Goal: Task Accomplishment & Management: Use online tool/utility

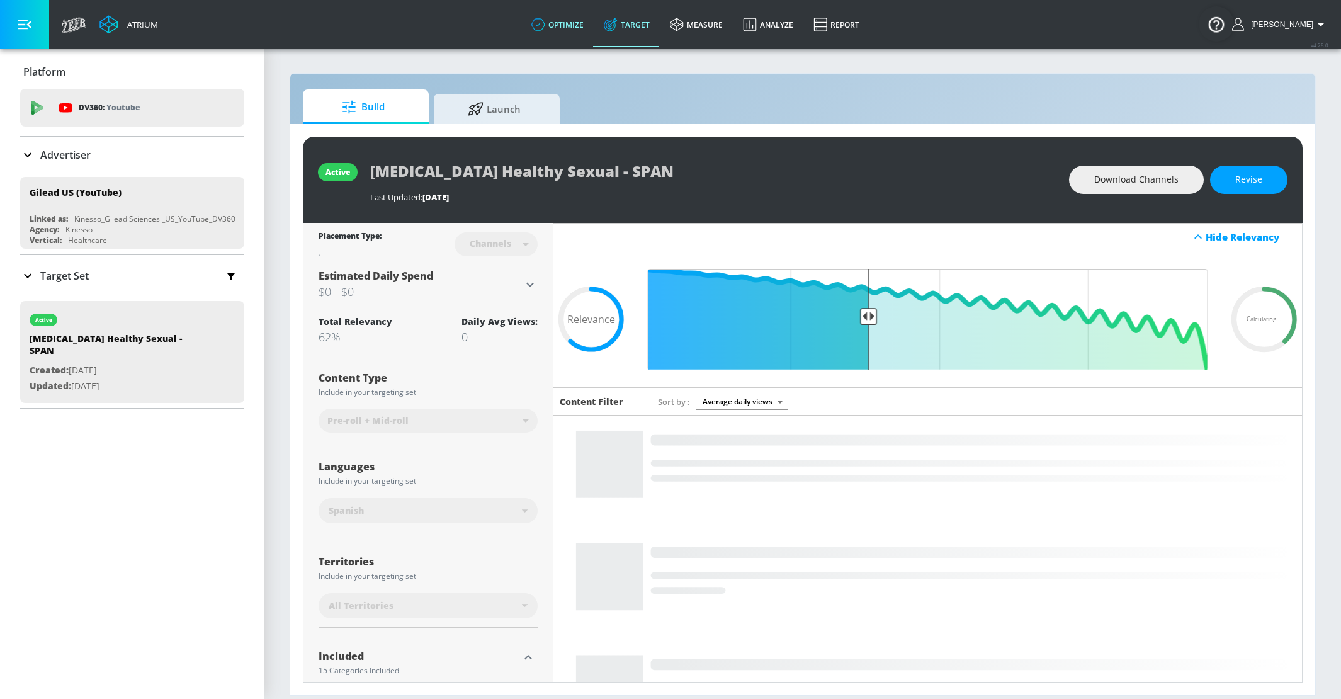
click at [563, 27] on link "optimize" at bounding box center [557, 24] width 72 height 45
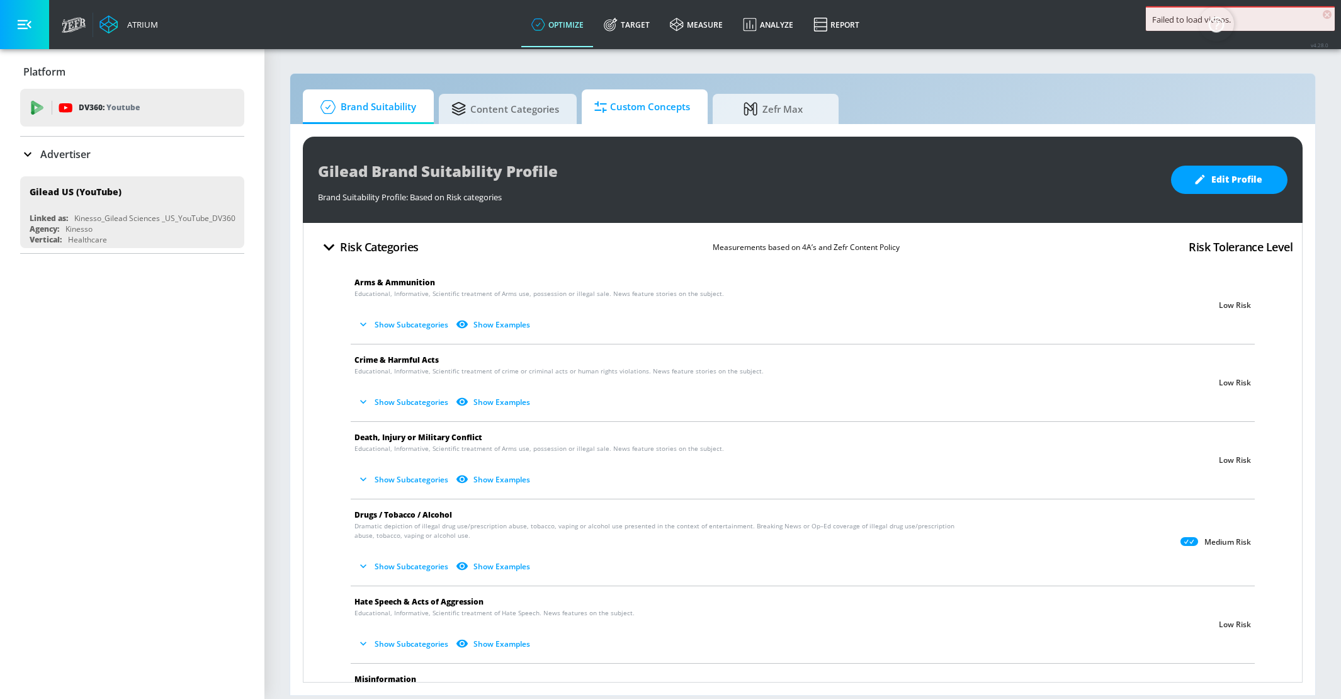
click at [626, 118] on span "Custom Concepts" at bounding box center [642, 107] width 96 height 30
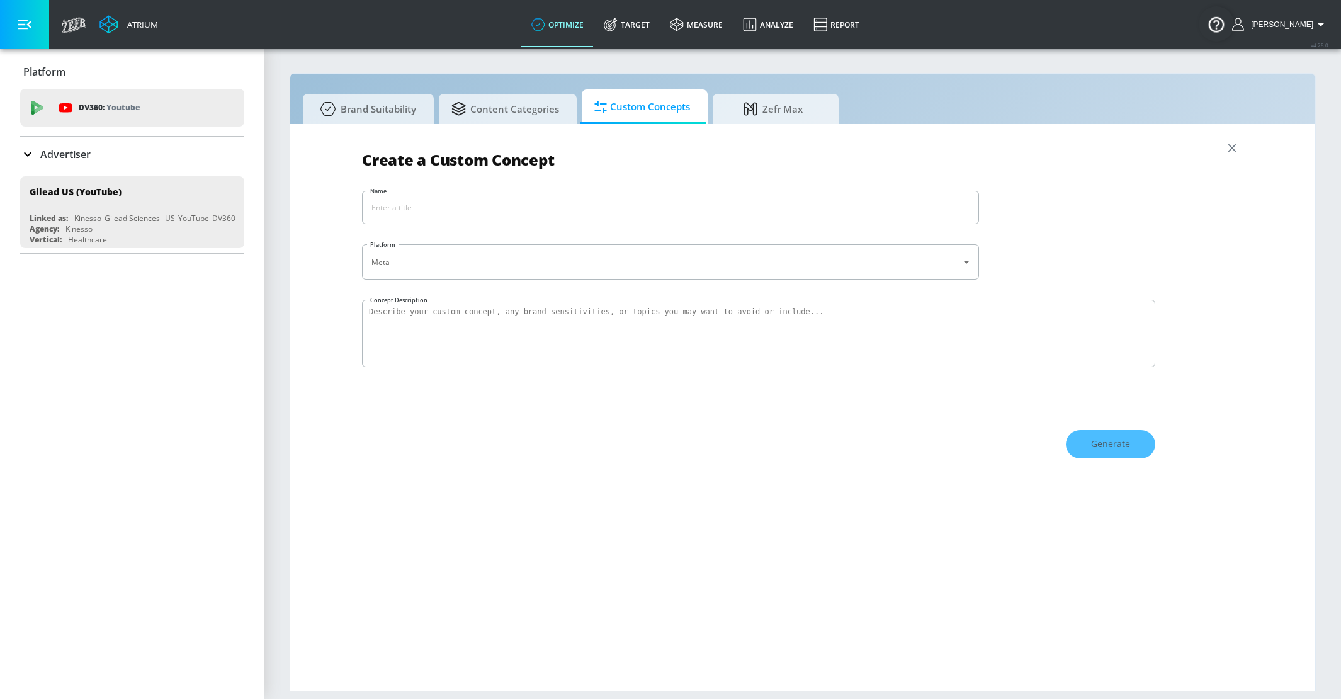
click at [46, 149] on p "Advertiser" at bounding box center [65, 154] width 50 height 14
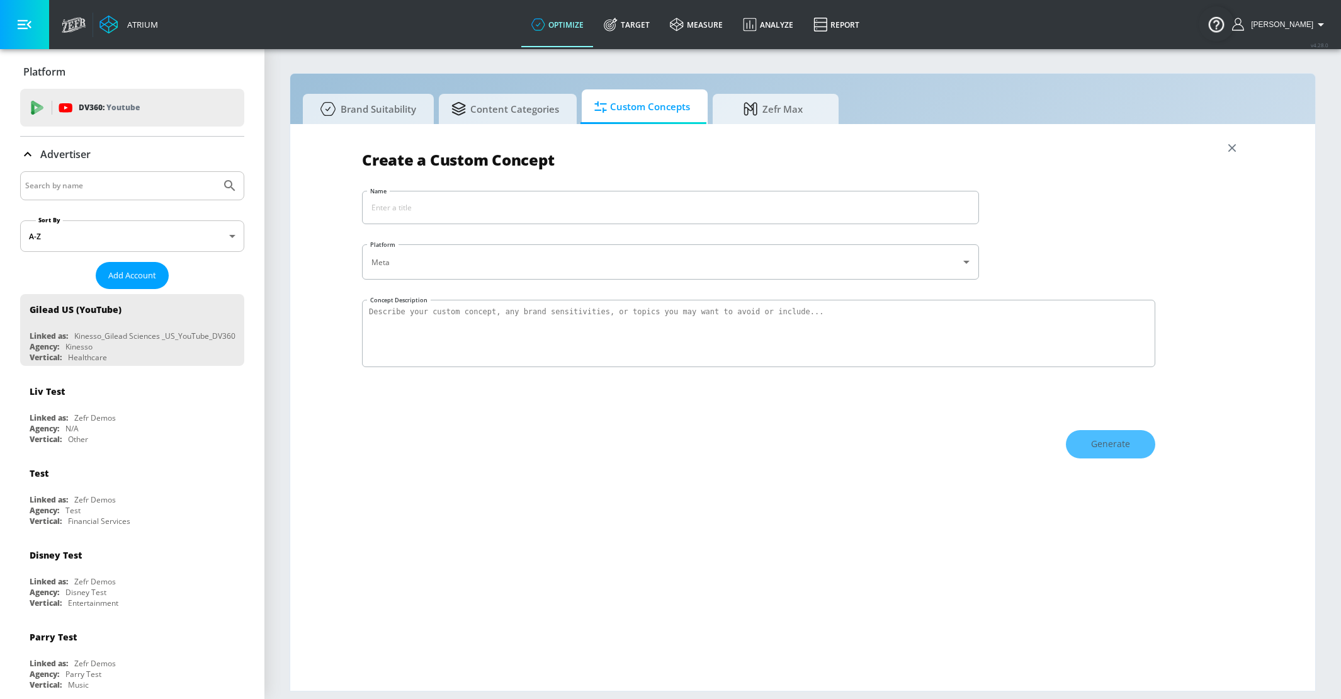
click at [59, 190] on input "Search by name" at bounding box center [120, 185] width 191 height 16
click at [230, 178] on icon "Submit Search" at bounding box center [229, 185] width 15 height 15
click at [47, 189] on input "coke" at bounding box center [120, 185] width 191 height 16
type input "coca"
click at [216, 172] on button "Submit Search" at bounding box center [230, 186] width 28 height 28
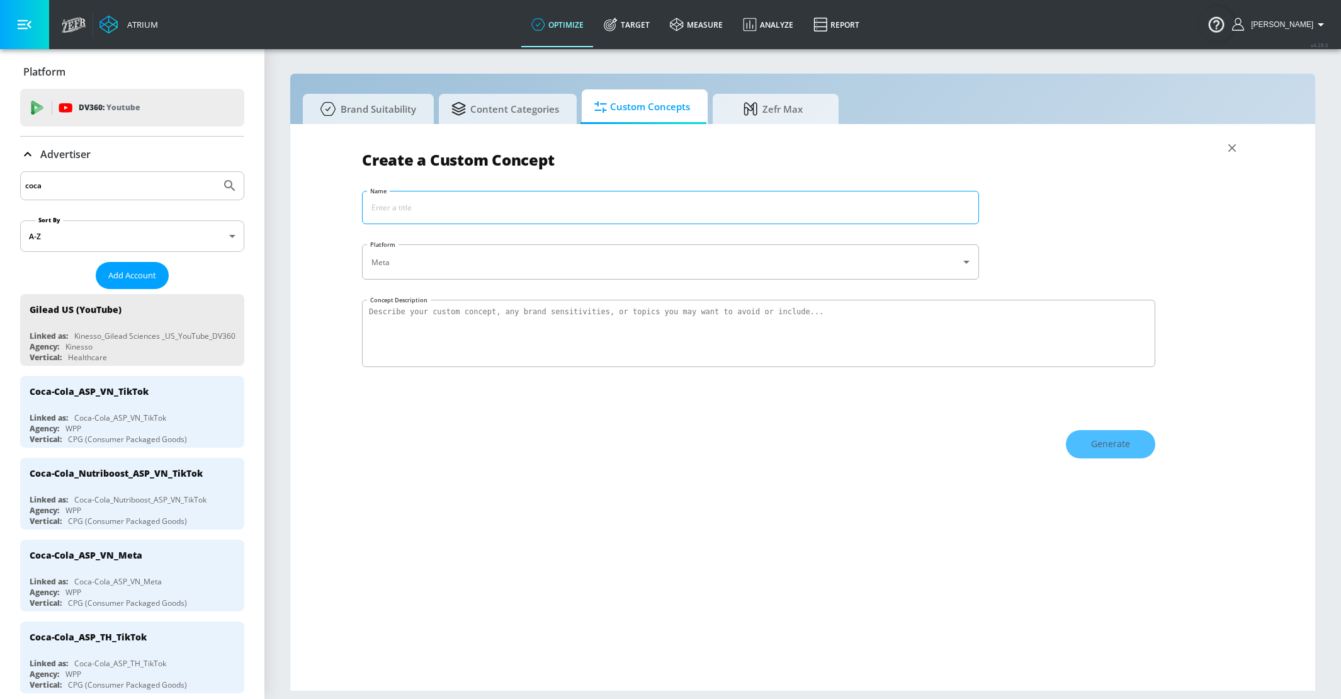
click at [478, 219] on input "Name" at bounding box center [671, 207] width 616 height 32
type input "Coke Exclusions"
click at [474, 325] on textarea "Concept Description" at bounding box center [758, 333] width 793 height 67
type textarea "K"
type textarea "I want to stay away from content that includes negative mentions of coca-cola o…"
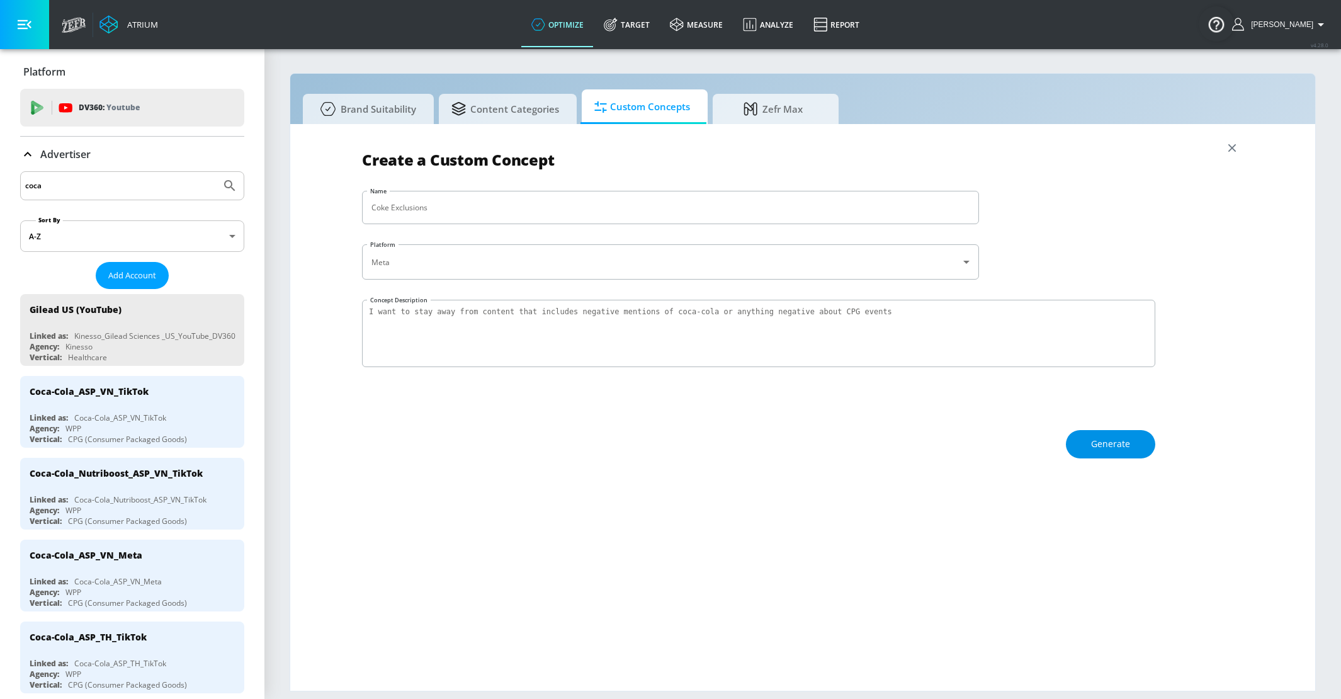
click at [1145, 443] on button "Generate" at bounding box center [1110, 444] width 89 height 28
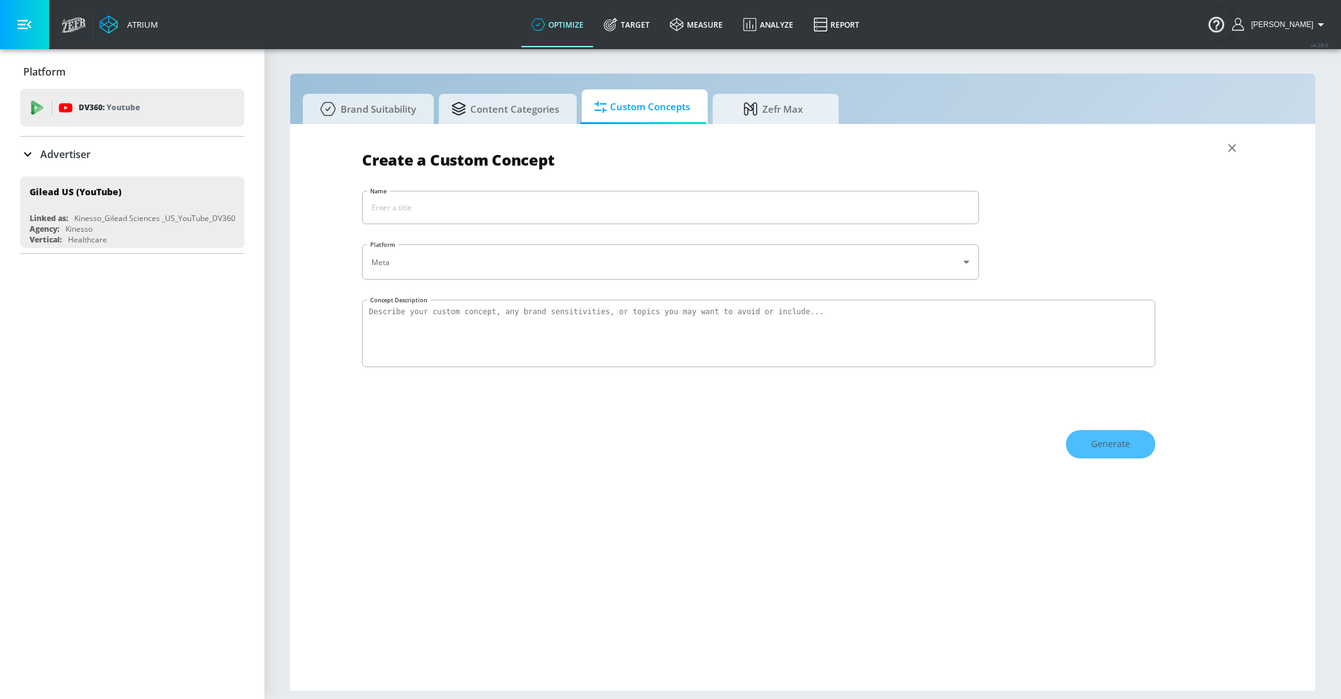
click at [63, 156] on p "Advertiser" at bounding box center [65, 154] width 50 height 14
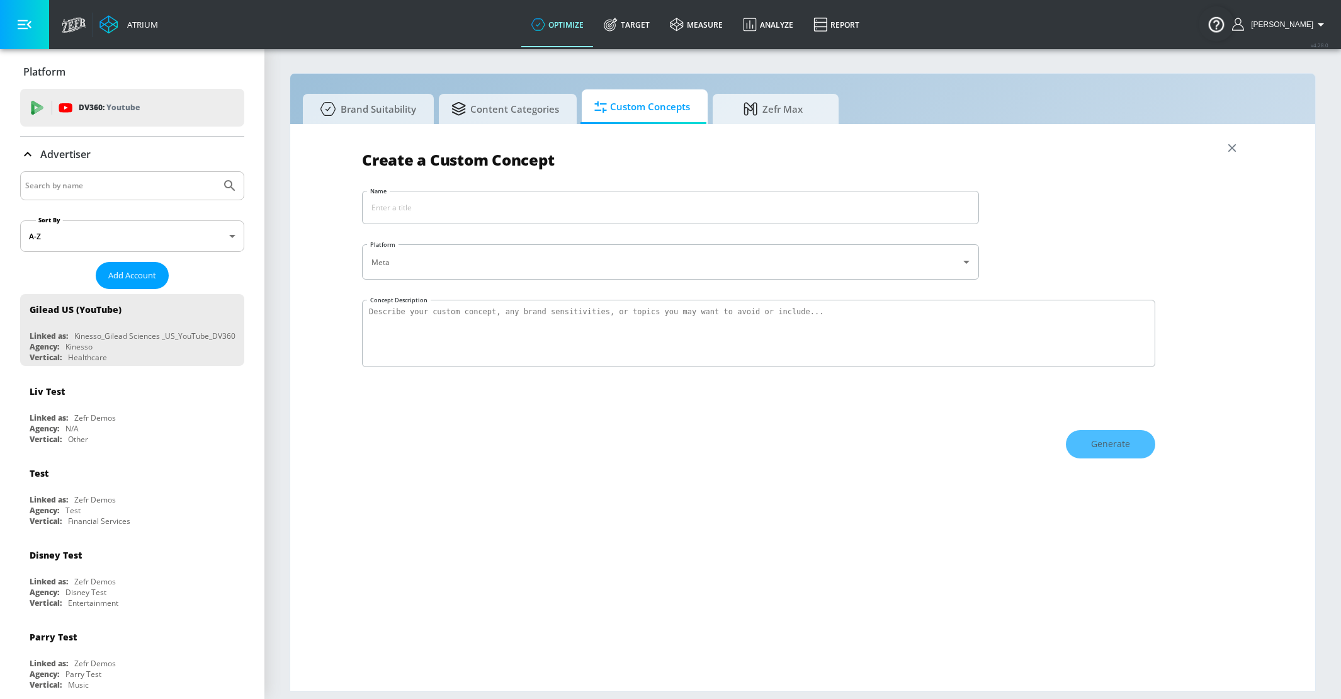
click at [62, 191] on input "Search by name" at bounding box center [120, 185] width 191 height 16
type input "coca-cola"
click at [228, 185] on icon "Submit Search" at bounding box center [229, 185] width 15 height 15
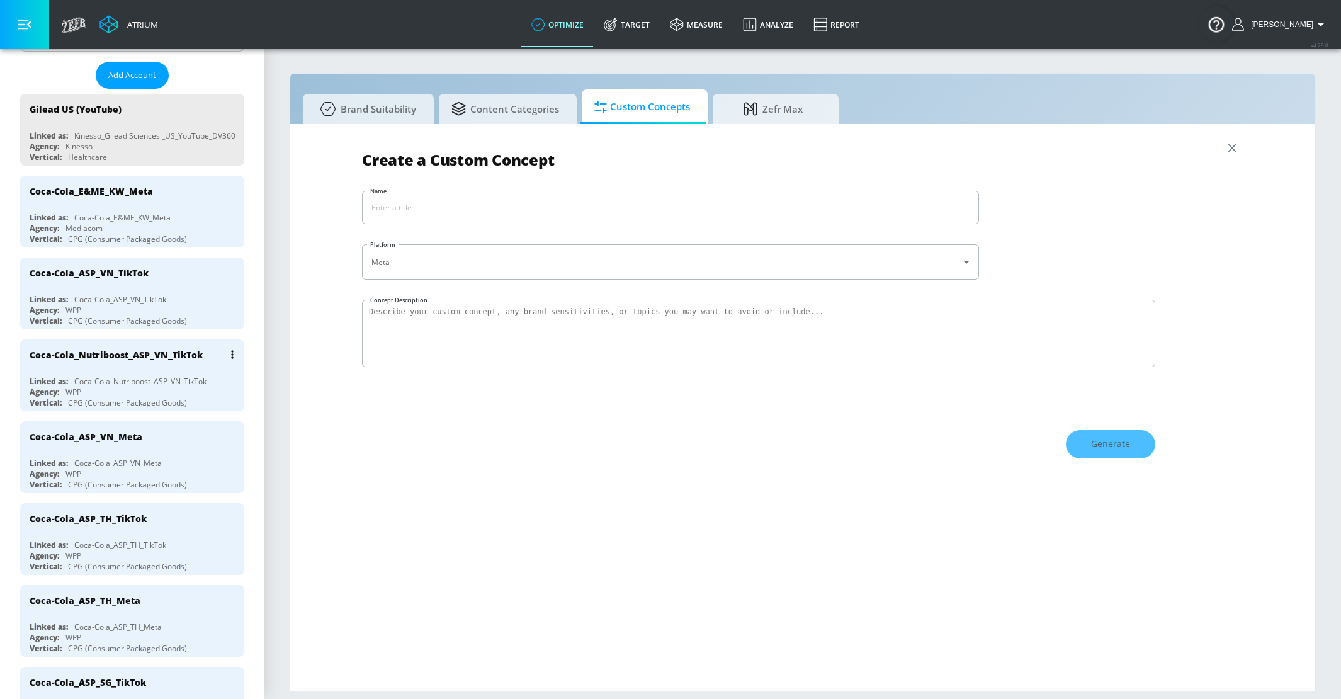
scroll to position [212, 0]
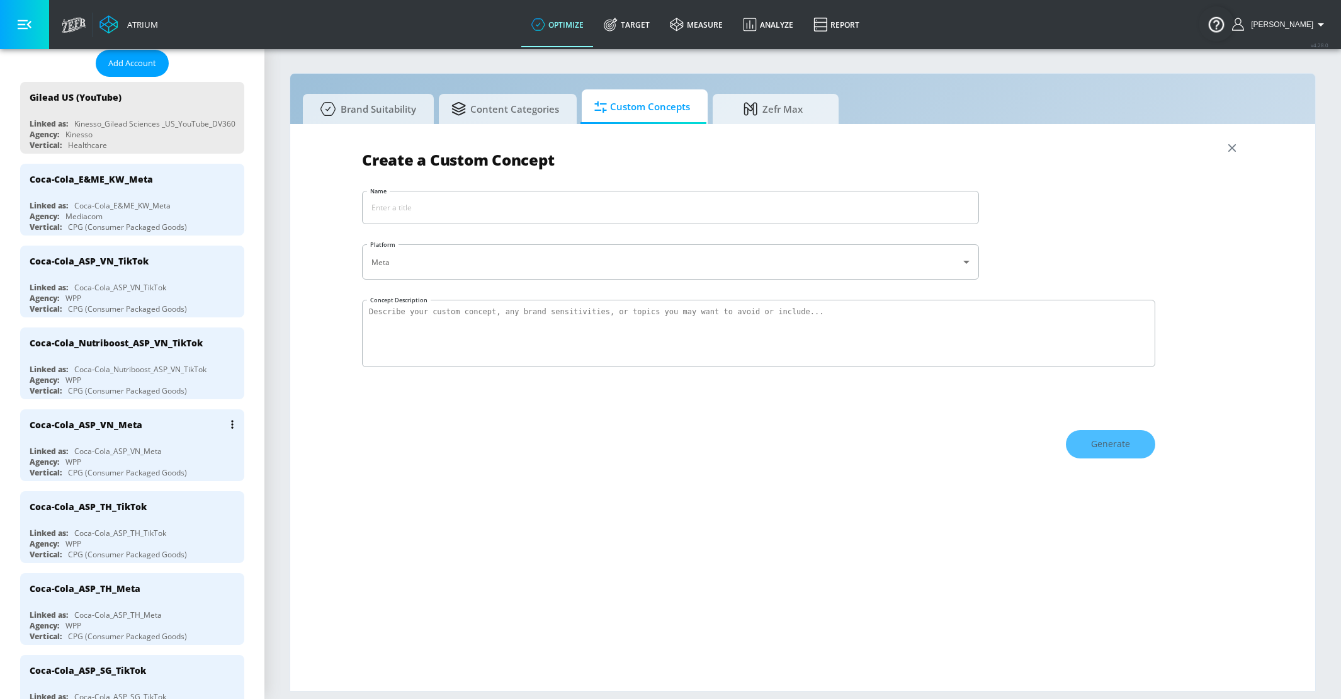
click at [145, 447] on div "Coca-Cola_ASP_VN_Meta" at bounding box center [117, 451] width 87 height 11
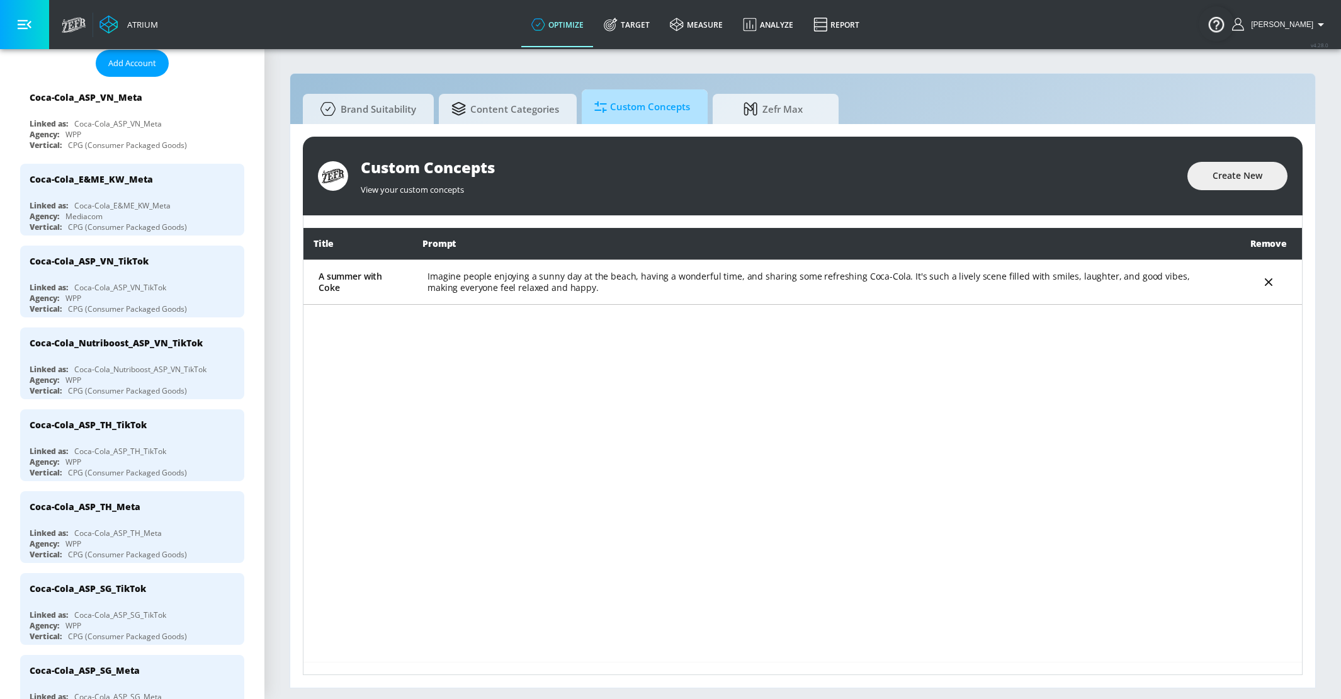
click at [624, 105] on span "Custom Concepts" at bounding box center [642, 107] width 96 height 30
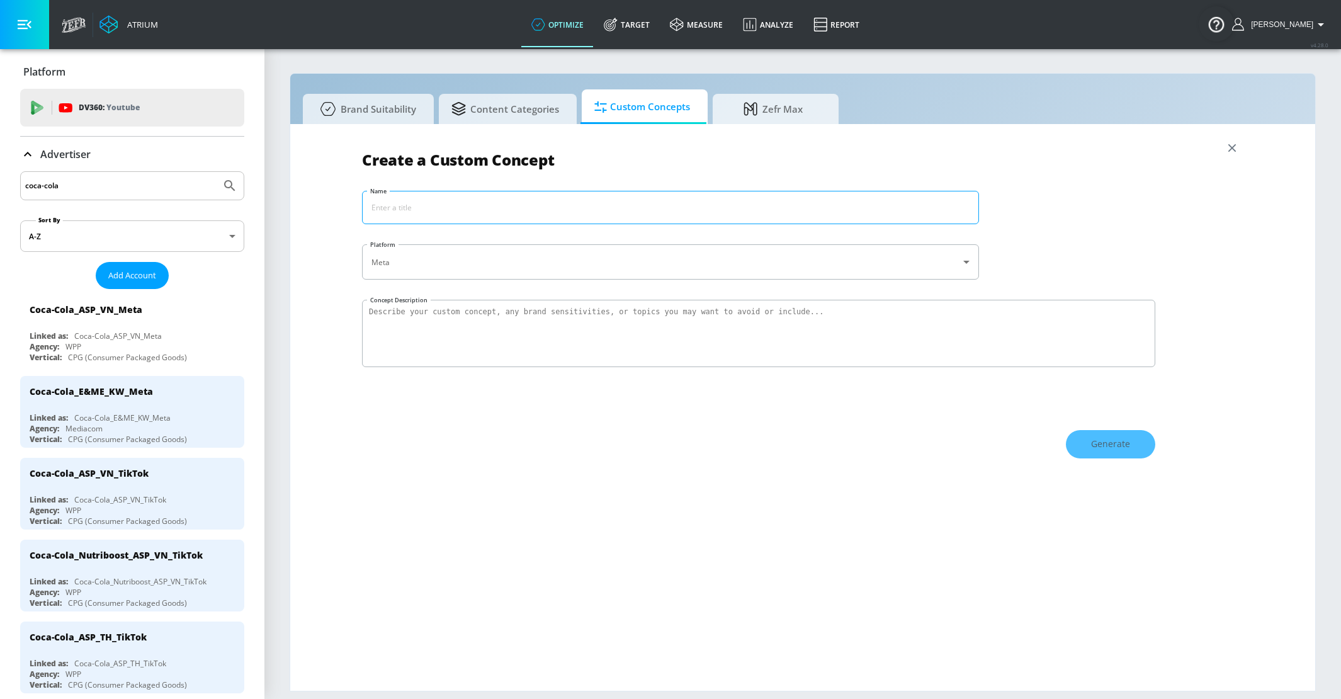
click at [468, 206] on input "Name" at bounding box center [671, 207] width 616 height 32
type input "Coke Exclusions"
click at [454, 306] on textarea "Concept Description" at bounding box center [758, 333] width 793 height 67
type textarea "As a global brand"
click at [517, 385] on div "Create a Custom Concept Name Coke Exclusions ​ Platform Meta meta ​ Concept Des…" at bounding box center [802, 407] width 881 height 541
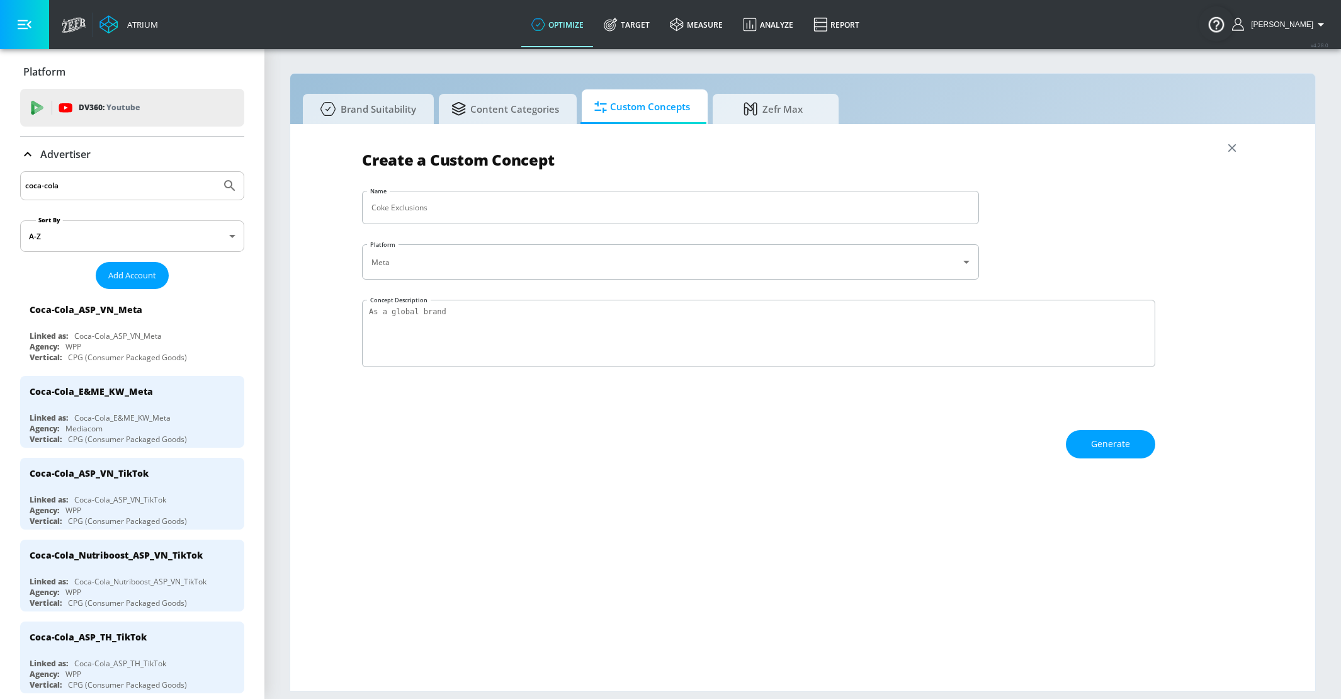
click at [1001, 488] on div "Create a Custom Concept Name Coke Exclusions ​ Platform Meta meta ​ Concept Des…" at bounding box center [802, 407] width 881 height 541
click at [938, 638] on div "Create a Custom Concept Name Coke Exclusions ​ Platform Meta meta ​ Concept Des…" at bounding box center [802, 407] width 881 height 541
click at [658, 3] on link "Target" at bounding box center [627, 24] width 66 height 45
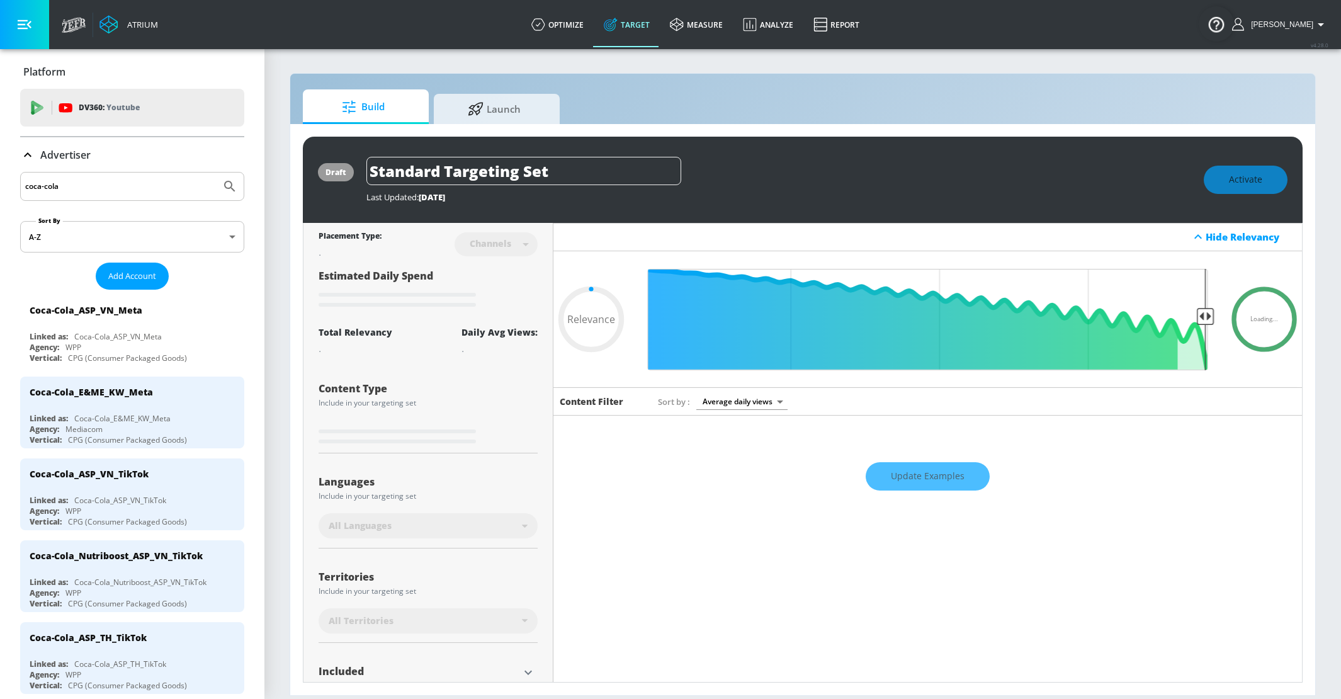
type input "0.05"
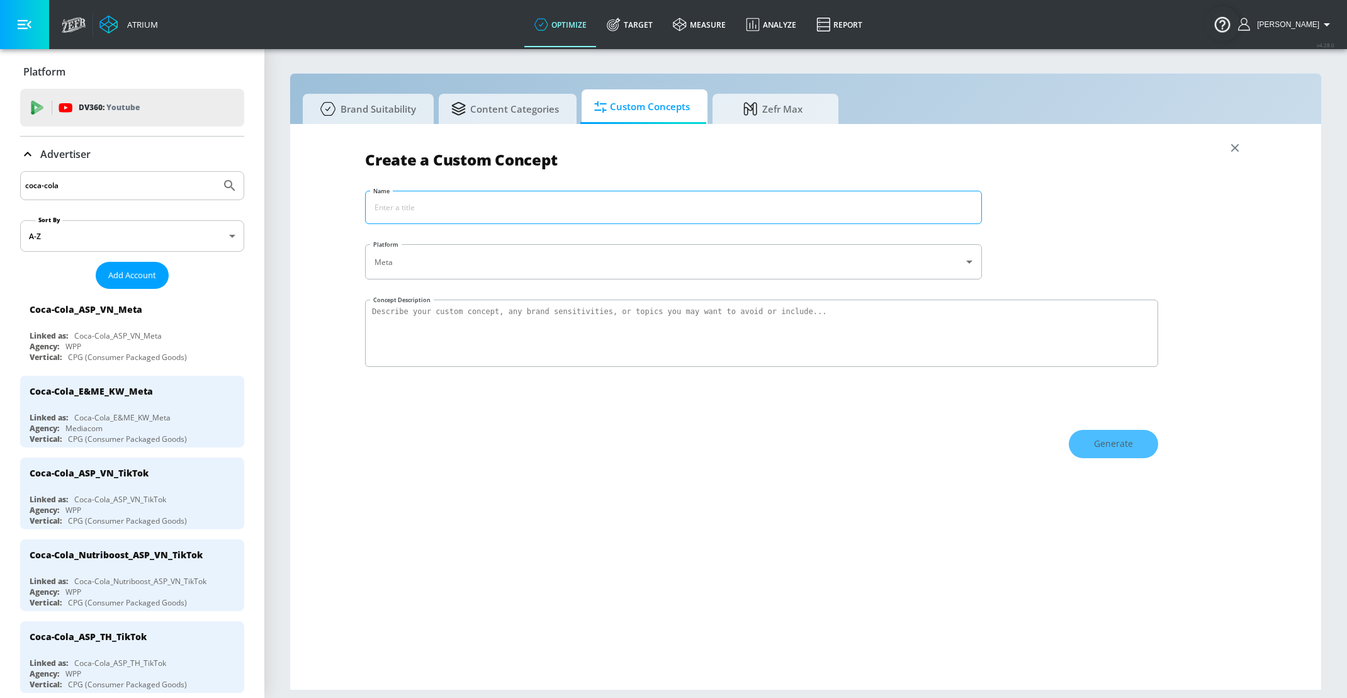
click at [451, 215] on input "Name" at bounding box center [674, 207] width 616 height 32
type input "Coke Exclusions"
click at [419, 315] on textarea "Concept Description" at bounding box center [761, 333] width 793 height 67
paste textarea "Safeguard CPG brand integrity for Coca-Cola by proactively blocking content ass…"
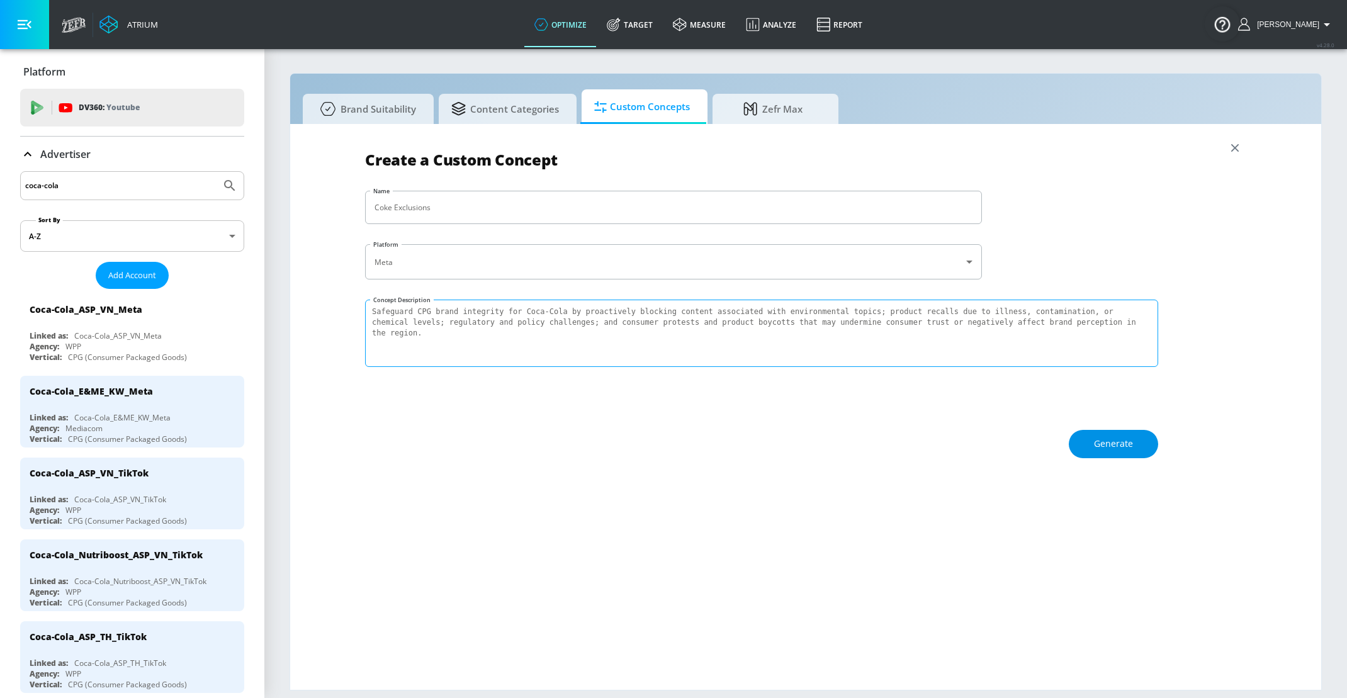
type textarea "Safeguard CPG brand integrity for Coca-Cola by proactively blocking content ass…"
click at [1115, 453] on button "Generate" at bounding box center [1113, 444] width 89 height 28
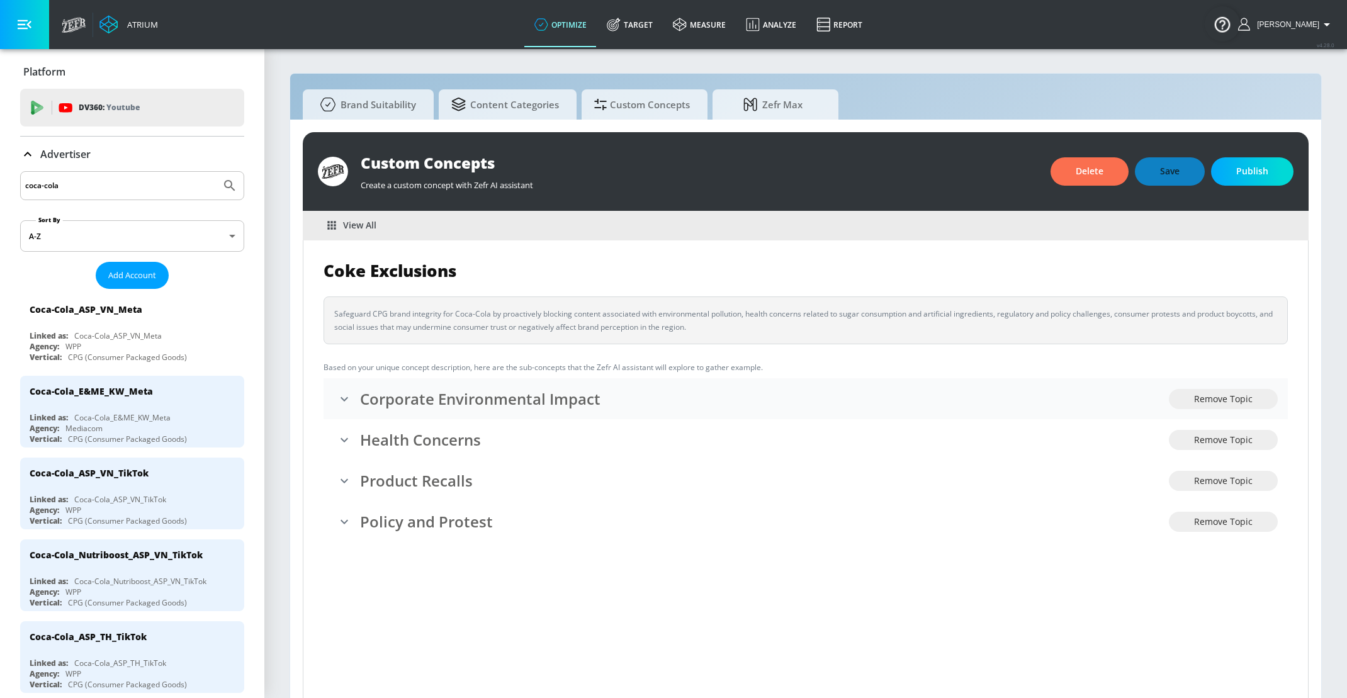
click at [346, 402] on icon "expand" at bounding box center [344, 399] width 15 height 15
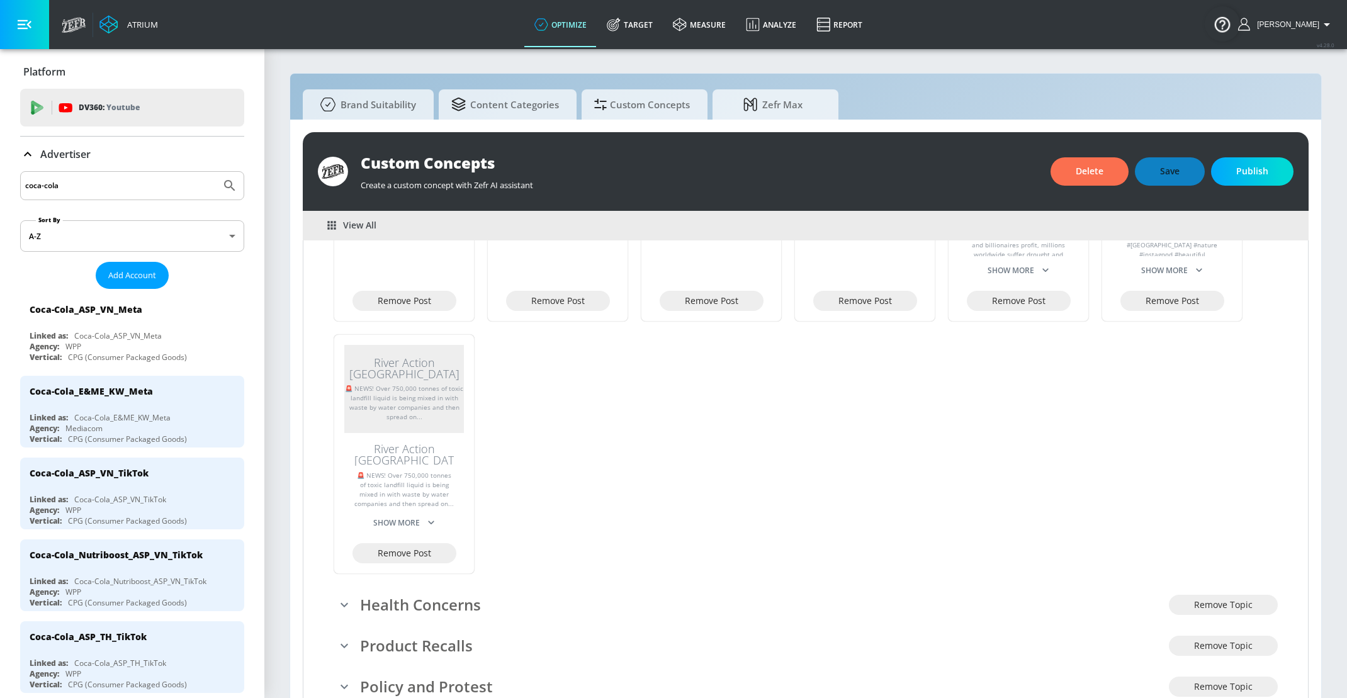
scroll to position [427, 0]
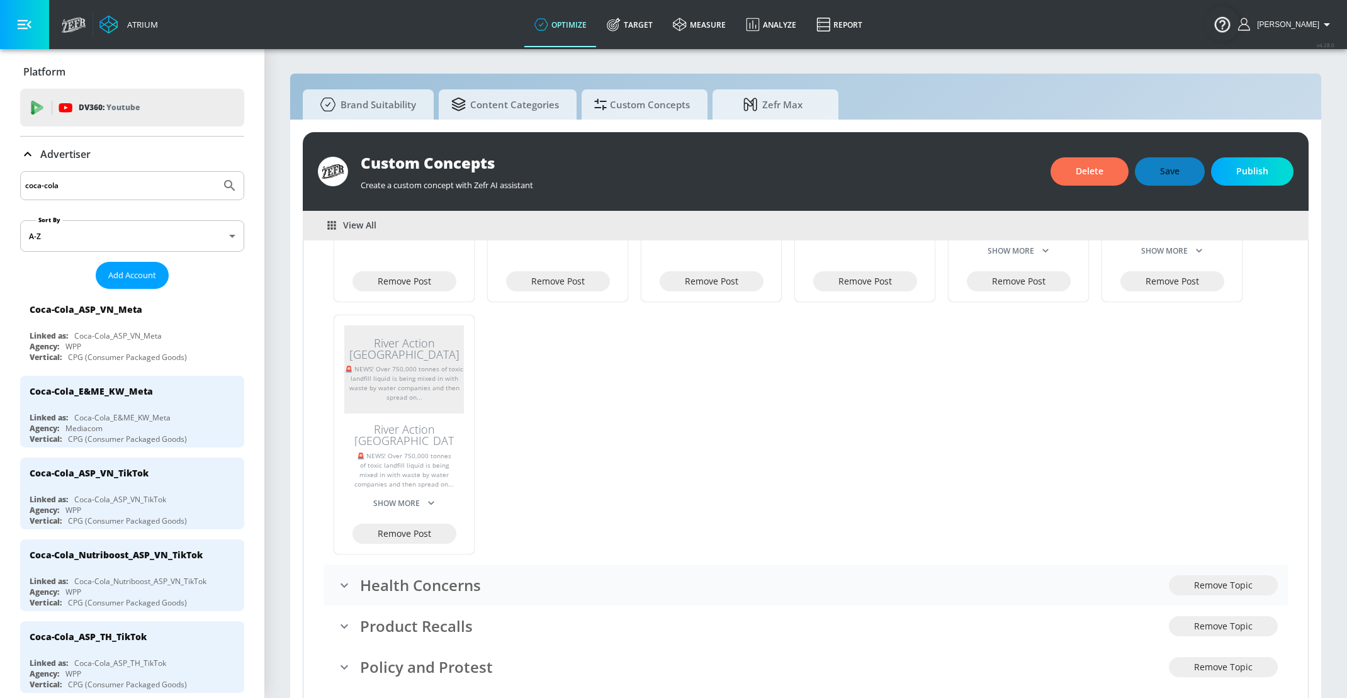
click at [351, 578] on icon "expand" at bounding box center [344, 585] width 15 height 15
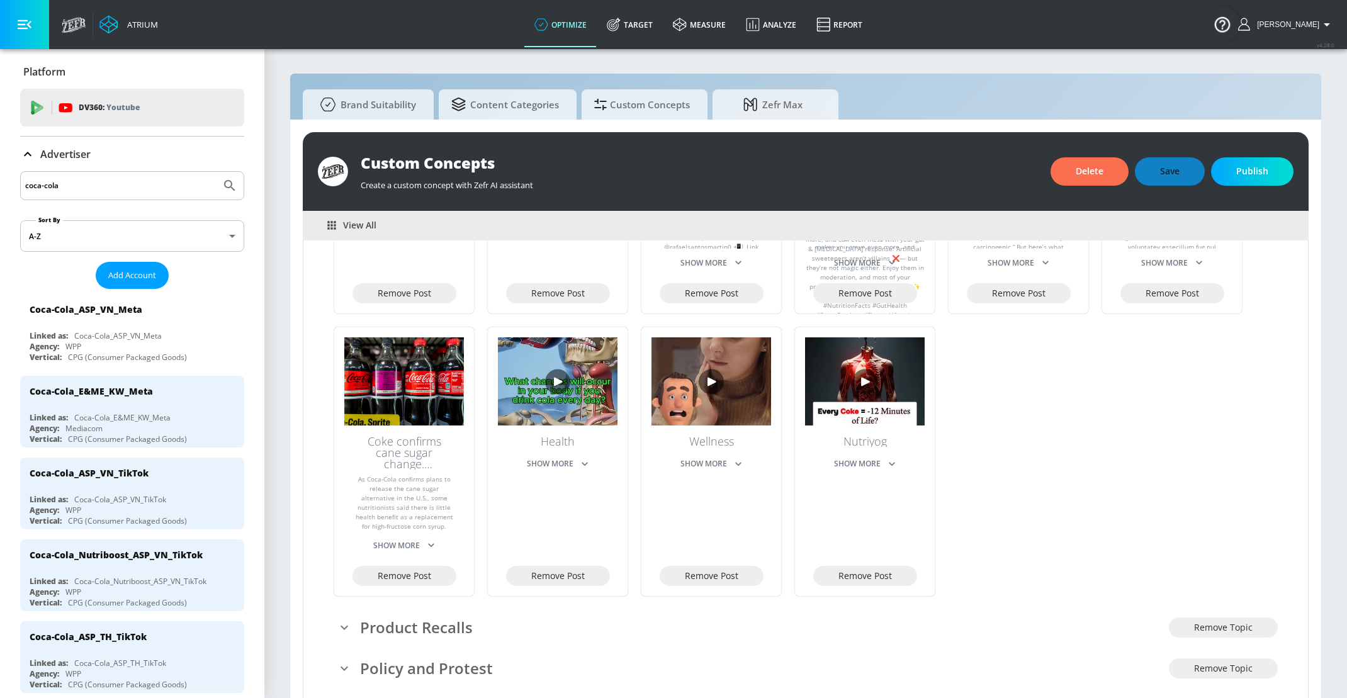
scroll to position [13, 0]
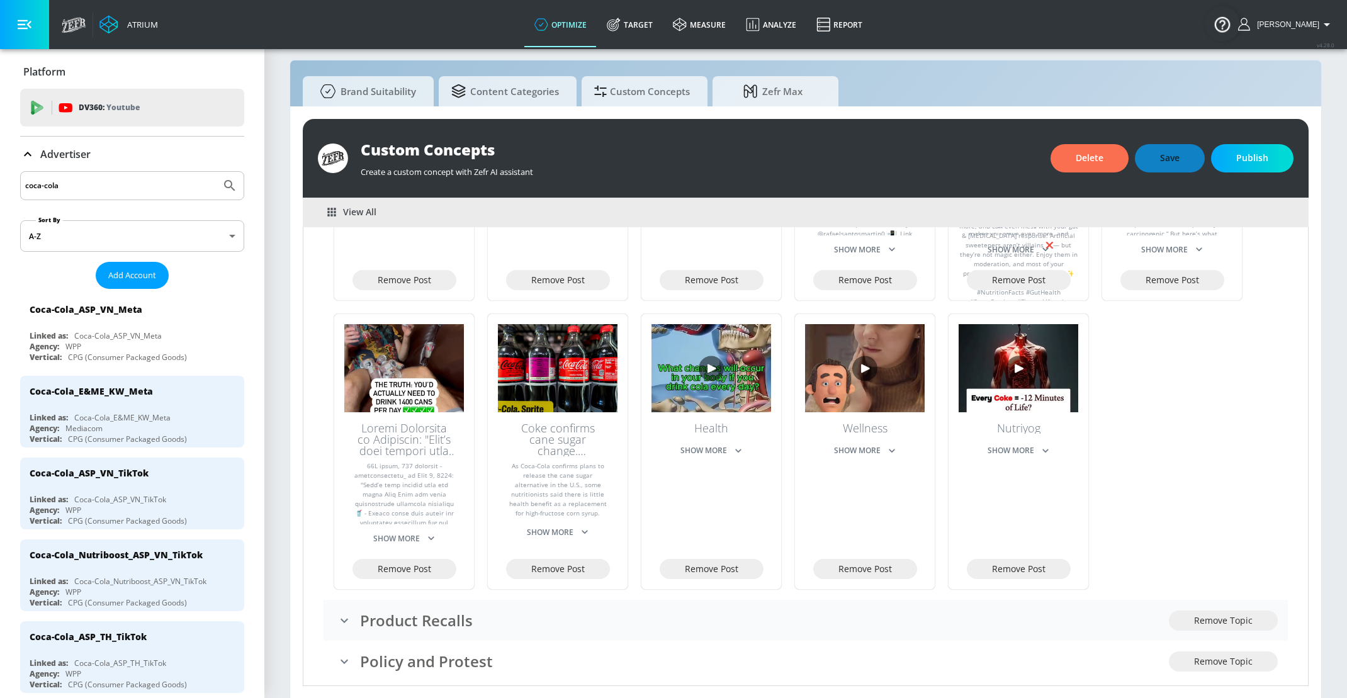
click at [343, 613] on icon "expand" at bounding box center [344, 620] width 15 height 15
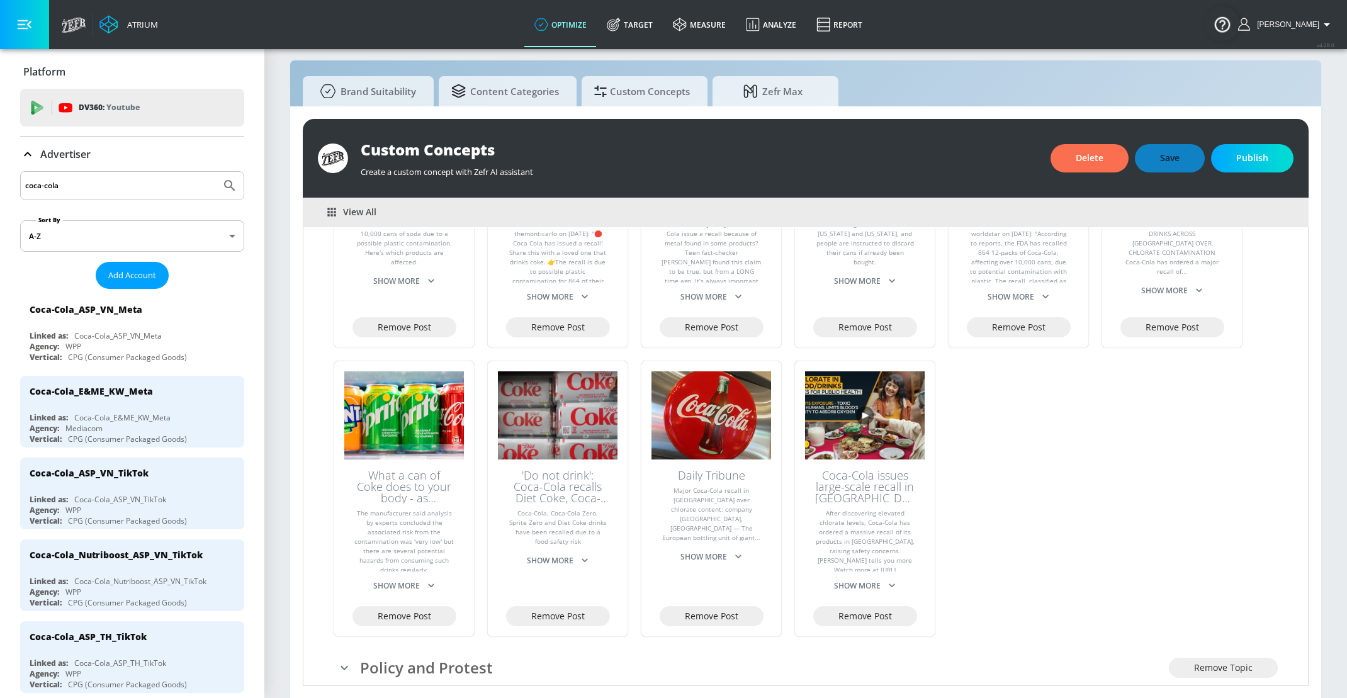
scroll to position [1642, 0]
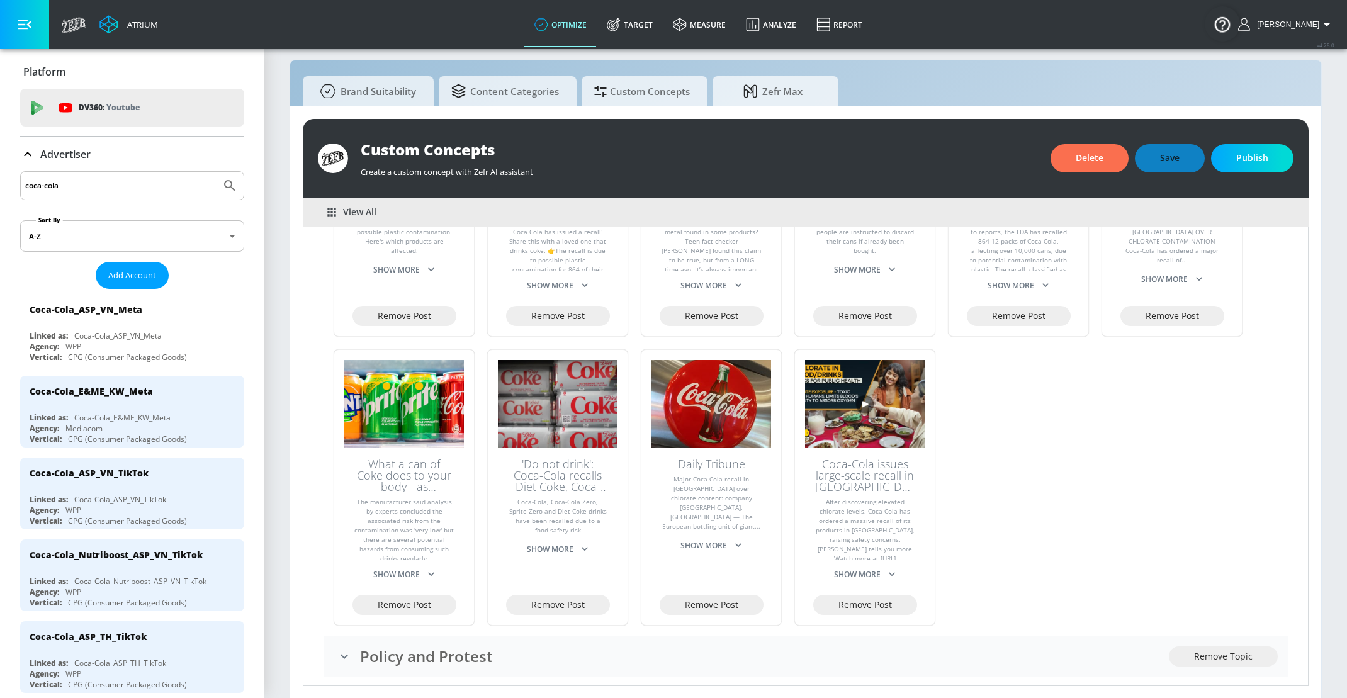
click at [337, 648] on div "Policy and Protest" at bounding box center [751, 656] width 835 height 26
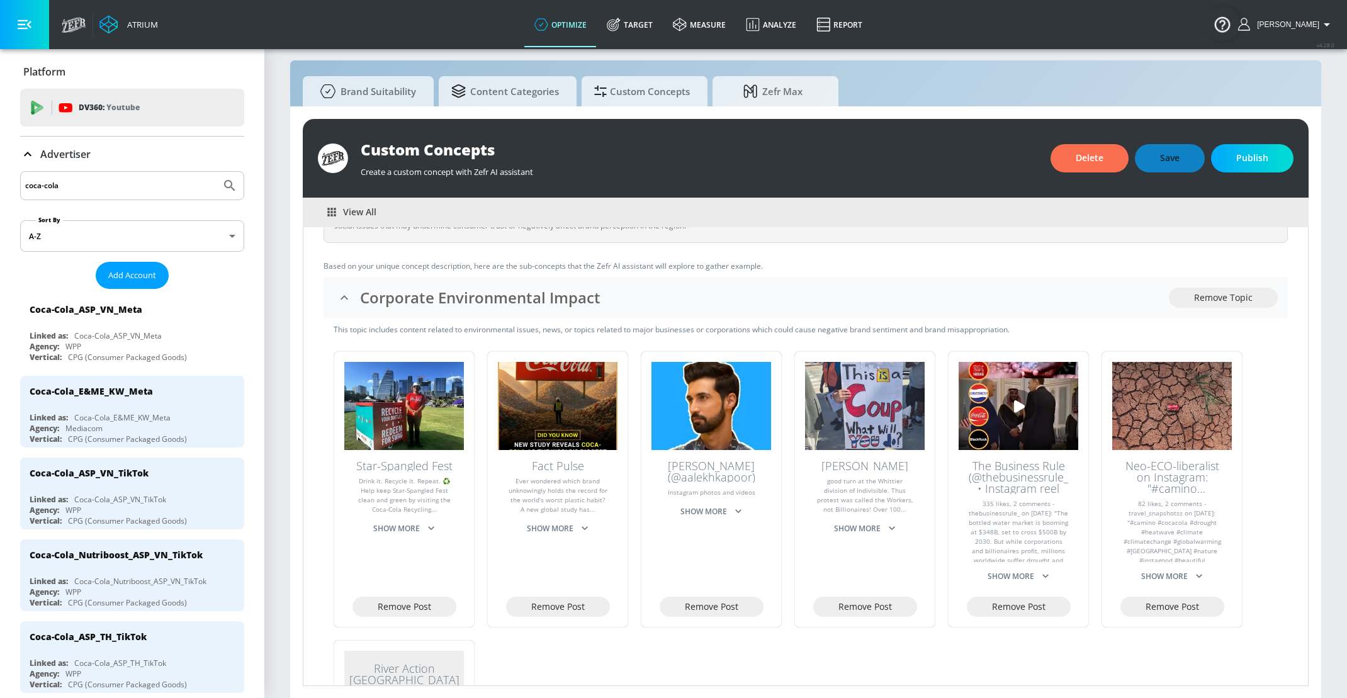
scroll to position [91, 0]
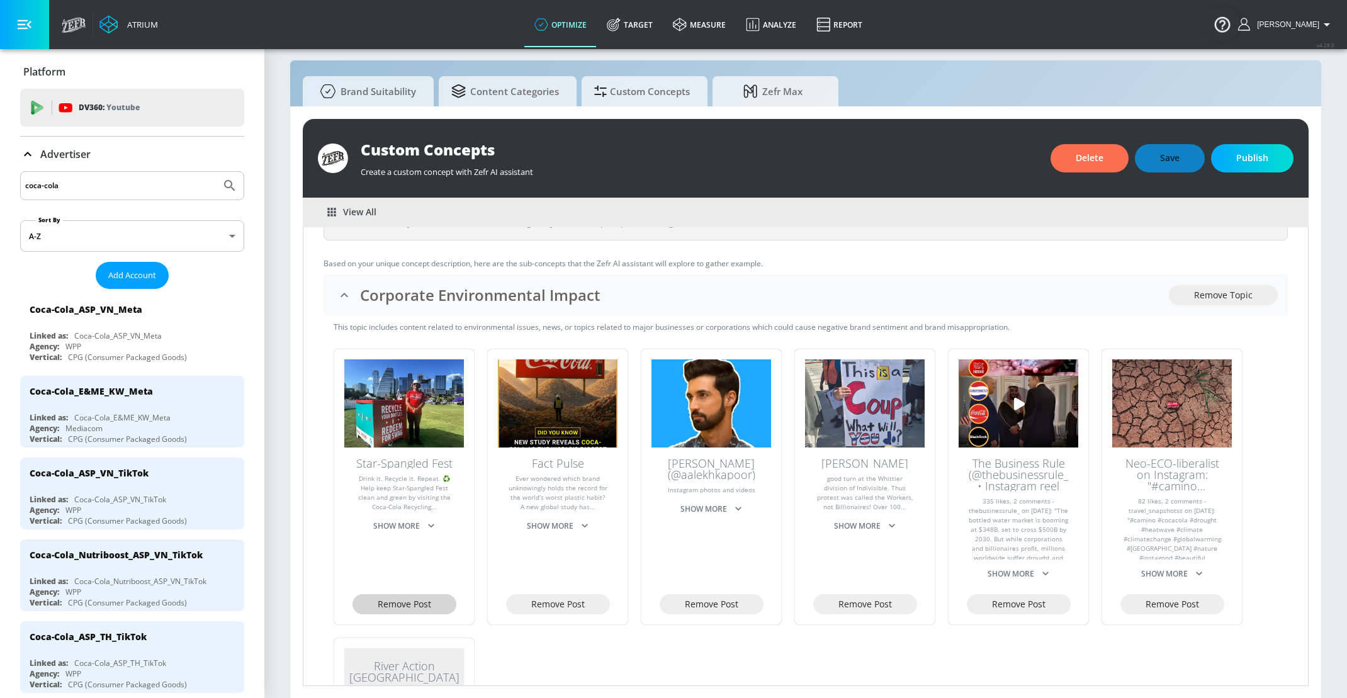
click at [419, 597] on span "Remove Post" at bounding box center [405, 605] width 54 height 16
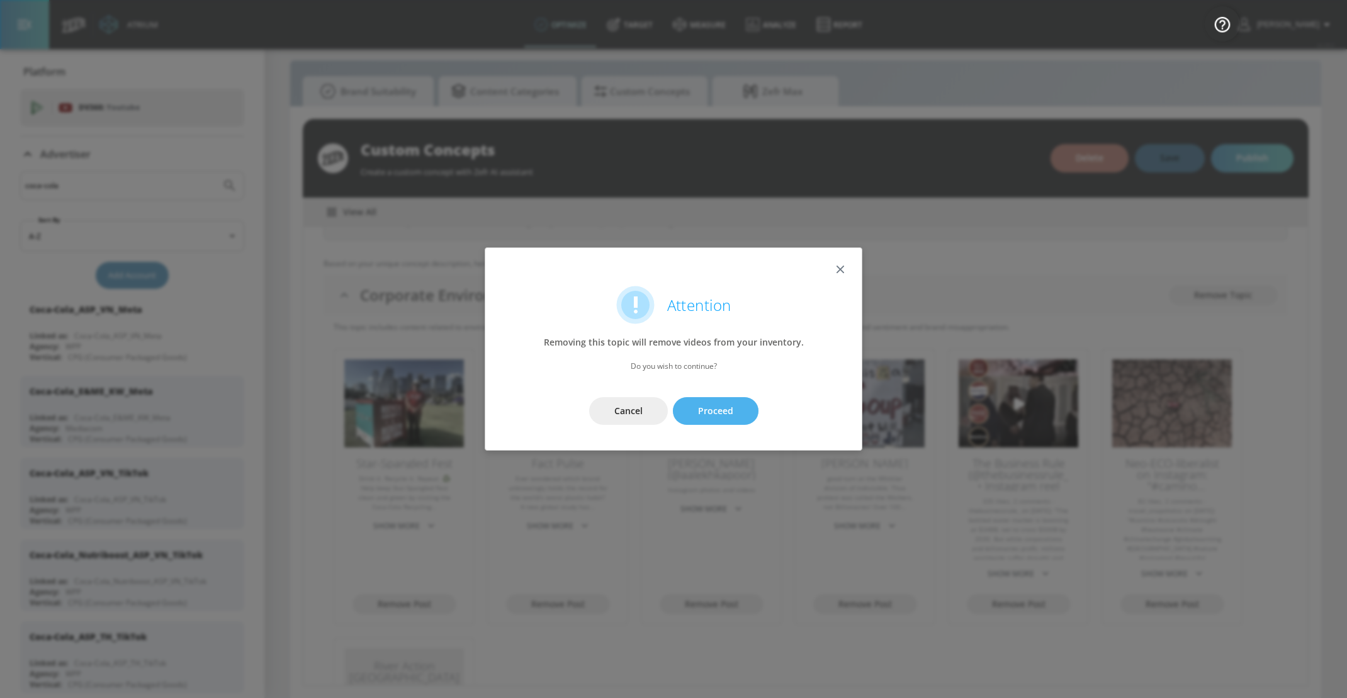
click at [728, 397] on button "Proceed" at bounding box center [716, 411] width 86 height 28
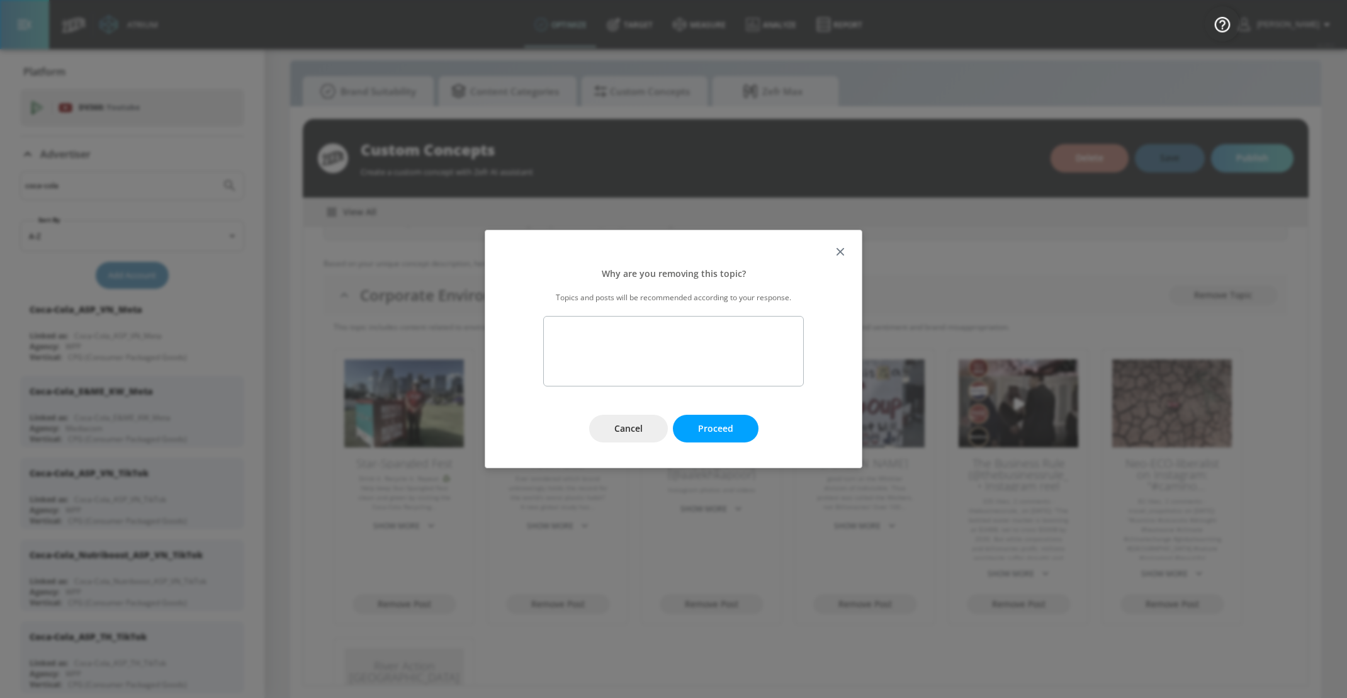
click at [698, 356] on textarea at bounding box center [673, 351] width 261 height 70
type textarea "This is a positive mention of Coke's environmental impact, i want to exclude ne…"
click at [721, 429] on span "Proceed" at bounding box center [715, 429] width 35 height 16
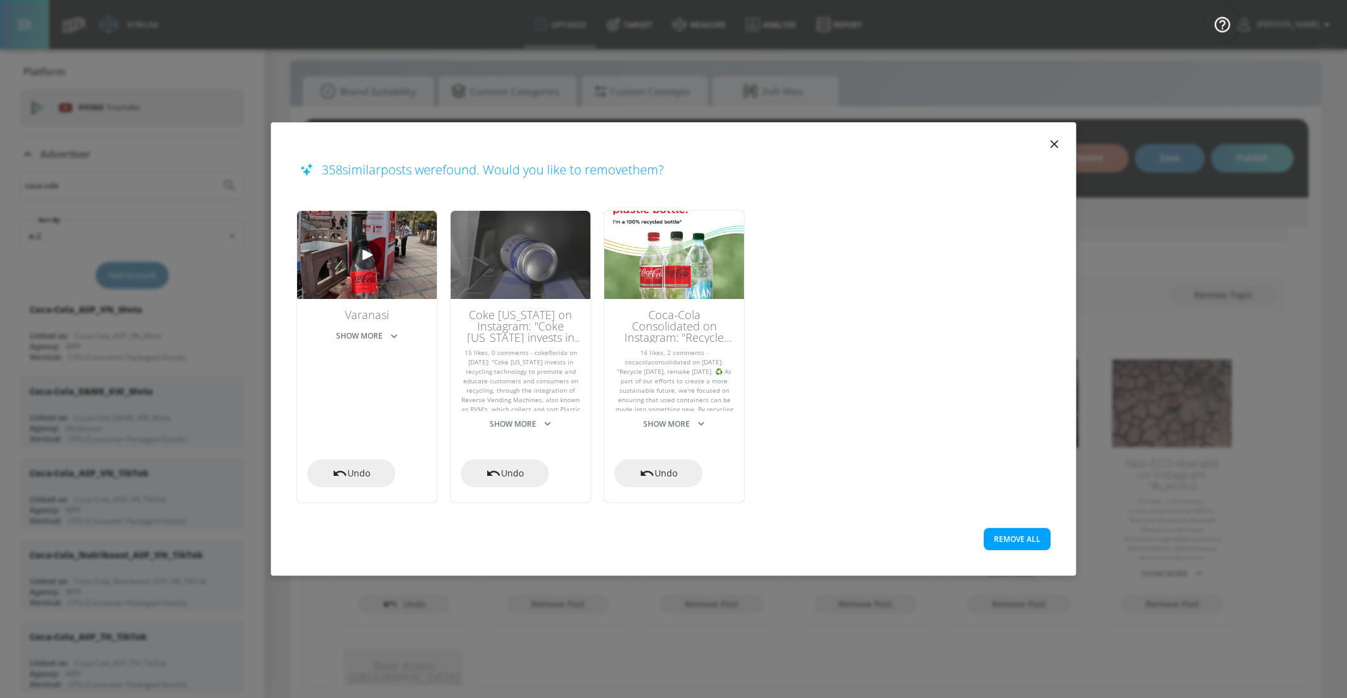
click at [1018, 539] on button "Remove All" at bounding box center [1017, 539] width 67 height 22
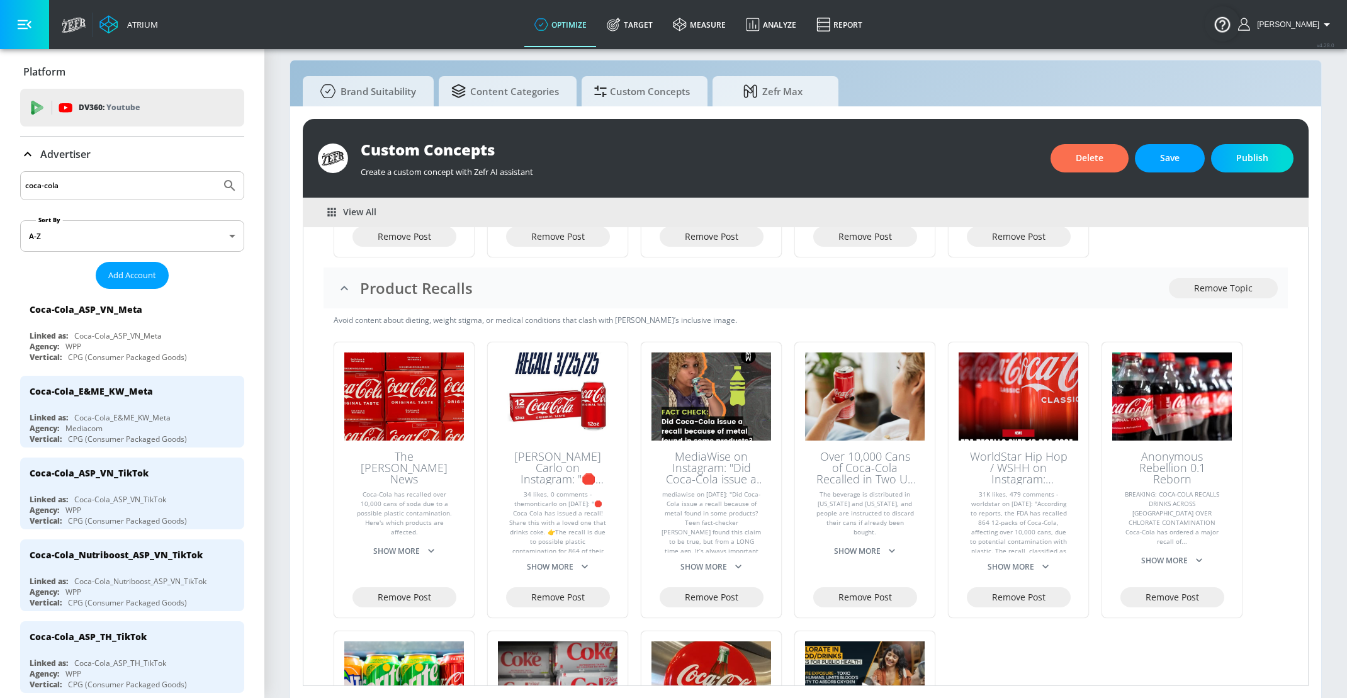
scroll to position [1380, 0]
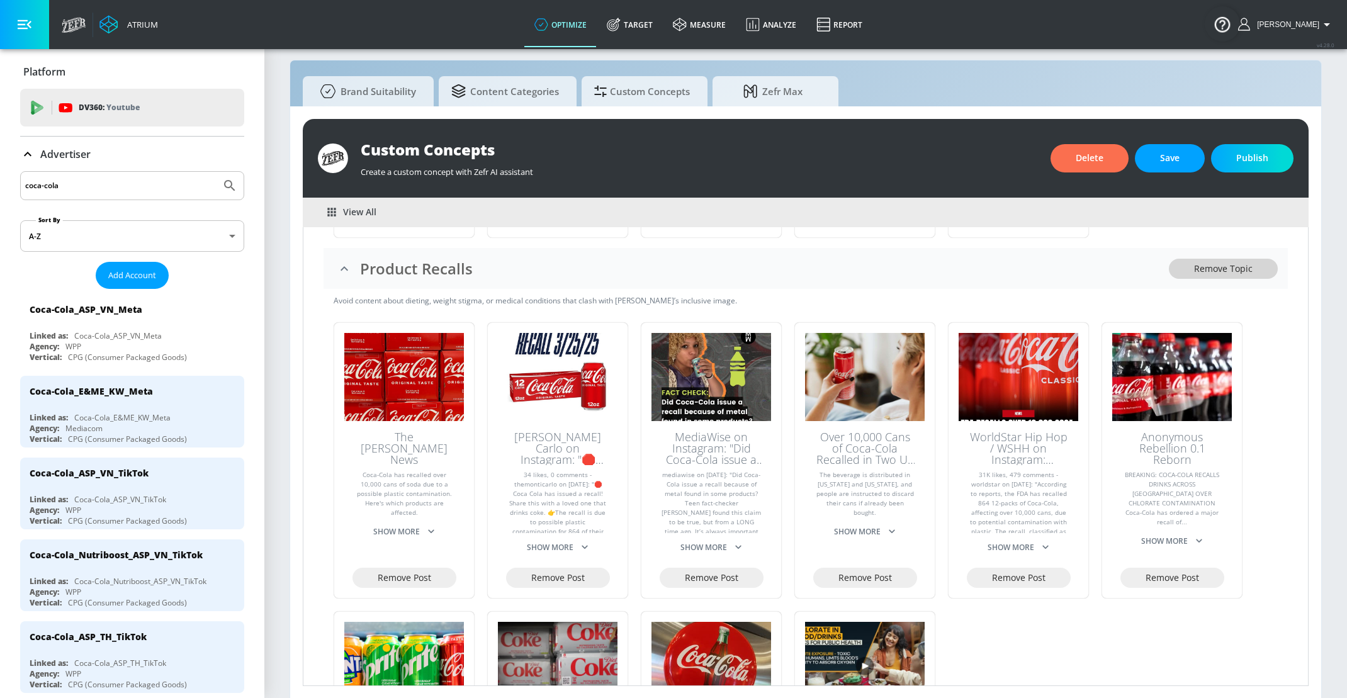
click at [1237, 261] on span "Remove Topic" at bounding box center [1223, 269] width 59 height 16
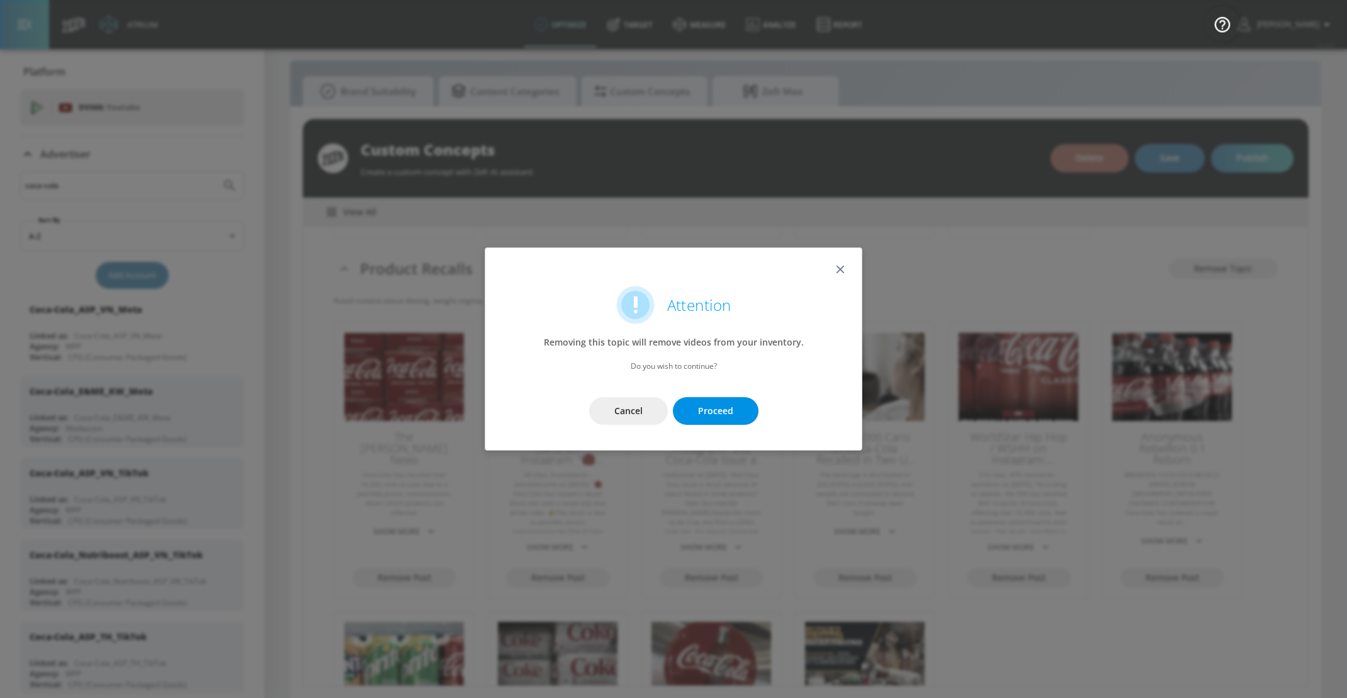
click at [739, 409] on button "Proceed" at bounding box center [716, 411] width 86 height 28
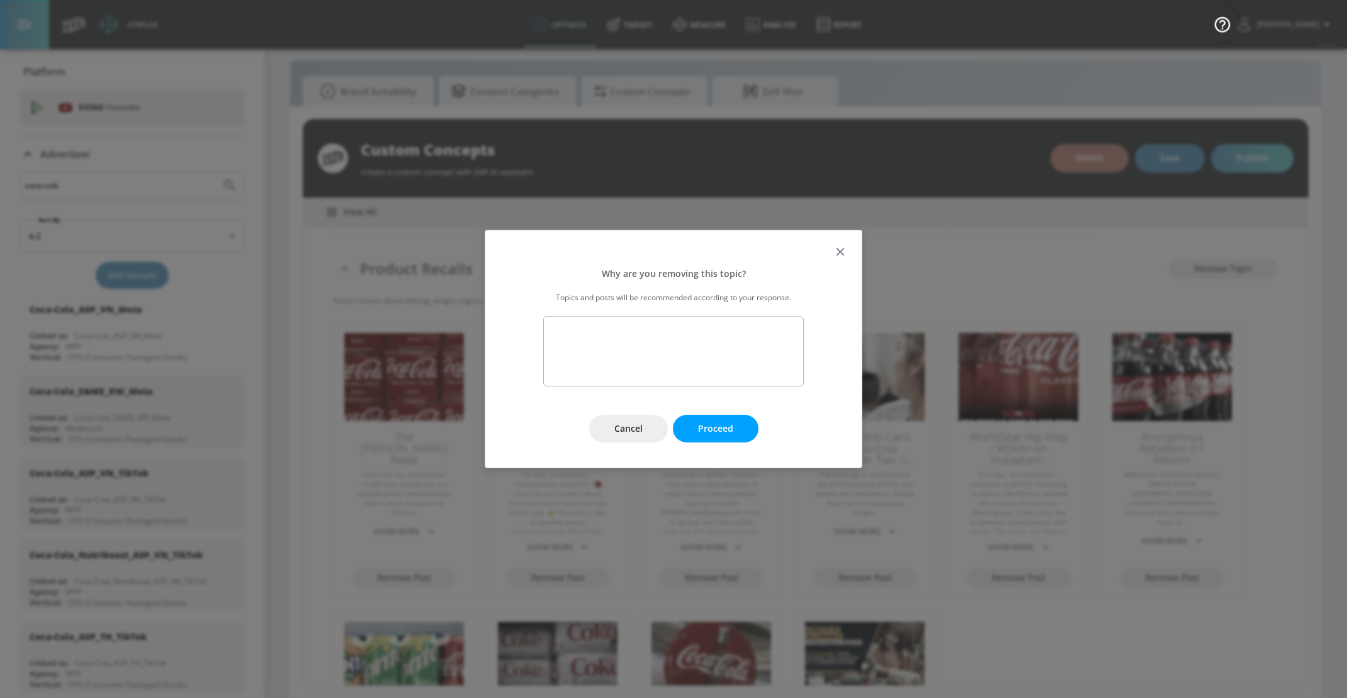
click at [728, 379] on textarea at bounding box center [673, 351] width 261 height 70
type textarea "Product revcal"
click at [633, 418] on button "Cancel" at bounding box center [628, 429] width 79 height 28
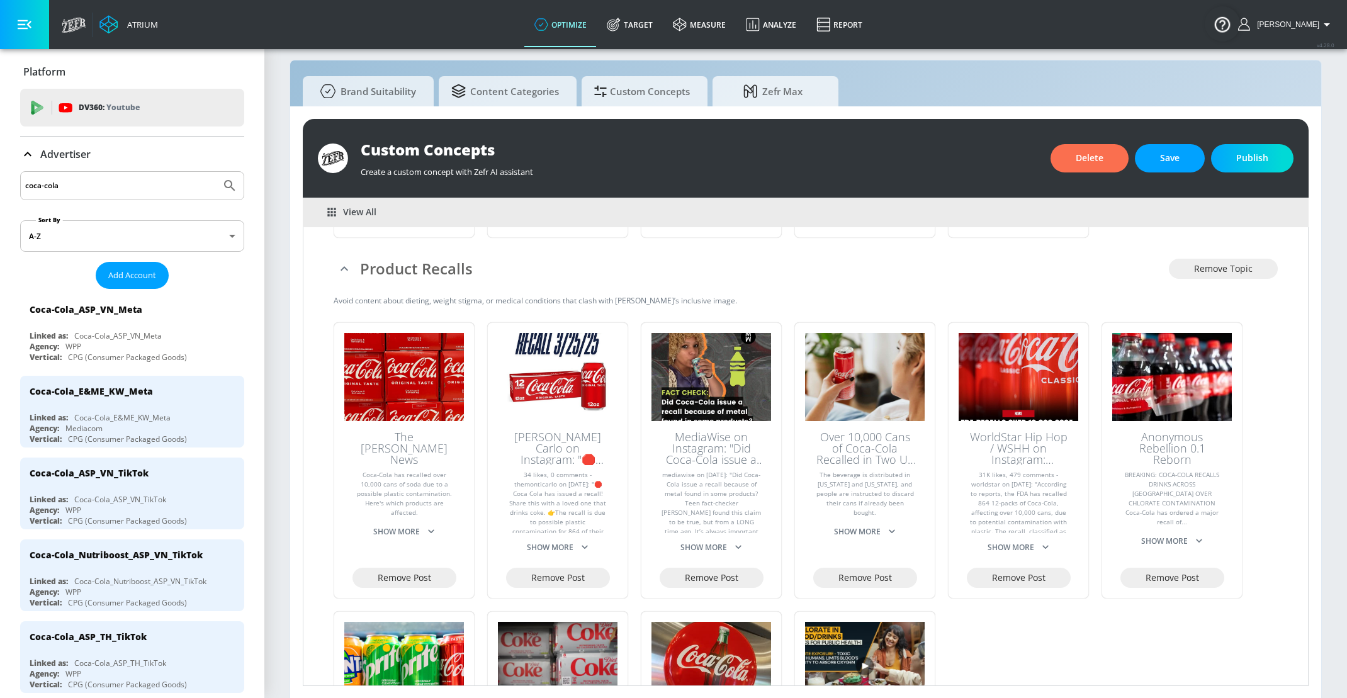
scroll to position [0, 0]
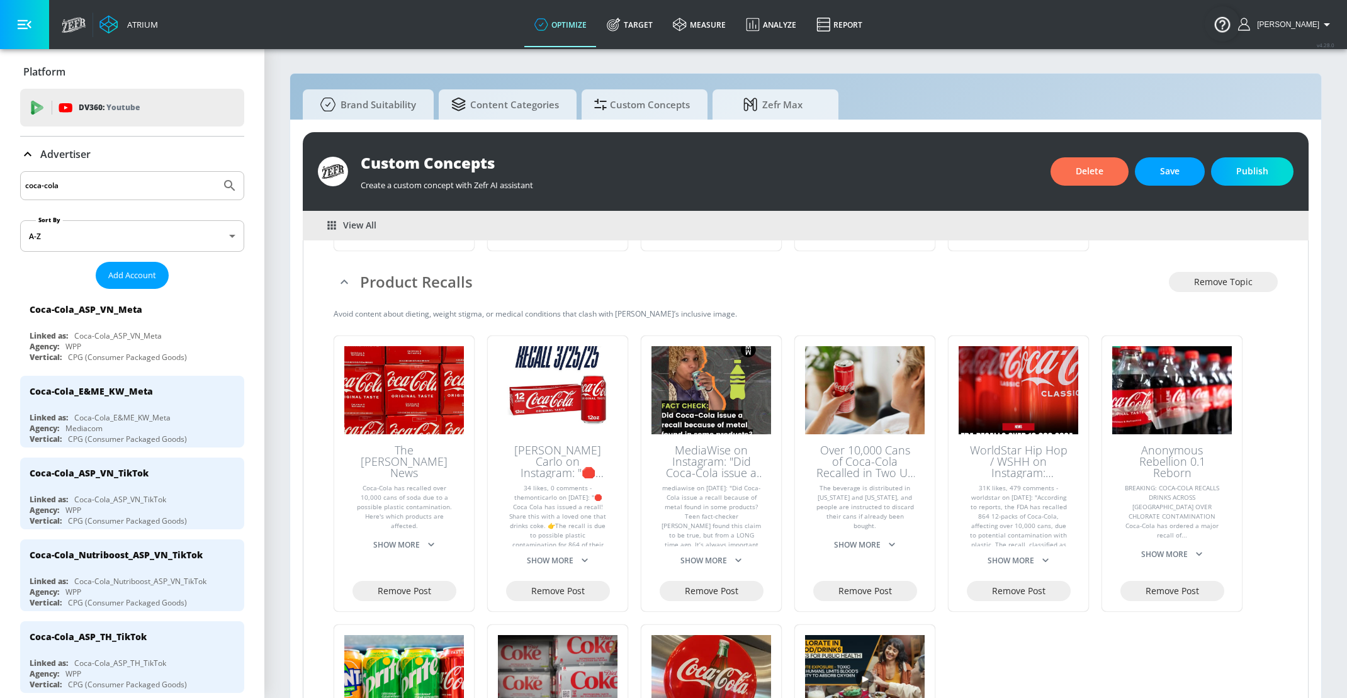
click at [915, 651] on img at bounding box center [865, 679] width 120 height 88
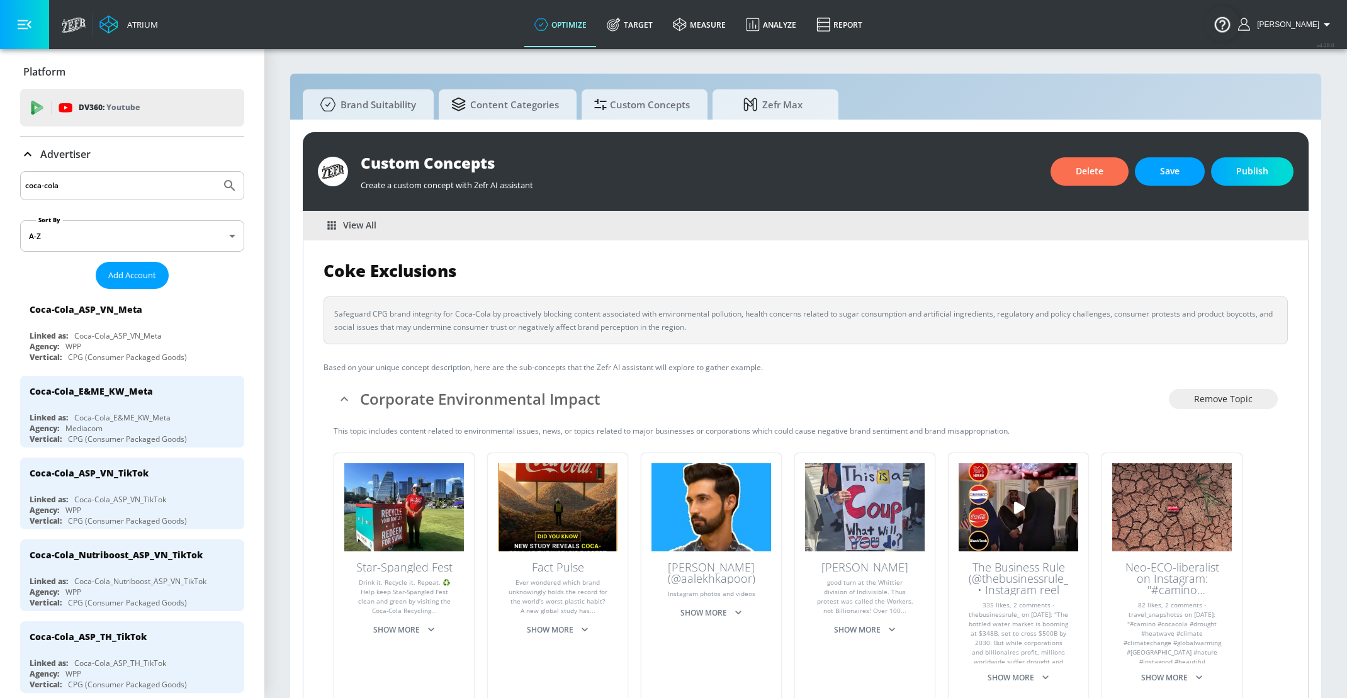
click at [581, 33] on link "optimize" at bounding box center [560, 24] width 72 height 45
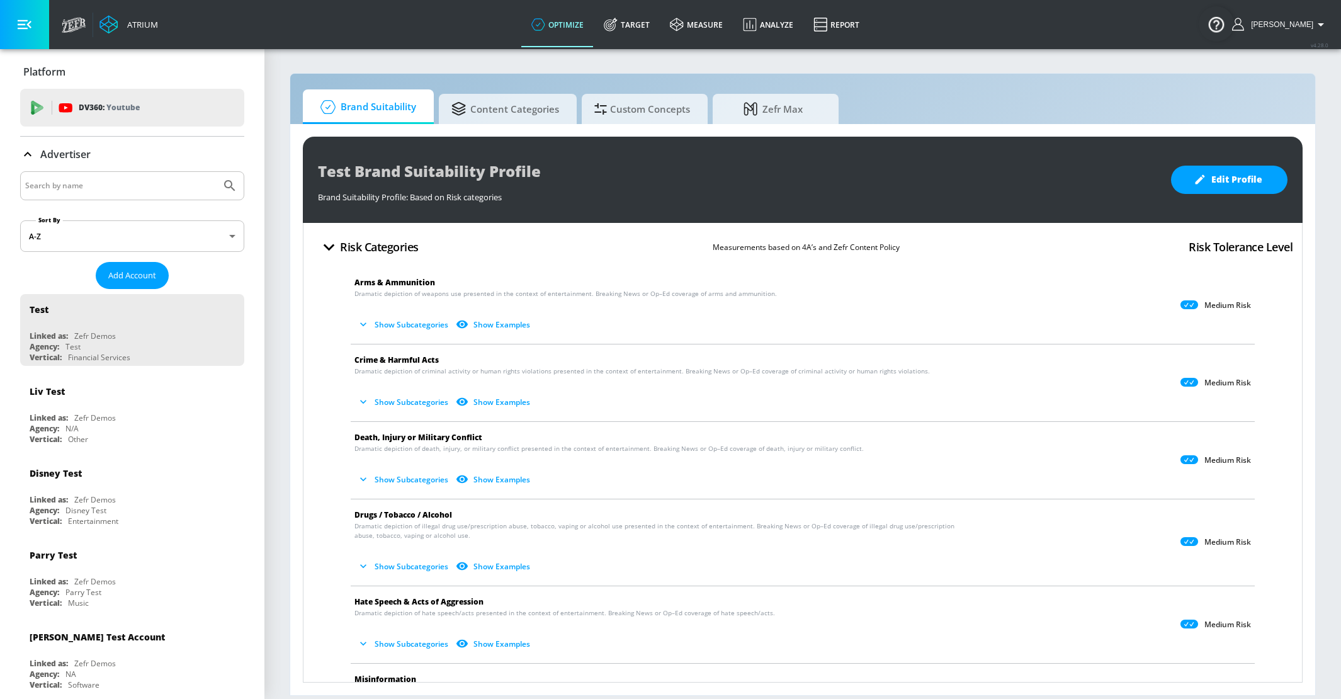
click at [101, 187] on input "Search by name" at bounding box center [120, 185] width 191 height 16
type input "coca-cola"
click at [235, 177] on button "Submit Search" at bounding box center [230, 186] width 28 height 28
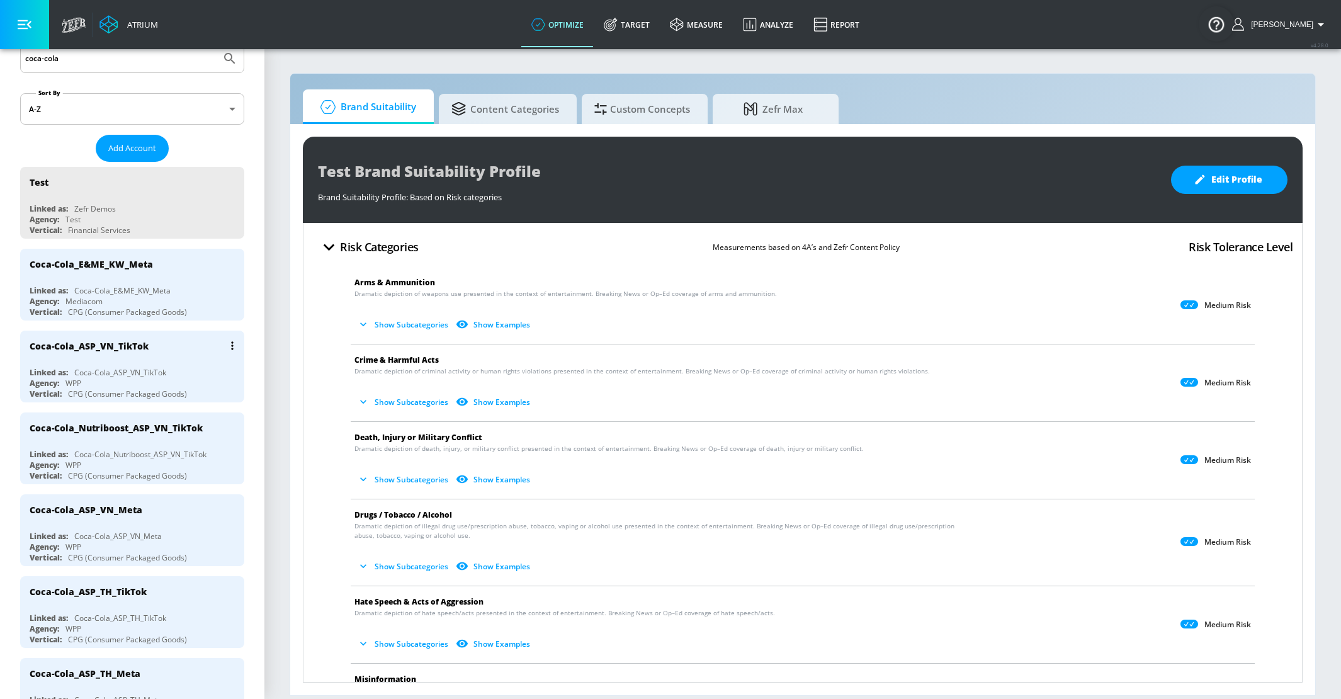
scroll to position [140, 0]
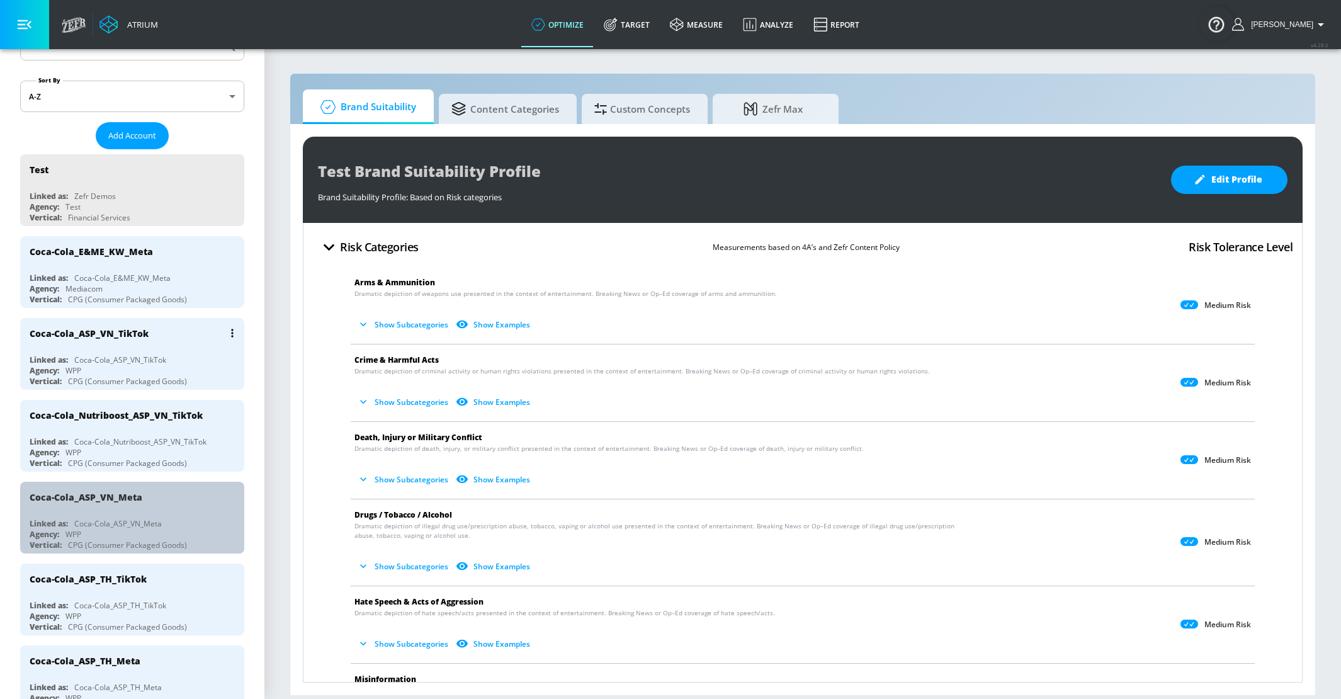
click at [142, 518] on div "Coca-Cola_ASP_VN_Meta" at bounding box center [117, 523] width 87 height 11
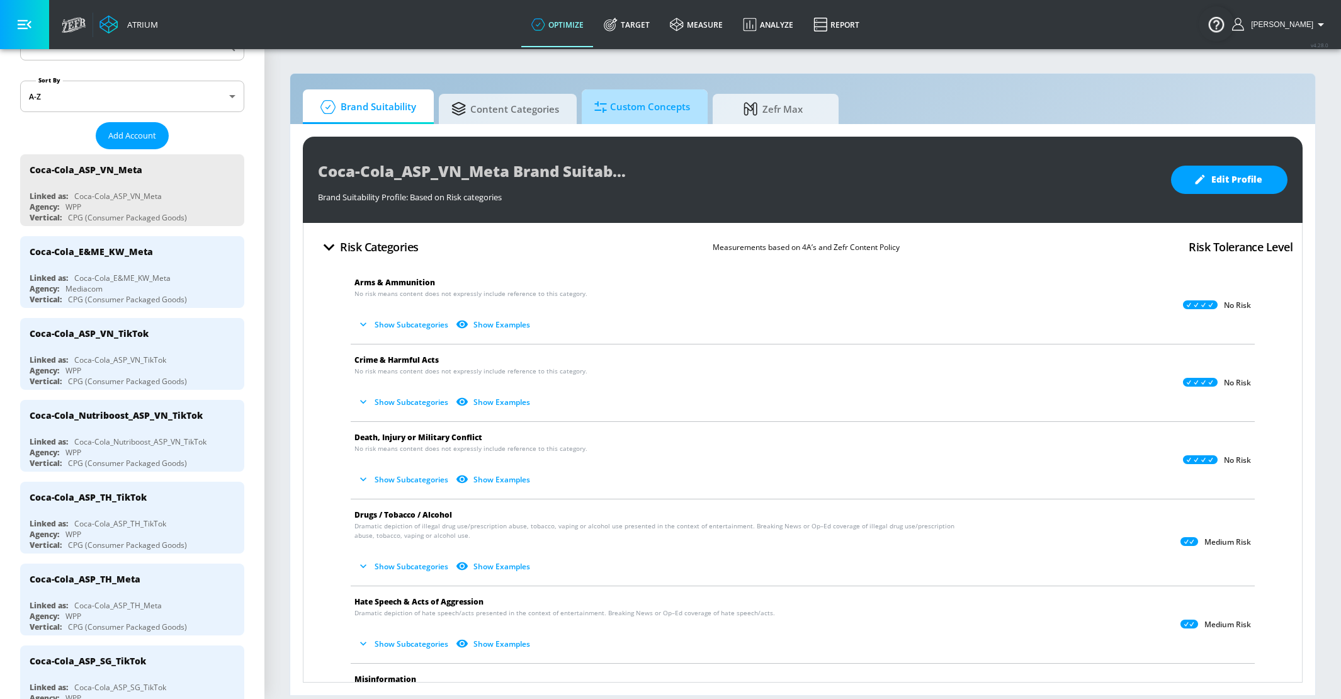
click at [660, 104] on span "Custom Concepts" at bounding box center [642, 107] width 96 height 30
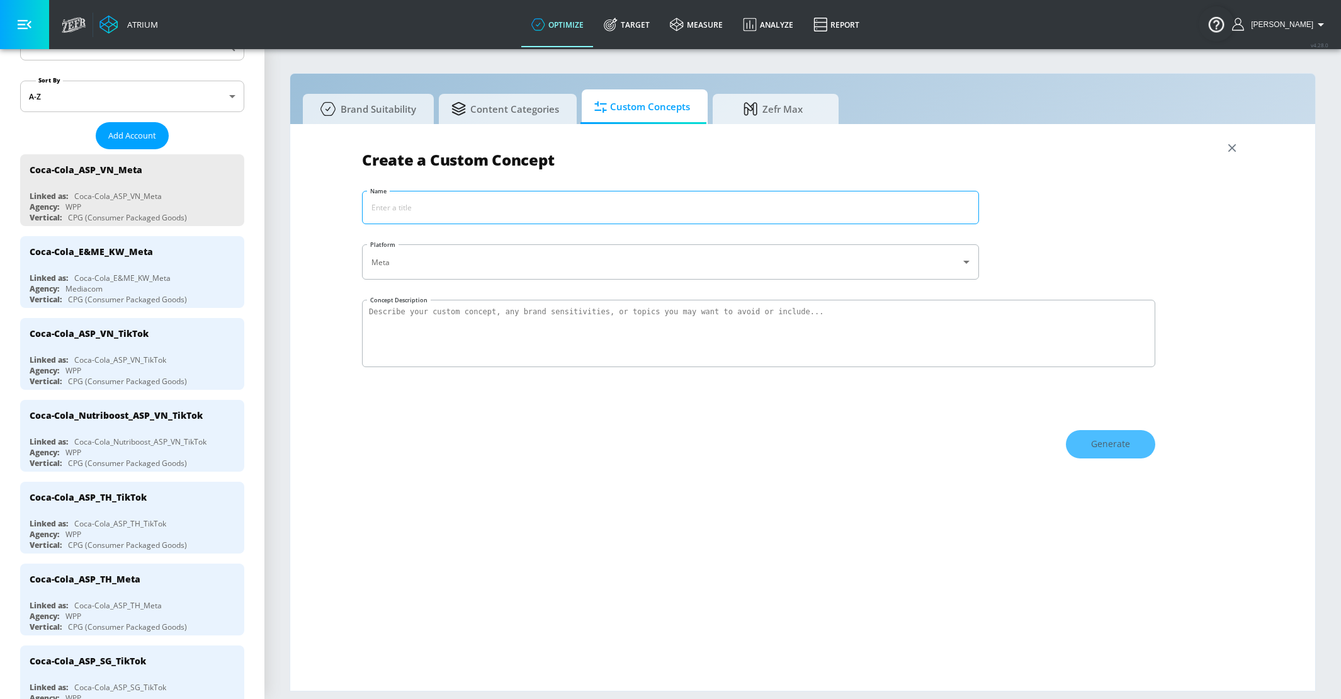
click at [522, 210] on input "Name" at bounding box center [671, 207] width 616 height 32
type input "Coke Exclusions"
click at [509, 301] on textarea "Concept Description" at bounding box center [758, 333] width 793 height 67
paste textarea "Safeguard CPG brand integrity for Coca-Cola by proactively blocking content ass…"
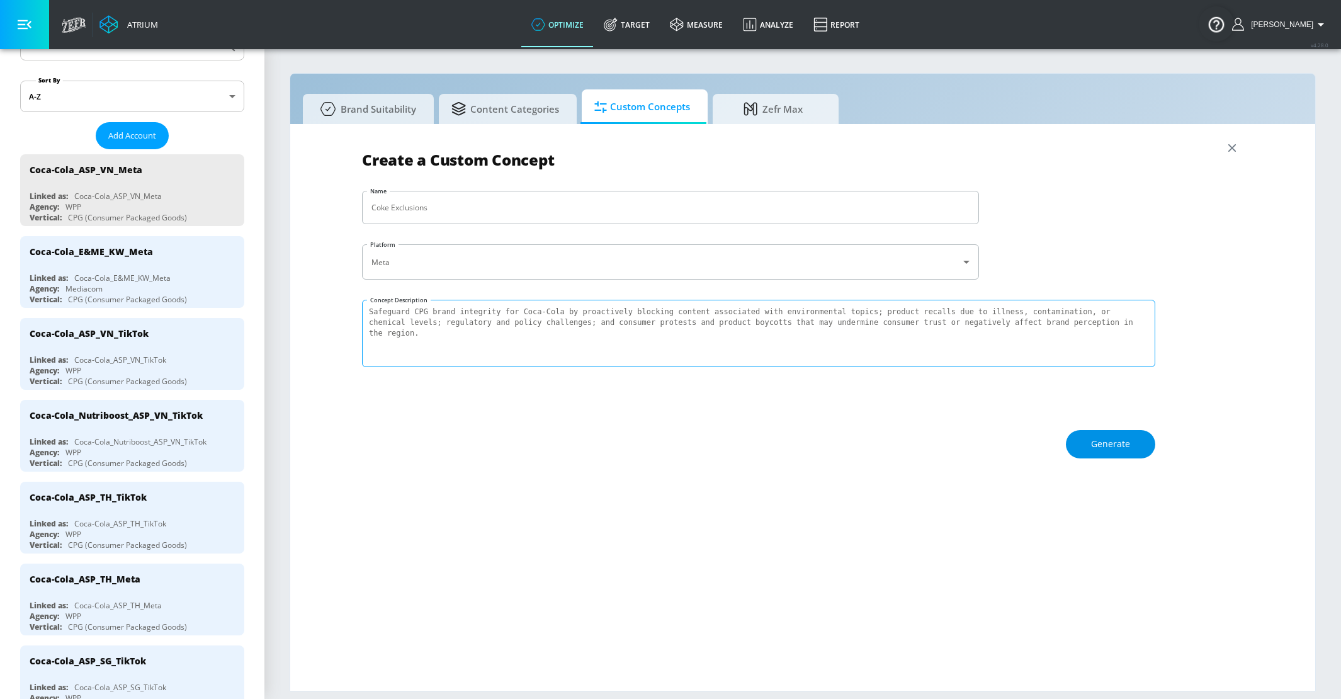
type textarea "Safeguard CPG brand integrity for Coca-Cola by proactively blocking content ass…"
click at [1076, 430] on button "Generate" at bounding box center [1110, 444] width 89 height 28
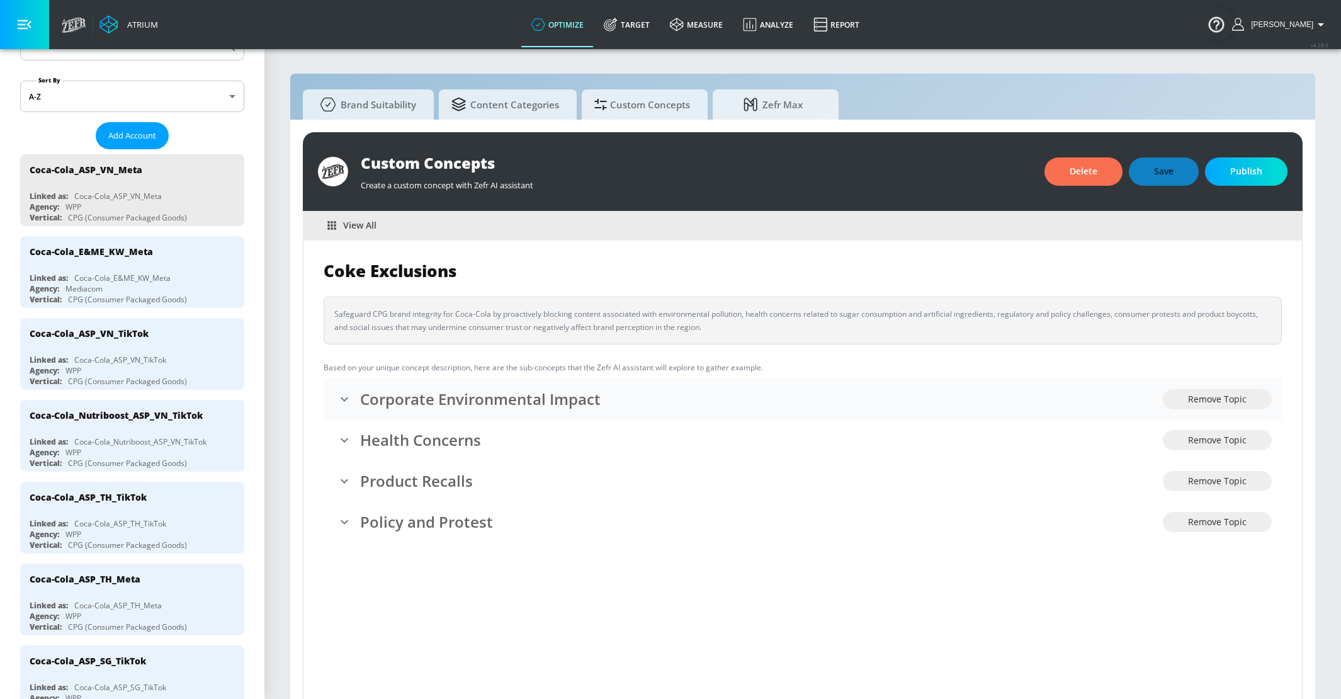
click at [339, 406] on button "expand" at bounding box center [344, 398] width 21 height 21
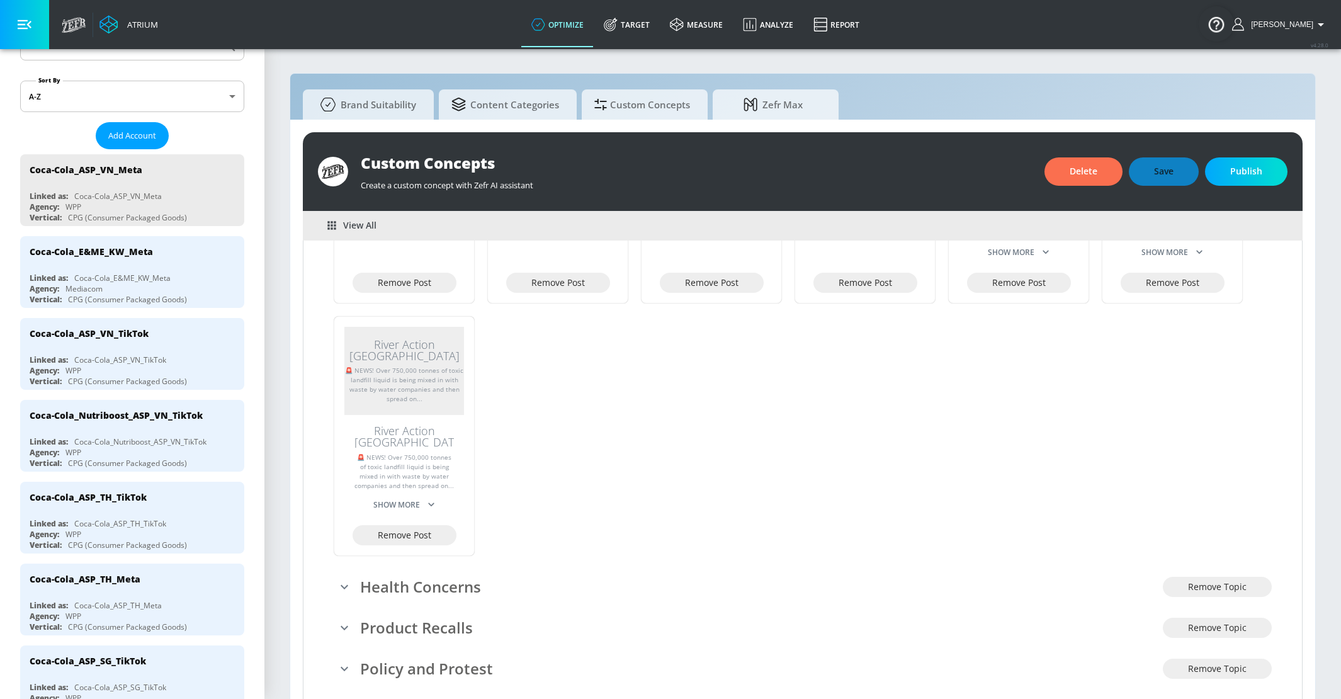
scroll to position [13, 0]
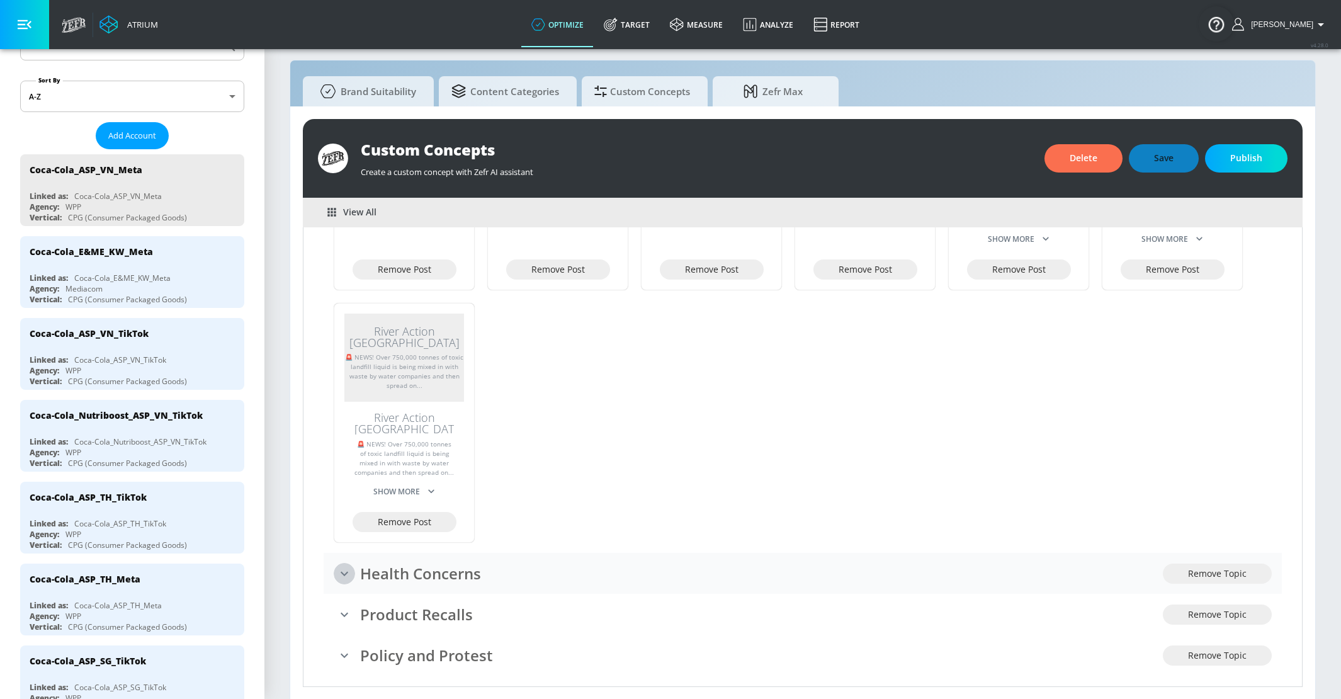
click at [348, 566] on icon "expand" at bounding box center [344, 573] width 15 height 15
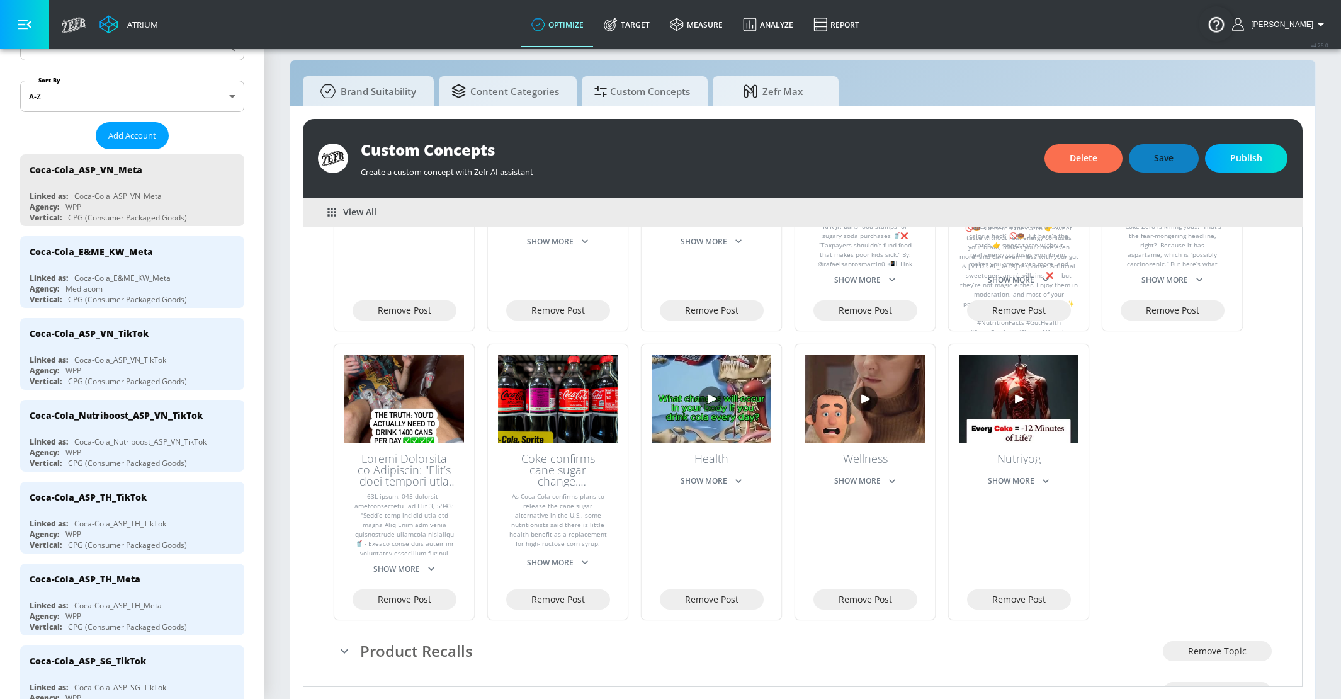
scroll to position [1034, 0]
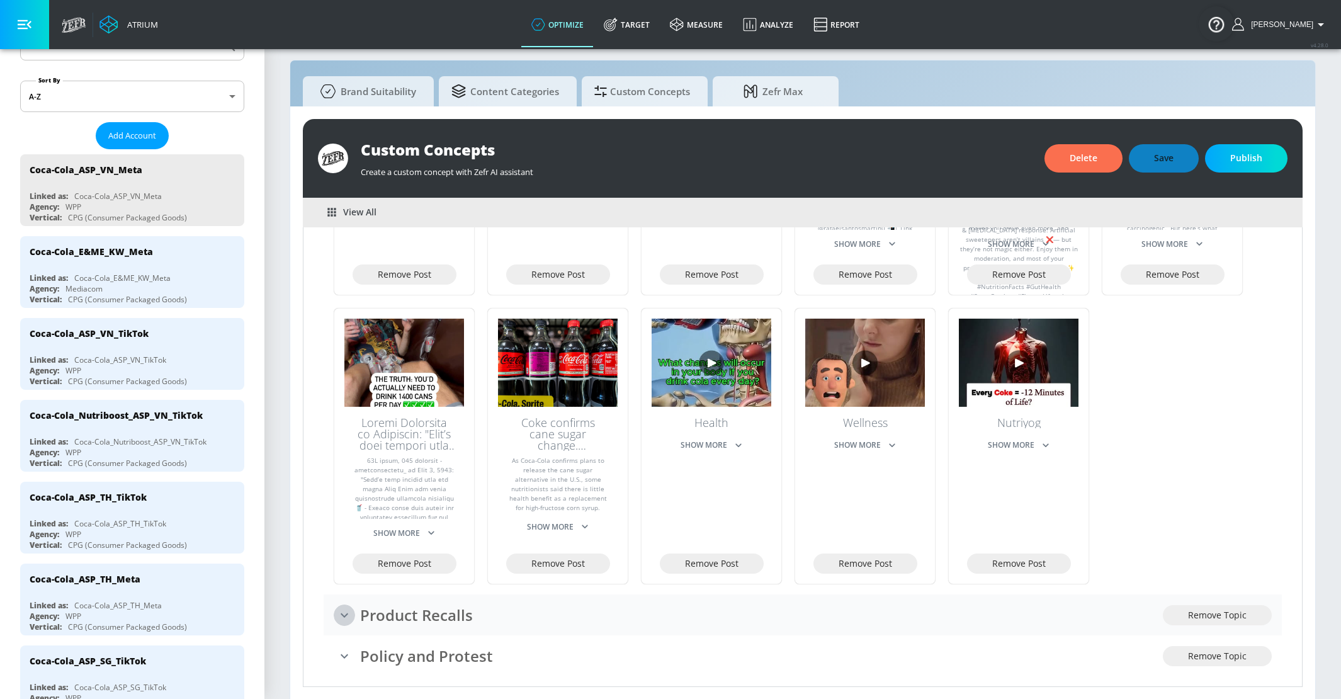
click at [341, 607] on icon "expand" at bounding box center [344, 614] width 15 height 15
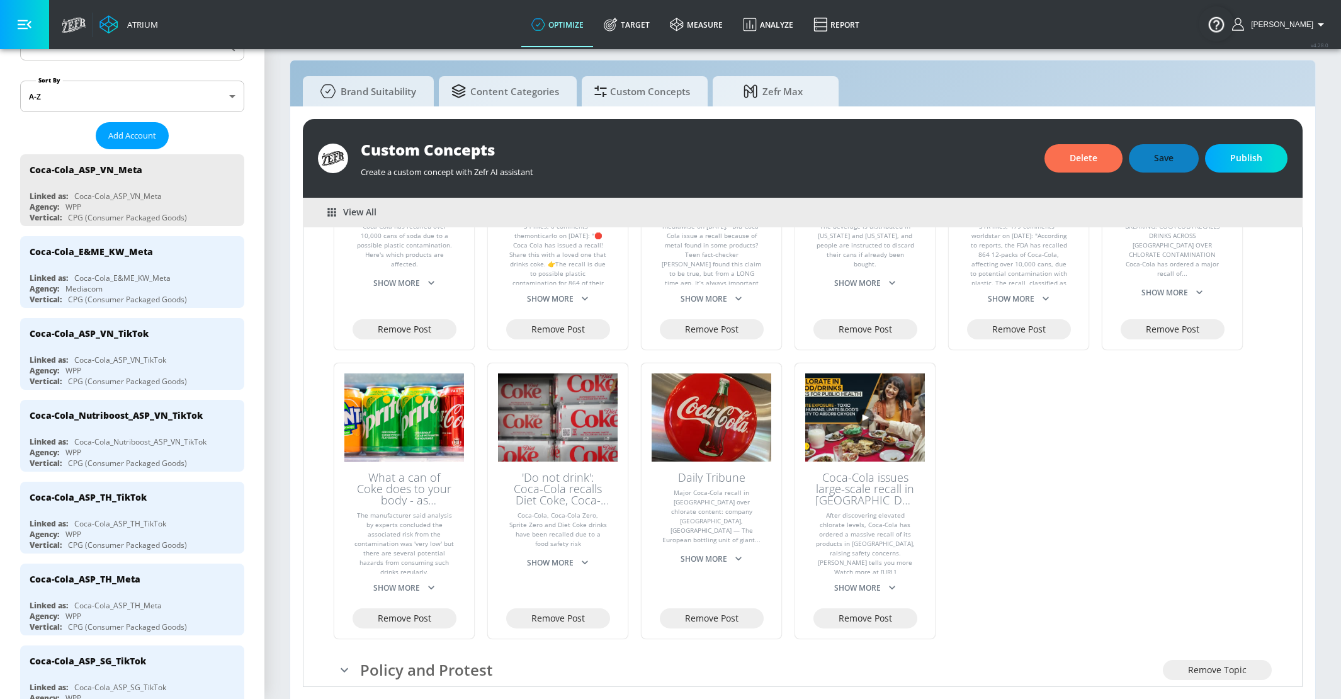
scroll to position [1641, 0]
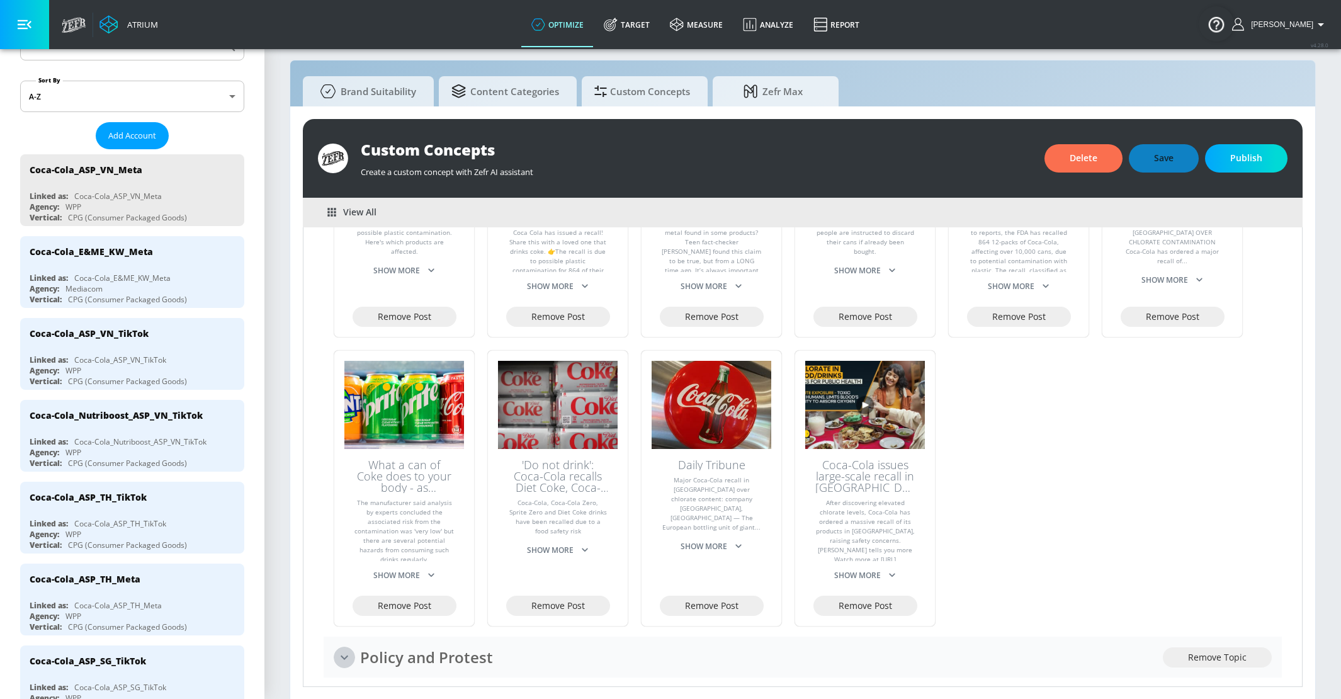
click at [341, 650] on icon "expand" at bounding box center [344, 657] width 15 height 15
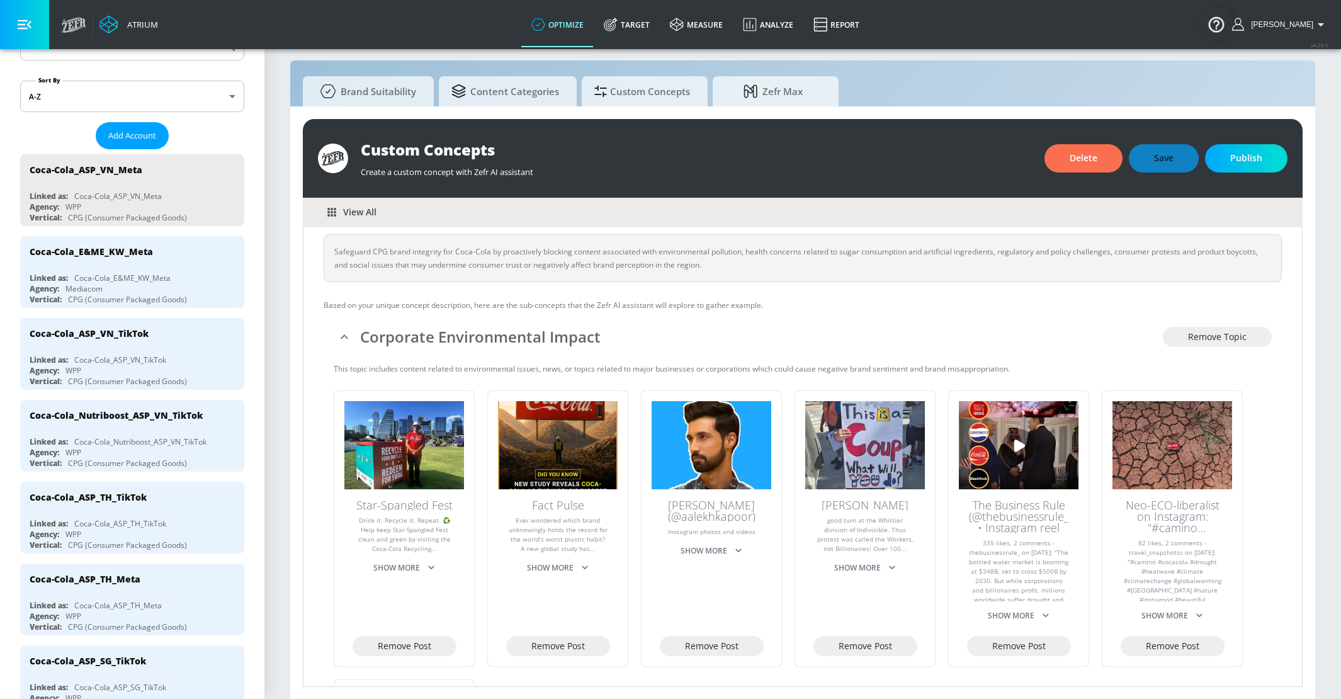
scroll to position [50, 0]
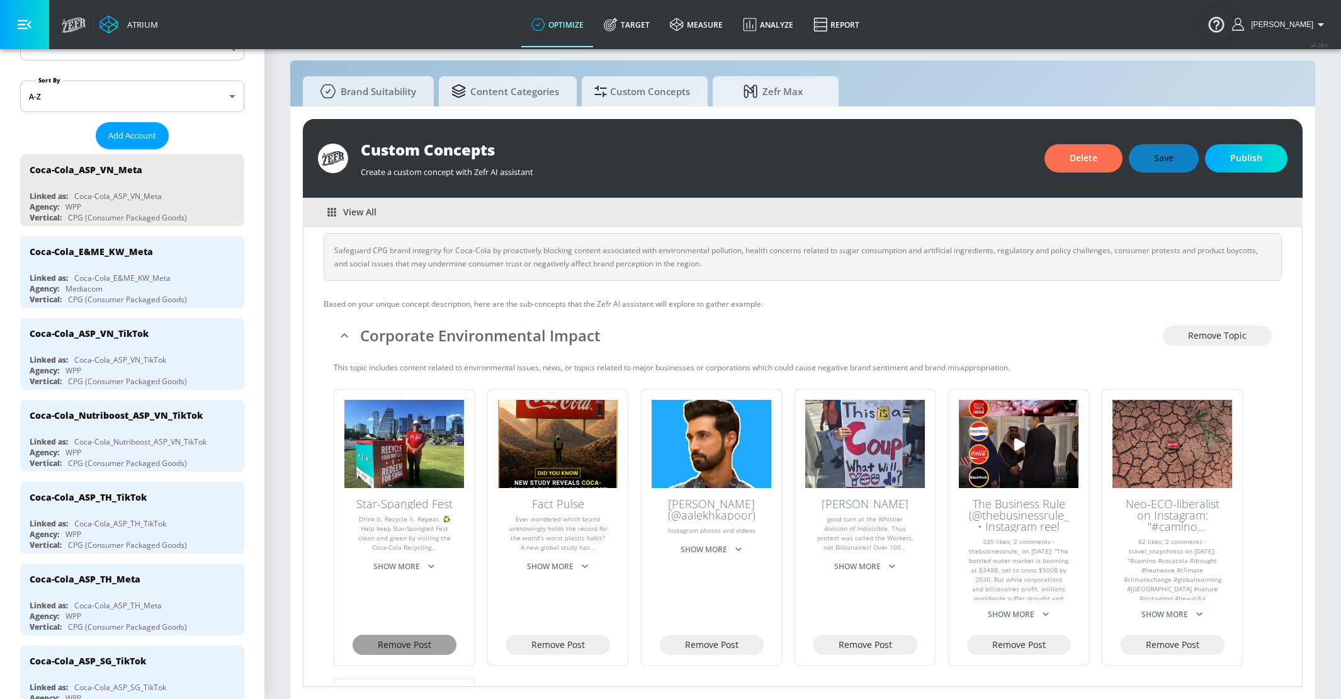
click at [420, 639] on span "Remove Post" at bounding box center [405, 645] width 54 height 16
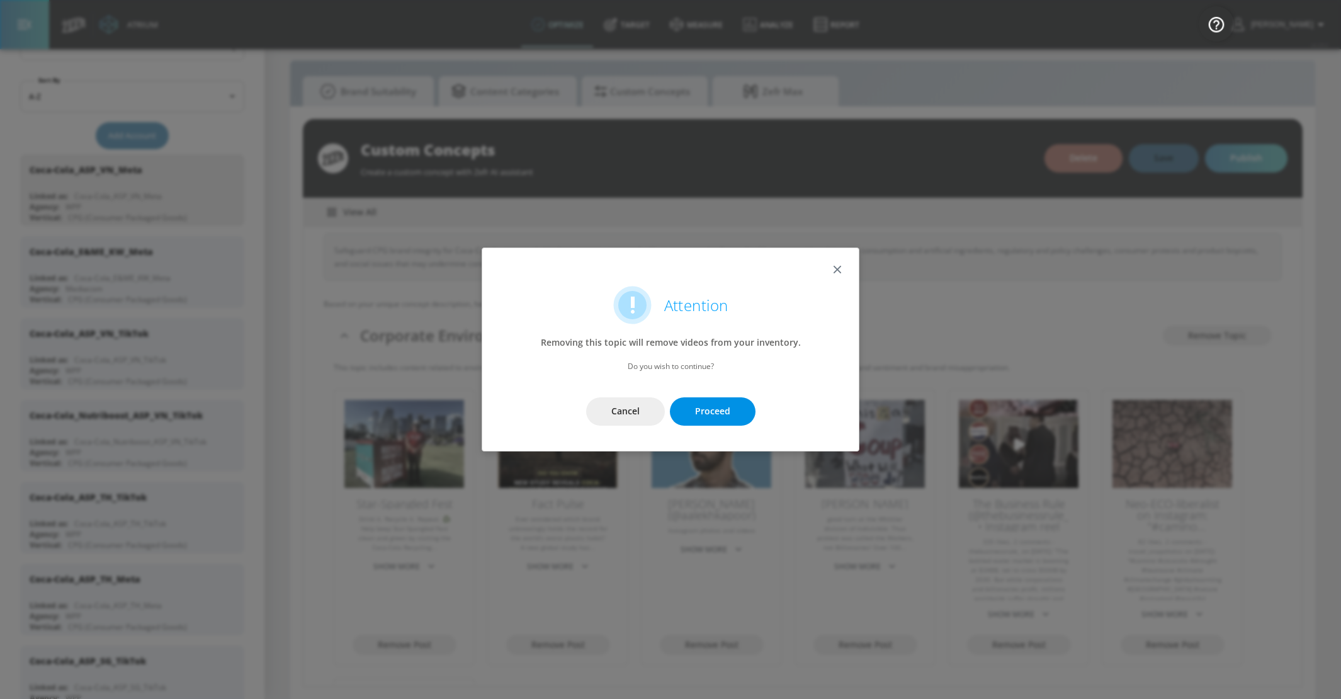
click at [699, 410] on span "Proceed" at bounding box center [712, 411] width 35 height 16
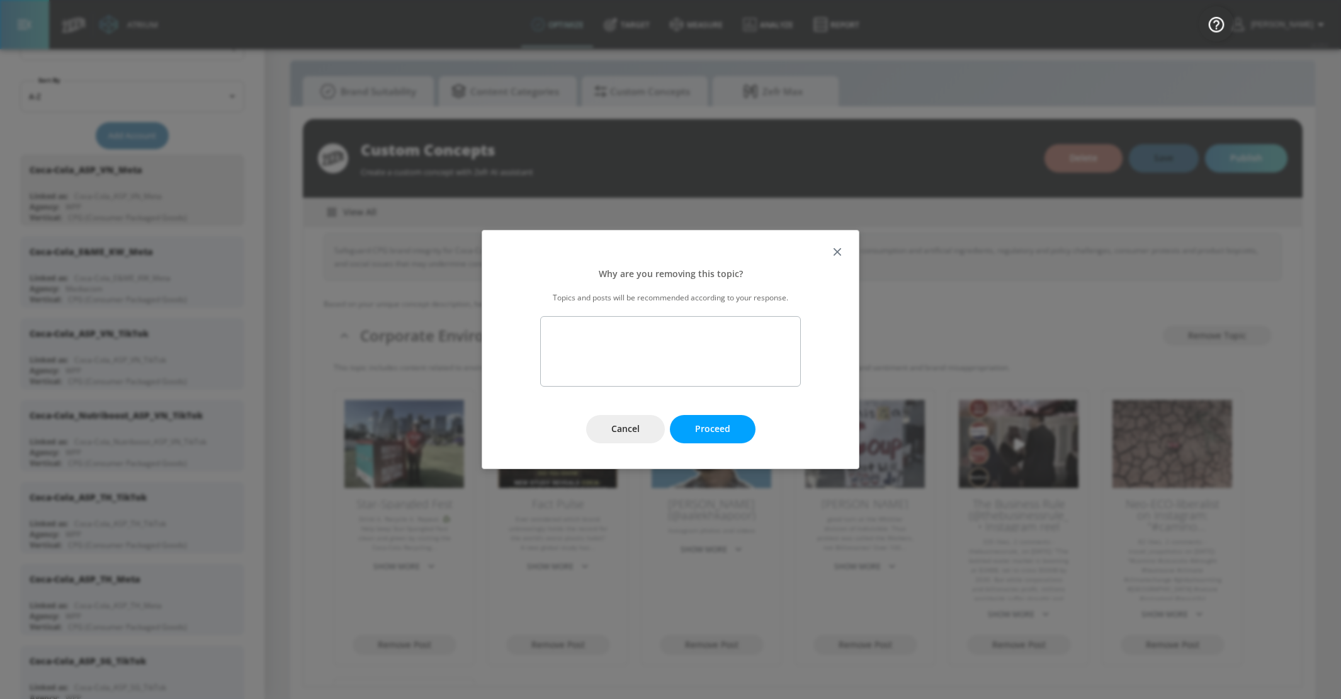
click at [671, 356] on textarea at bounding box center [670, 351] width 261 height 70
type textarea "This is a positive mention. I only want to exclude negative mentions of corpora…"
click at [719, 434] on span "Proceed" at bounding box center [712, 429] width 35 height 16
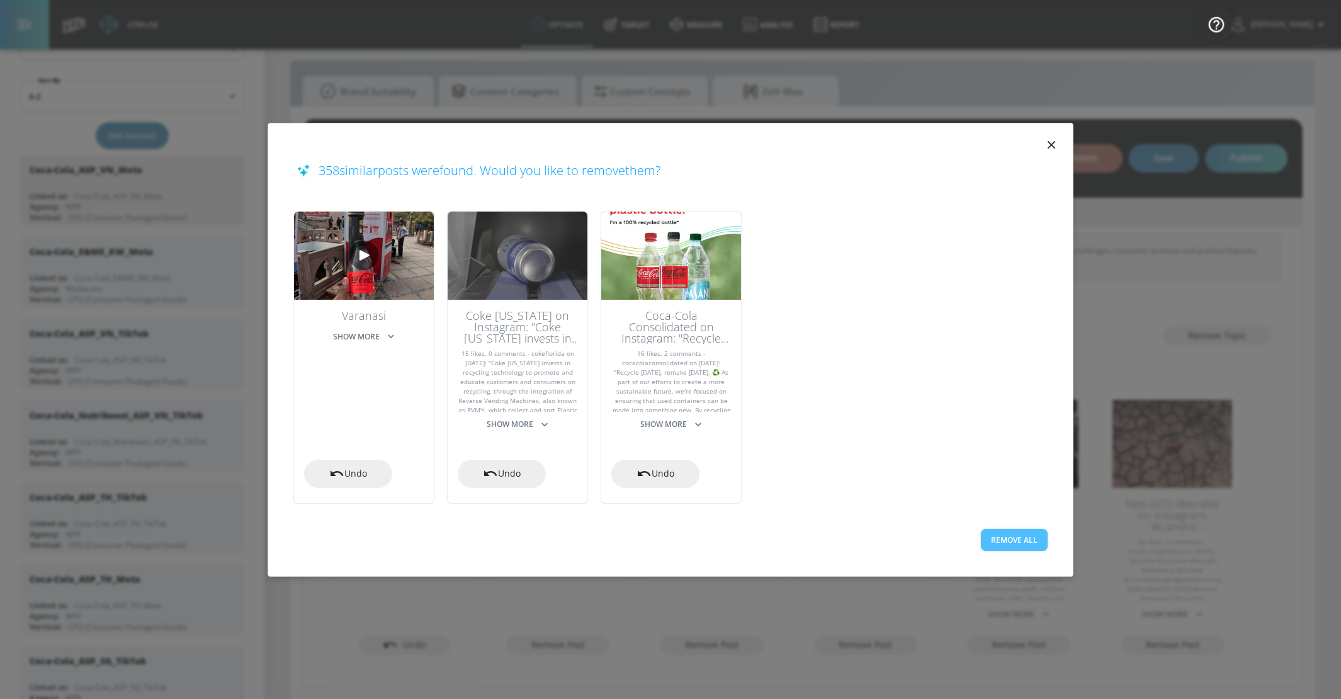
click at [1043, 543] on button "Remove All" at bounding box center [1014, 540] width 67 height 22
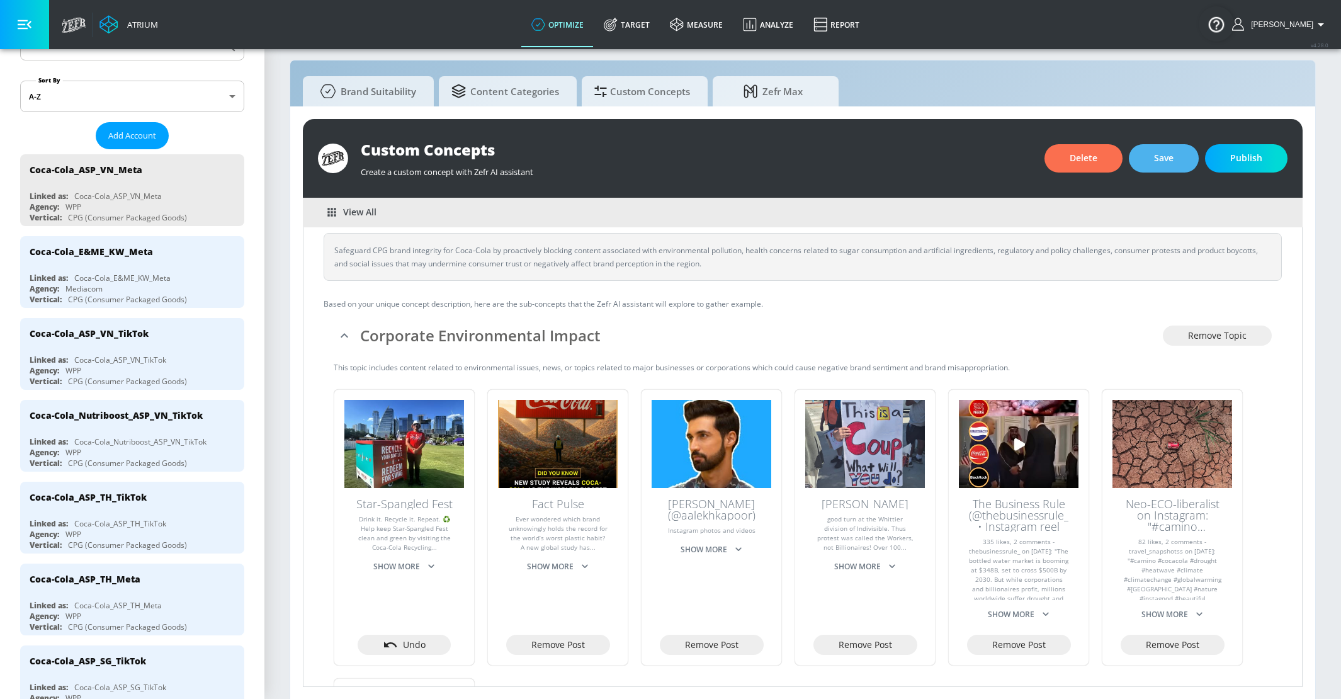
click at [1158, 164] on span "Save" at bounding box center [1164, 158] width 20 height 16
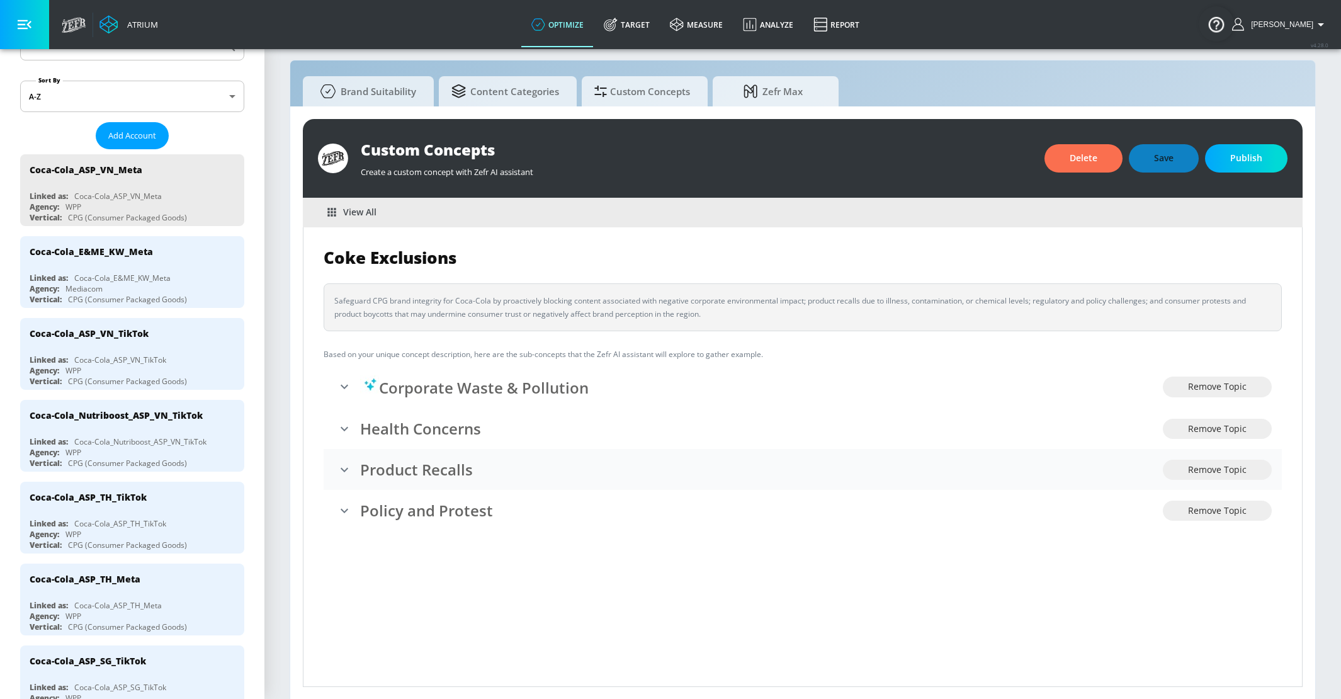
click at [403, 470] on h3 "Product Recalls" at bounding box center [761, 469] width 803 height 21
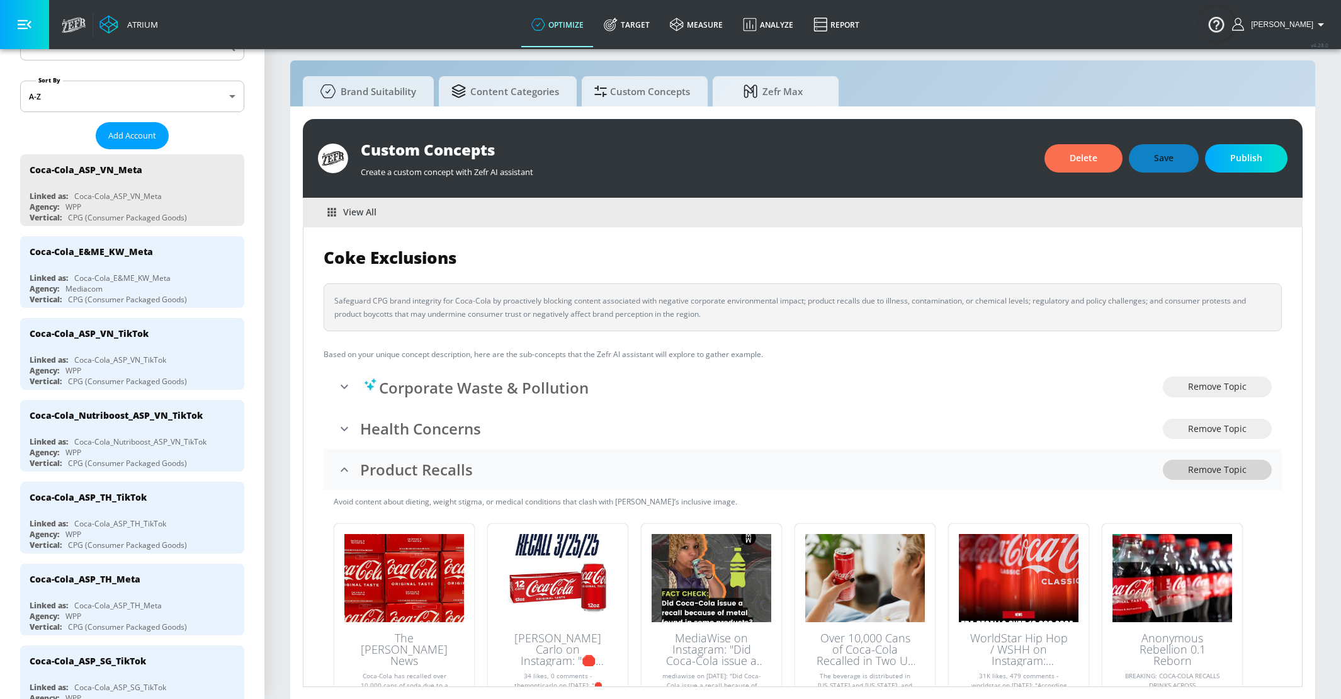
click at [1203, 473] on span "Remove Topic" at bounding box center [1217, 470] width 59 height 16
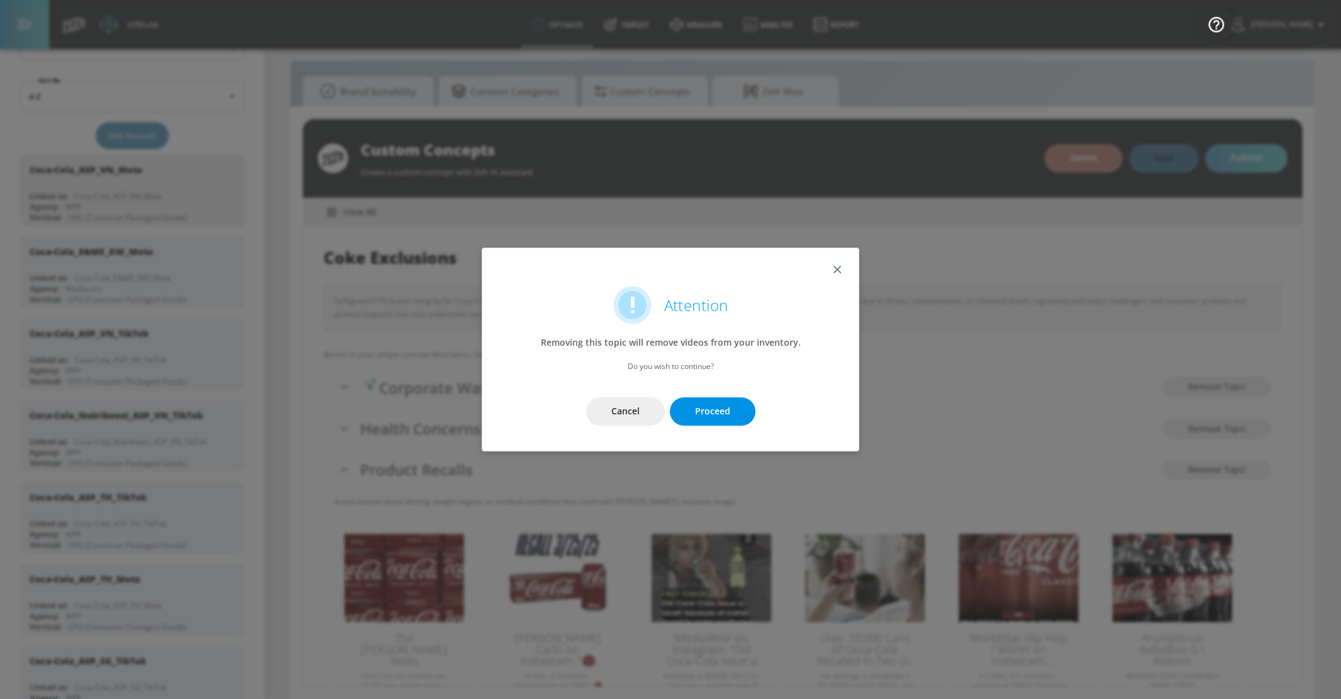
click at [712, 412] on span "Proceed" at bounding box center [712, 411] width 35 height 16
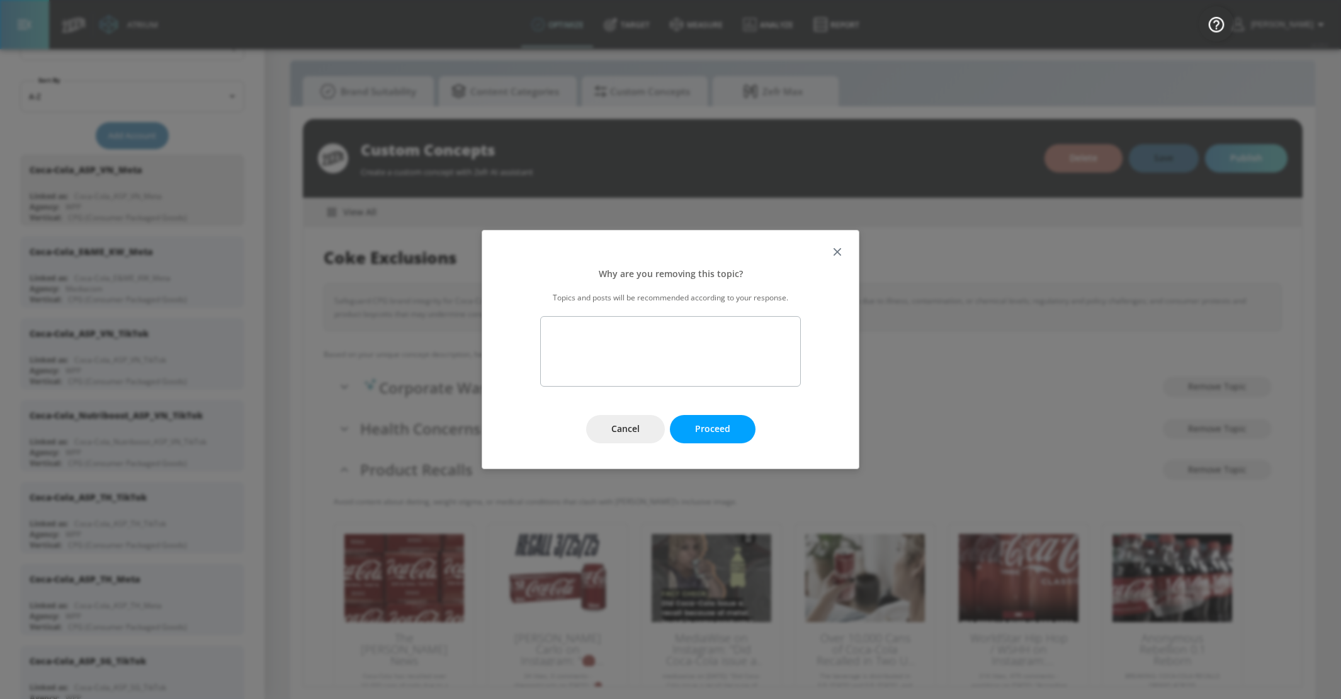
click at [700, 348] on textarea at bounding box center [670, 351] width 261 height 70
click at [735, 420] on button "Proceed" at bounding box center [713, 429] width 86 height 28
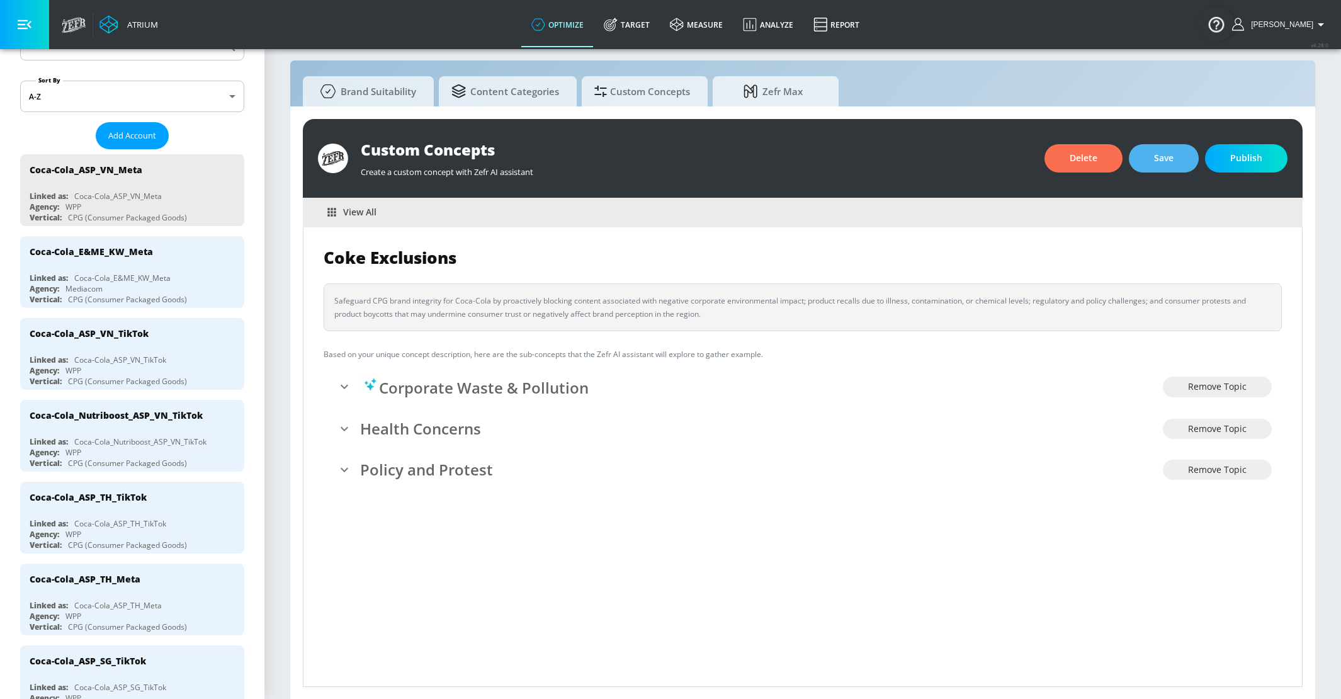
click at [1173, 164] on span "Save" at bounding box center [1164, 158] width 20 height 16
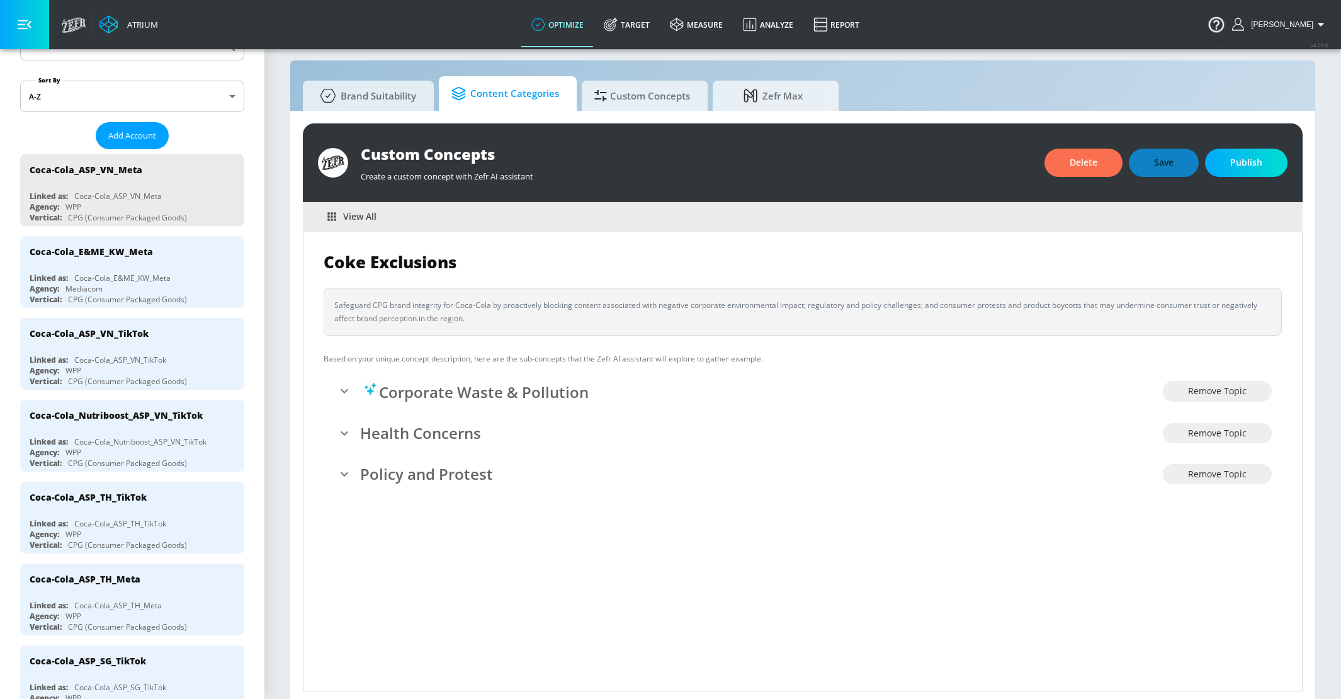
click at [519, 92] on span "Content Categories" at bounding box center [505, 94] width 108 height 30
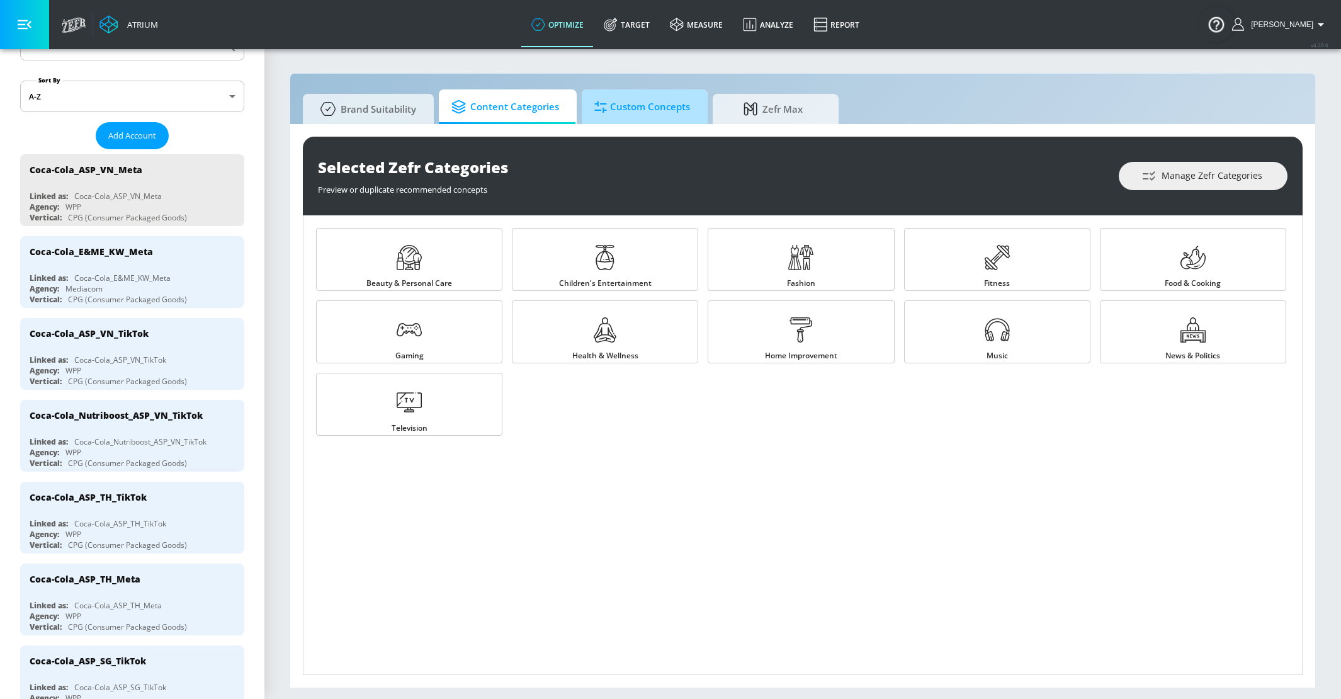
click at [623, 111] on span "Custom Concepts" at bounding box center [642, 107] width 96 height 30
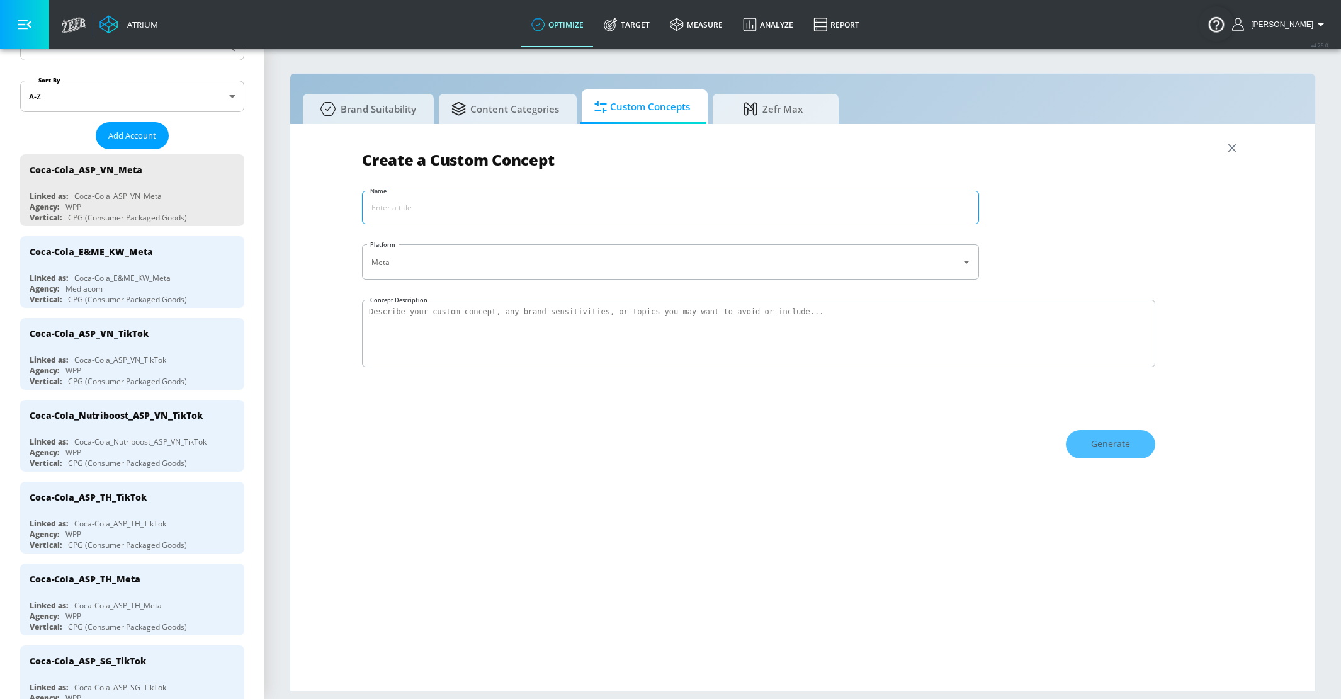
click at [438, 205] on input "Name" at bounding box center [671, 207] width 616 height 32
type input "Coke Exclusions"
click at [454, 320] on textarea "Concept Description" at bounding box center [758, 333] width 793 height 67
paste textarea "Safeguard CPG brand integrity for Coca-Cola by proactively blocking content ass…"
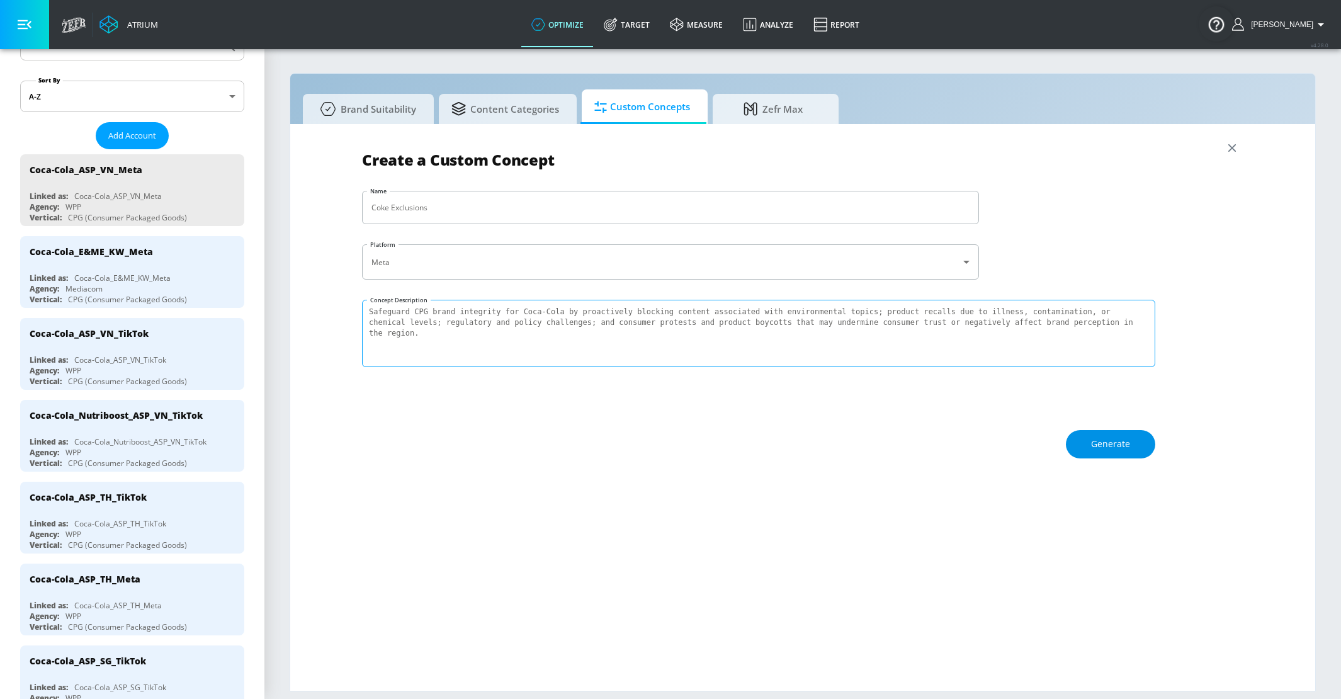
type textarea "Safeguard CPG brand integrity for Coca-Cola by proactively blocking content ass…"
click at [1089, 442] on button "Generate" at bounding box center [1110, 444] width 89 height 28
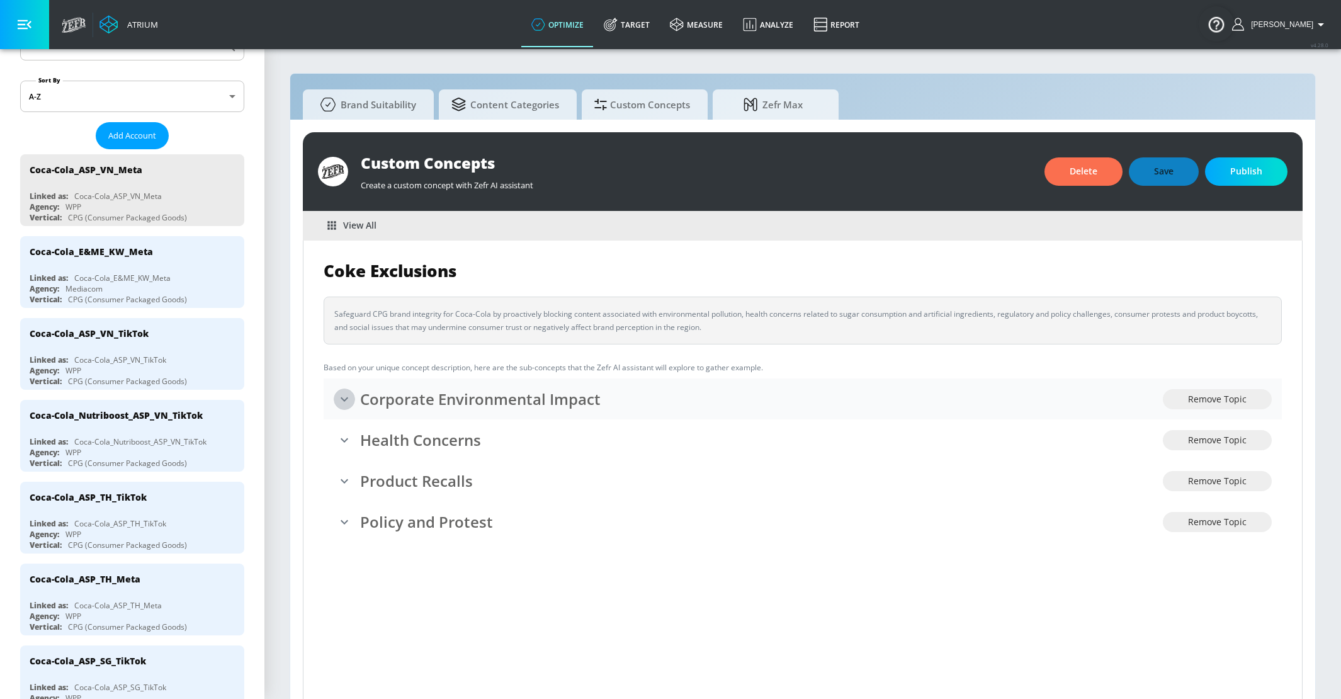
click at [344, 397] on icon "expand" at bounding box center [344, 399] width 15 height 15
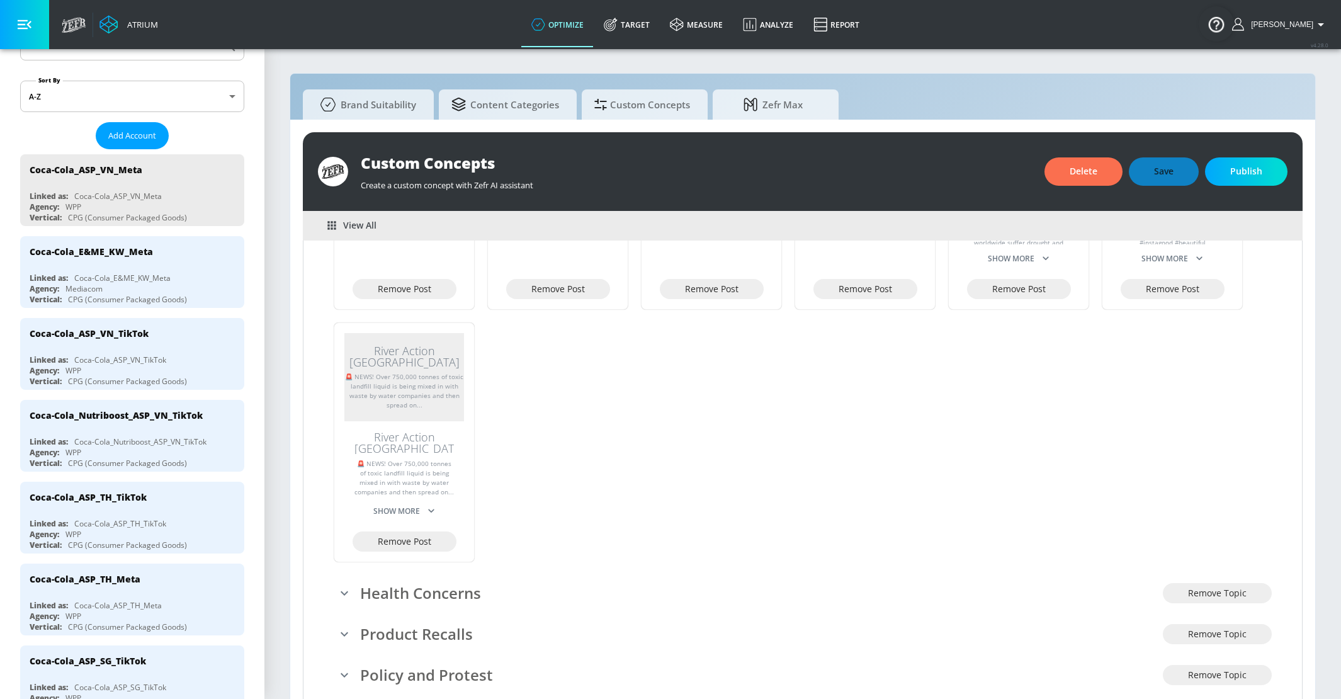
scroll to position [425, 0]
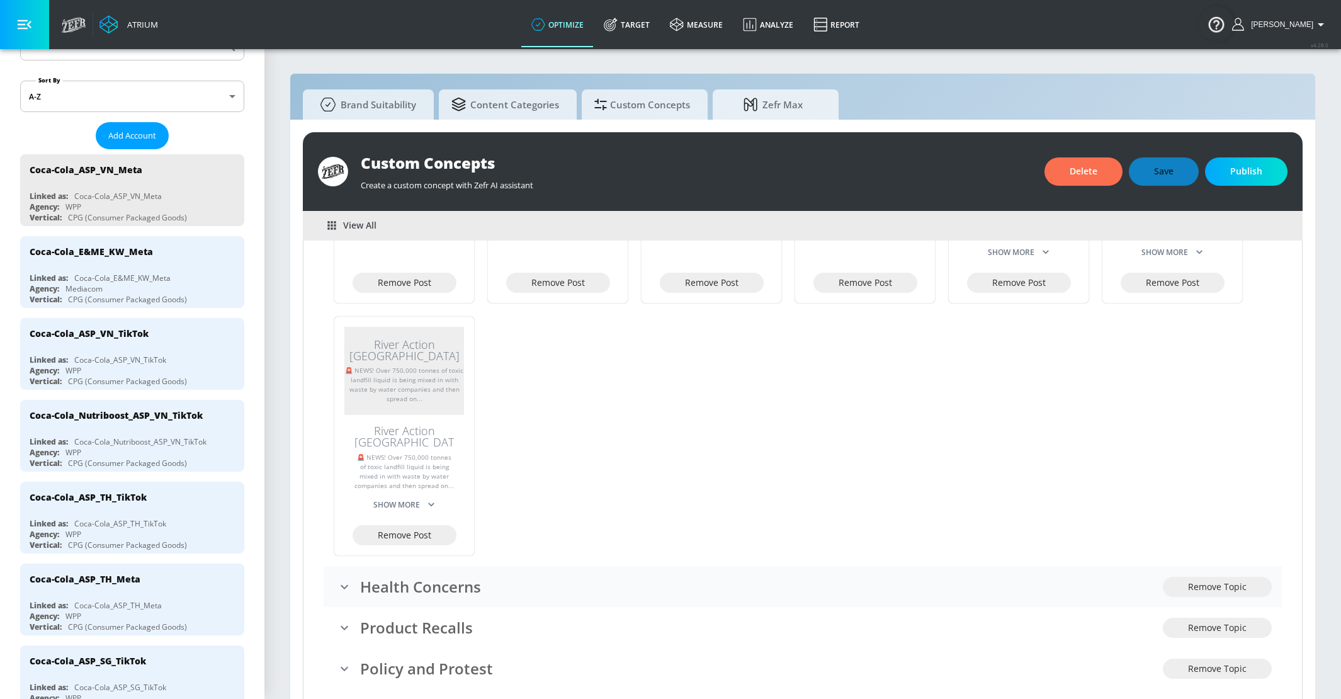
click at [349, 579] on icon "expand" at bounding box center [344, 586] width 15 height 15
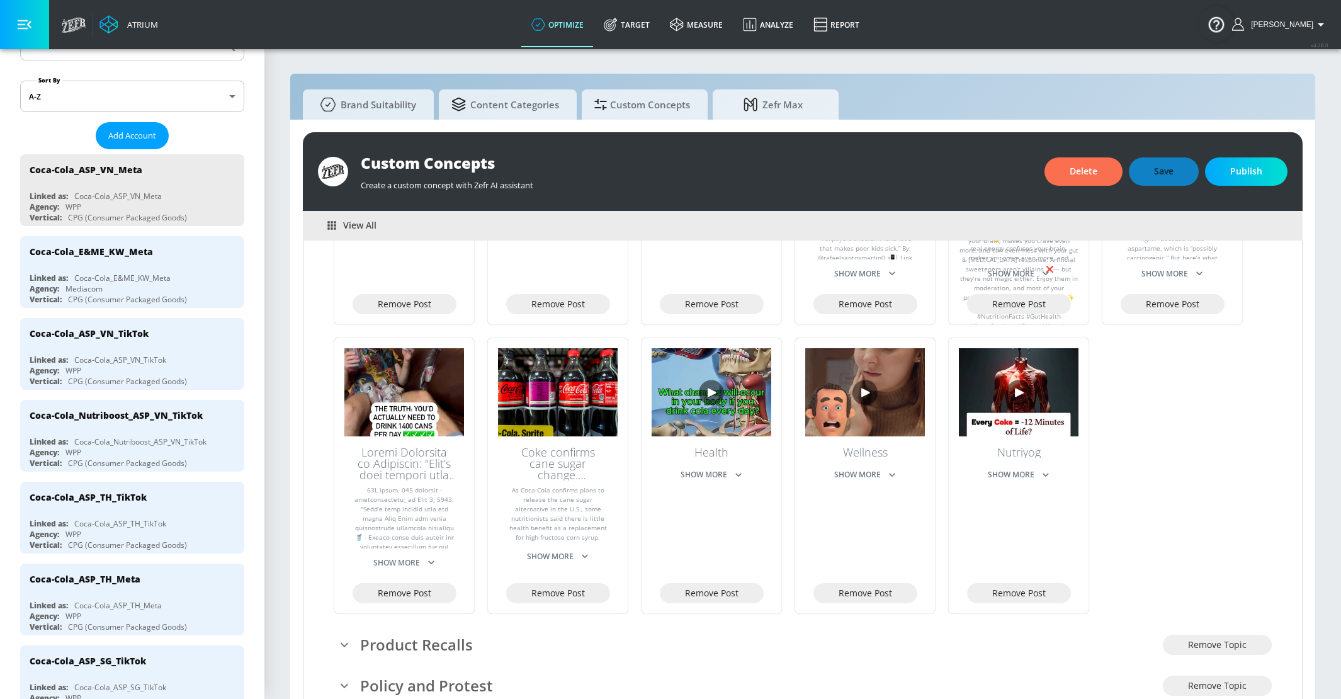
scroll to position [1034, 0]
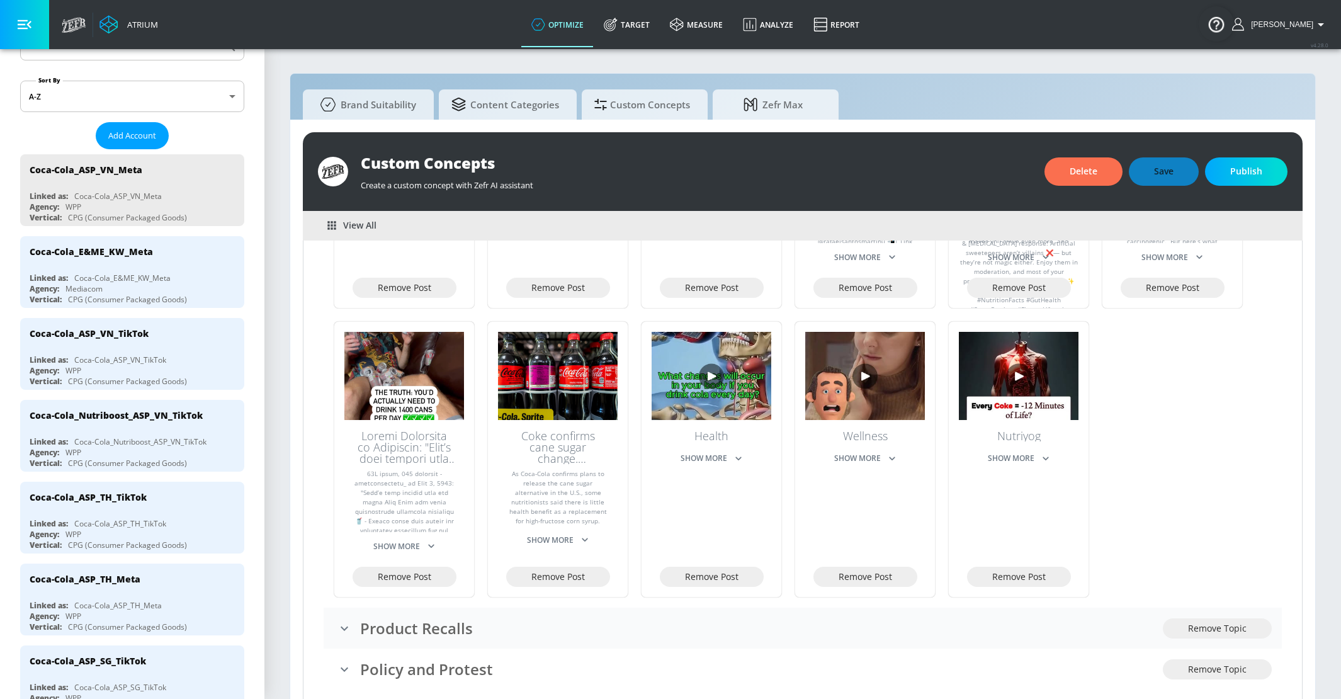
click at [346, 621] on icon "expand" at bounding box center [344, 628] width 15 height 15
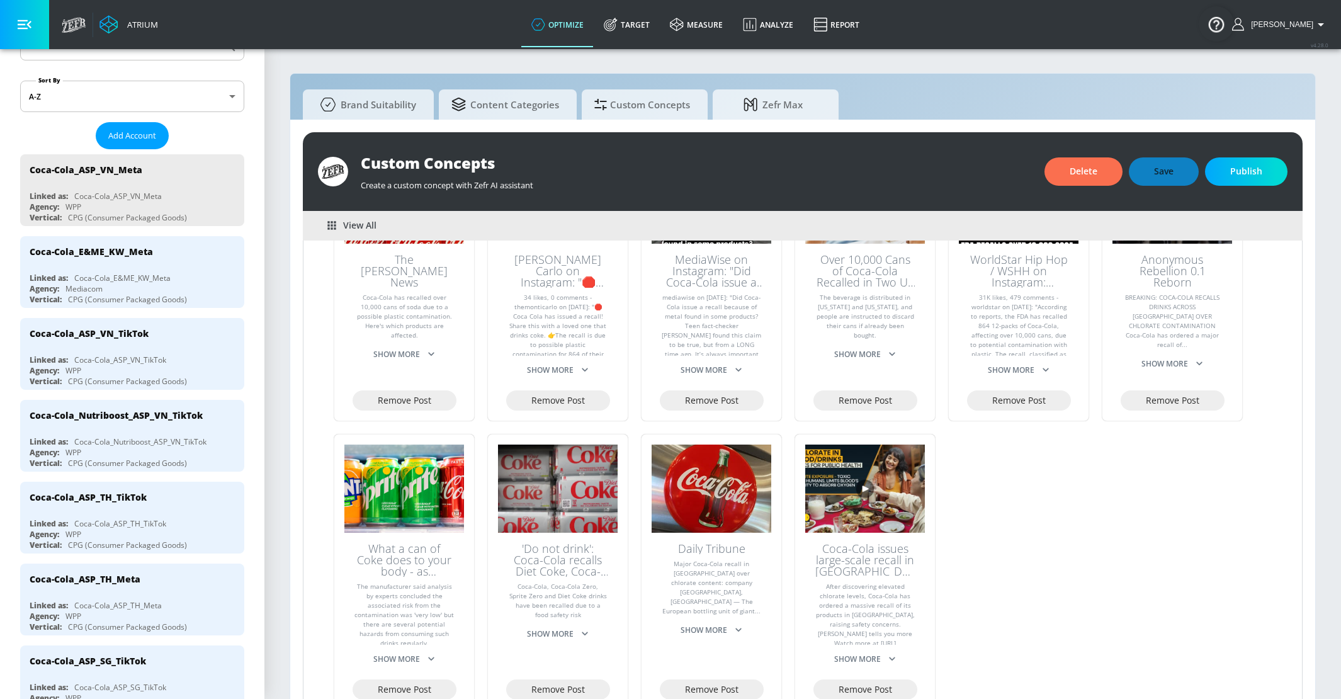
scroll to position [1641, 0]
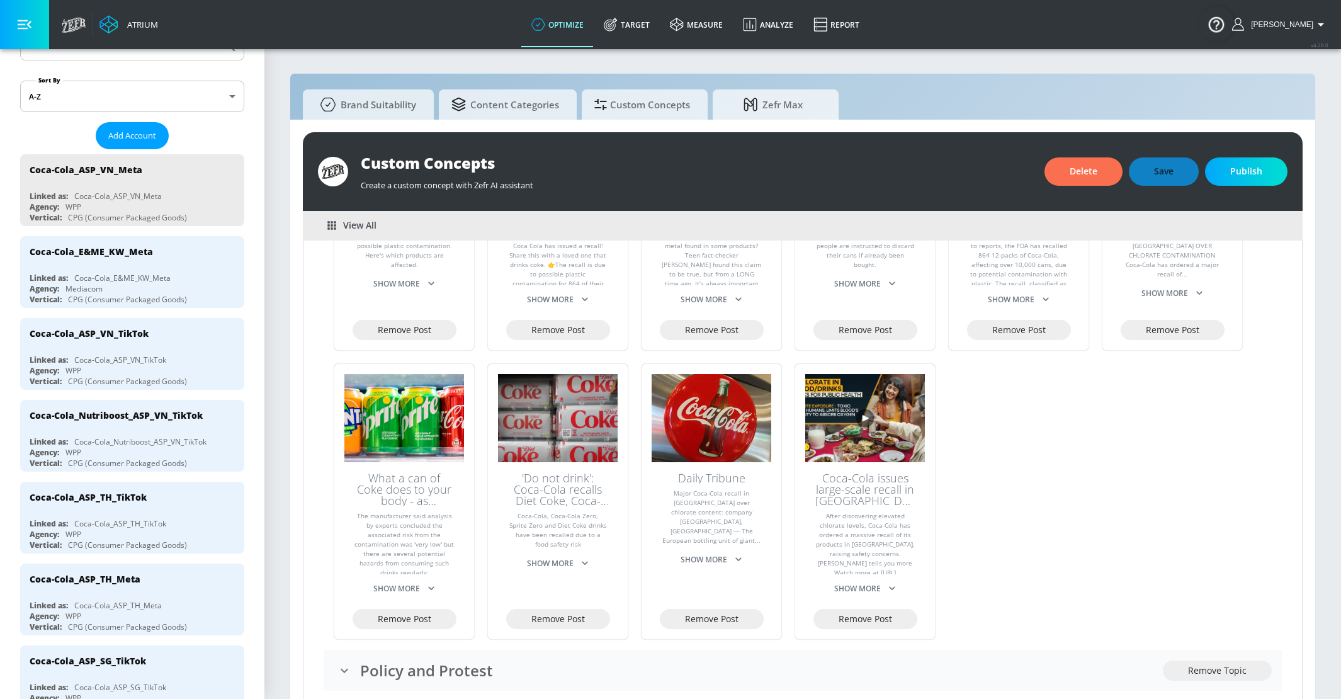
click at [342, 663] on icon "expand" at bounding box center [344, 670] width 15 height 15
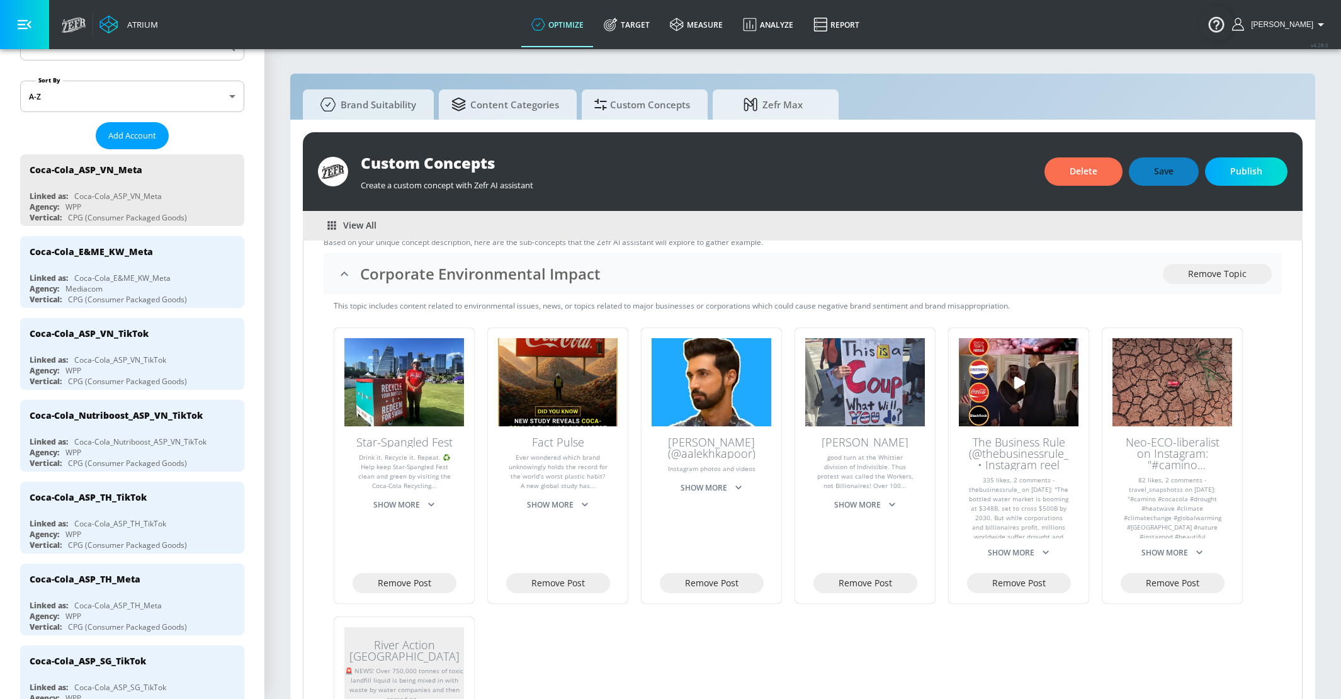
scroll to position [123, 0]
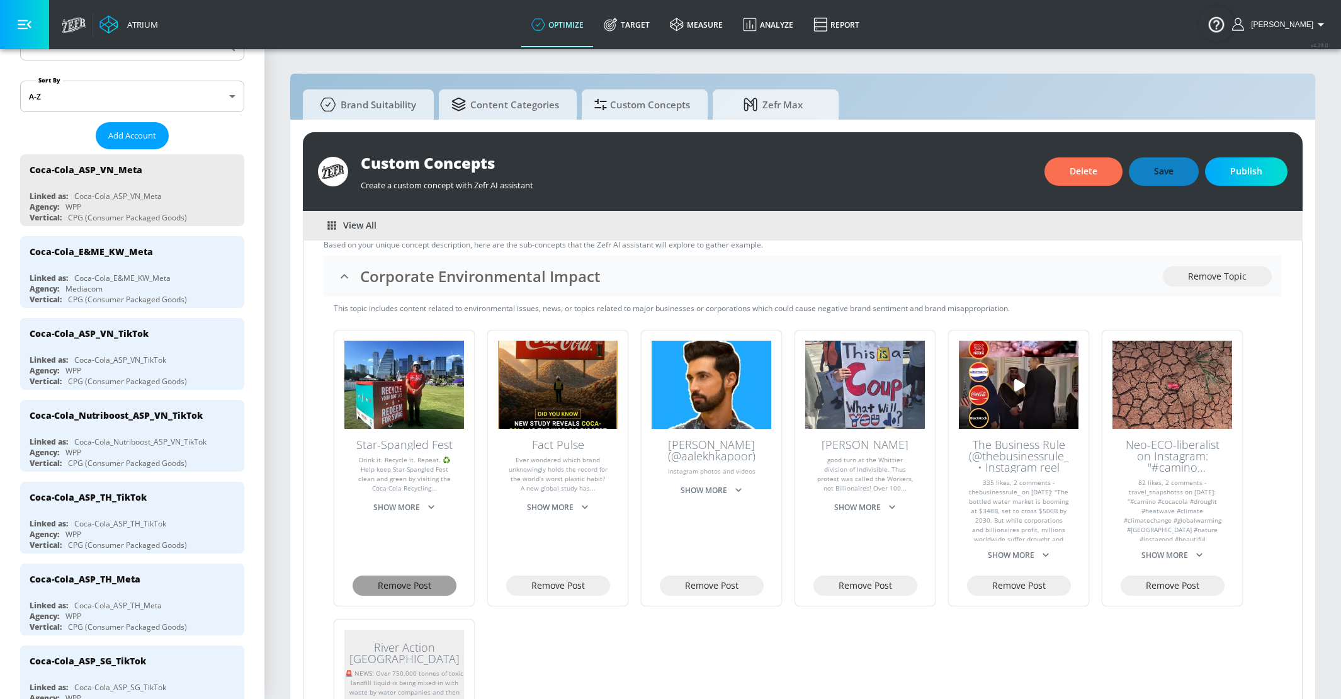
click at [380, 583] on span "Remove Post" at bounding box center [405, 586] width 54 height 16
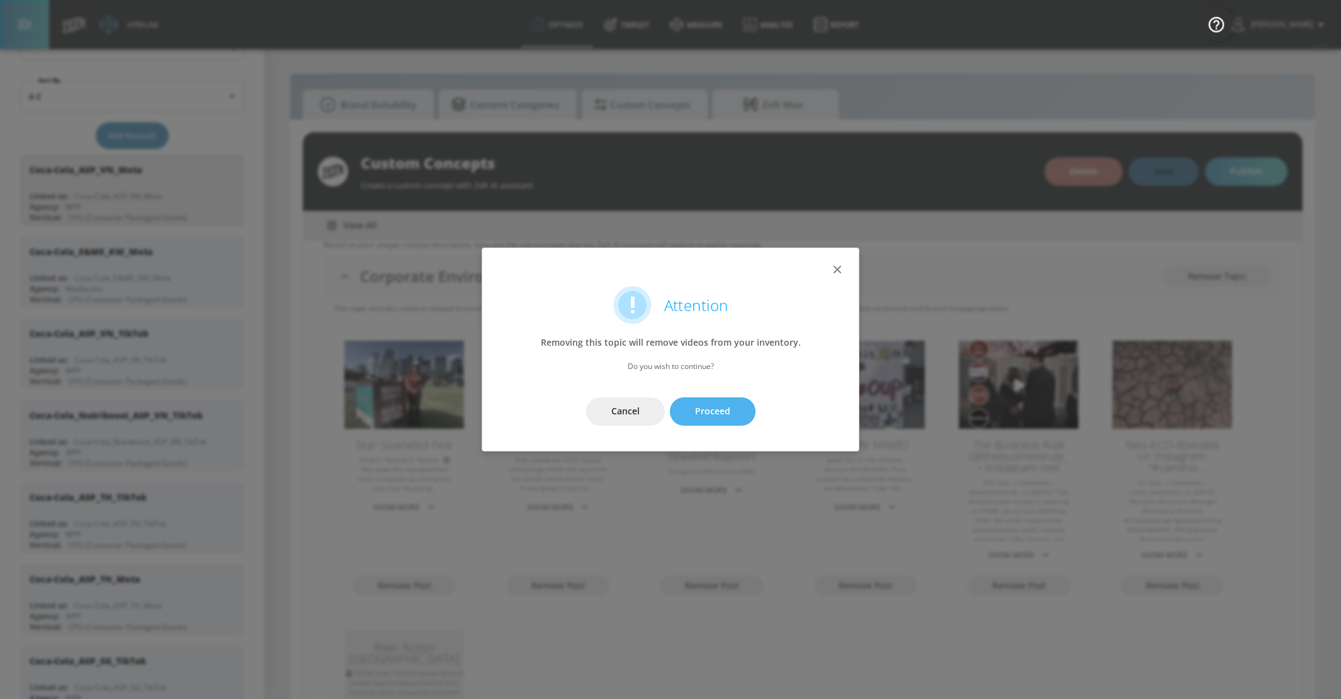
click at [697, 404] on span "Proceed" at bounding box center [712, 411] width 35 height 16
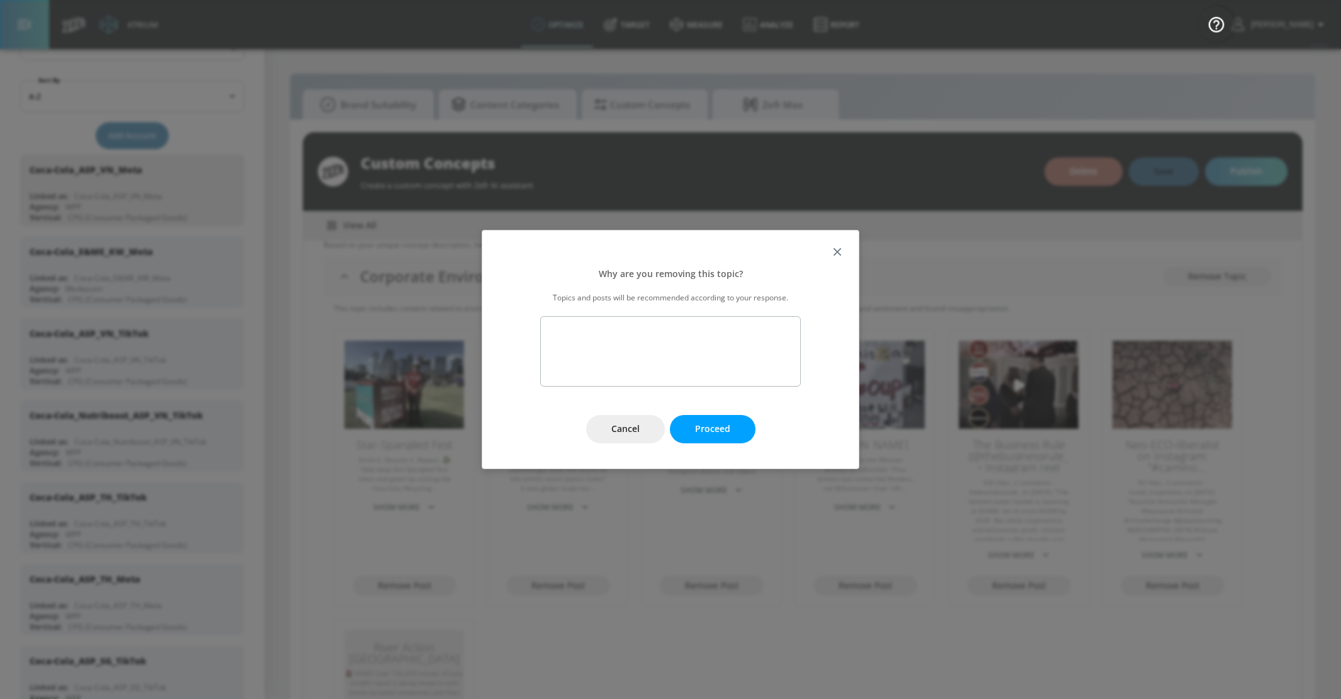
click at [626, 356] on textarea at bounding box center [670, 351] width 261 height 70
type textarea "This is a positive mention of corporate responsibility. I onlt want to exclude …"
click at [735, 429] on button "Proceed" at bounding box center [713, 429] width 86 height 28
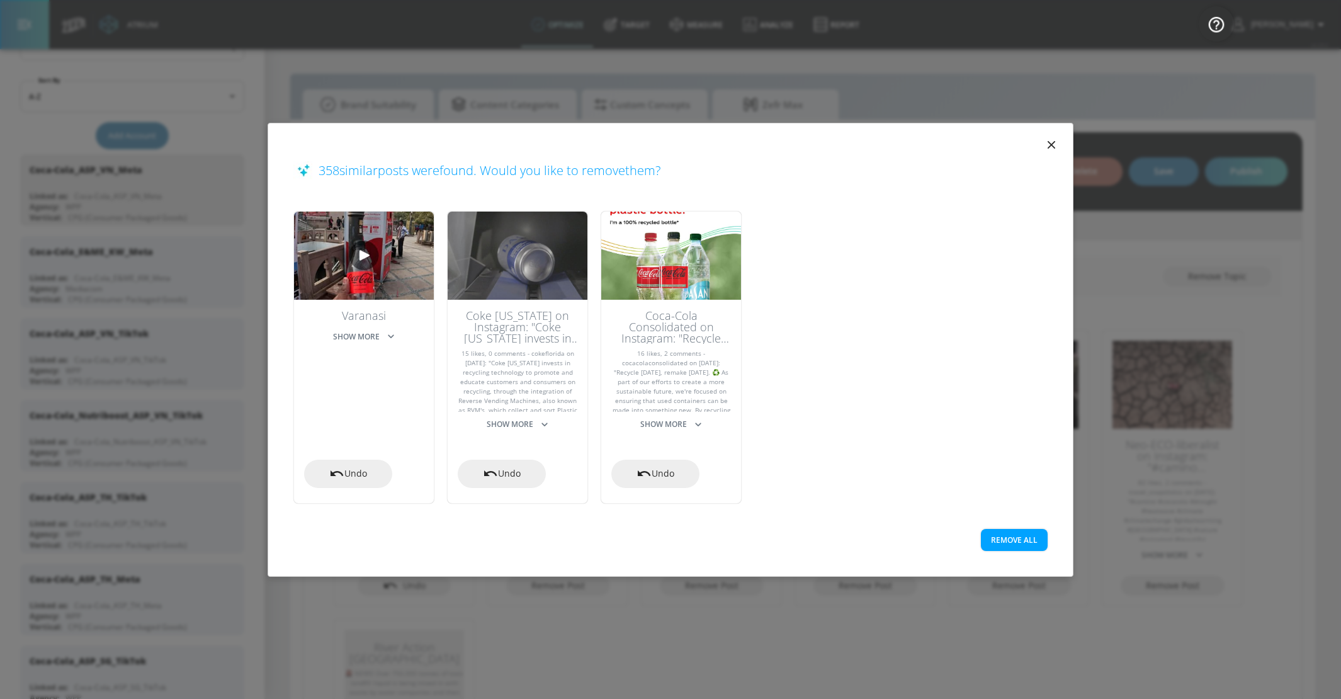
click at [1018, 535] on button "Remove All" at bounding box center [1014, 540] width 67 height 22
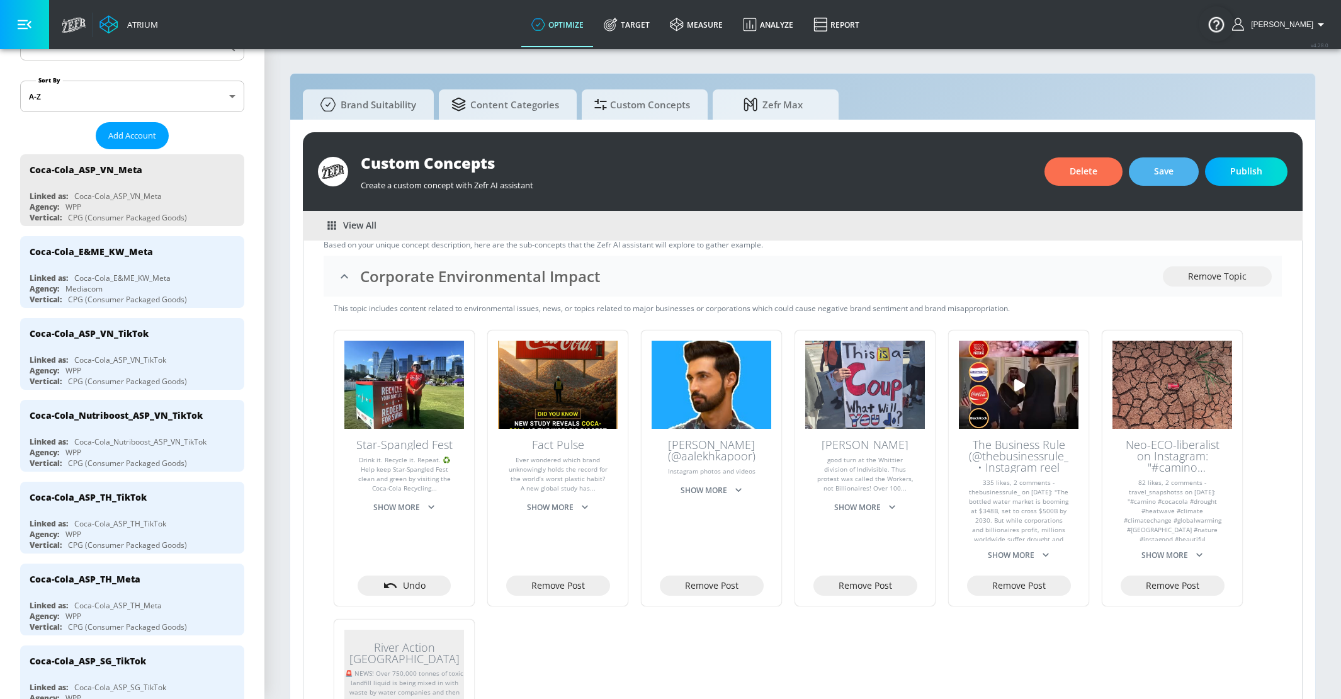
click at [1169, 178] on span "Save" at bounding box center [1164, 172] width 20 height 16
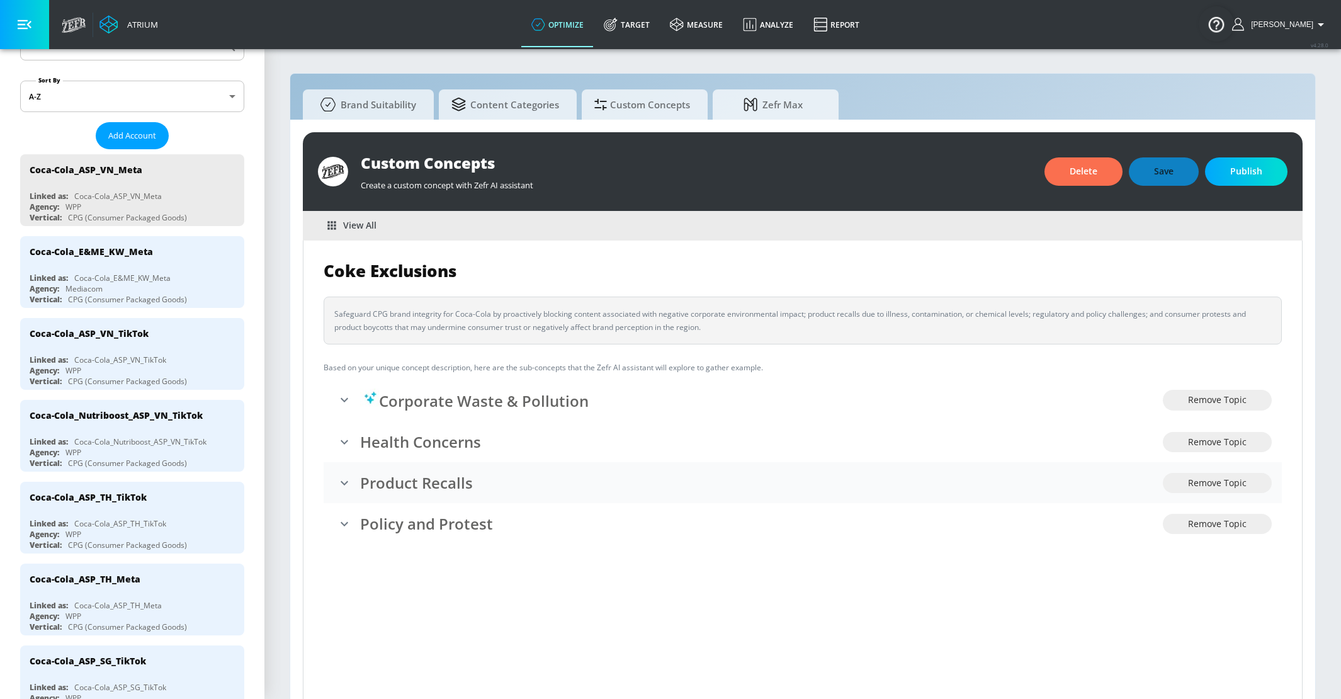
click at [344, 480] on icon "expand" at bounding box center [344, 482] width 15 height 15
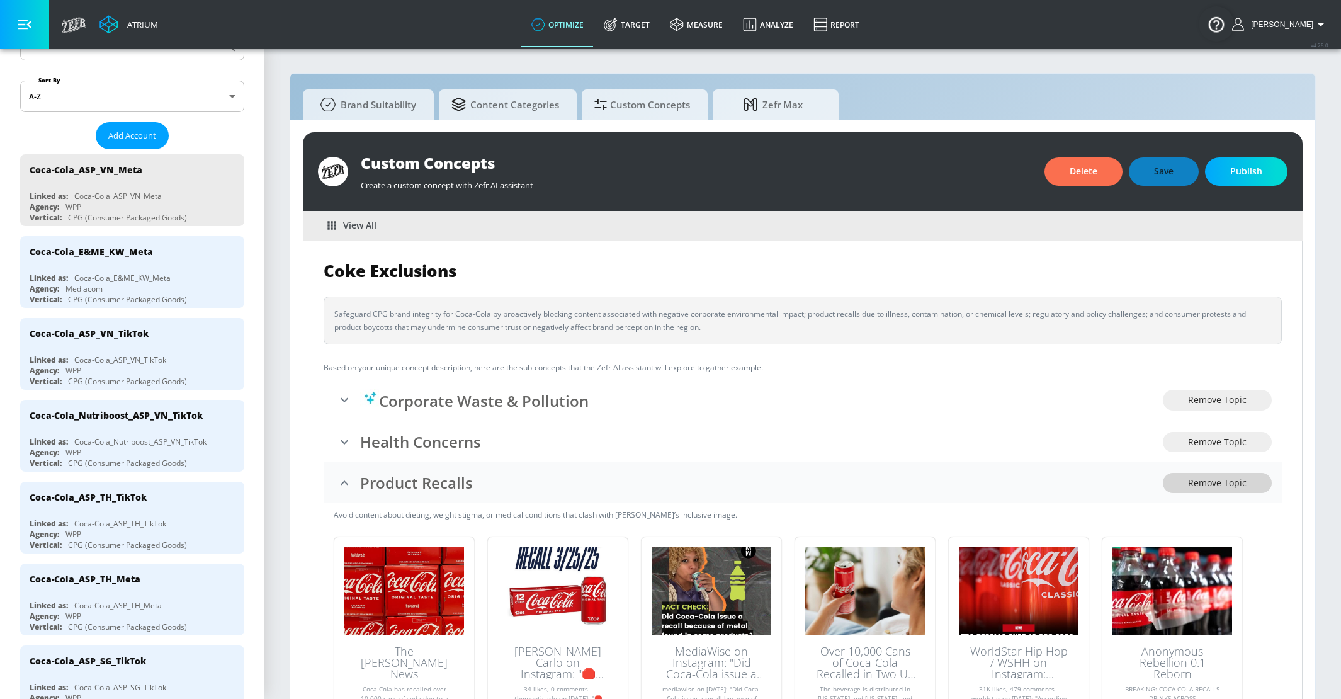
click at [1215, 478] on span "Remove Topic" at bounding box center [1217, 483] width 59 height 16
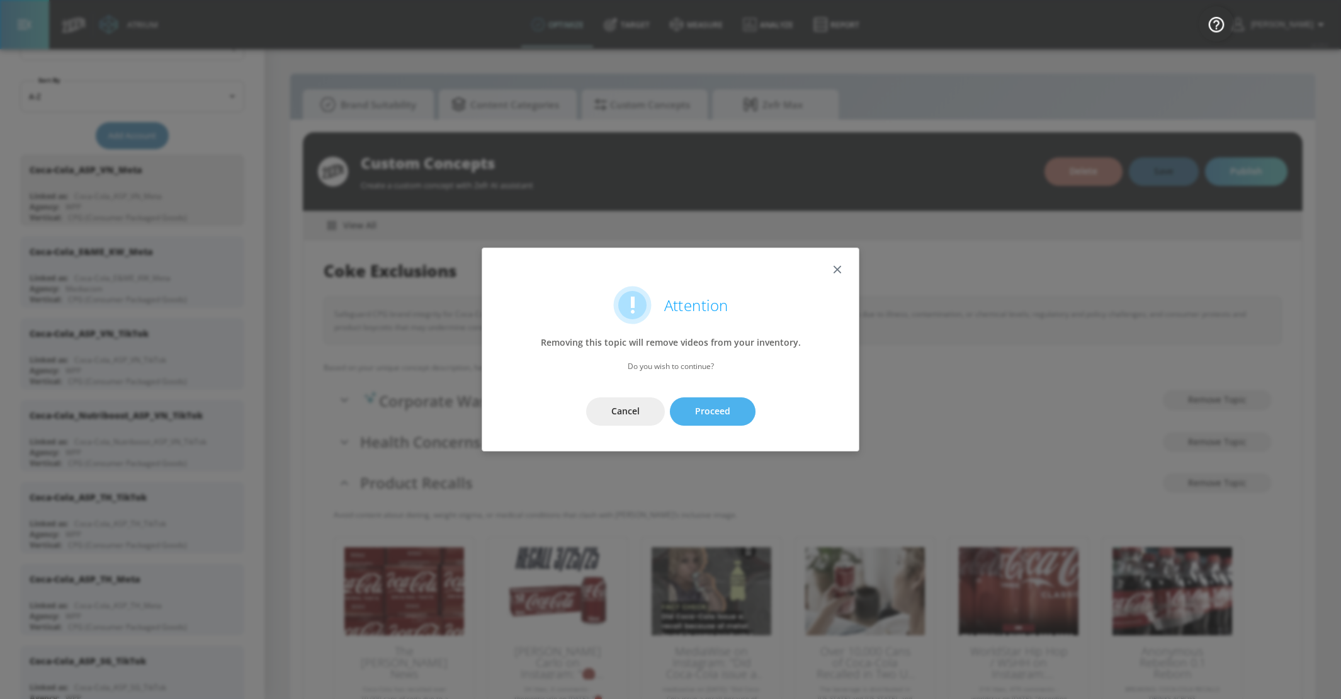
click at [706, 402] on button "Proceed" at bounding box center [713, 411] width 86 height 28
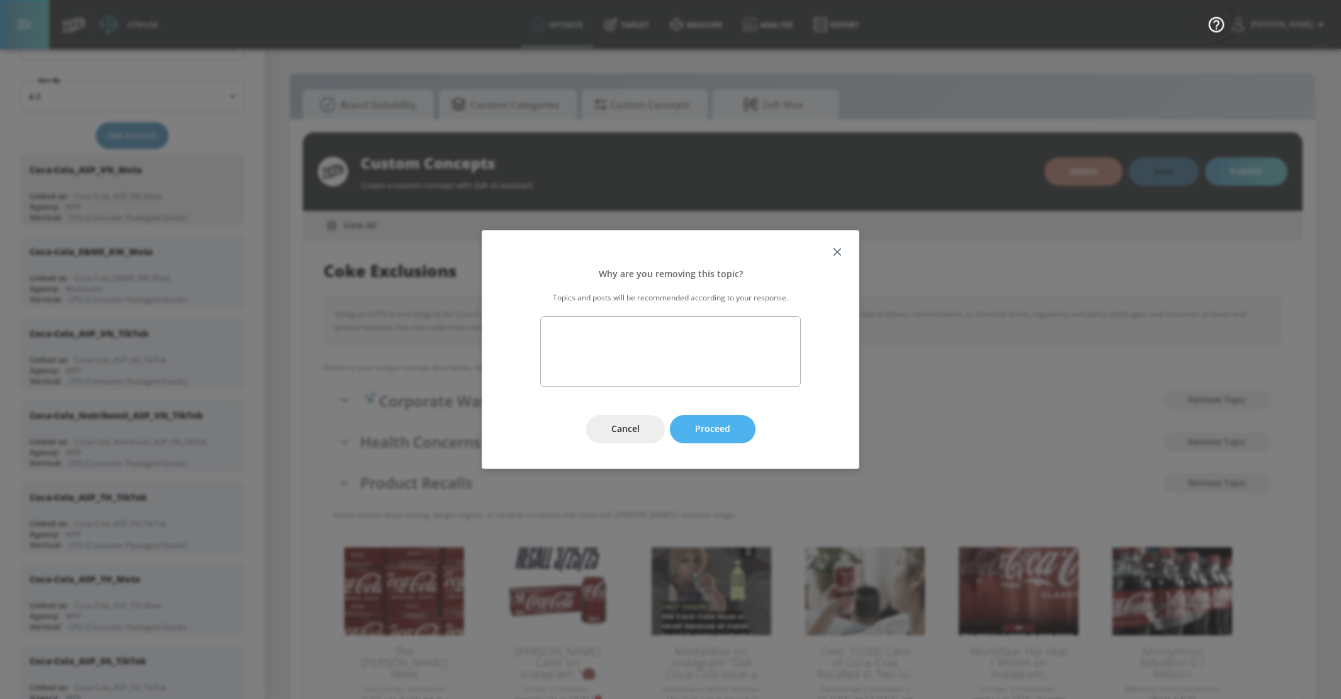
click at [713, 431] on span "Proceed" at bounding box center [712, 429] width 35 height 16
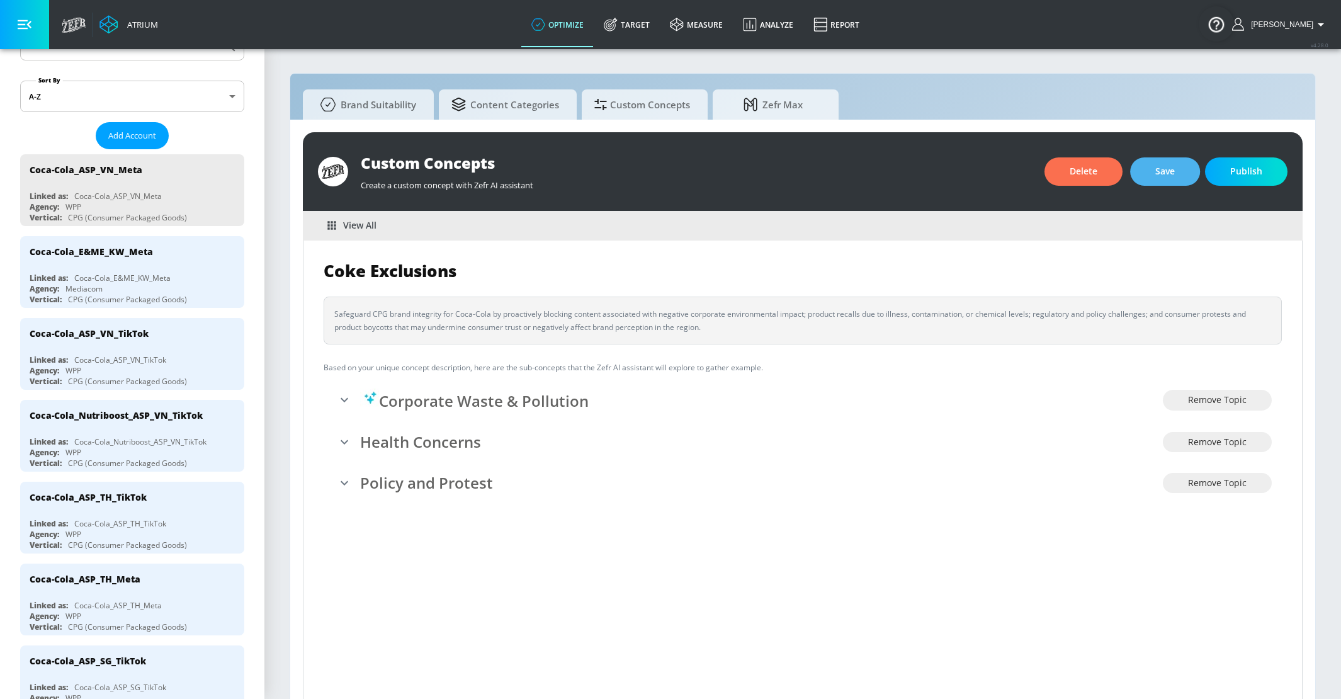
click at [1170, 165] on span "Save" at bounding box center [1165, 172] width 20 height 16
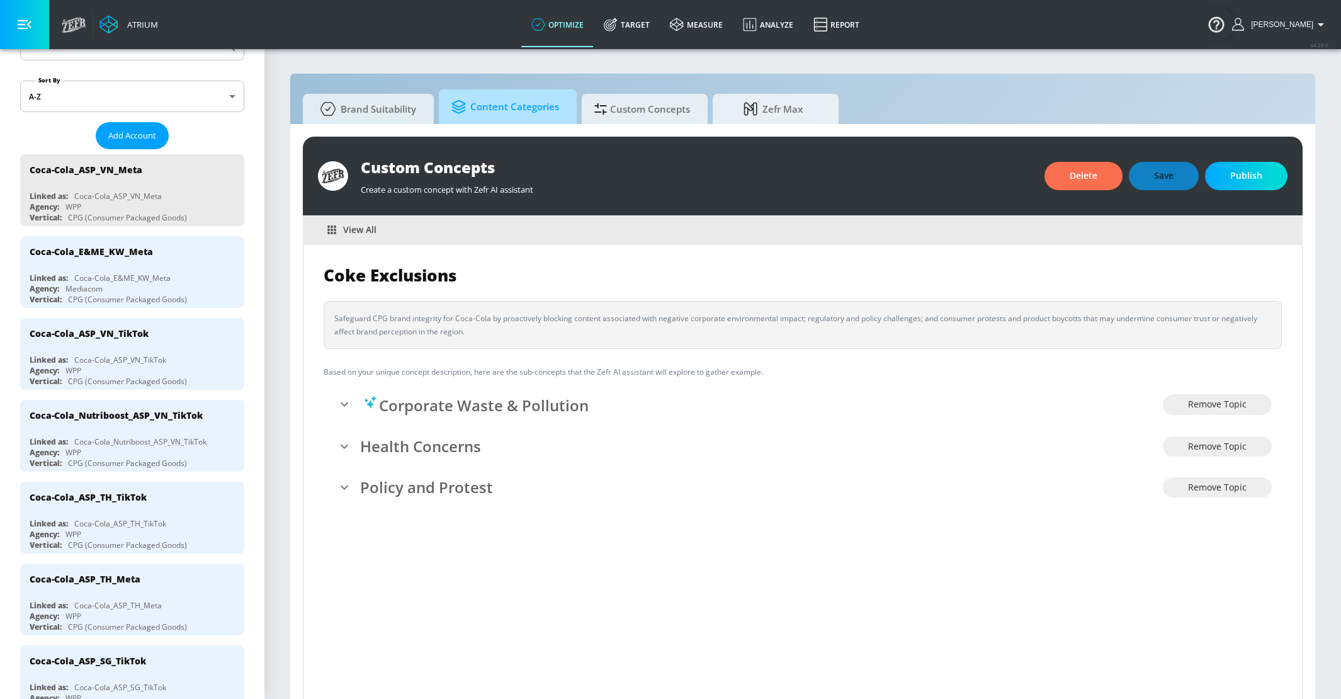
click at [523, 98] on span "Content Categories" at bounding box center [505, 107] width 108 height 30
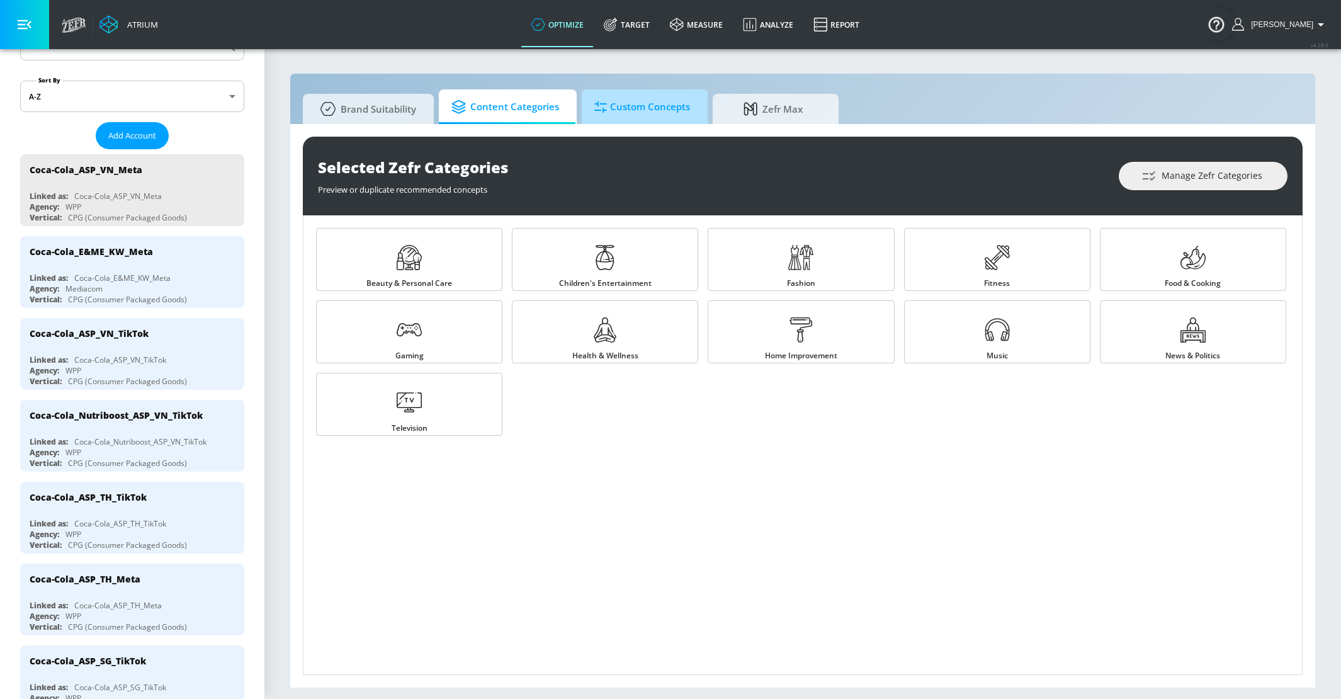
click at [626, 97] on span "Custom Concepts" at bounding box center [642, 107] width 96 height 30
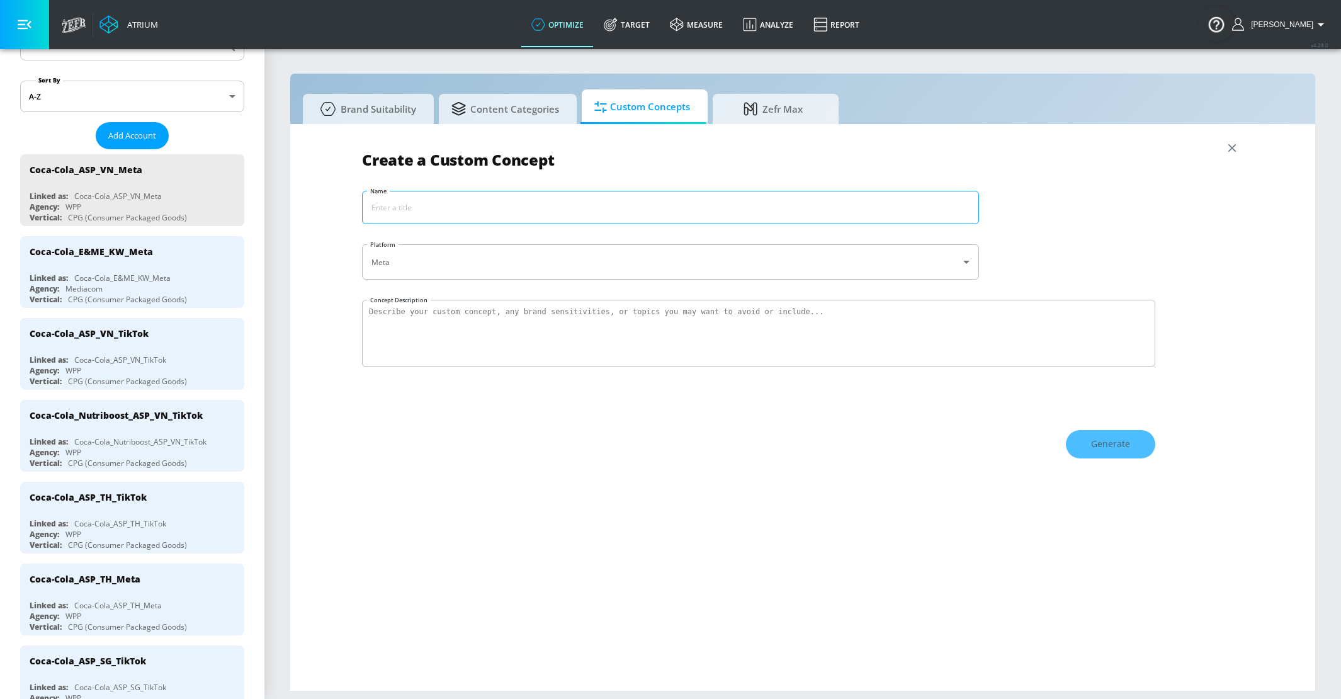
click at [400, 206] on input "Name" at bounding box center [671, 207] width 616 height 32
type input "Coke Exclusions"
click at [402, 322] on textarea "Concept Description" at bounding box center [758, 333] width 793 height 67
paste textarea "Safeguard CPG brand integrity for Coca-Cola by proactively blocking content ass…"
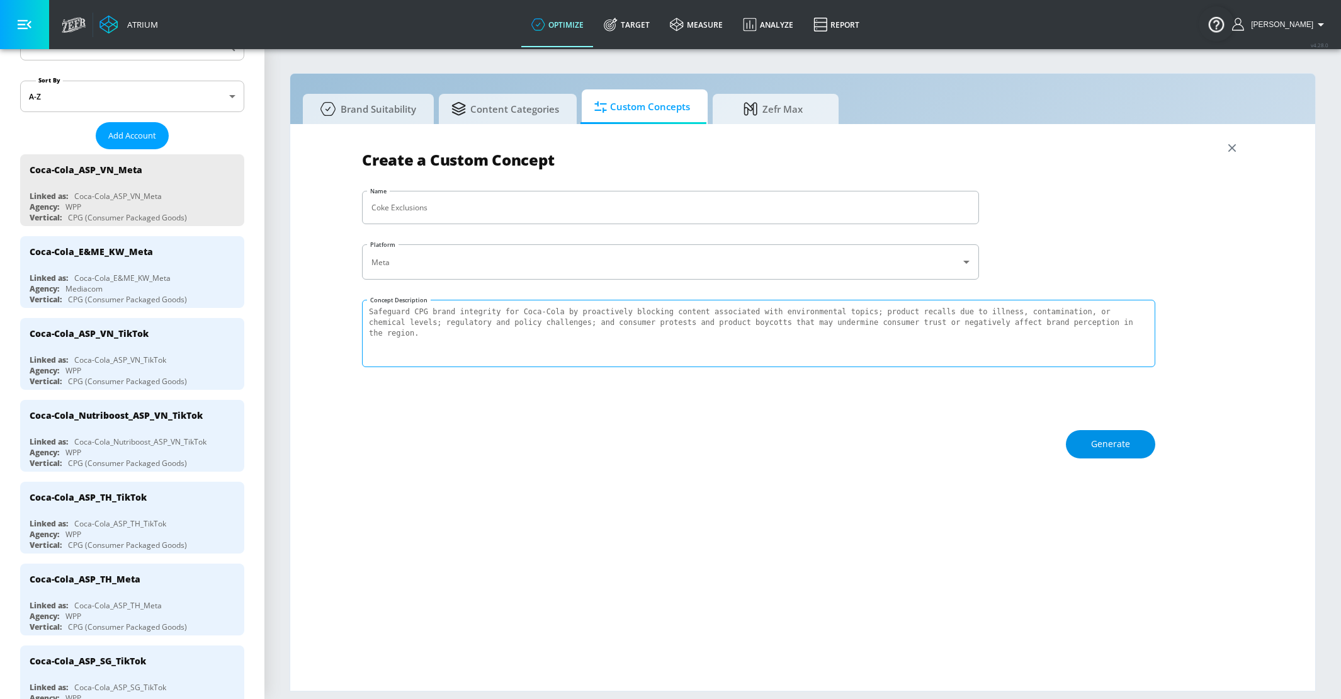
type textarea "Safeguard CPG brand integrity for Coca-Cola by proactively blocking content ass…"
click at [1127, 433] on button "Generate" at bounding box center [1110, 444] width 89 height 28
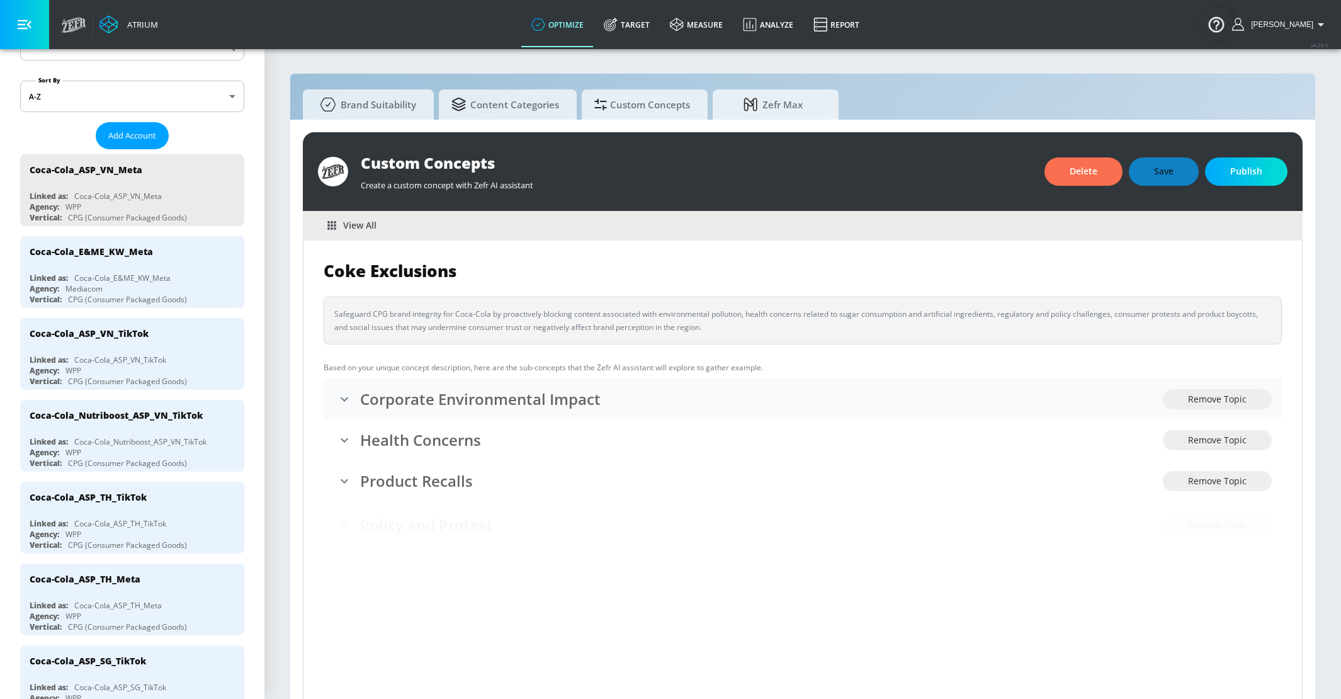
scroll to position [13, 0]
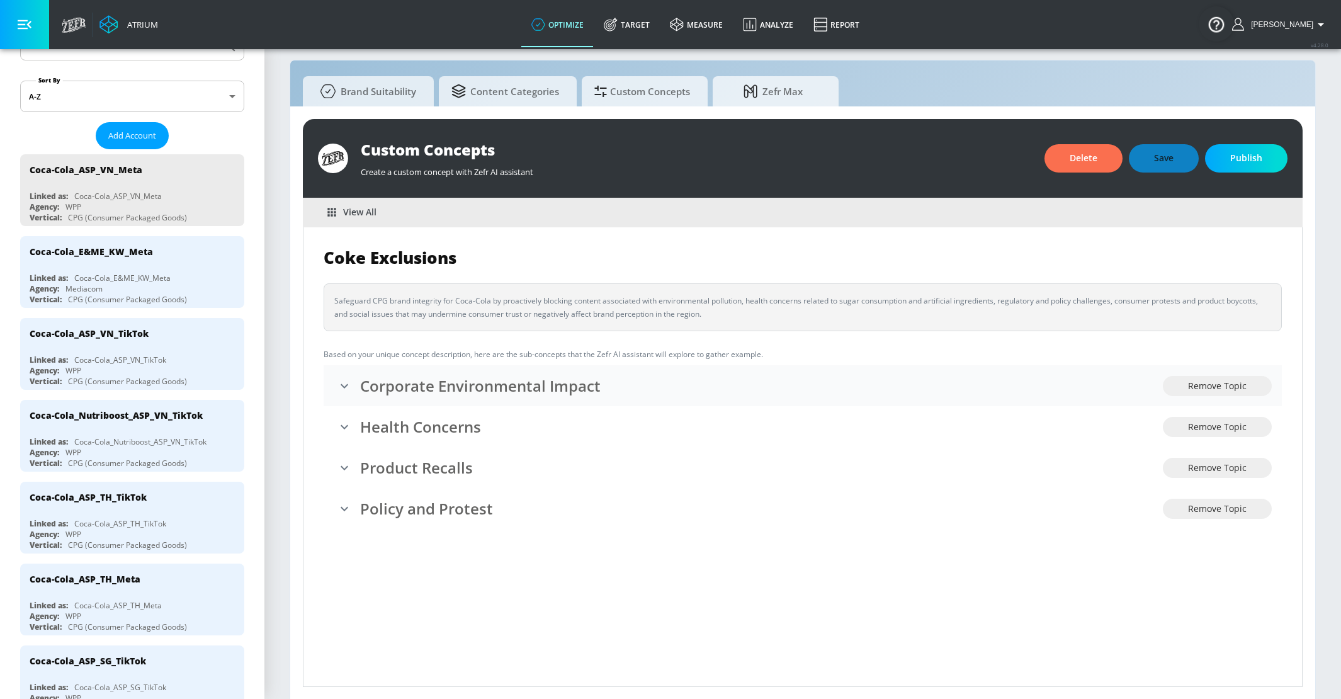
click at [714, 380] on h3 "Corporate Environmental Impact" at bounding box center [761, 385] width 803 height 21
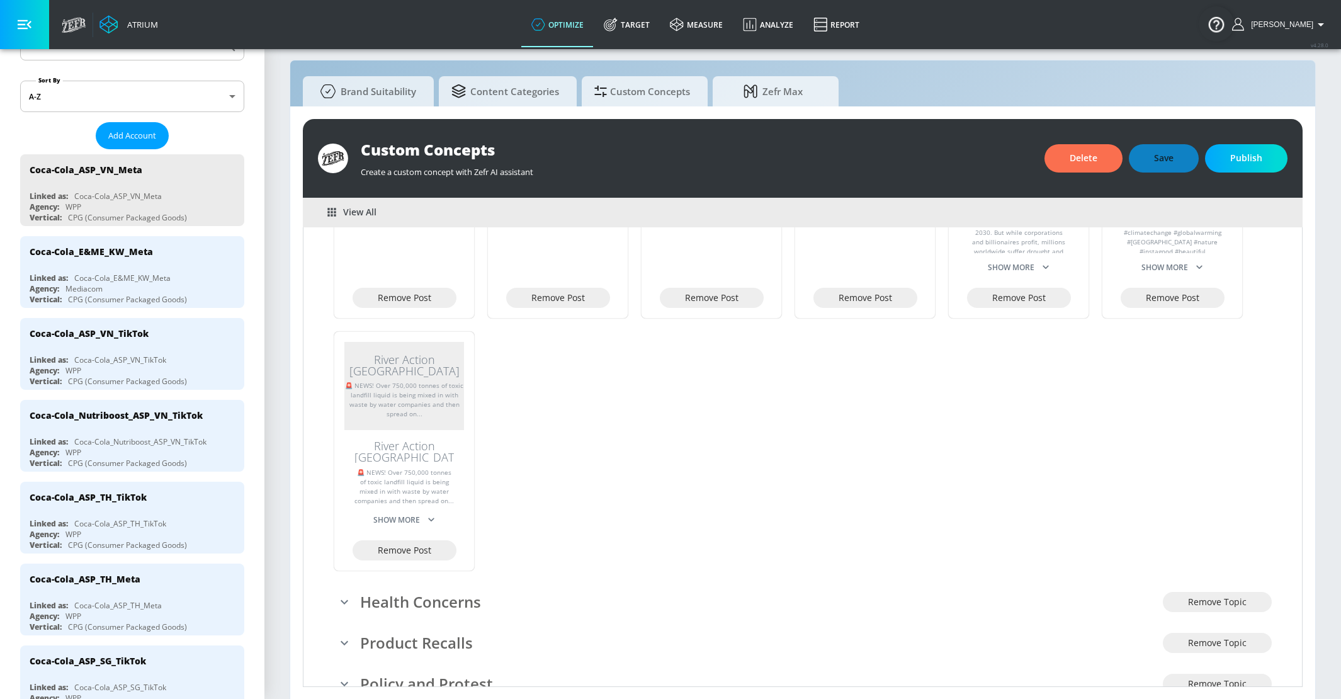
scroll to position [425, 0]
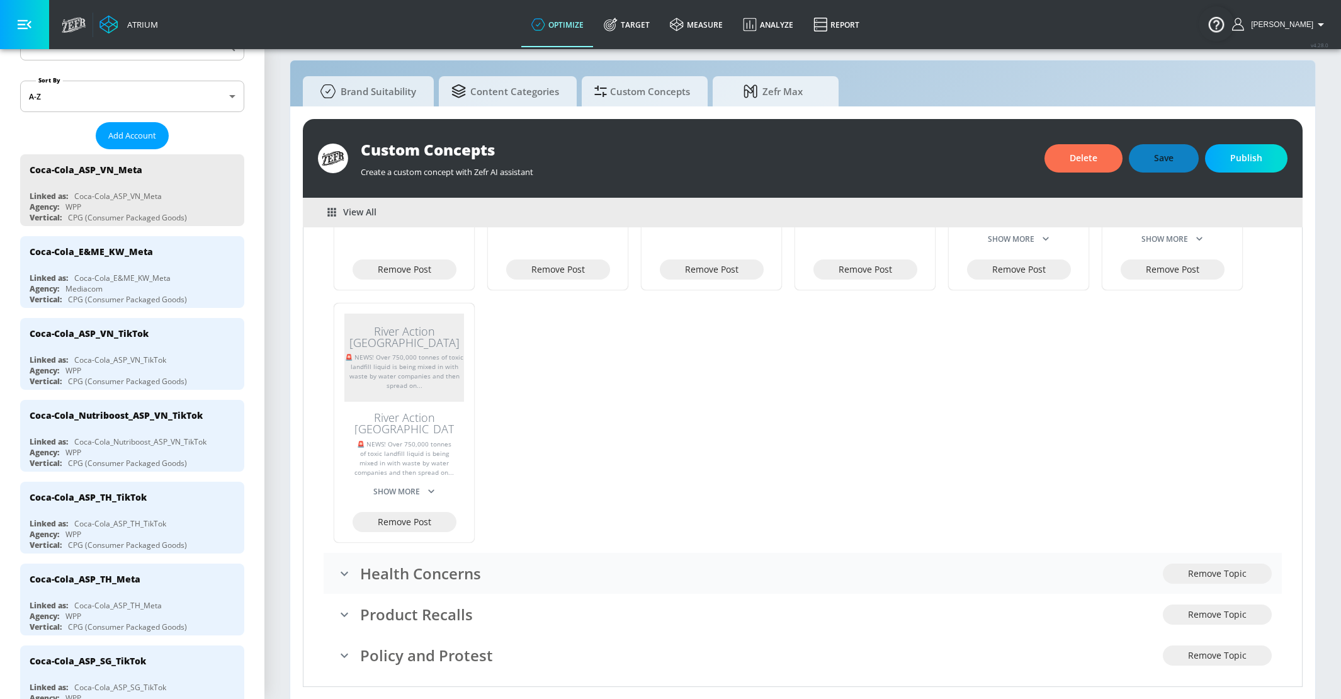
click at [634, 564] on h3 "Health Concerns" at bounding box center [761, 573] width 803 height 21
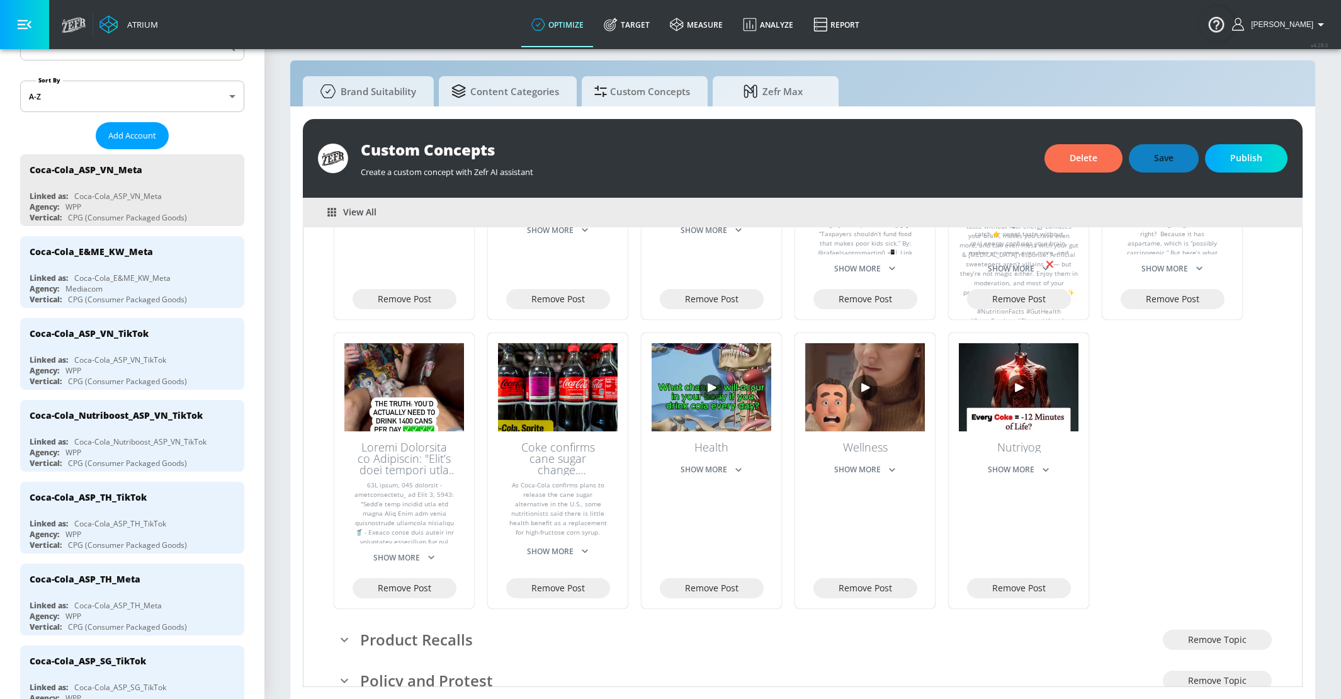
scroll to position [1034, 0]
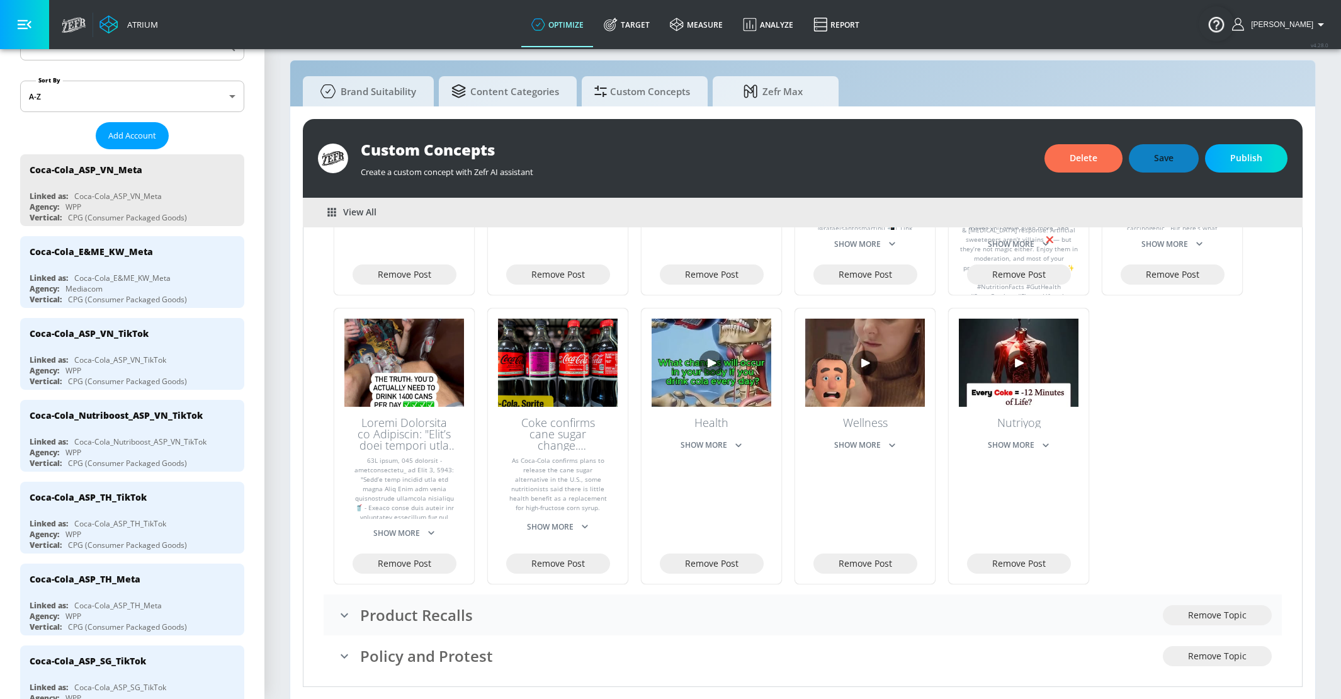
click at [633, 604] on h3 "Product Recalls" at bounding box center [761, 614] width 803 height 21
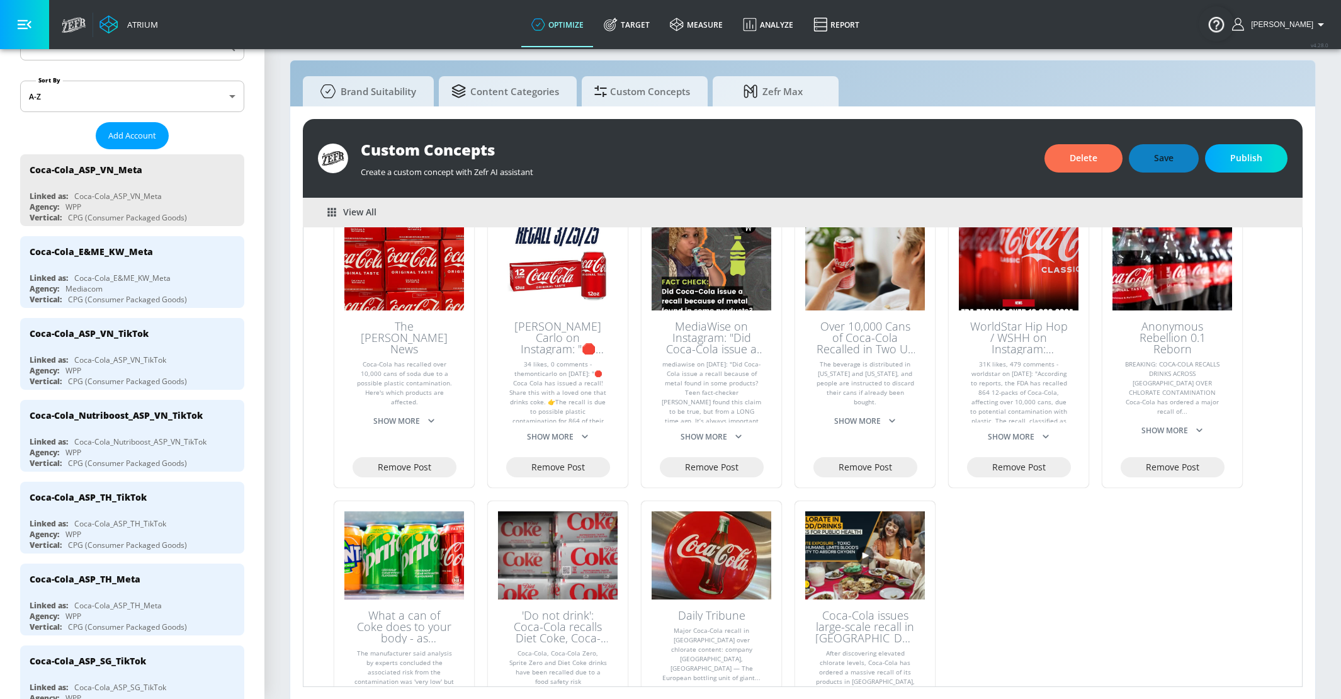
scroll to position [1641, 0]
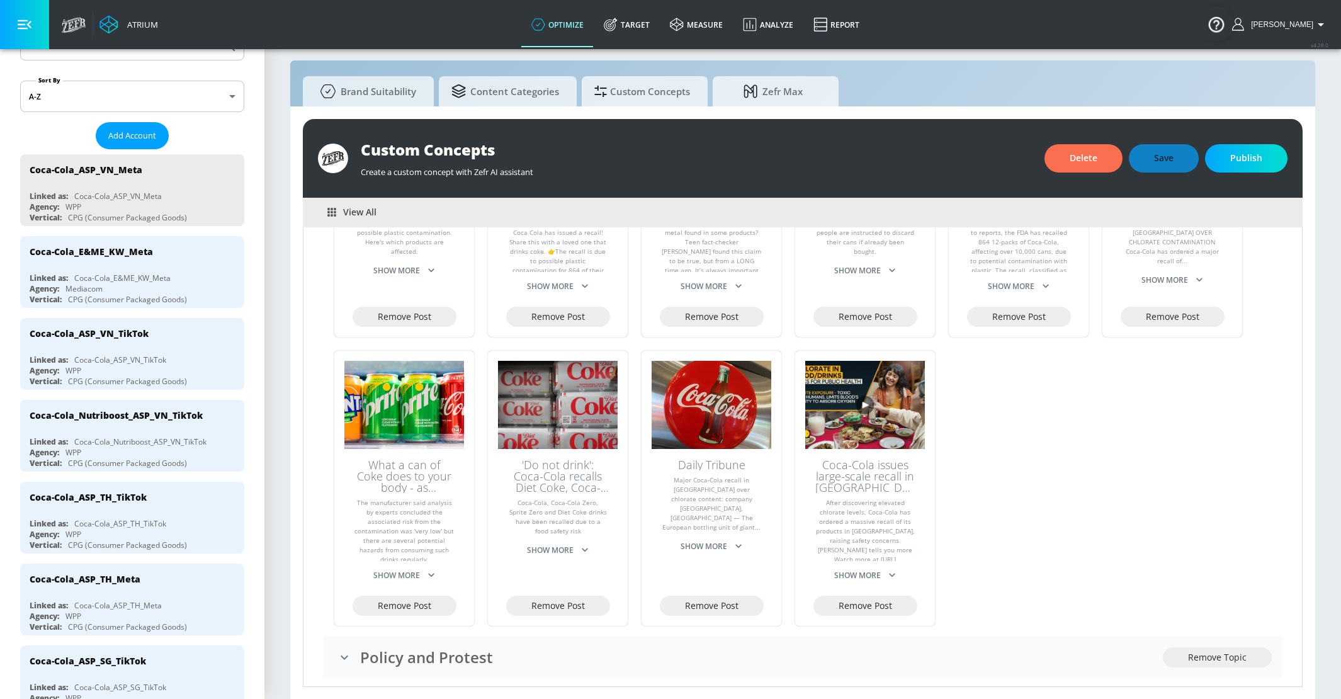
click at [626, 644] on div "Policy and Protest" at bounding box center [748, 657] width 829 height 26
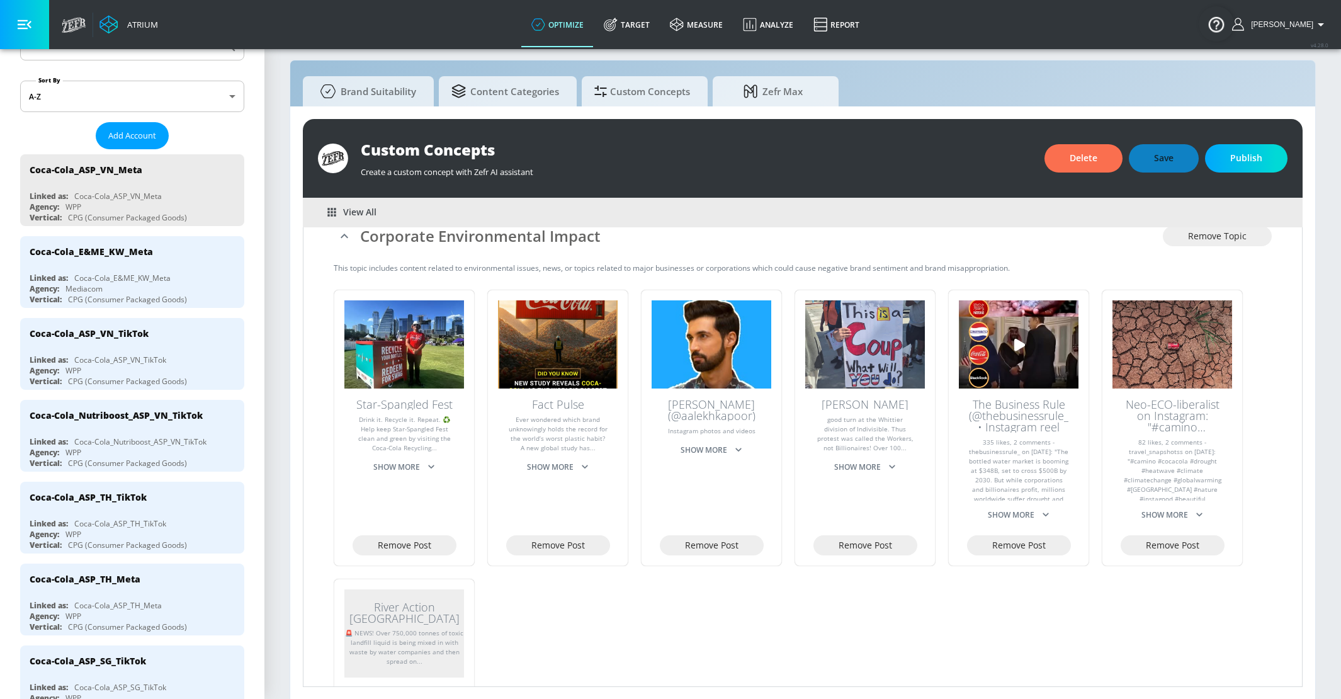
scroll to position [136, 0]
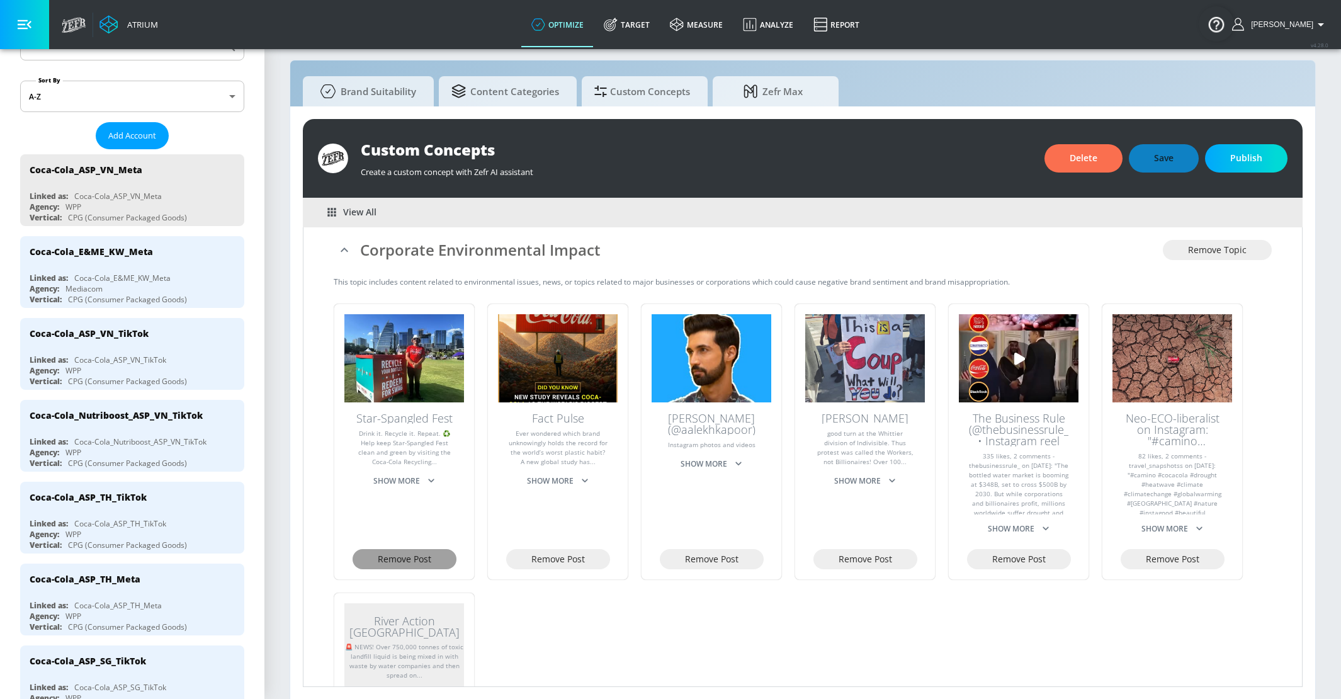
click at [437, 563] on button "Remove Post" at bounding box center [404, 559] width 104 height 21
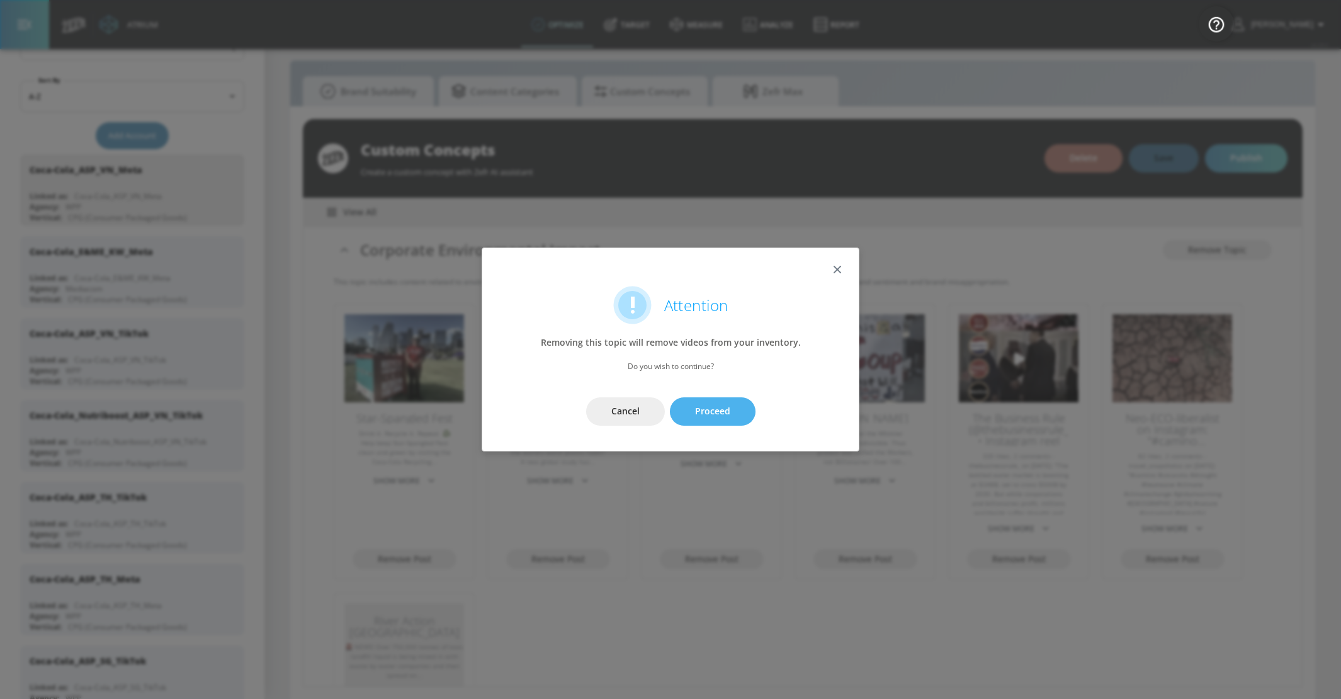
click at [703, 405] on span "Proceed" at bounding box center [712, 411] width 35 height 16
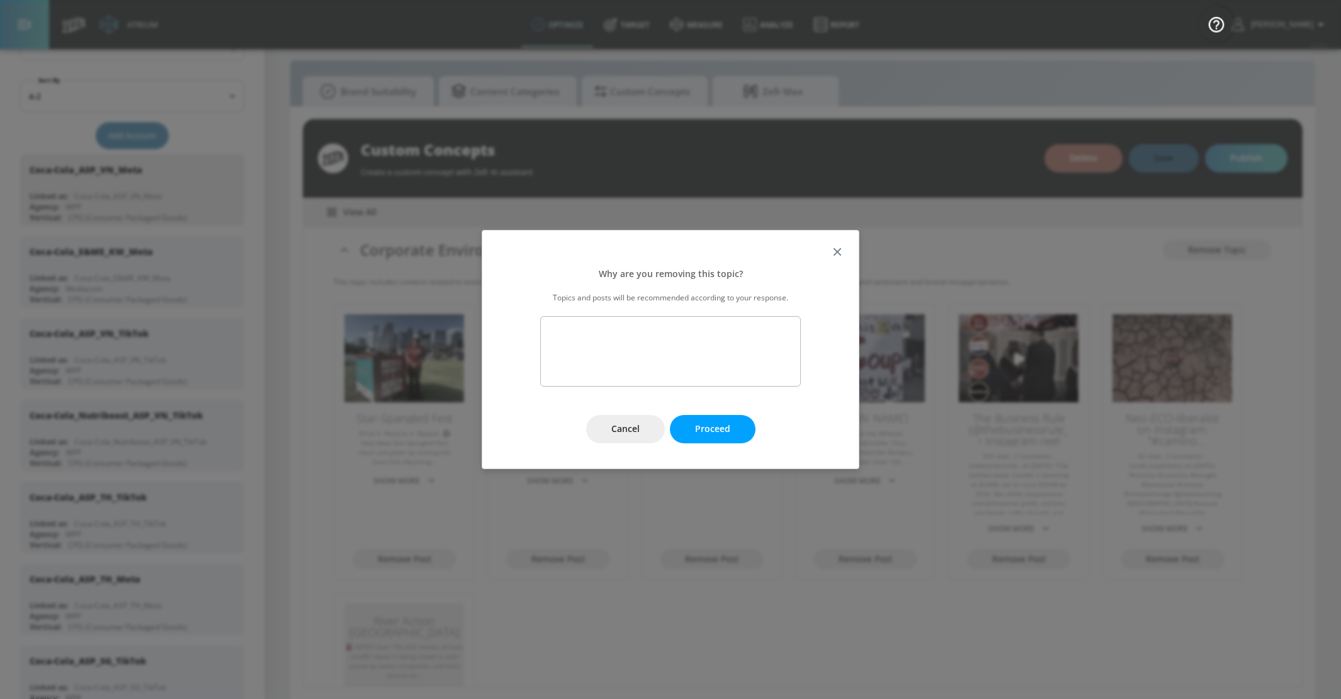
click at [682, 361] on textarea at bounding box center [670, 351] width 261 height 70
type textarea "This is a positive mentino of corporate social responsibility. I only want to e…"
click at [723, 422] on span "Proceed" at bounding box center [712, 429] width 35 height 16
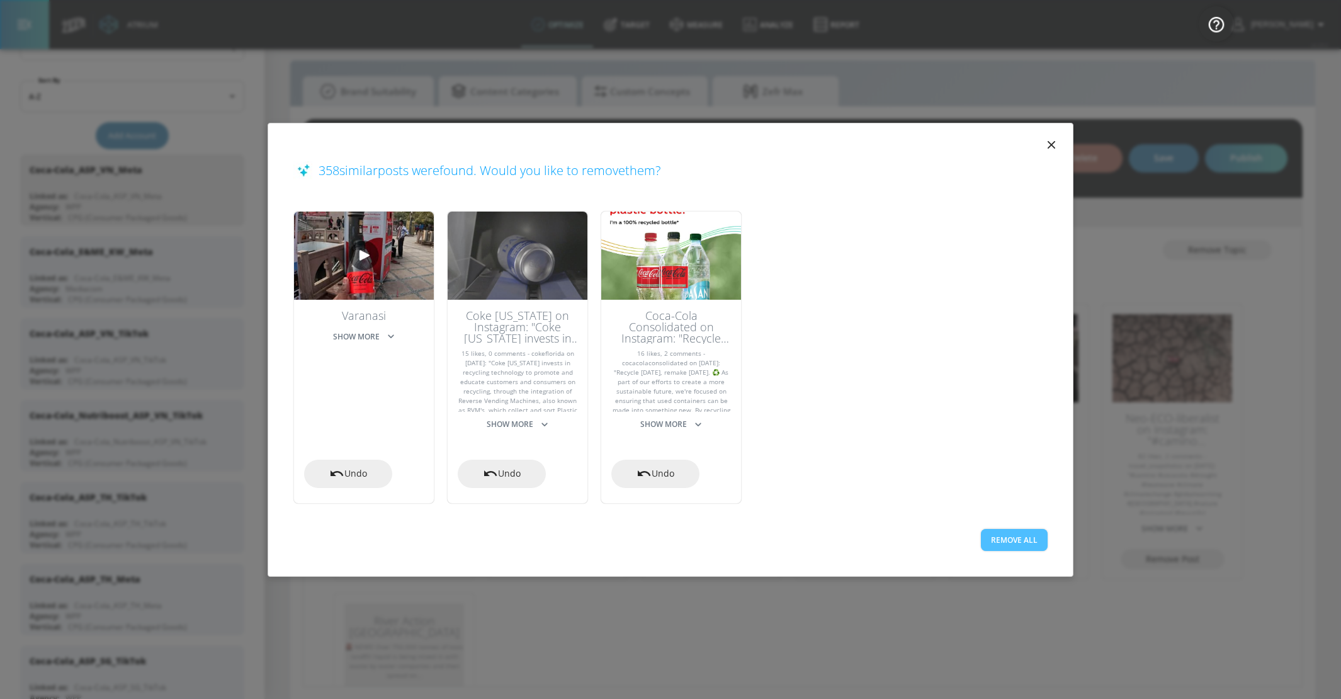
click at [1012, 541] on button "Remove All" at bounding box center [1014, 540] width 67 height 22
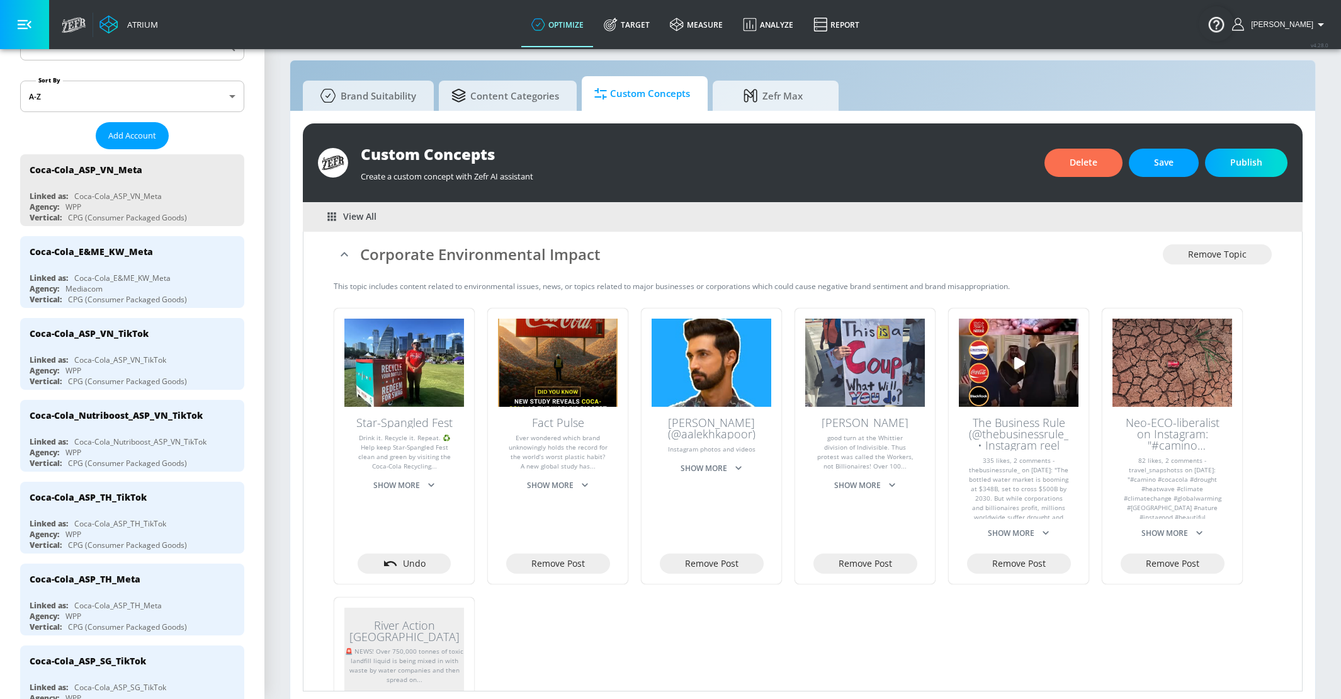
click at [653, 94] on span "Custom Concepts" at bounding box center [642, 94] width 96 height 30
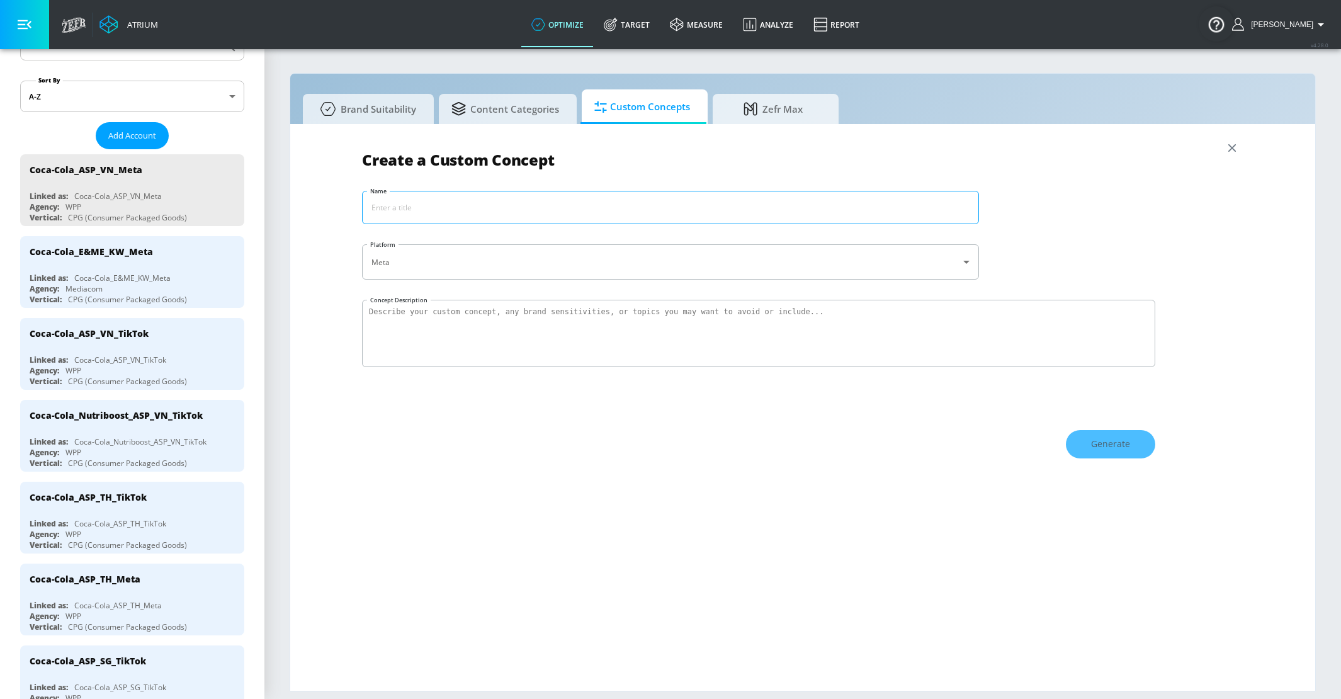
click at [383, 208] on input "Name" at bounding box center [671, 207] width 616 height 32
type input "Coke Exclusions"
click at [406, 318] on textarea "Concept Description" at bounding box center [758, 333] width 793 height 67
paste textarea "Safeguard CPG brand integrity for Coca-Cola by proactively blocking content ass…"
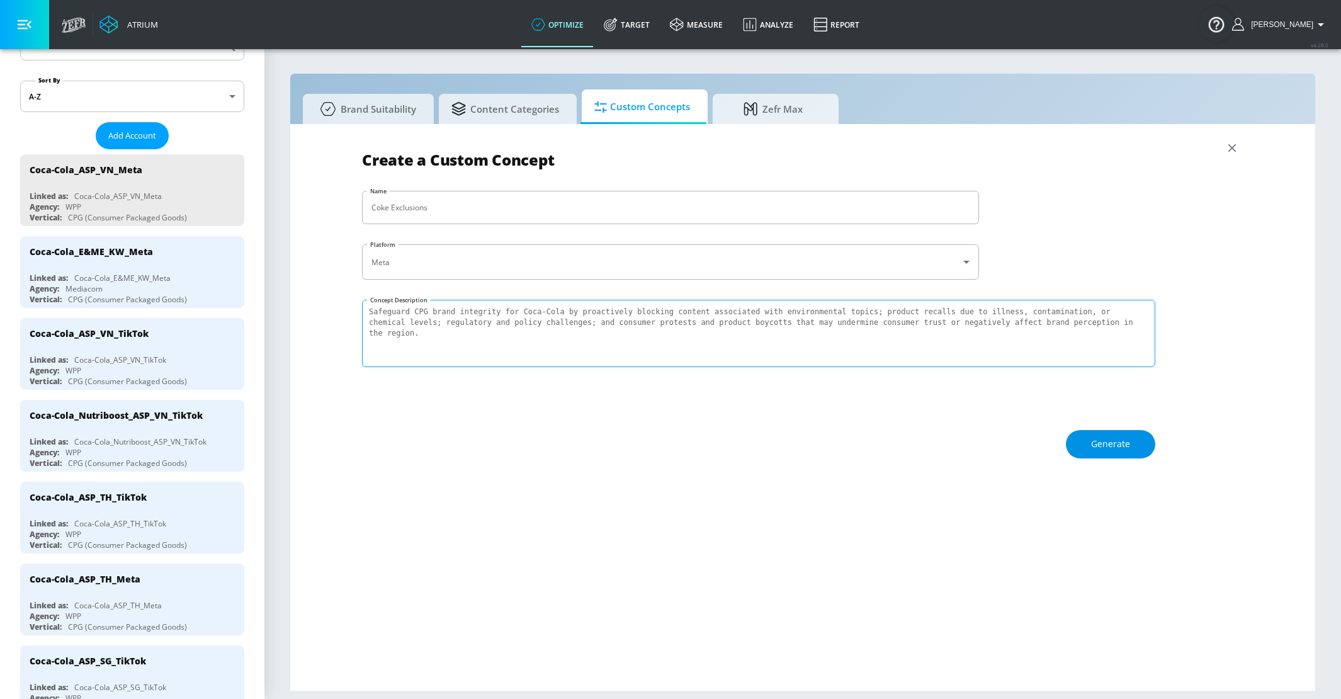
type textarea "Safeguard CPG brand integrity for Coca-Cola by proactively blocking content ass…"
click at [1086, 446] on button "Generate" at bounding box center [1110, 444] width 89 height 28
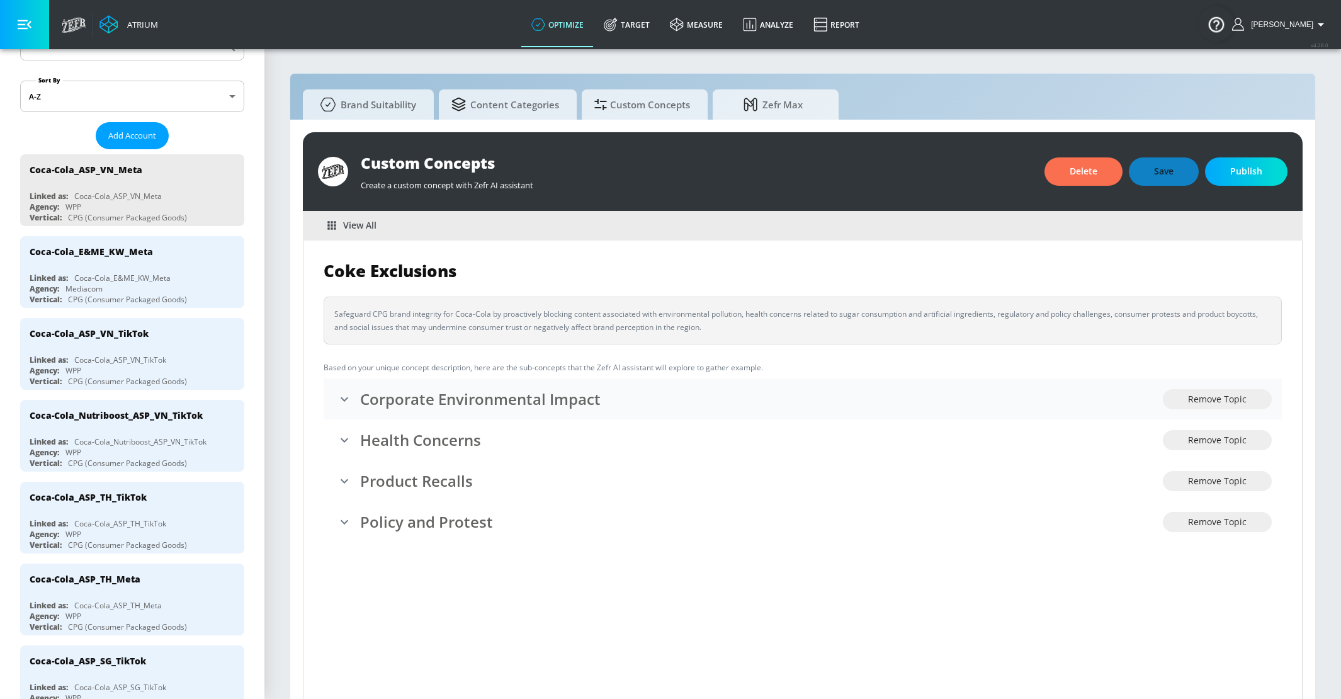
click at [953, 412] on li "Corporate Environmental Impact Remove Topic" at bounding box center [803, 398] width 958 height 41
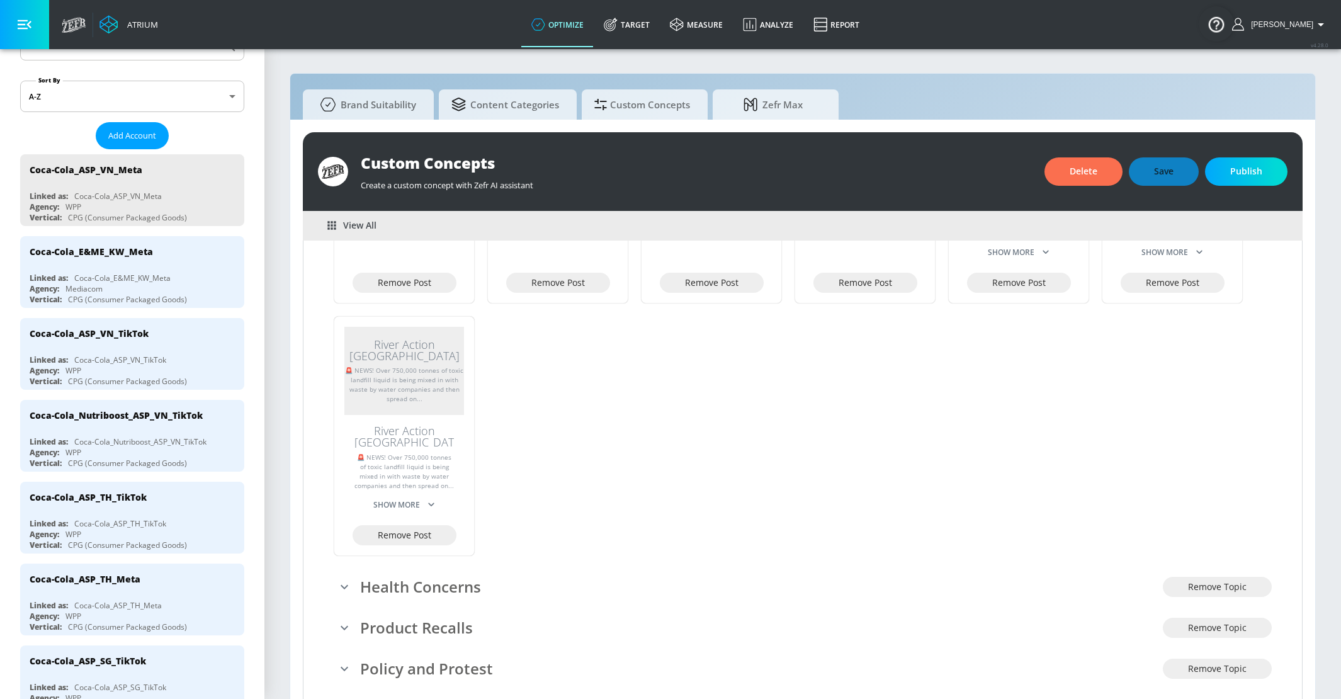
scroll to position [13, 0]
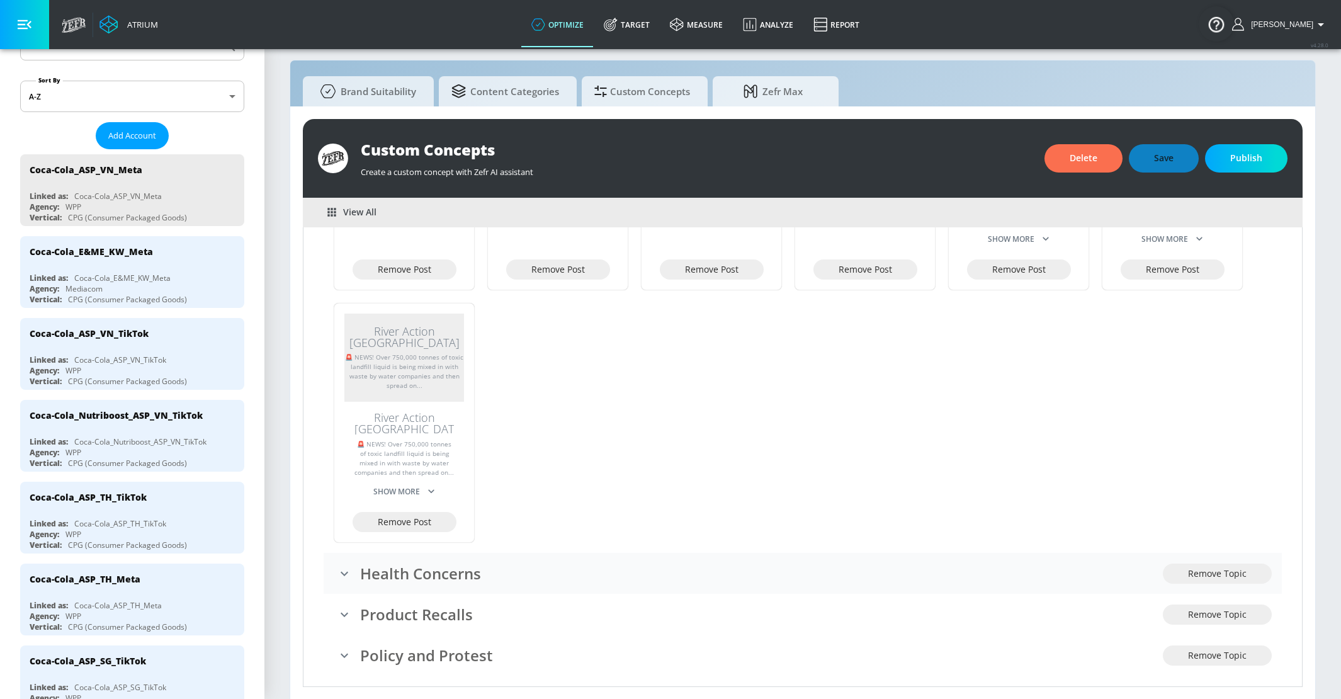
click at [931, 563] on h3 "Health Concerns" at bounding box center [761, 573] width 803 height 21
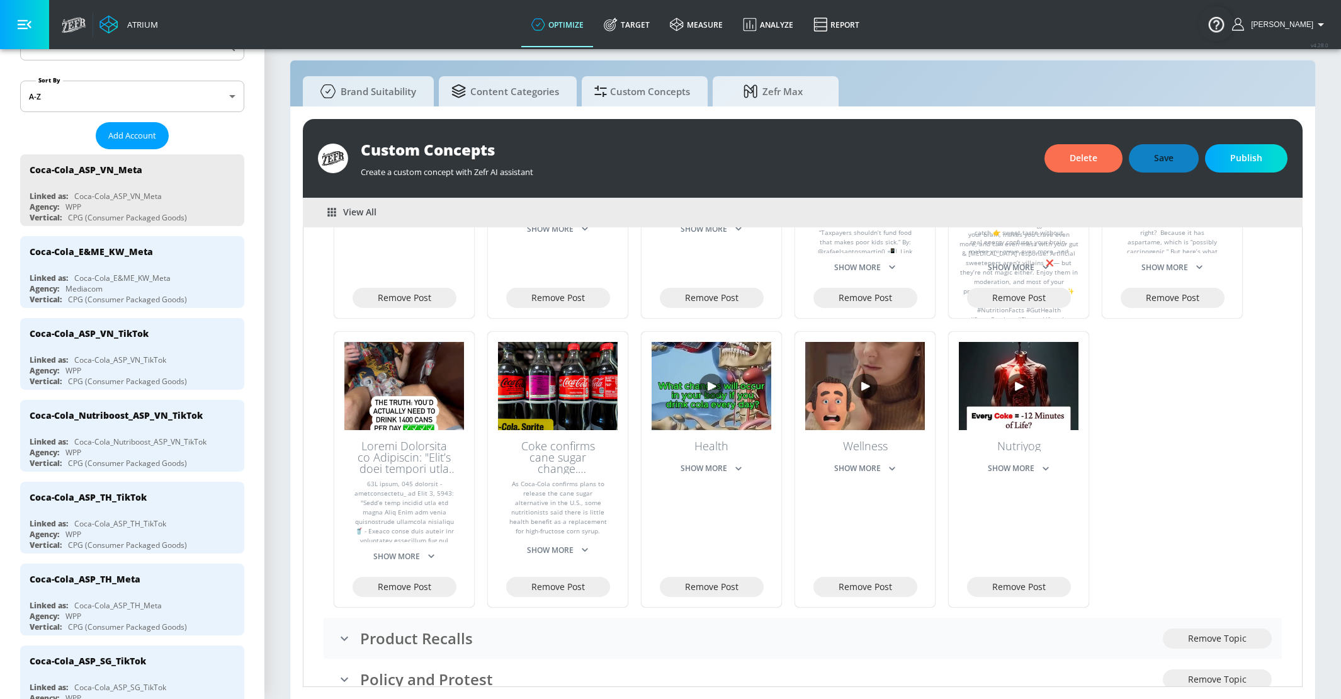
click at [904, 637] on li "Product Recalls Remove Topic" at bounding box center [803, 637] width 958 height 41
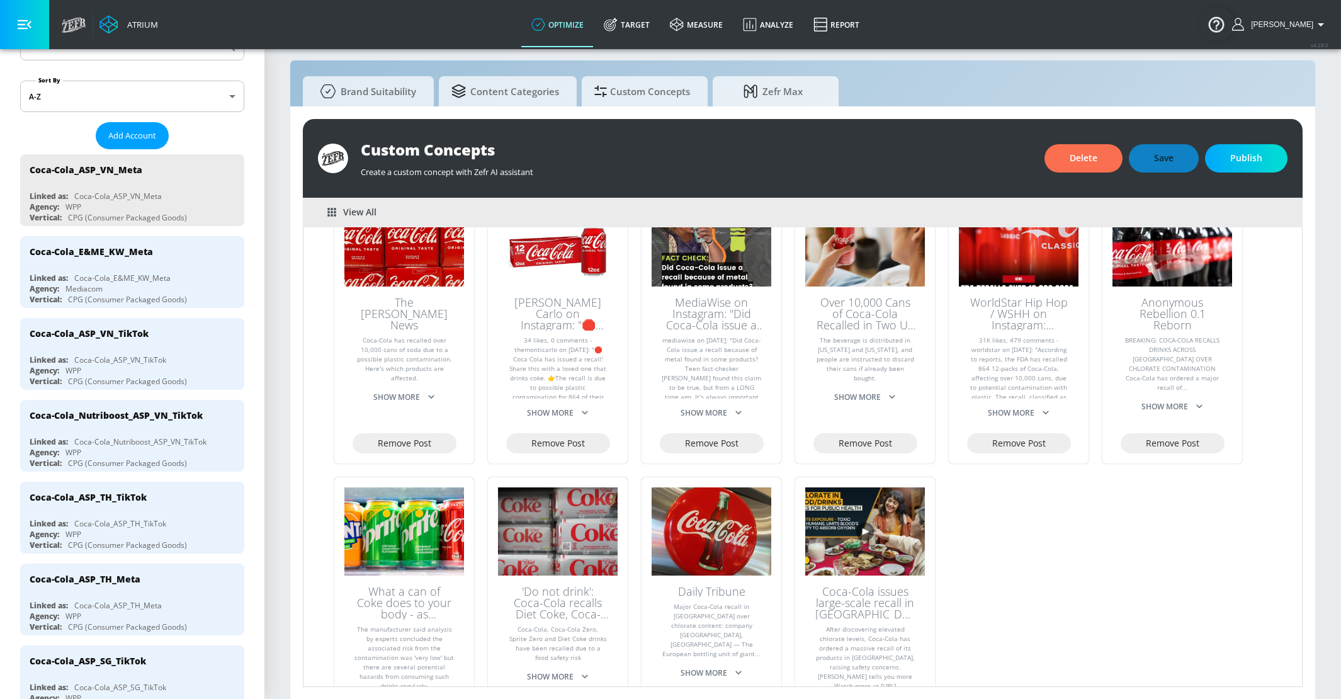
scroll to position [1641, 0]
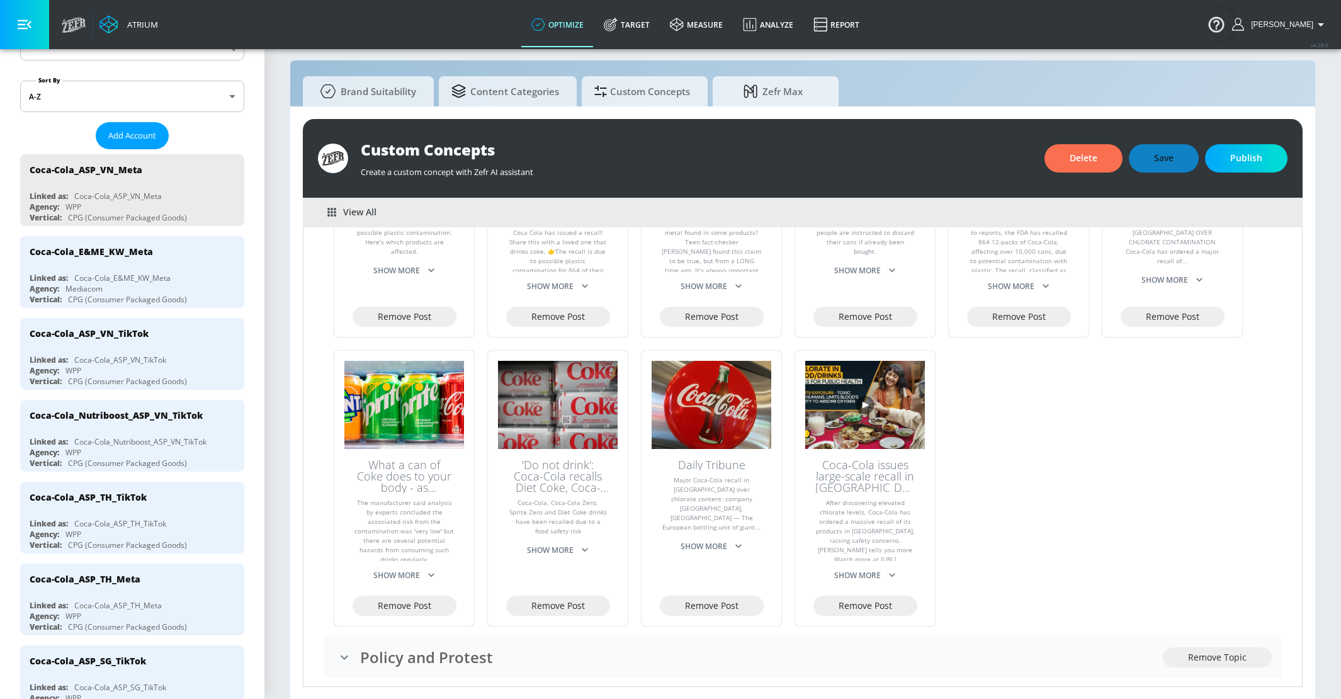
click at [904, 646] on h3 "Policy and Protest" at bounding box center [761, 656] width 803 height 21
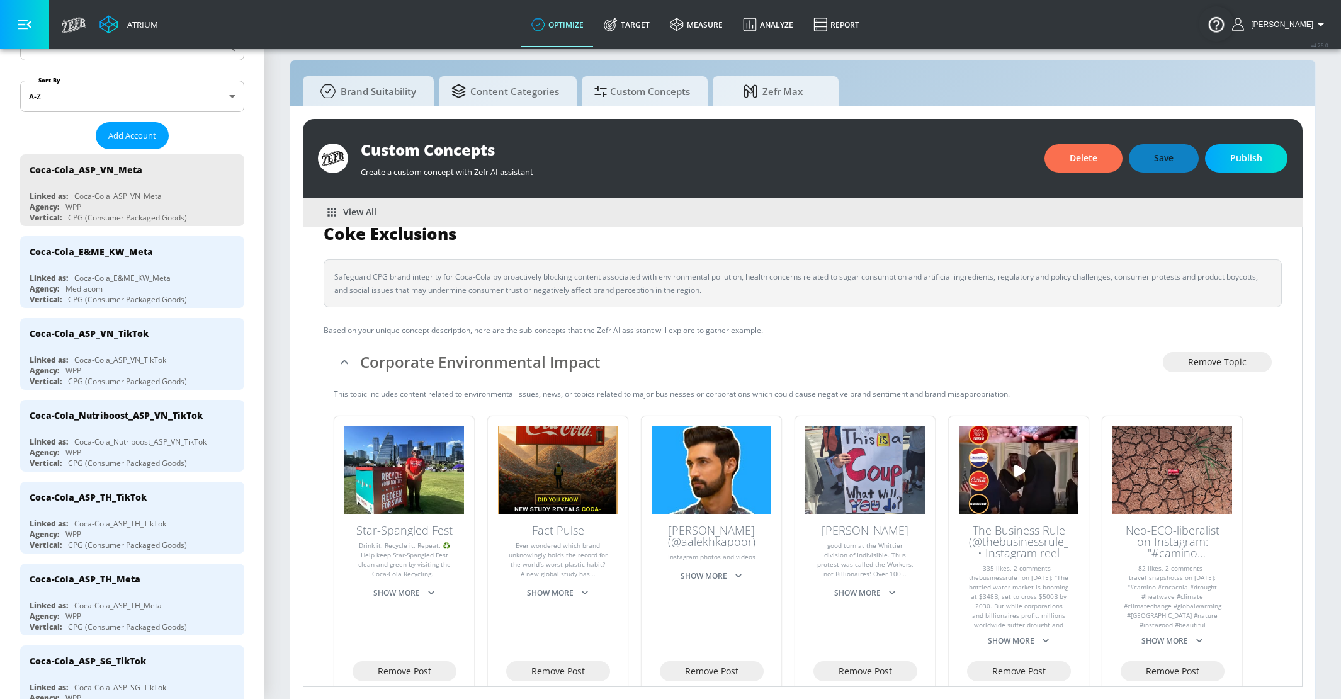
scroll to position [26, 0]
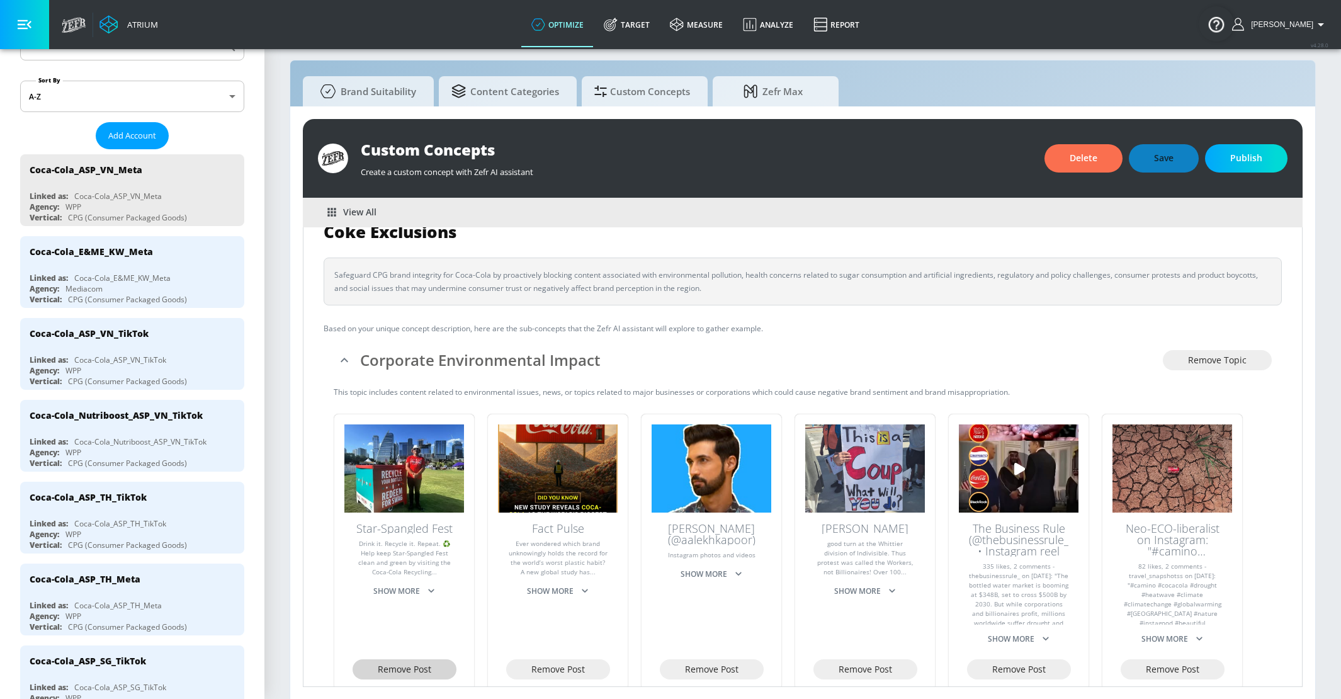
click at [417, 662] on span "Remove Post" at bounding box center [405, 670] width 54 height 16
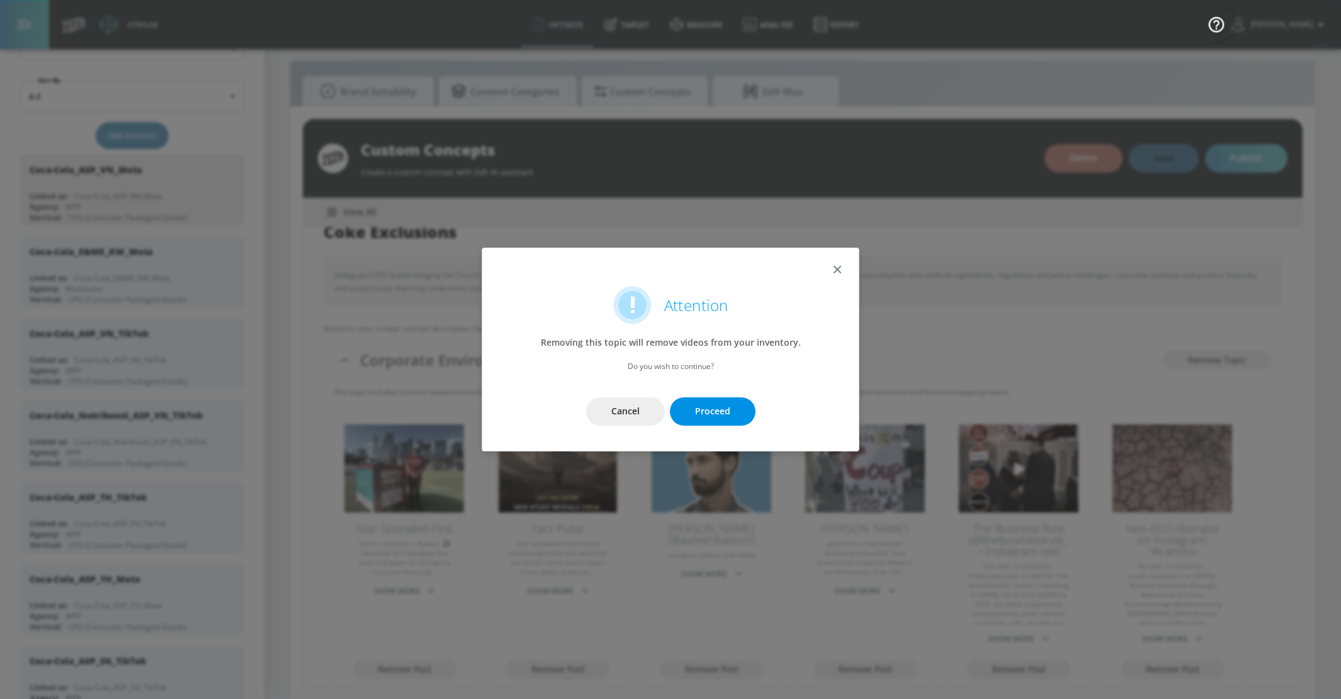
click at [705, 406] on span "Proceed" at bounding box center [712, 411] width 35 height 16
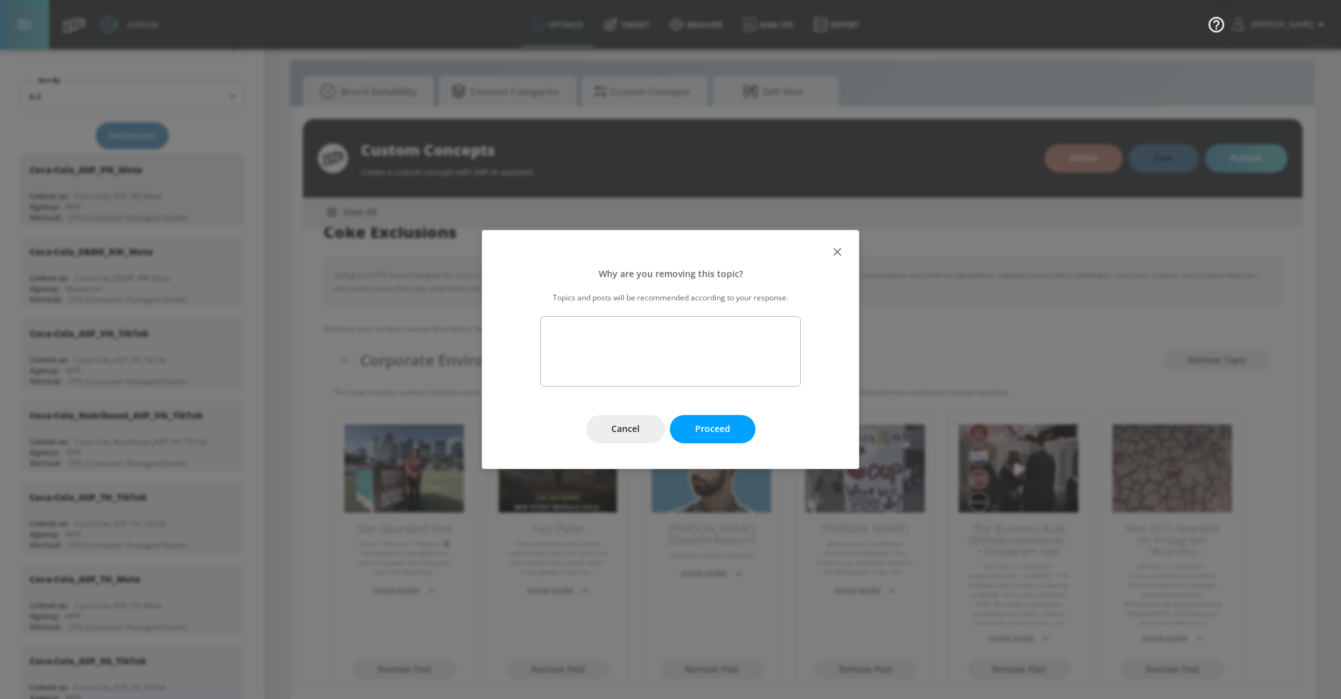
click at [688, 363] on textarea at bounding box center [670, 351] width 261 height 70
type textarea "This is a positive mention of corporate social responsibility. I only want to e…"
click at [738, 427] on button "Proceed" at bounding box center [713, 429] width 86 height 28
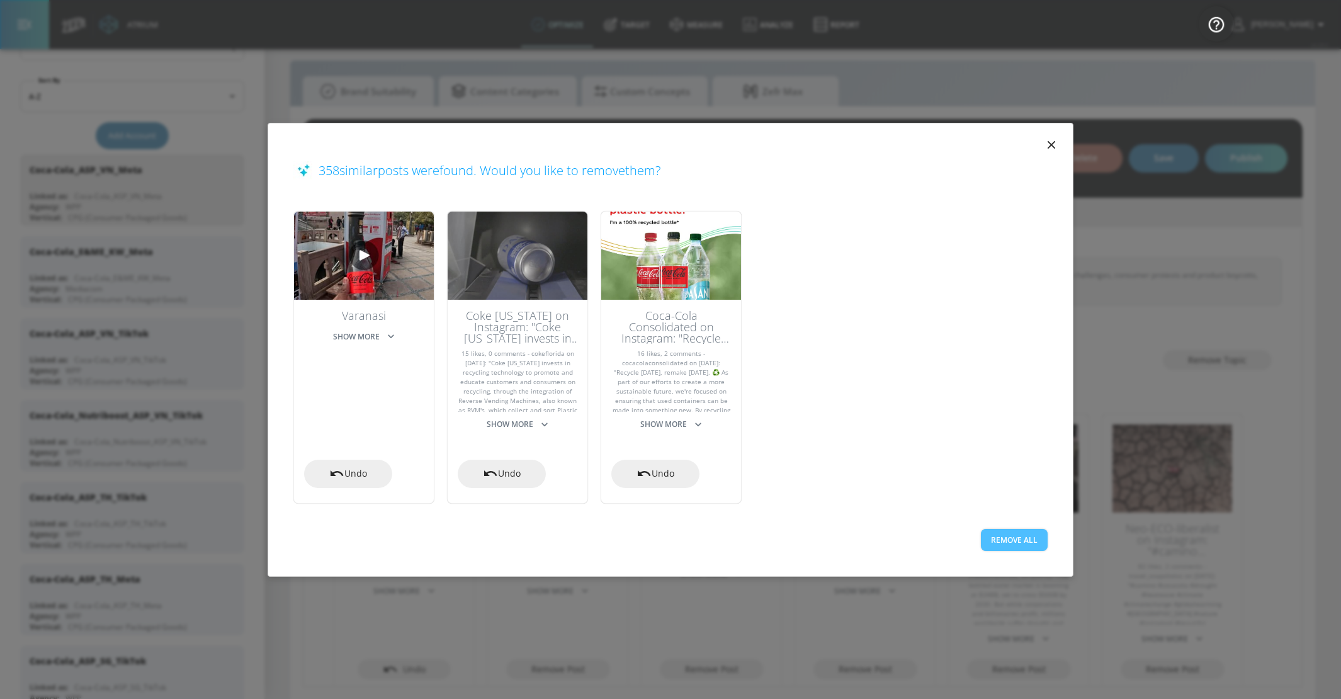
click at [1035, 543] on button "Remove All" at bounding box center [1014, 540] width 67 height 22
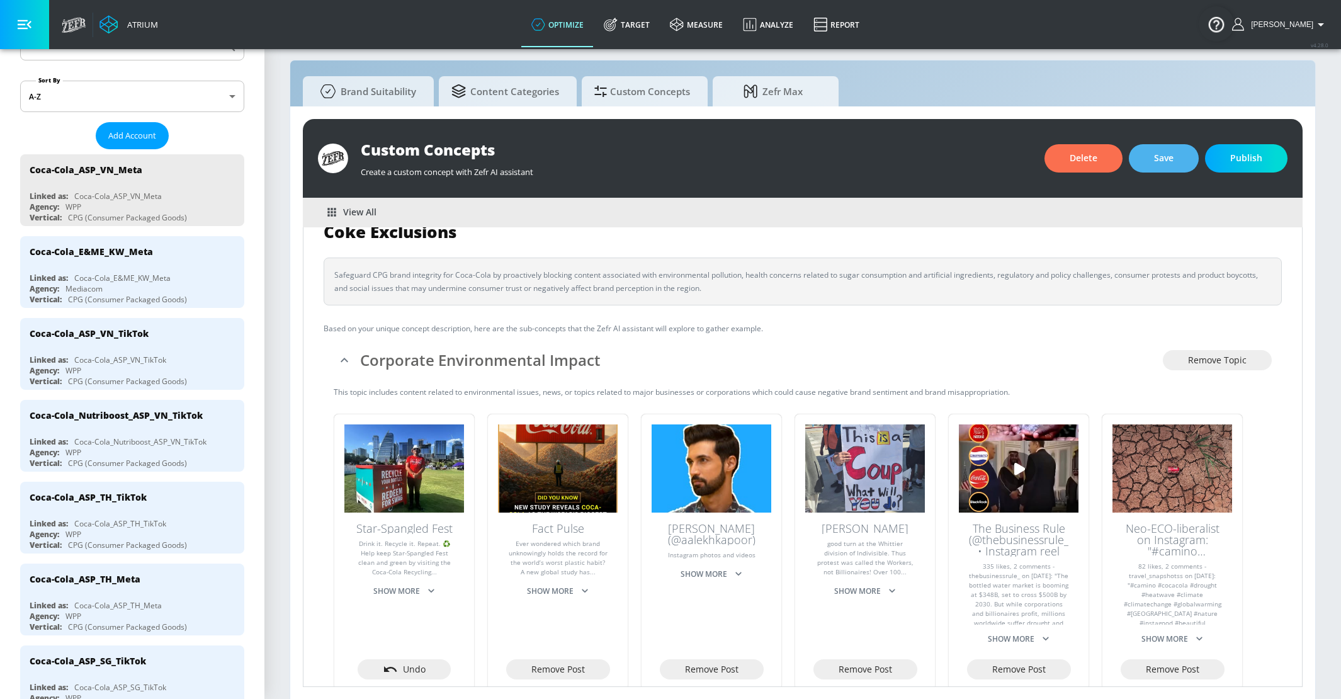
click at [1161, 155] on span "Save" at bounding box center [1164, 158] width 20 height 16
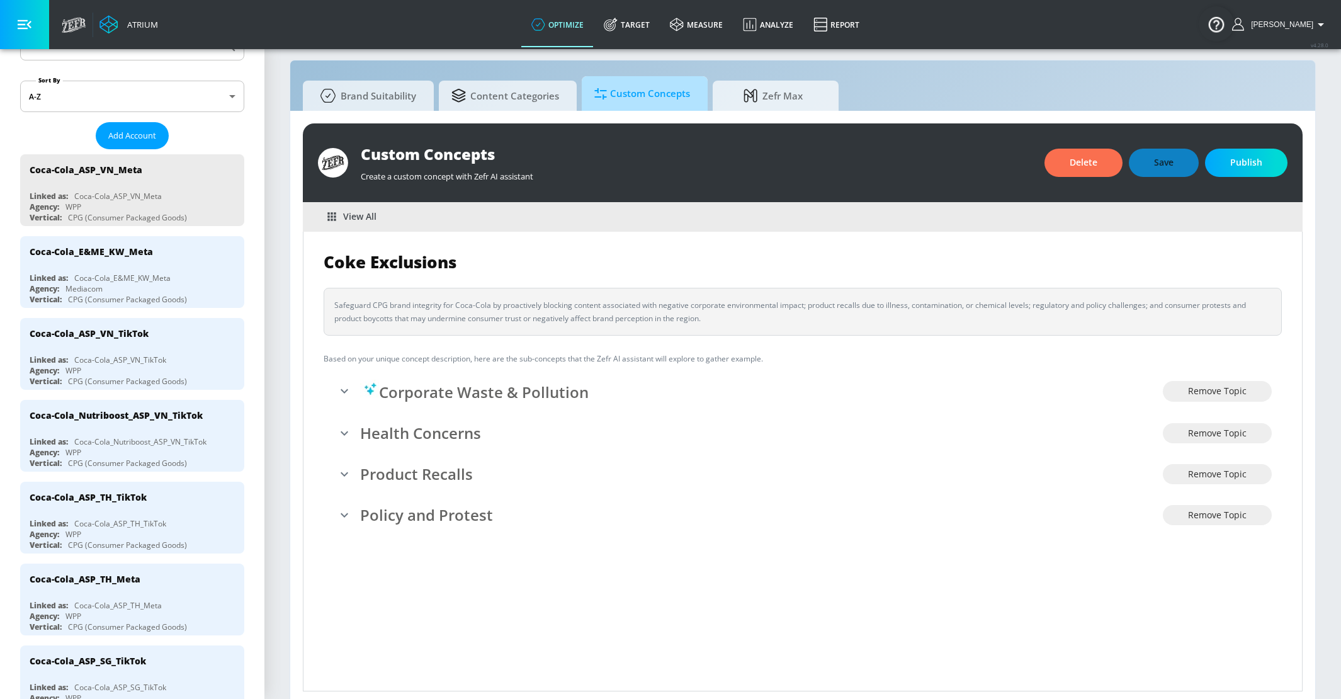
click at [615, 86] on span "Custom Concepts" at bounding box center [642, 94] width 96 height 30
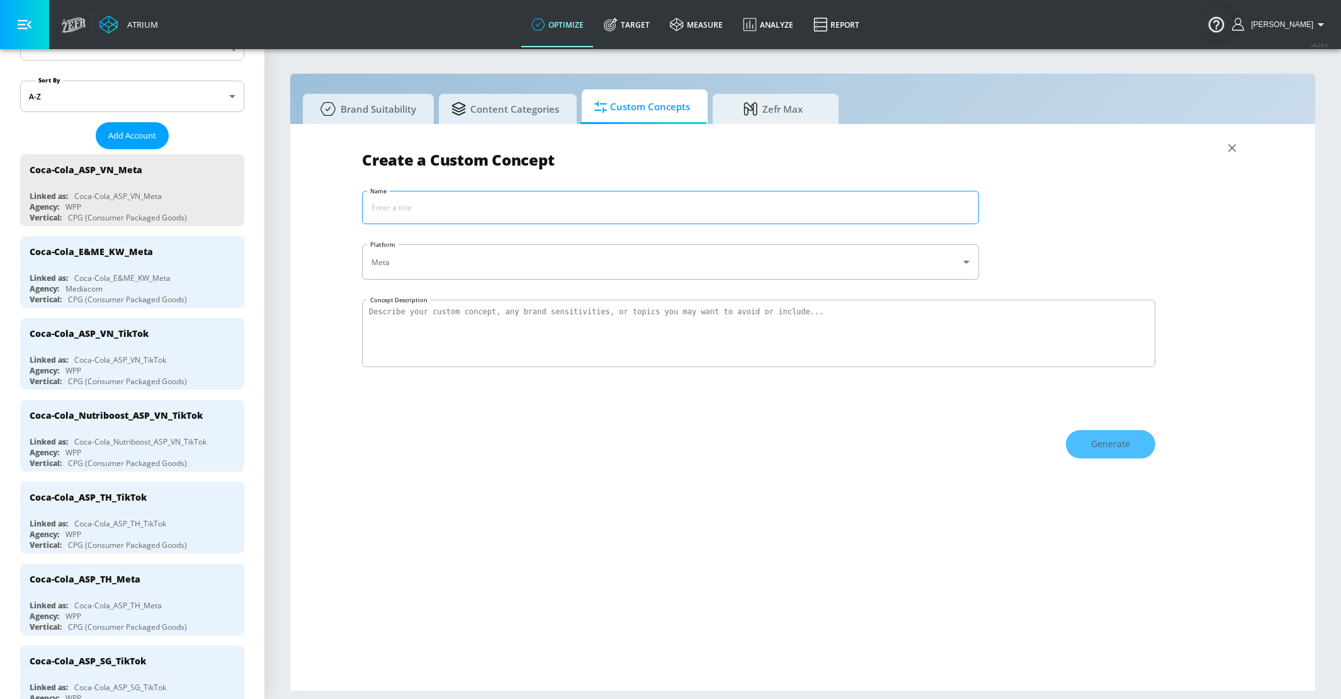
click at [387, 208] on input "Name" at bounding box center [671, 207] width 616 height 32
type input "Coke Exclusions"
click at [390, 332] on textarea "Concept Description" at bounding box center [758, 333] width 793 height 67
paste textarea "Safeguard CPG brand integrity for Coca-Cola by proactively blocking content ass…"
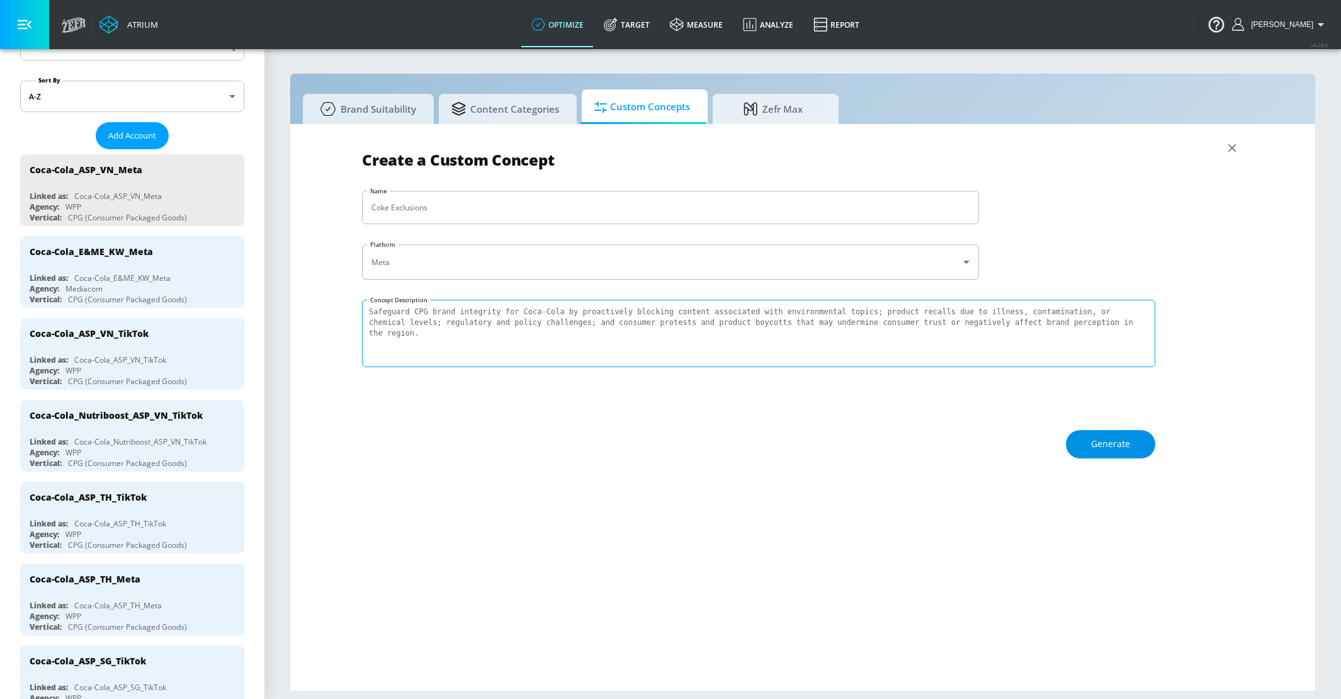
type textarea "Safeguard CPG brand integrity for Coca-Cola by proactively blocking content ass…"
click at [1140, 443] on button "Generate" at bounding box center [1110, 444] width 89 height 28
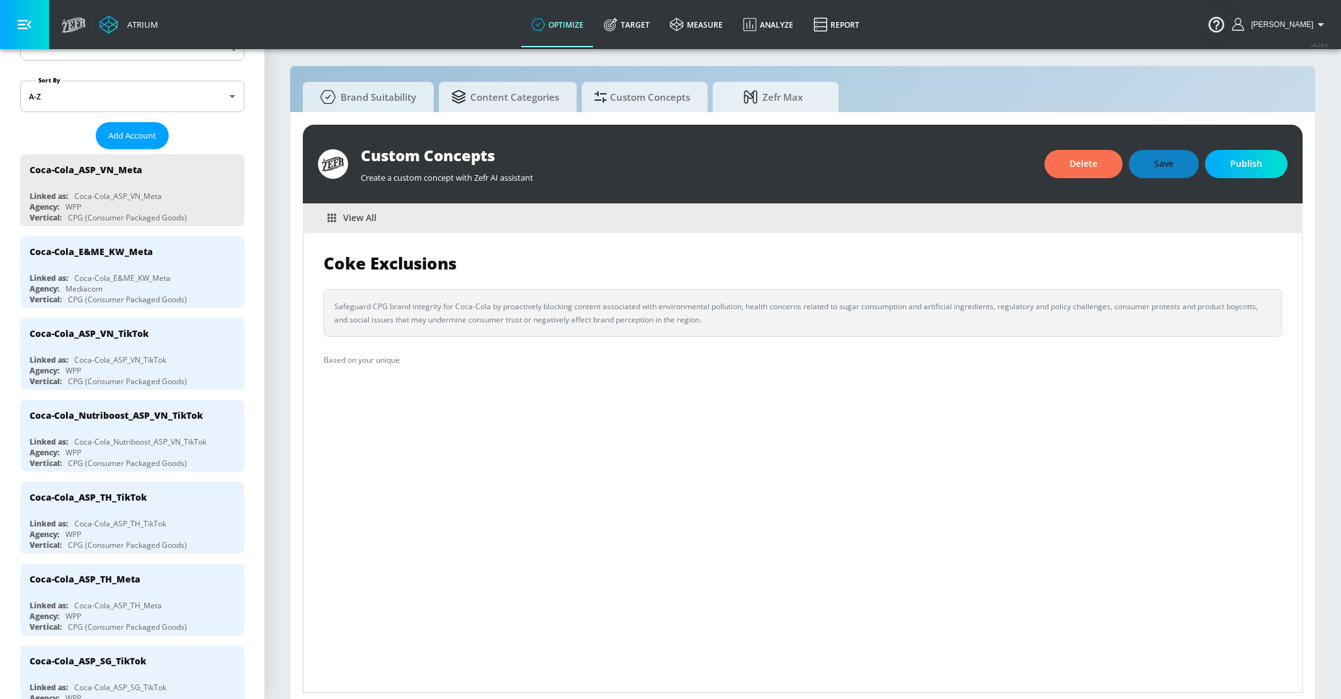
scroll to position [13, 0]
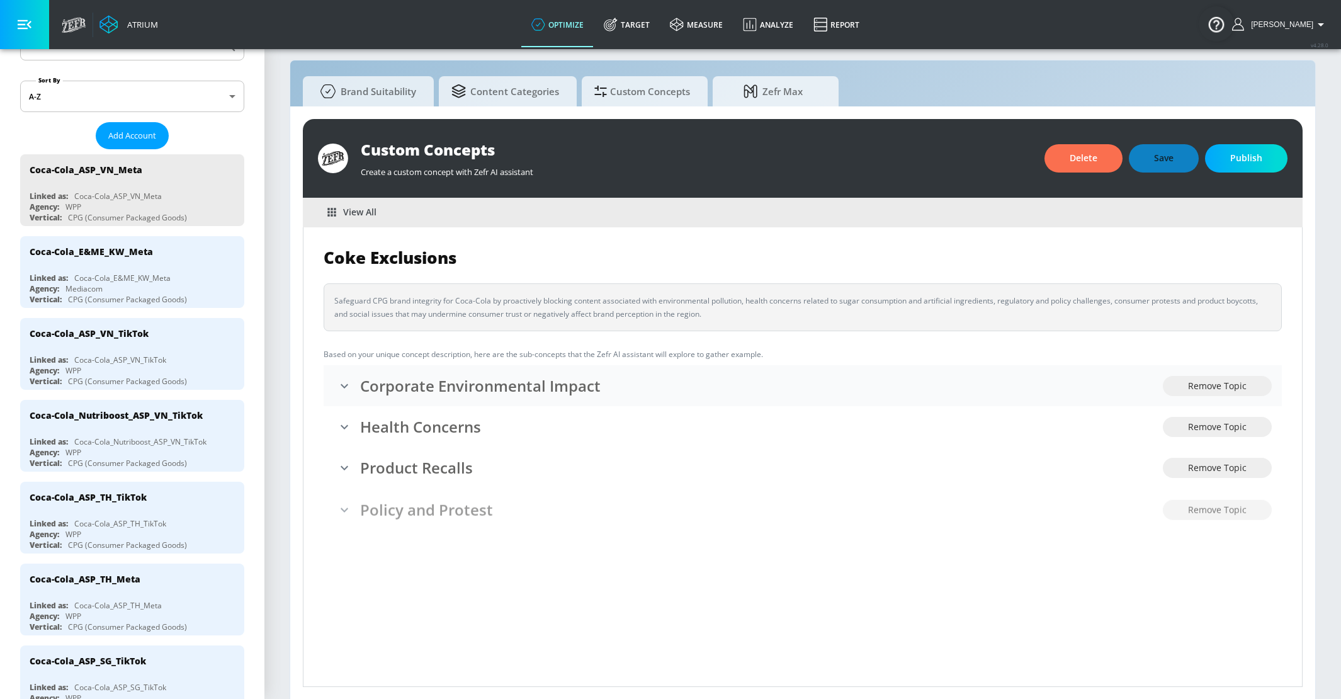
click at [831, 398] on li "Corporate Environmental Impact Remove Topic" at bounding box center [803, 385] width 958 height 41
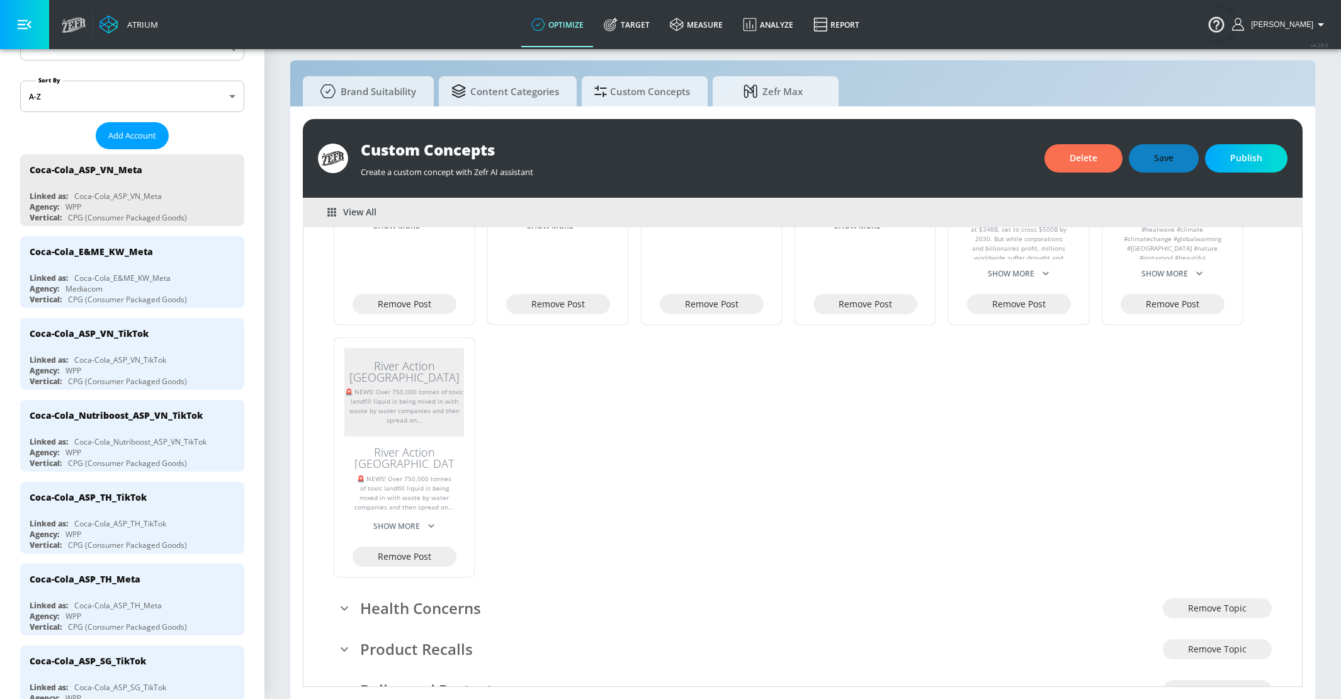
scroll to position [425, 0]
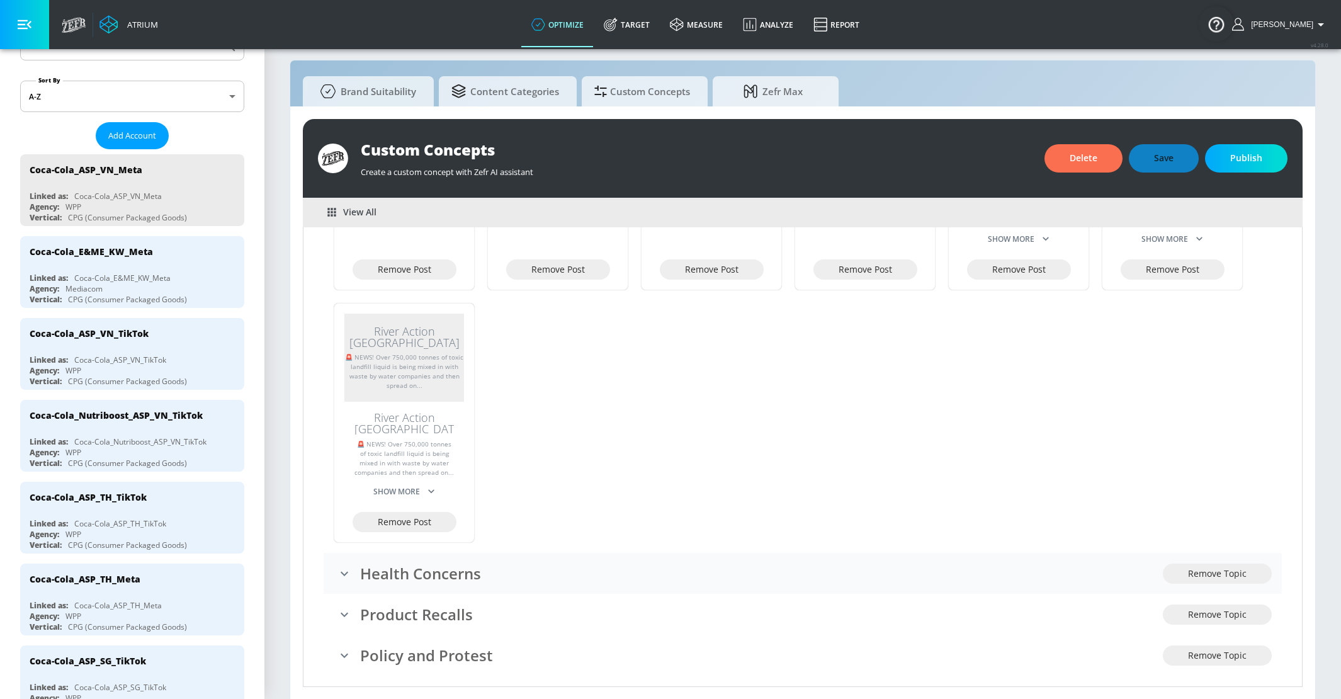
click at [793, 563] on h3 "Health Concerns" at bounding box center [761, 573] width 803 height 21
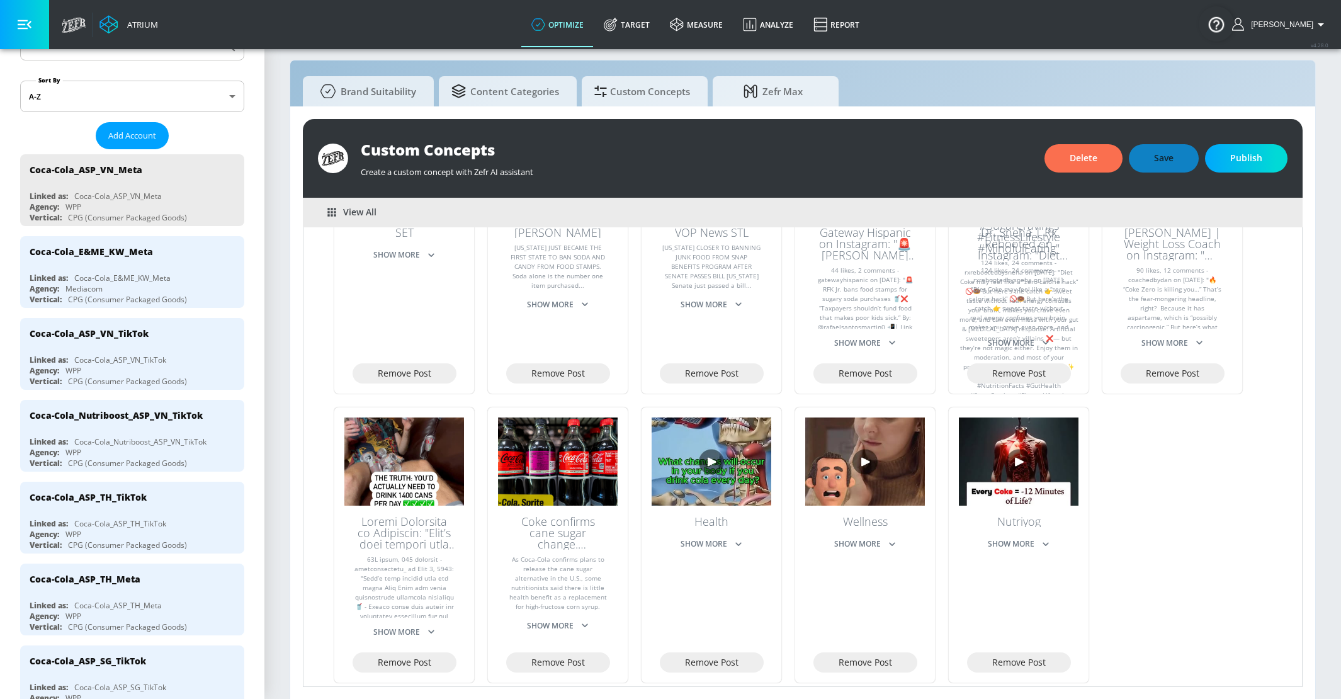
scroll to position [1034, 0]
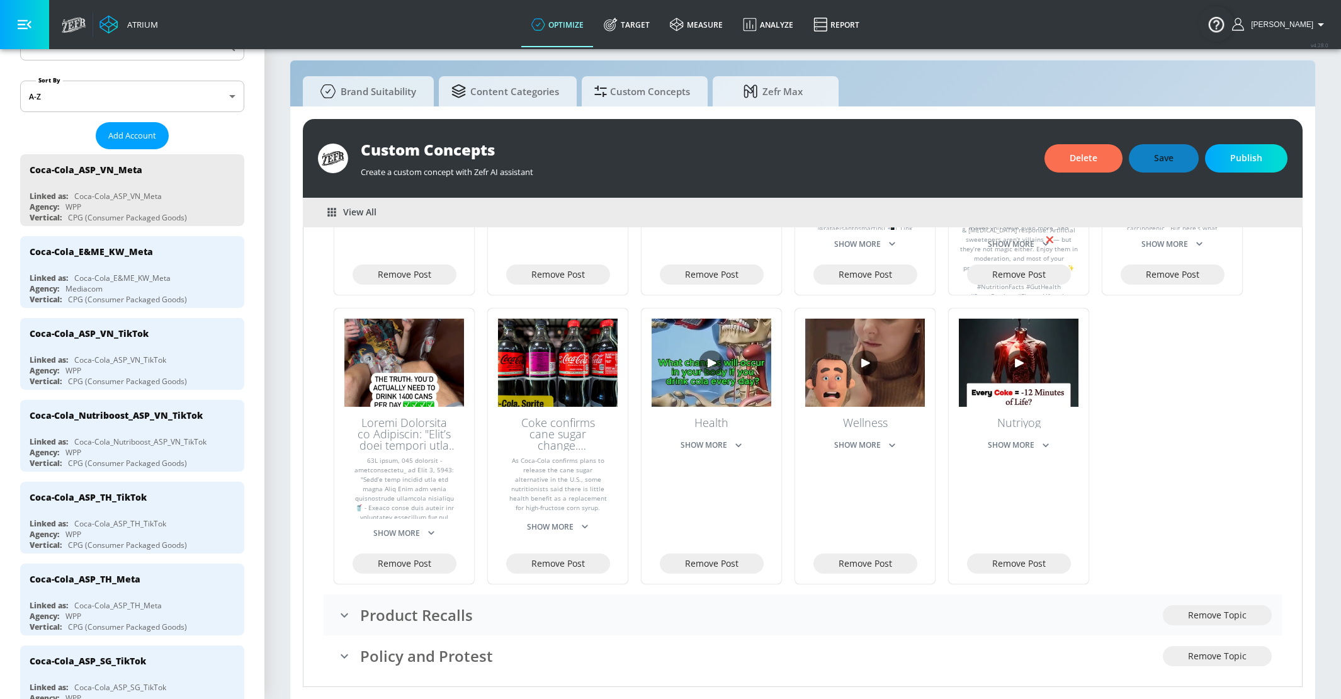
click at [790, 604] on h3 "Product Recalls" at bounding box center [761, 614] width 803 height 21
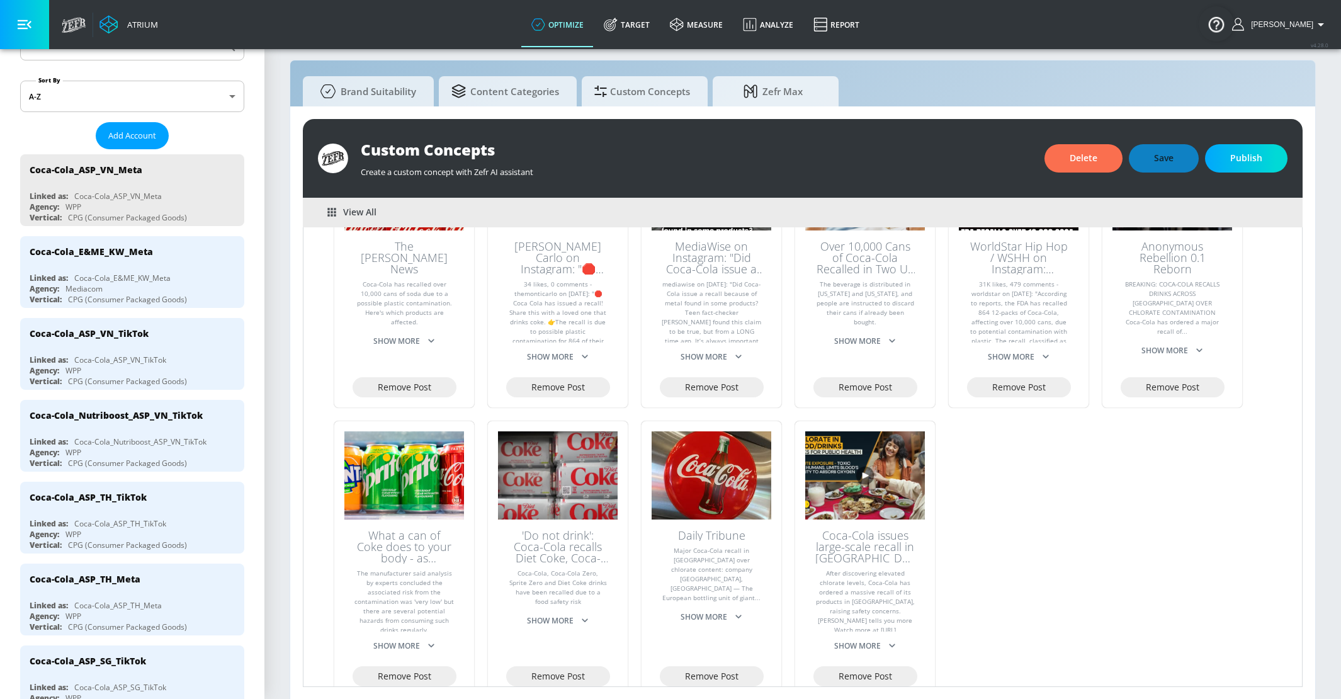
scroll to position [1641, 0]
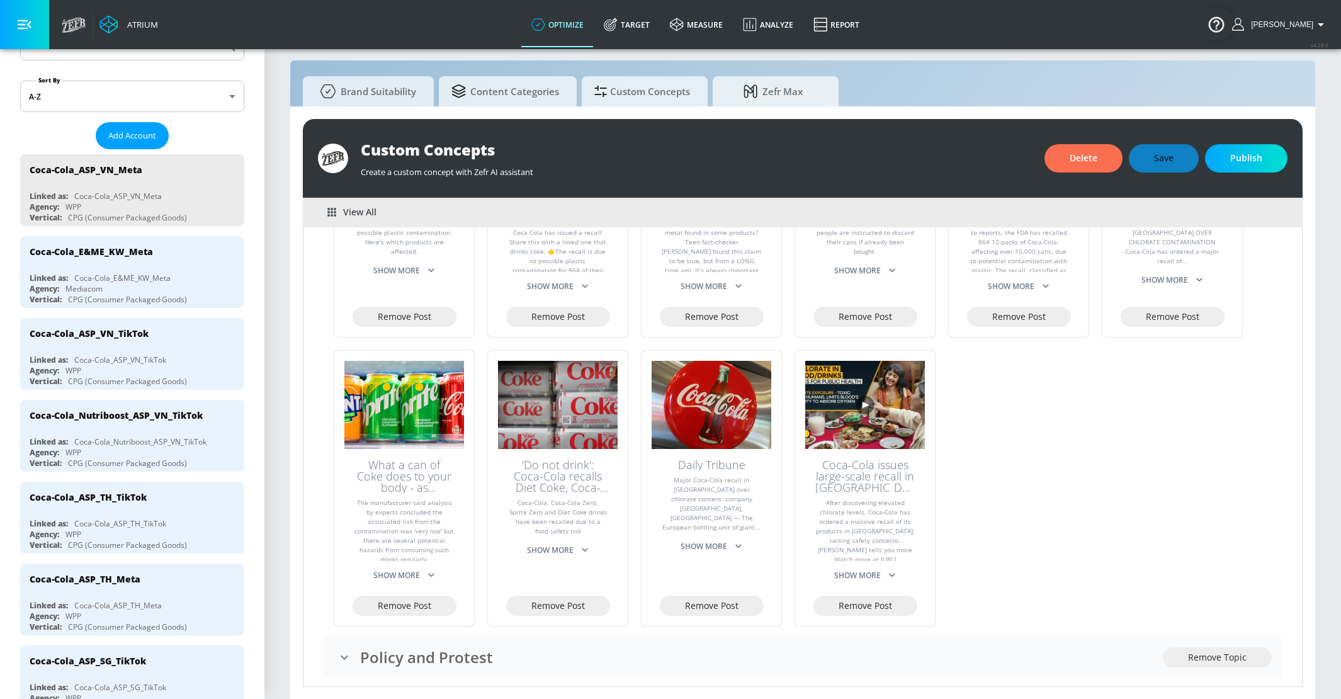
click at [790, 646] on h3 "Policy and Protest" at bounding box center [761, 656] width 803 height 21
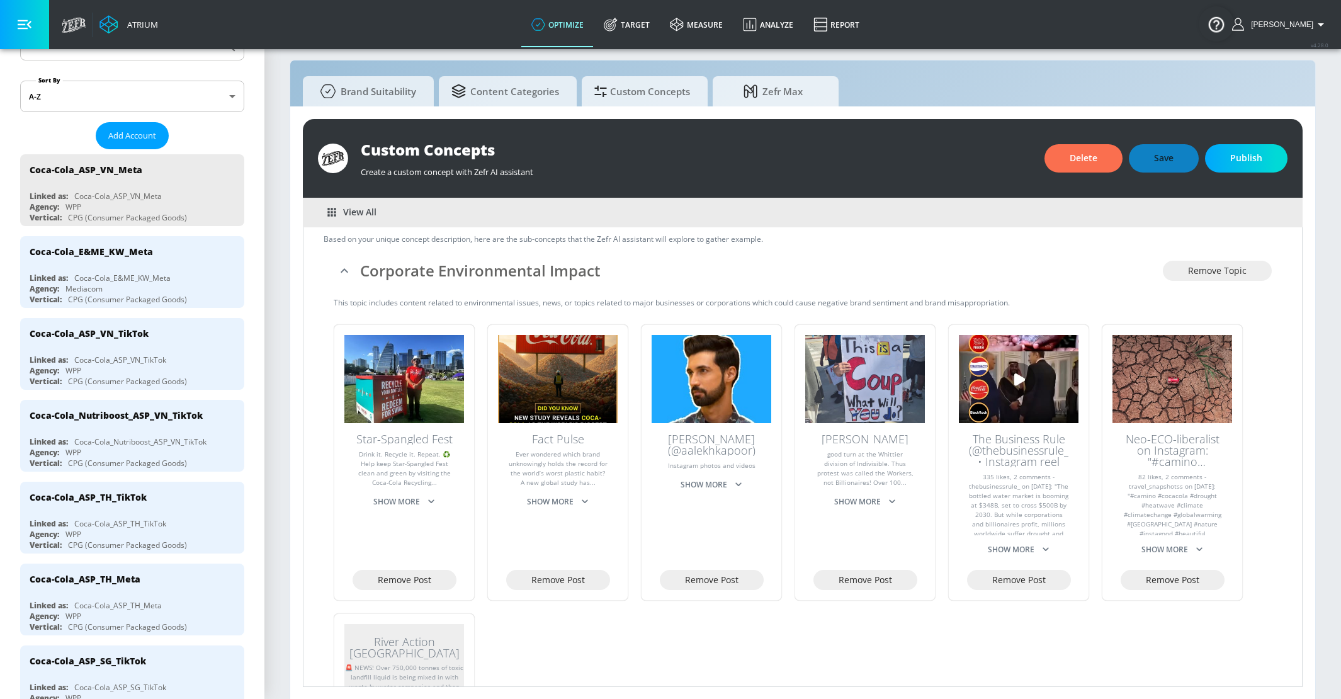
scroll to position [103, 0]
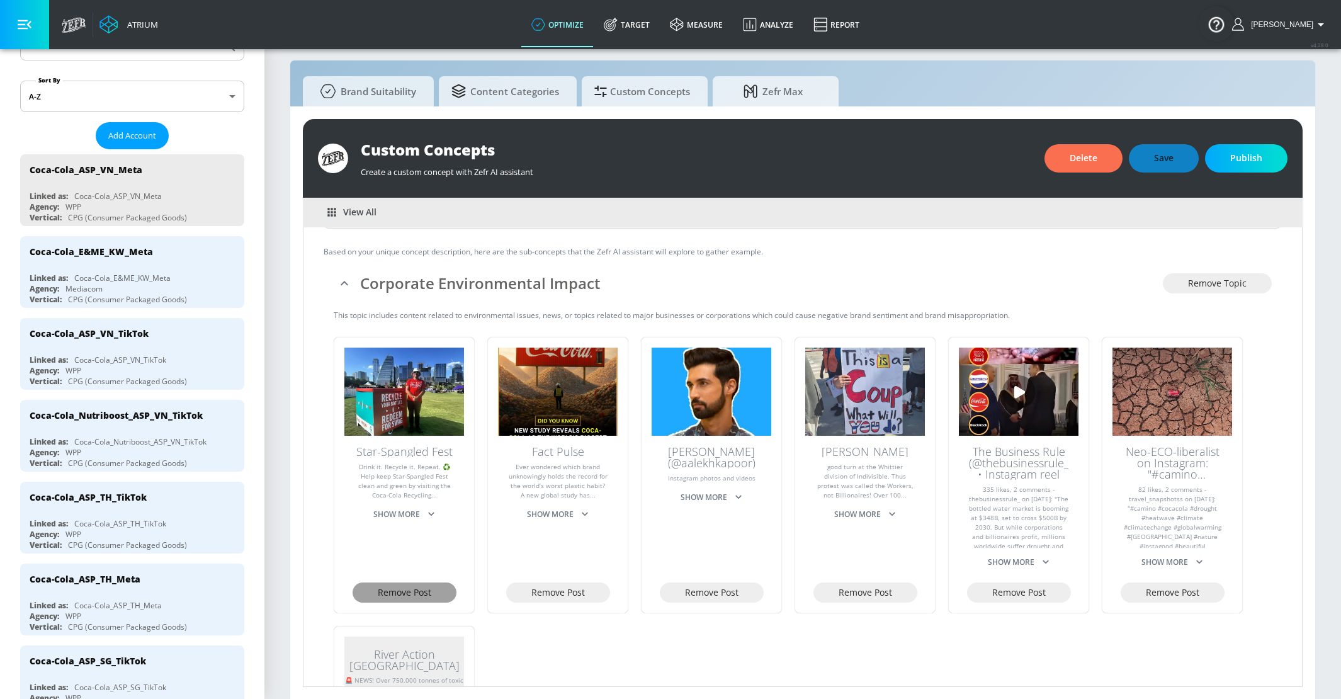
click at [444, 590] on button "Remove Post" at bounding box center [404, 592] width 104 height 21
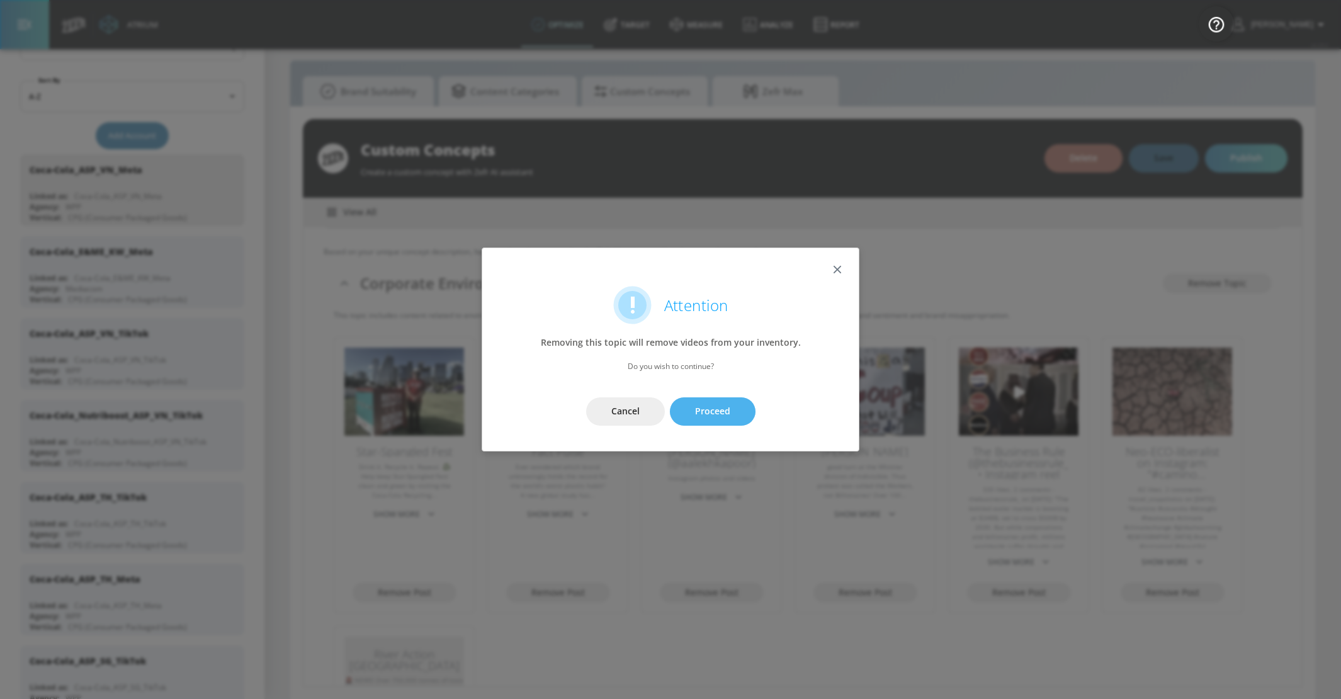
click at [715, 403] on span "Proceed" at bounding box center [712, 411] width 35 height 16
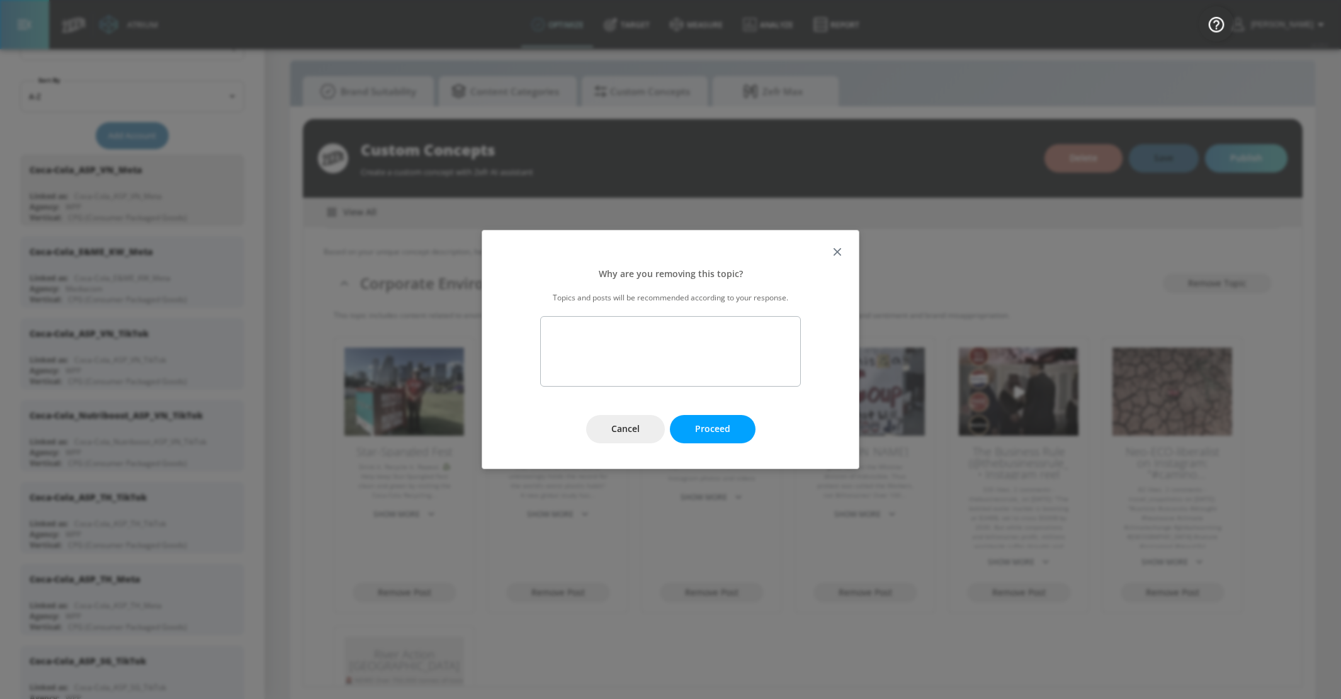
click at [675, 361] on textarea at bounding box center [670, 351] width 261 height 70
type textarea "This is a positive mention of corporate social rsponsibility. I only want to re…"
click at [735, 433] on button "Proceed" at bounding box center [713, 429] width 86 height 28
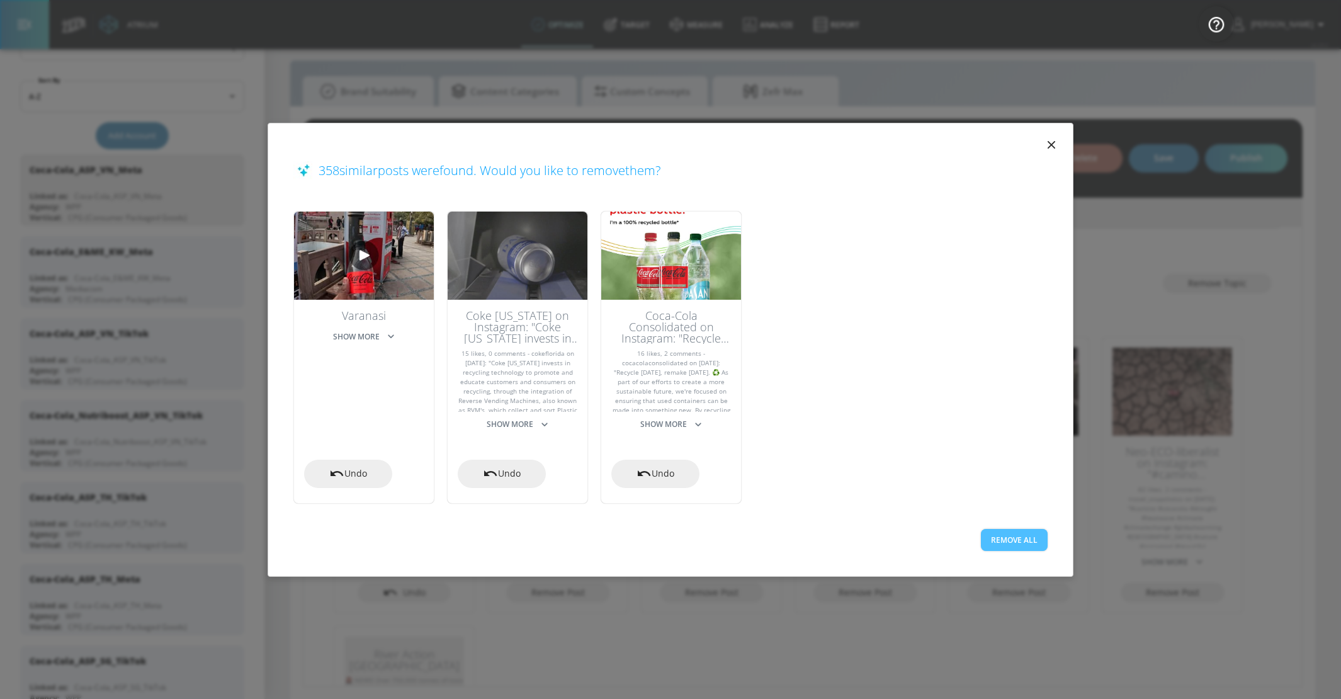
click at [1011, 539] on button "Remove All" at bounding box center [1014, 540] width 67 height 22
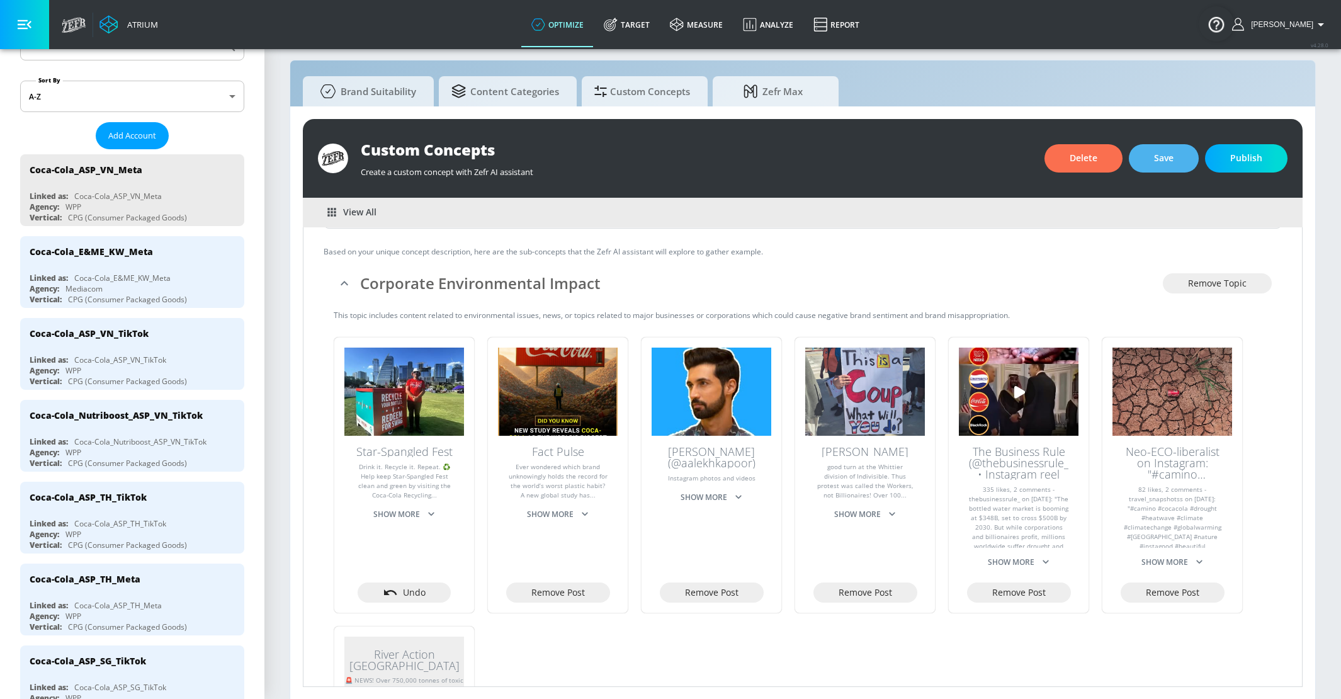
click at [1160, 156] on span "Save" at bounding box center [1164, 158] width 20 height 16
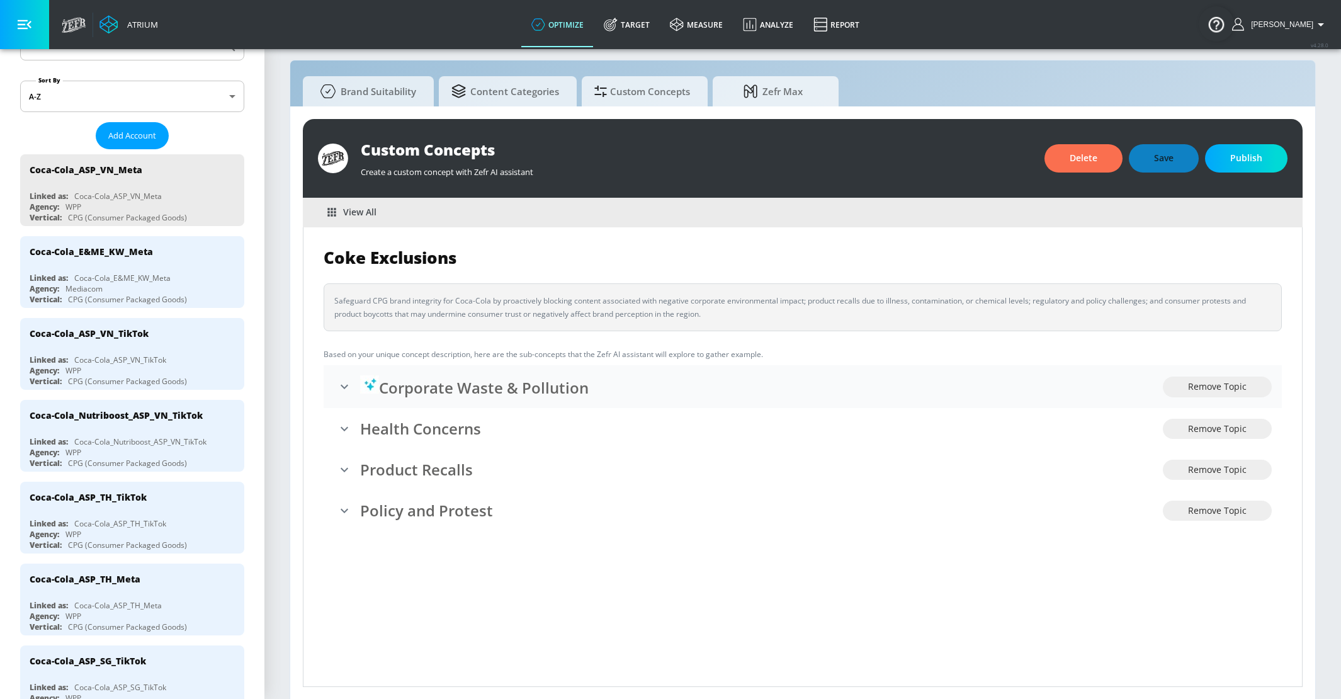
click at [560, 396] on h3 "Corporate Waste & Pollution" at bounding box center [761, 386] width 803 height 23
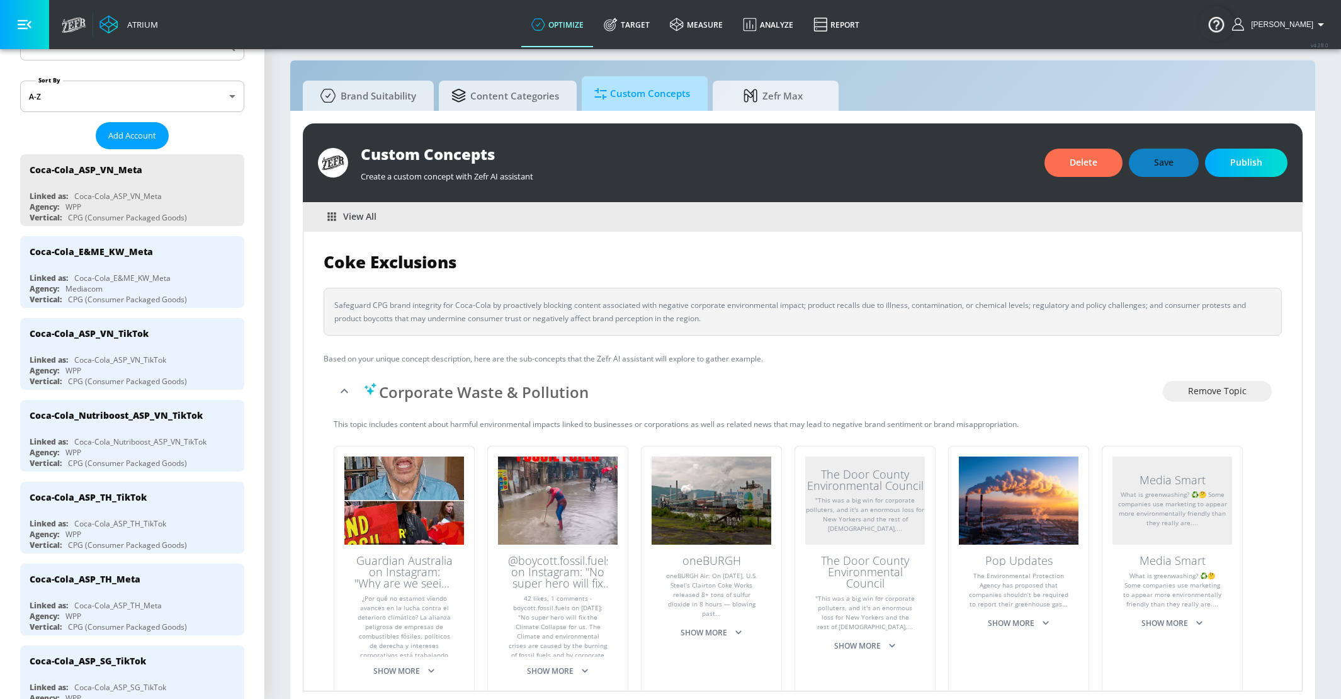
click at [652, 92] on span "Custom Concepts" at bounding box center [642, 94] width 96 height 30
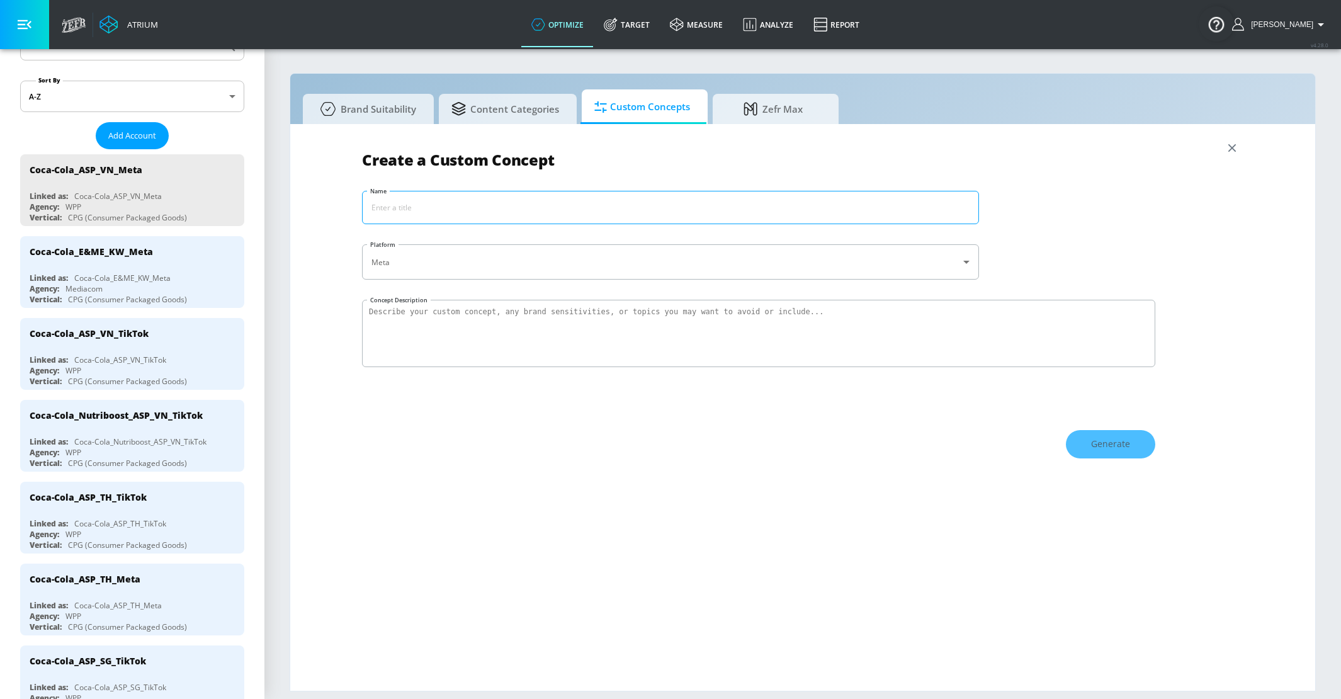
click at [434, 209] on input "Name" at bounding box center [671, 207] width 616 height 32
type input "Coke Exclusions"
click at [423, 318] on textarea "Concept Description" at bounding box center [758, 333] width 793 height 67
paste textarea "Safeguard CPG brand integrity for Coca-Cola by proactively blocking content ass…"
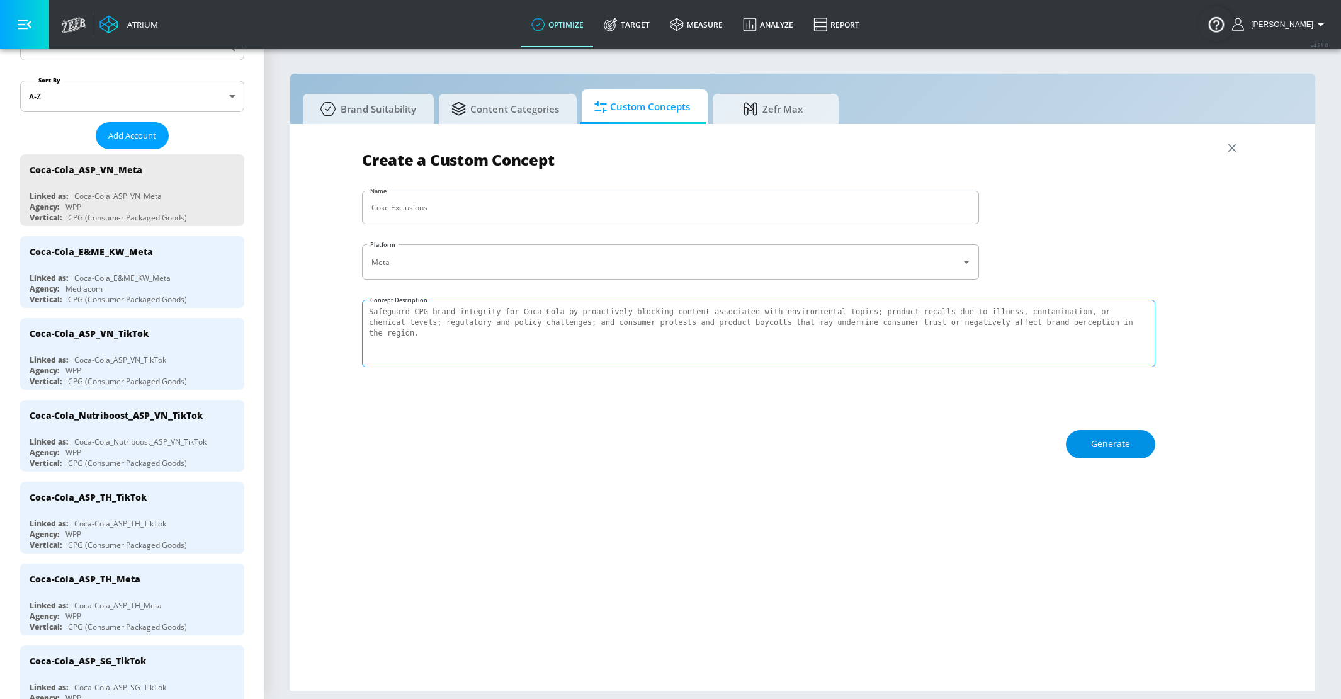
type textarea "Safeguard CPG brand integrity for Coca-Cola by proactively blocking content ass…"
click at [1108, 444] on span "Generate" at bounding box center [1110, 444] width 39 height 16
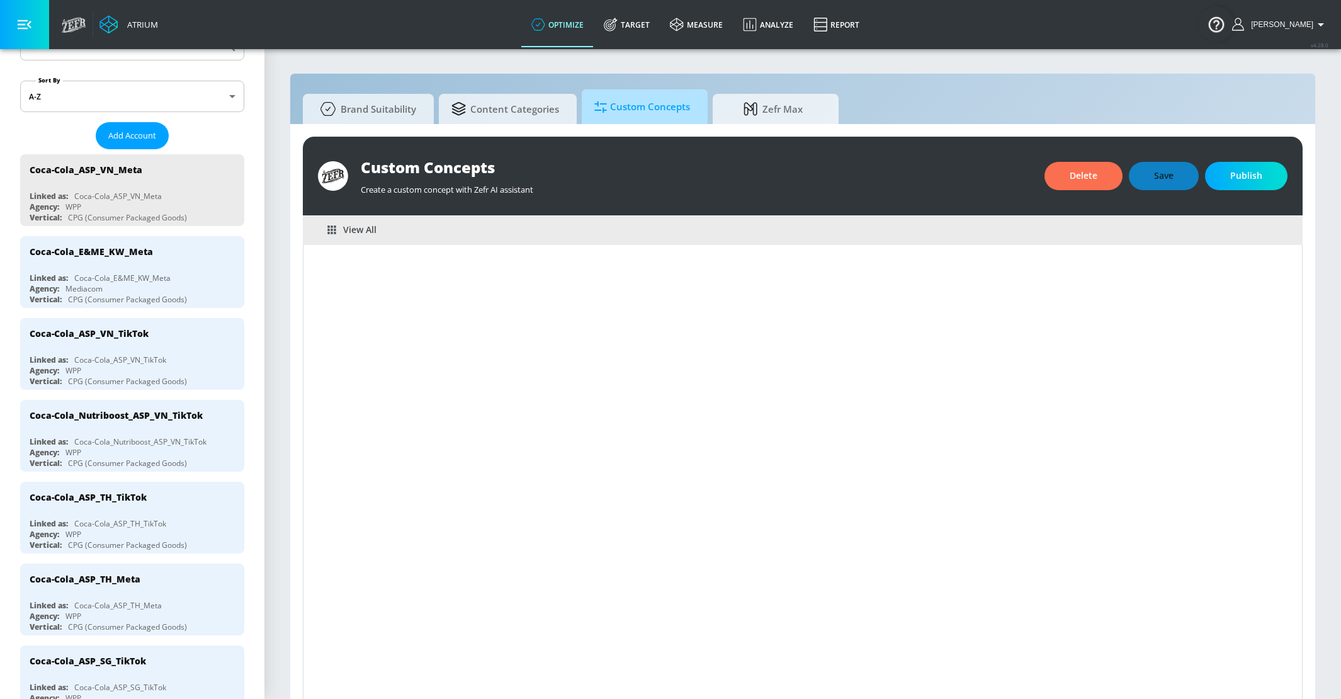
click at [601, 104] on icon at bounding box center [600, 107] width 13 height 14
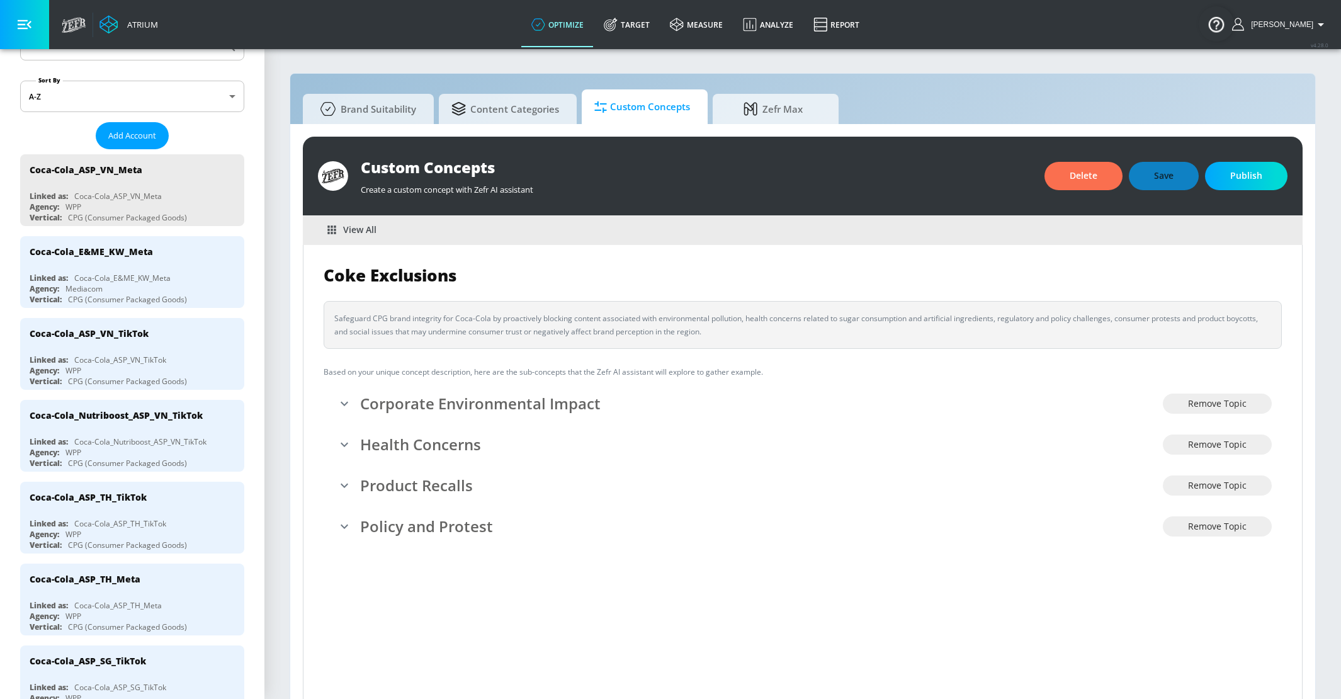
click at [639, 110] on span "Custom Concepts" at bounding box center [642, 107] width 96 height 30
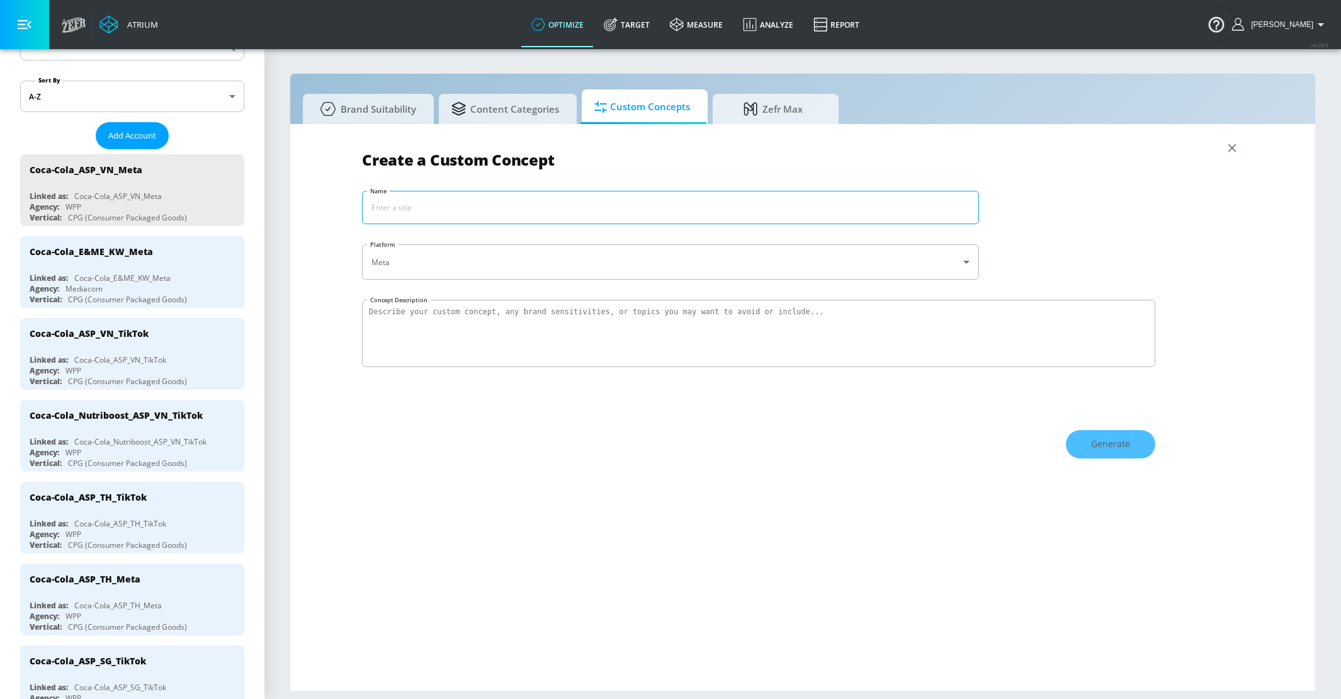
click at [501, 210] on input "Name" at bounding box center [671, 207] width 616 height 32
type input "Coke Exclusions"
click at [497, 312] on textarea "Concept Description" at bounding box center [758, 333] width 793 height 67
paste textarea "Safeguard CPG brand integrity for Coca-Cola by proactively blocking content ass…"
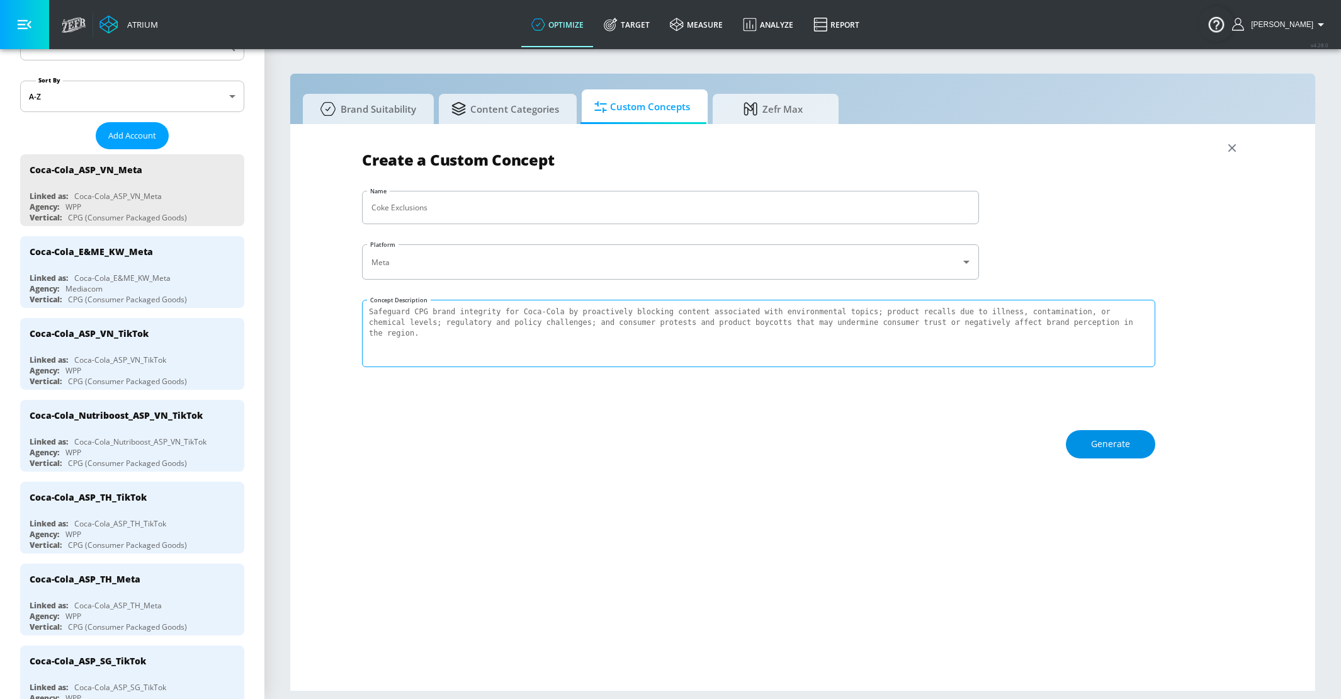
type textarea "Safeguard CPG brand integrity for Coca-Cola by proactively blocking content ass…"
click at [1096, 441] on span "Generate" at bounding box center [1110, 444] width 39 height 16
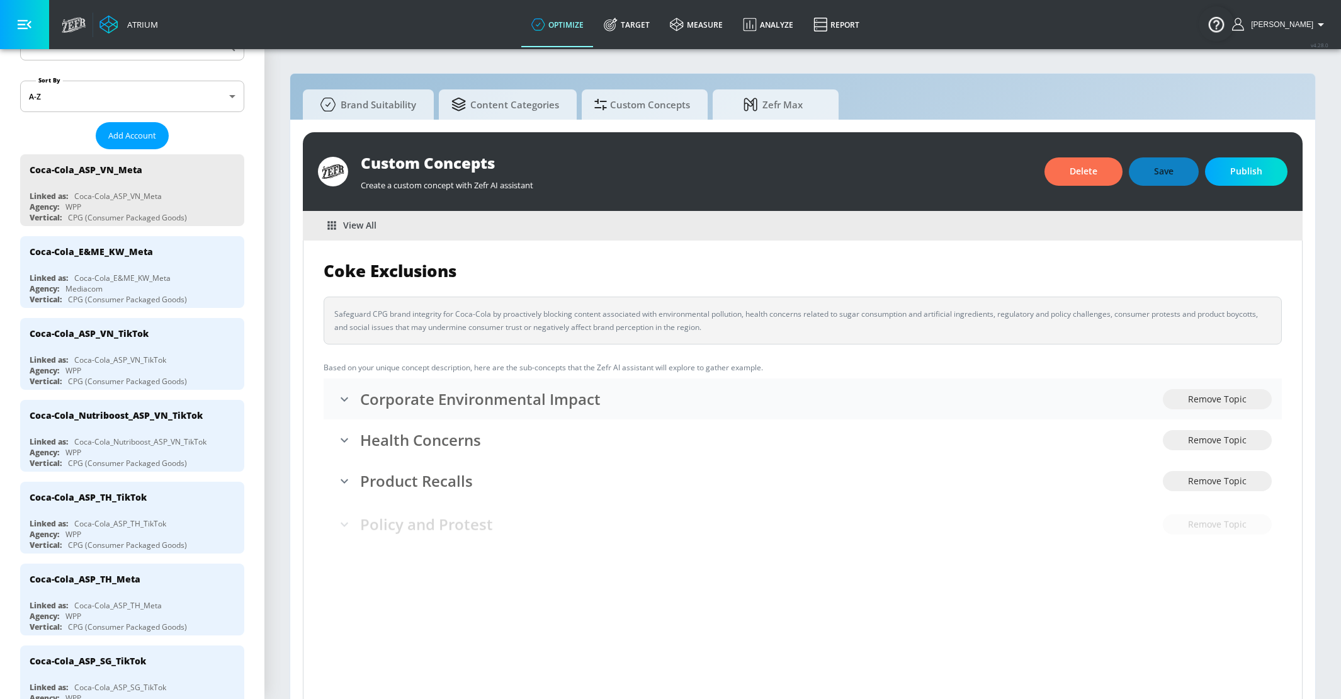
click at [864, 395] on h3 "Corporate Environmental Impact" at bounding box center [761, 398] width 803 height 21
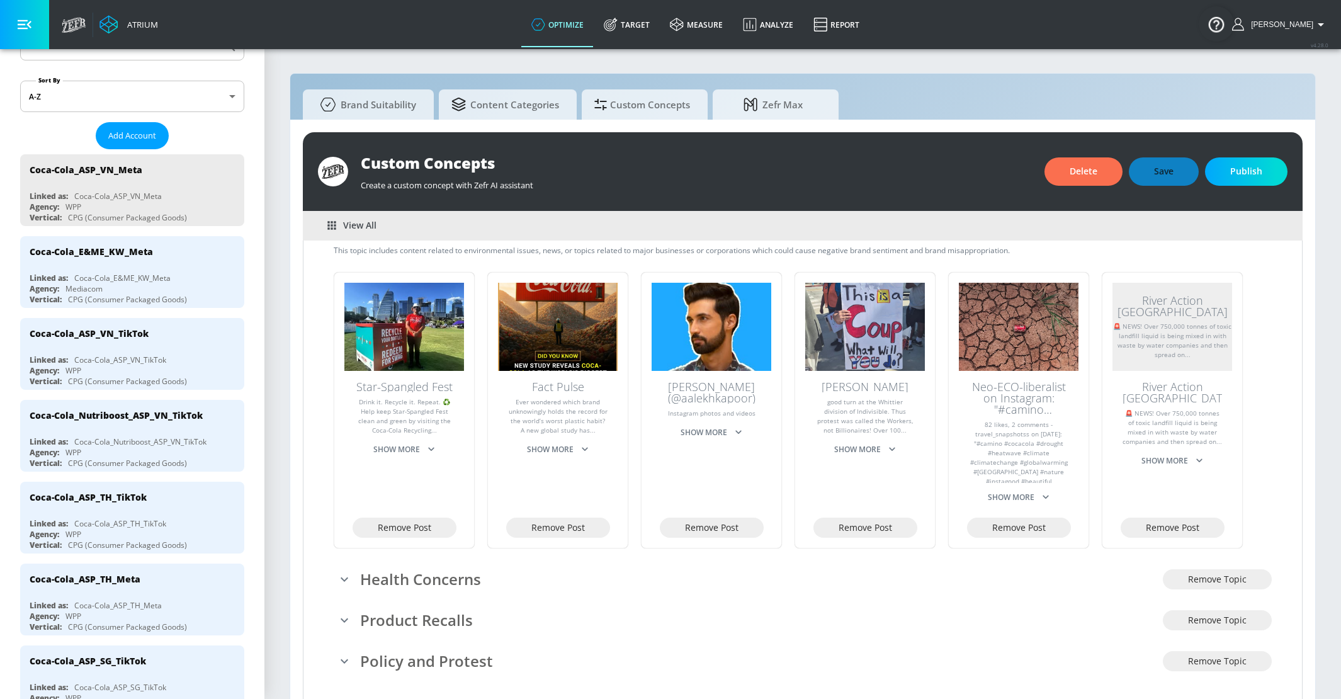
scroll to position [185, 0]
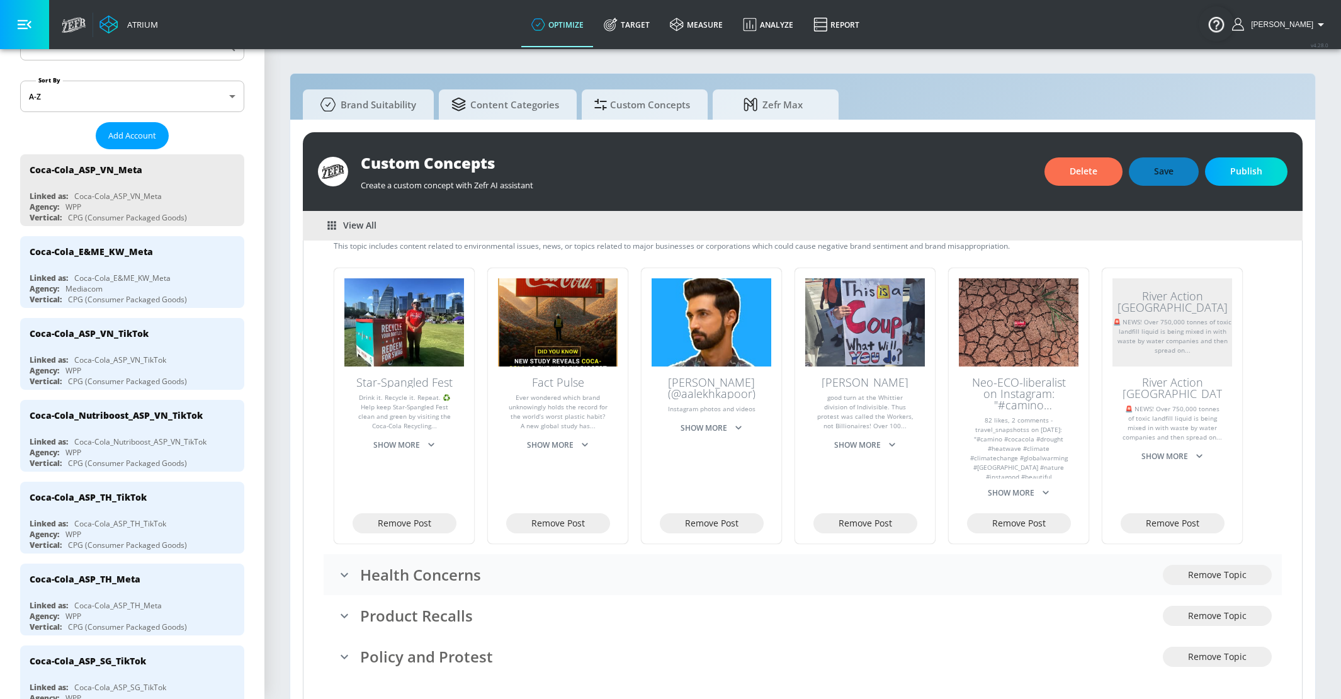
click at [681, 583] on div "Health Concerns" at bounding box center [748, 574] width 829 height 26
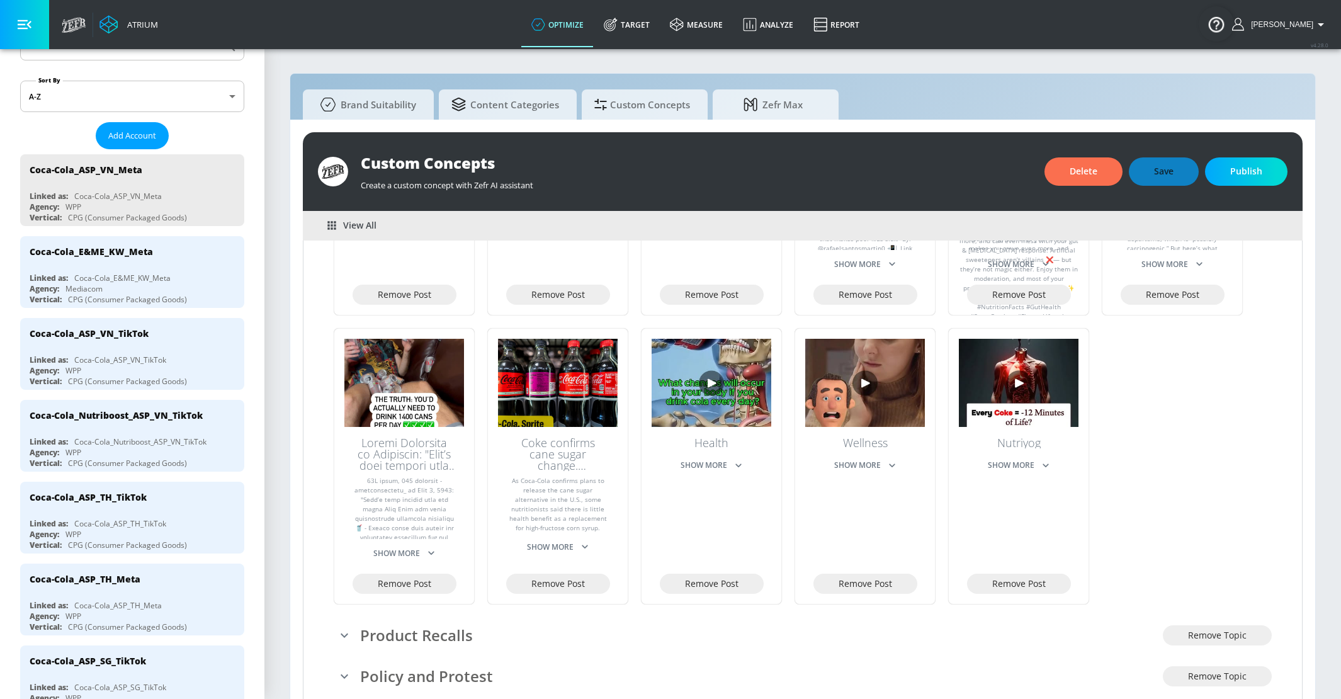
scroll to position [793, 0]
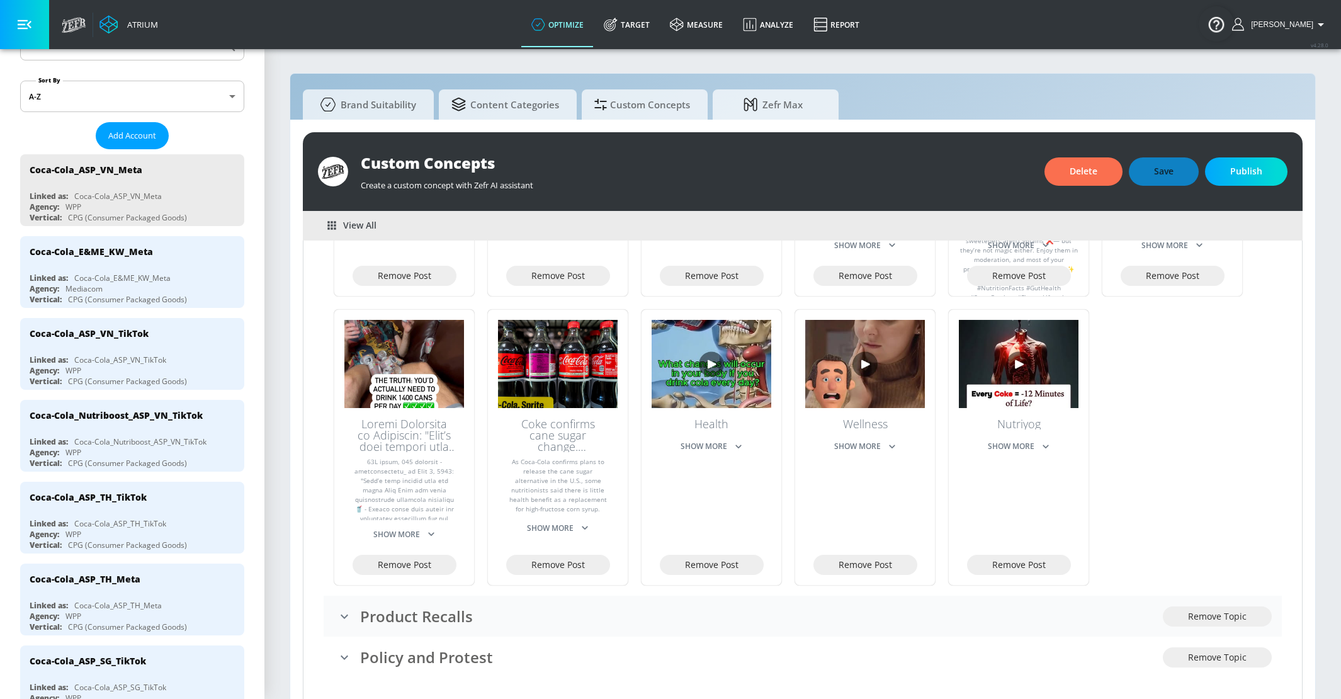
click at [672, 612] on h3 "Product Recalls" at bounding box center [761, 616] width 803 height 21
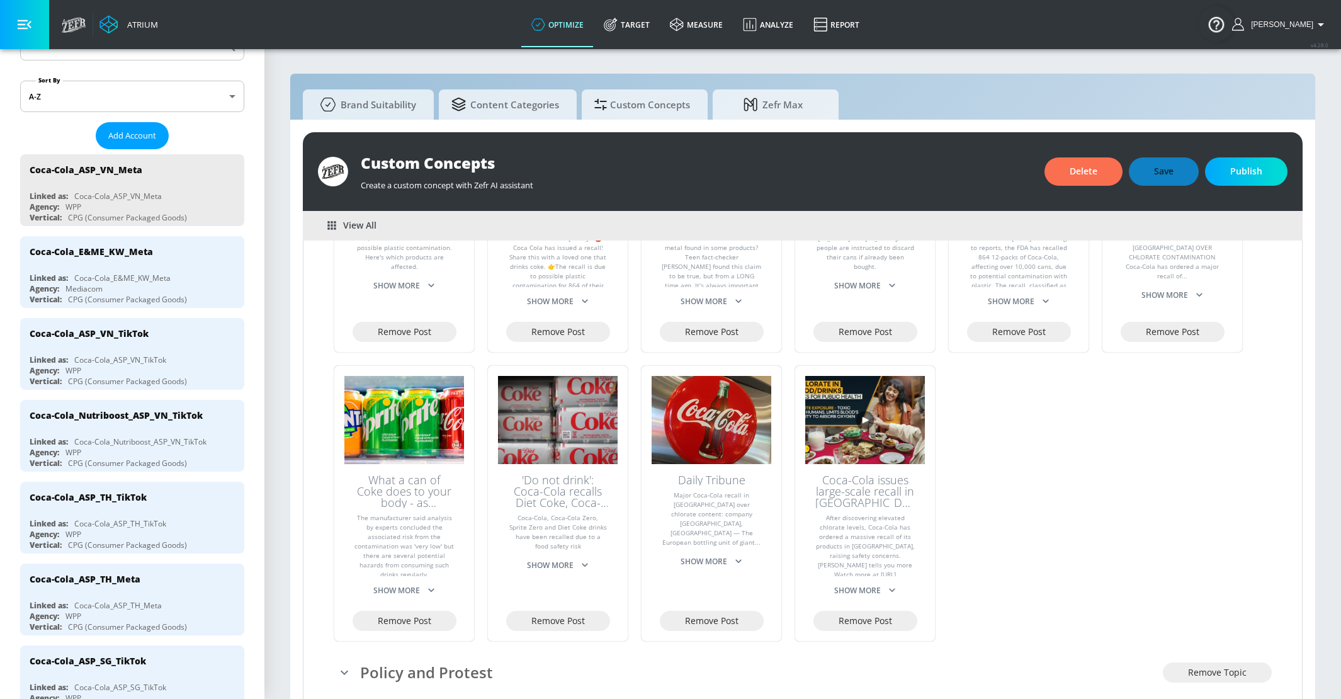
scroll to position [1400, 0]
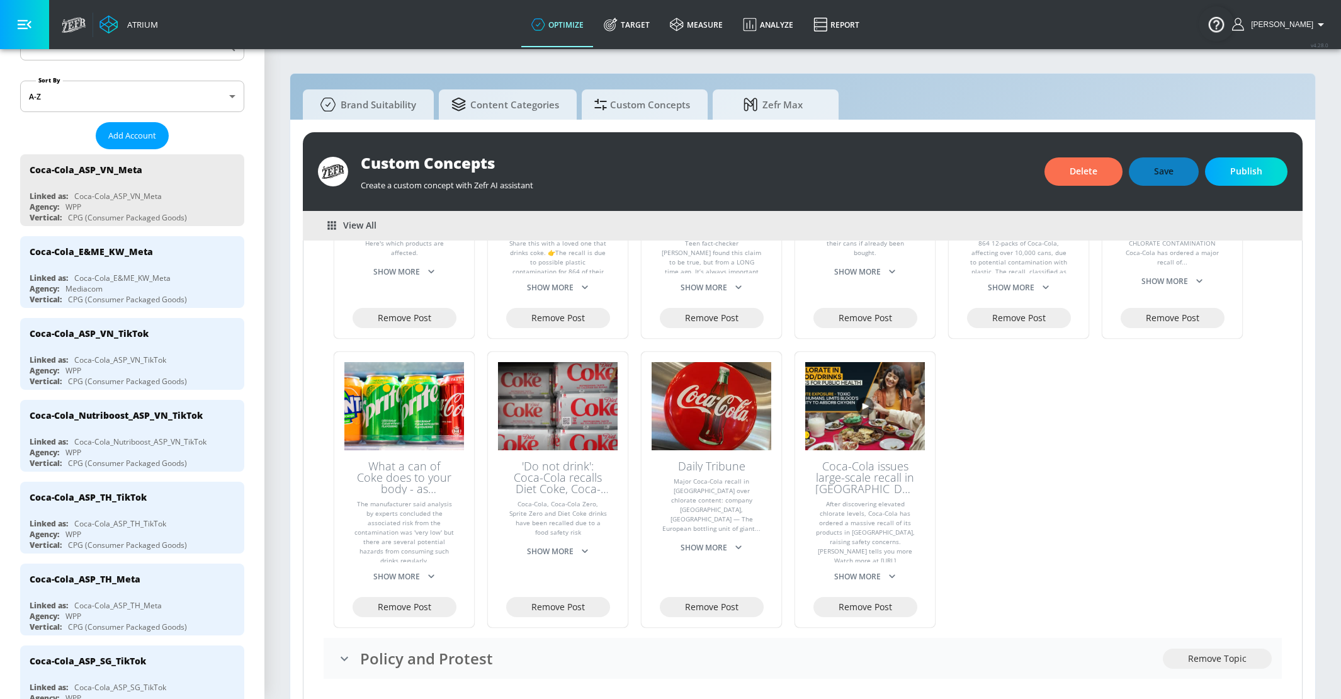
click at [657, 656] on h3 "Policy and Protest" at bounding box center [761, 658] width 803 height 21
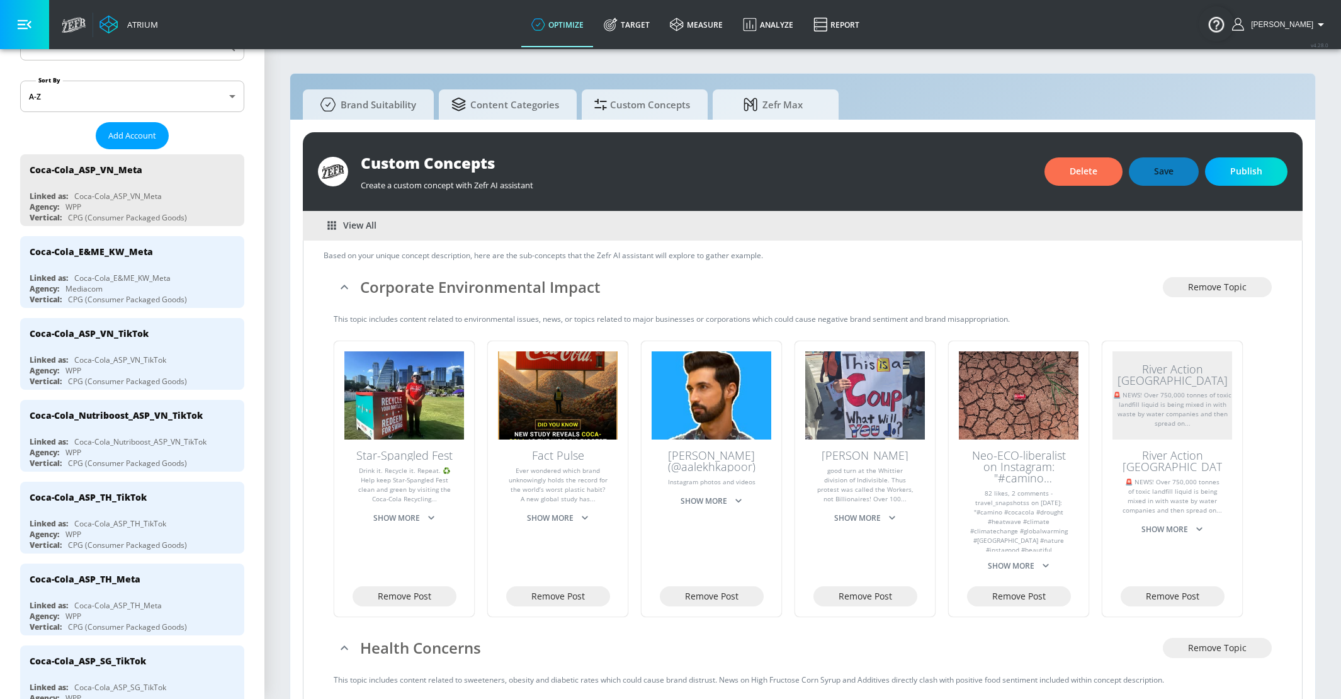
scroll to position [115, 0]
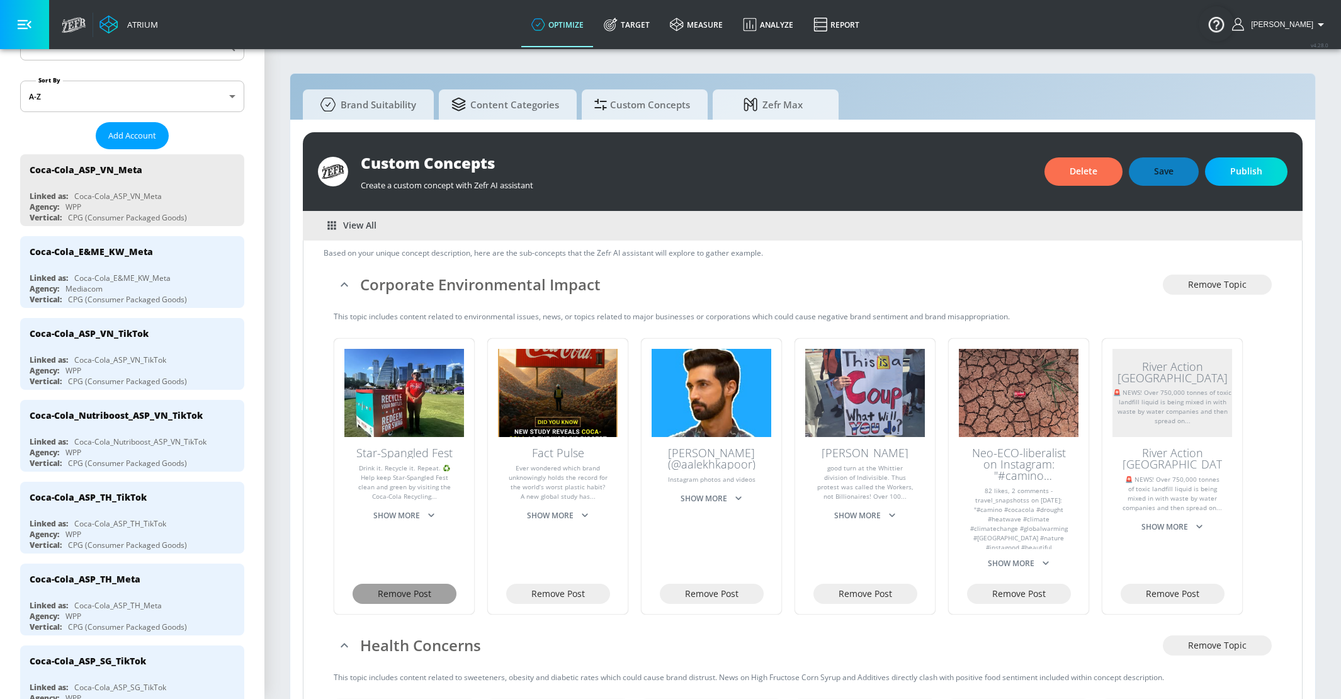
click at [432, 597] on button "Remove Post" at bounding box center [404, 593] width 104 height 21
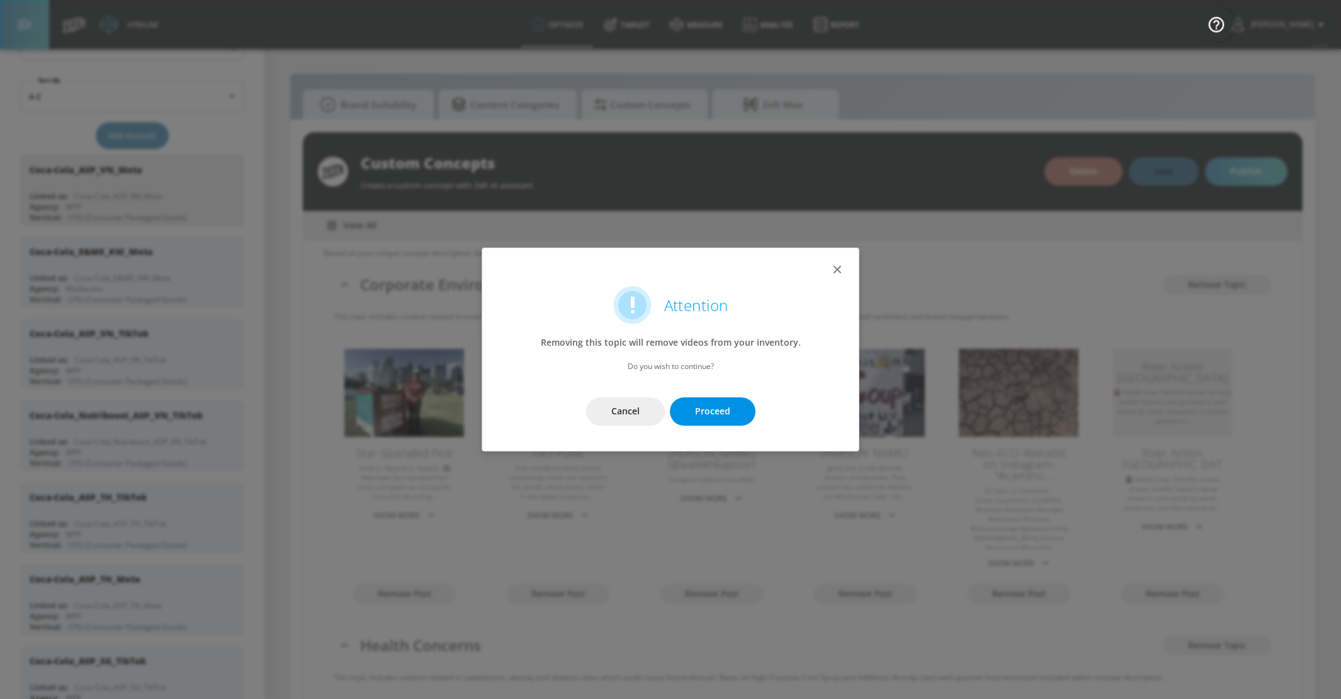
click at [727, 414] on span "Proceed" at bounding box center [712, 411] width 35 height 16
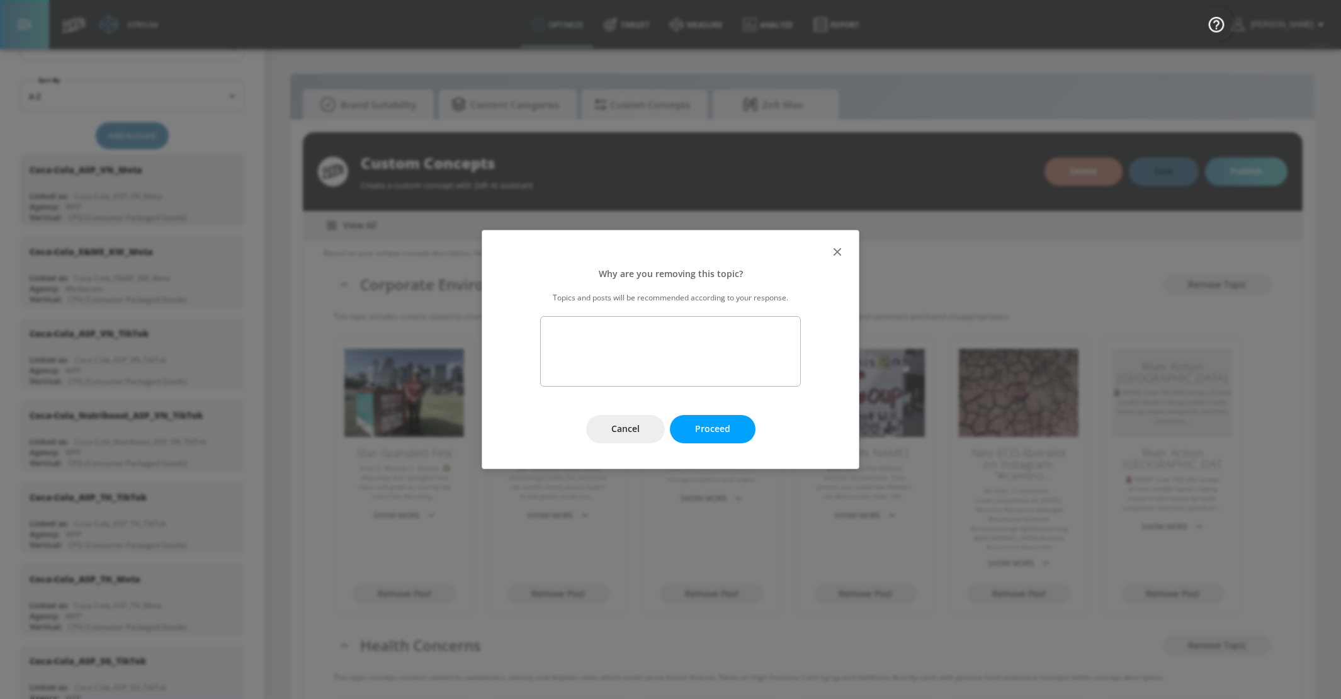
click at [714, 371] on textarea at bounding box center [670, 351] width 261 height 70
type textarea "This is a positive mention. I only want to exclude negative mentions of corpora…"
click at [731, 424] on button "Proceed" at bounding box center [713, 429] width 86 height 28
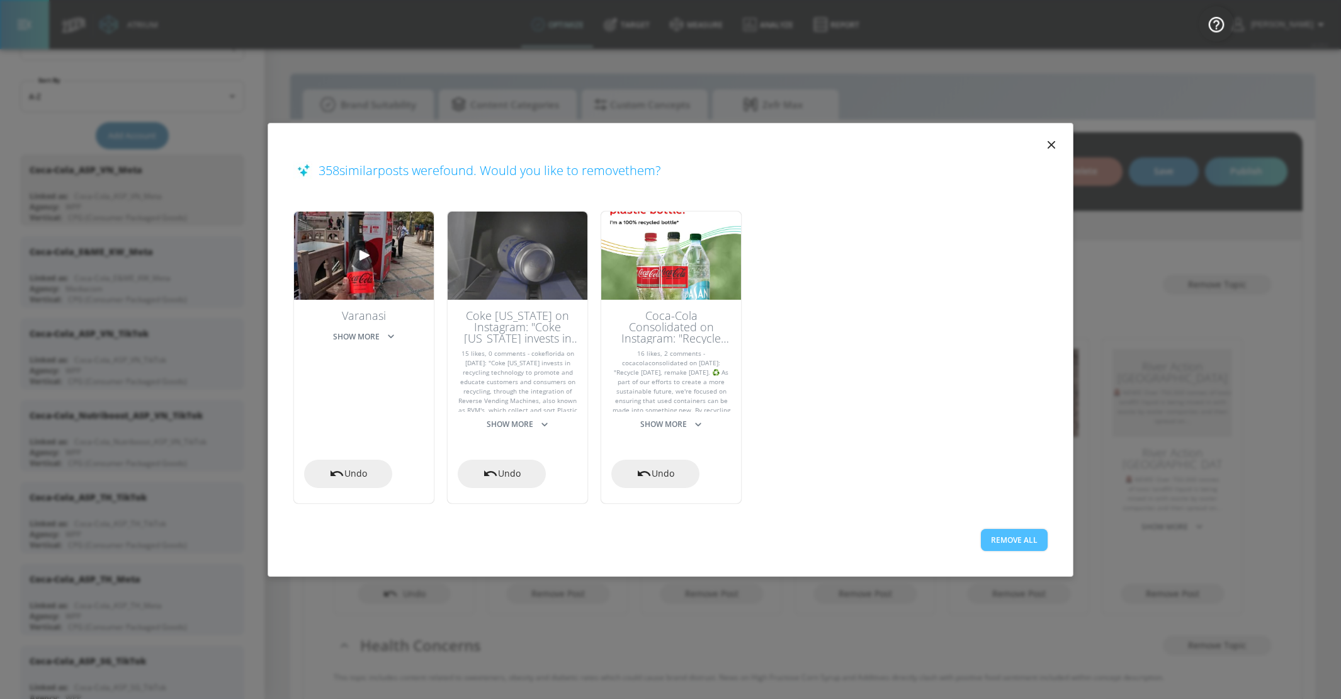
click at [1008, 547] on button "Remove All" at bounding box center [1014, 540] width 67 height 22
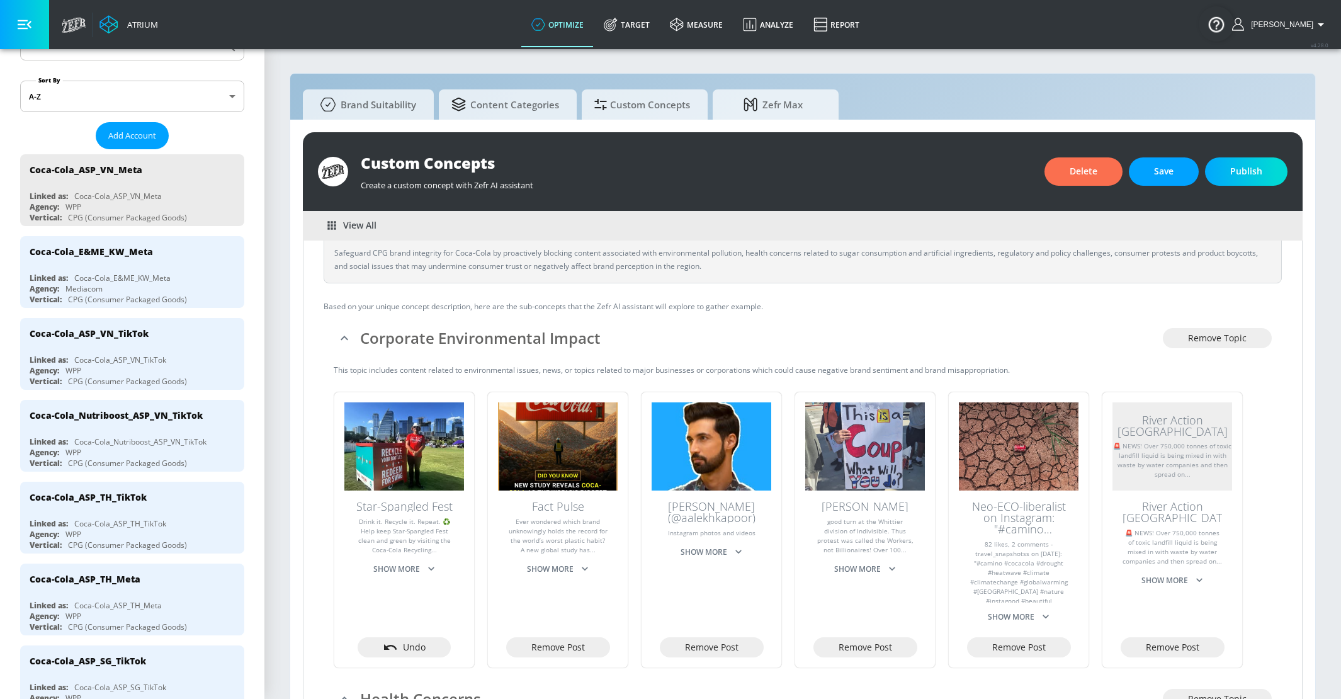
scroll to position [55, 0]
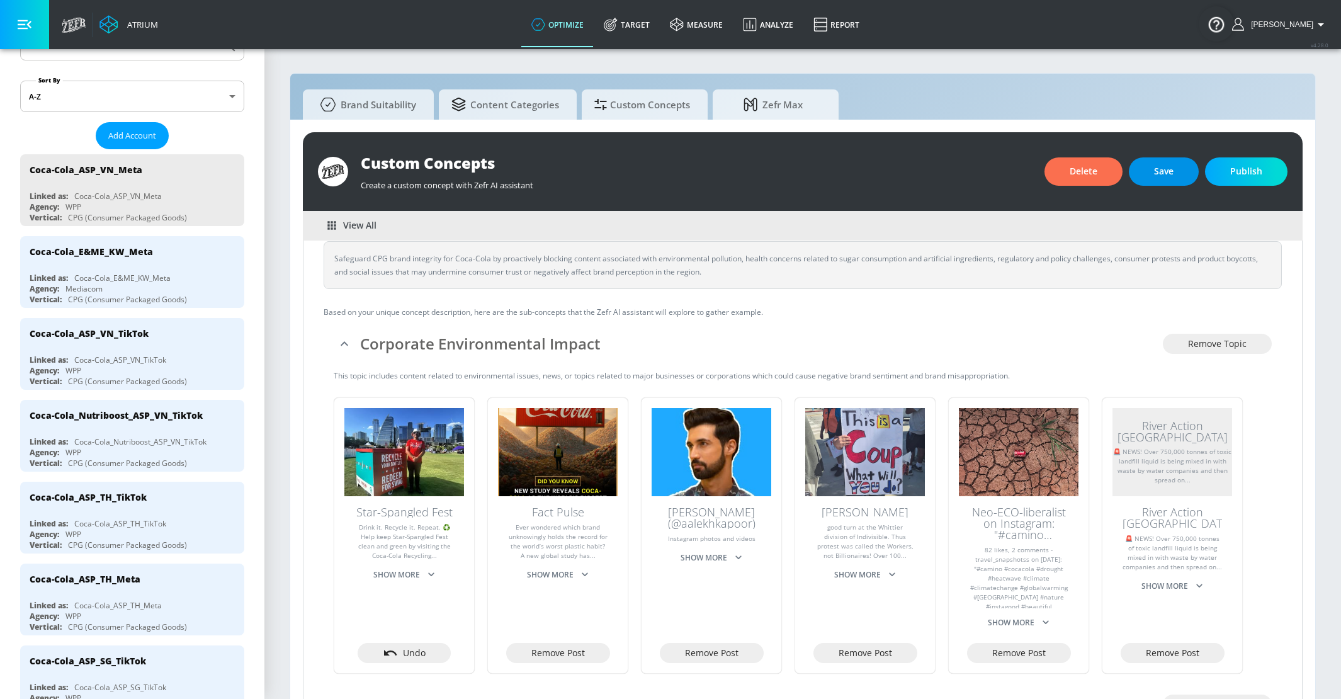
click at [1152, 159] on button "Save" at bounding box center [1164, 171] width 70 height 28
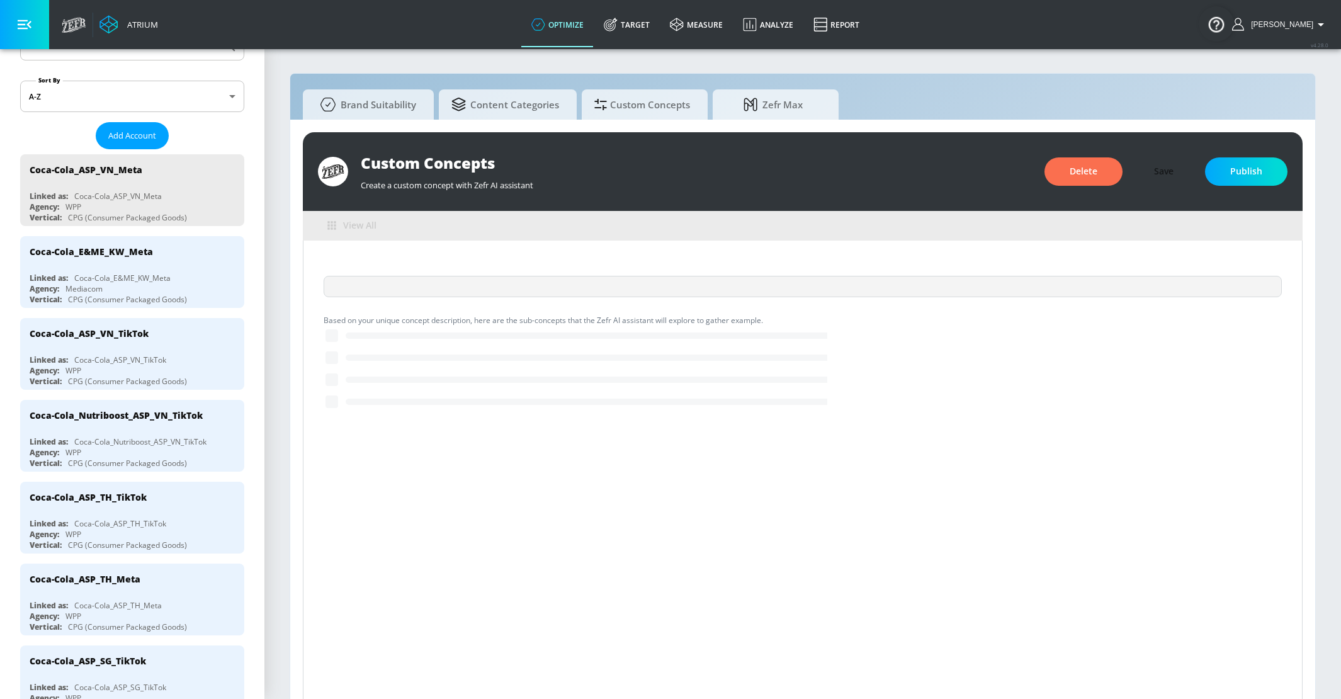
scroll to position [0, 0]
